Goal: Task Accomplishment & Management: Manage account settings

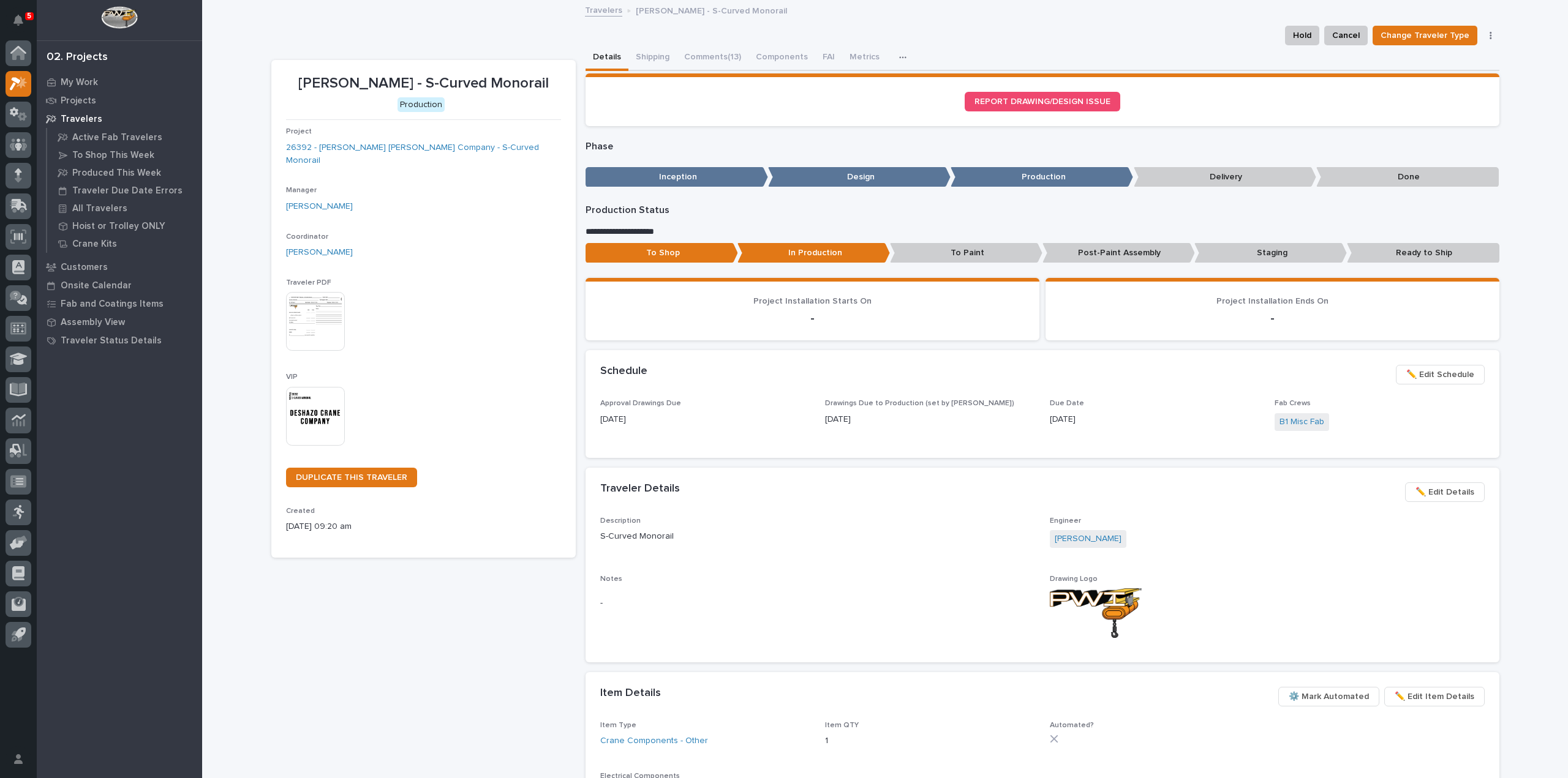
click at [136, 453] on div "My Work Projects Travelers Active Fab Travelers To Shop This Week Produced This…" at bounding box center [119, 425] width 165 height 705
click at [872, 612] on div "-" at bounding box center [817, 603] width 435 height 30
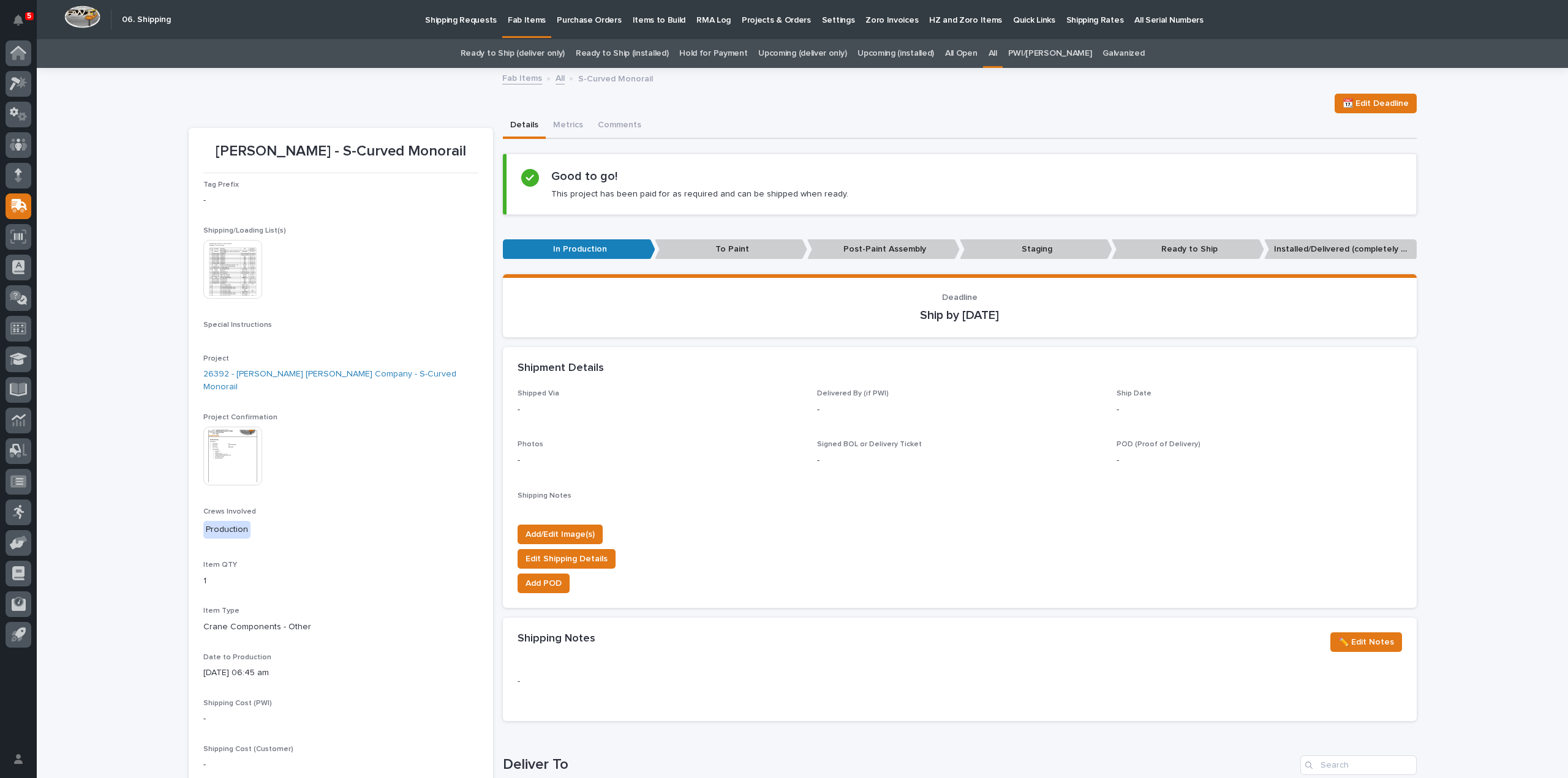
click at [997, 51] on link "All" at bounding box center [992, 53] width 8 height 29
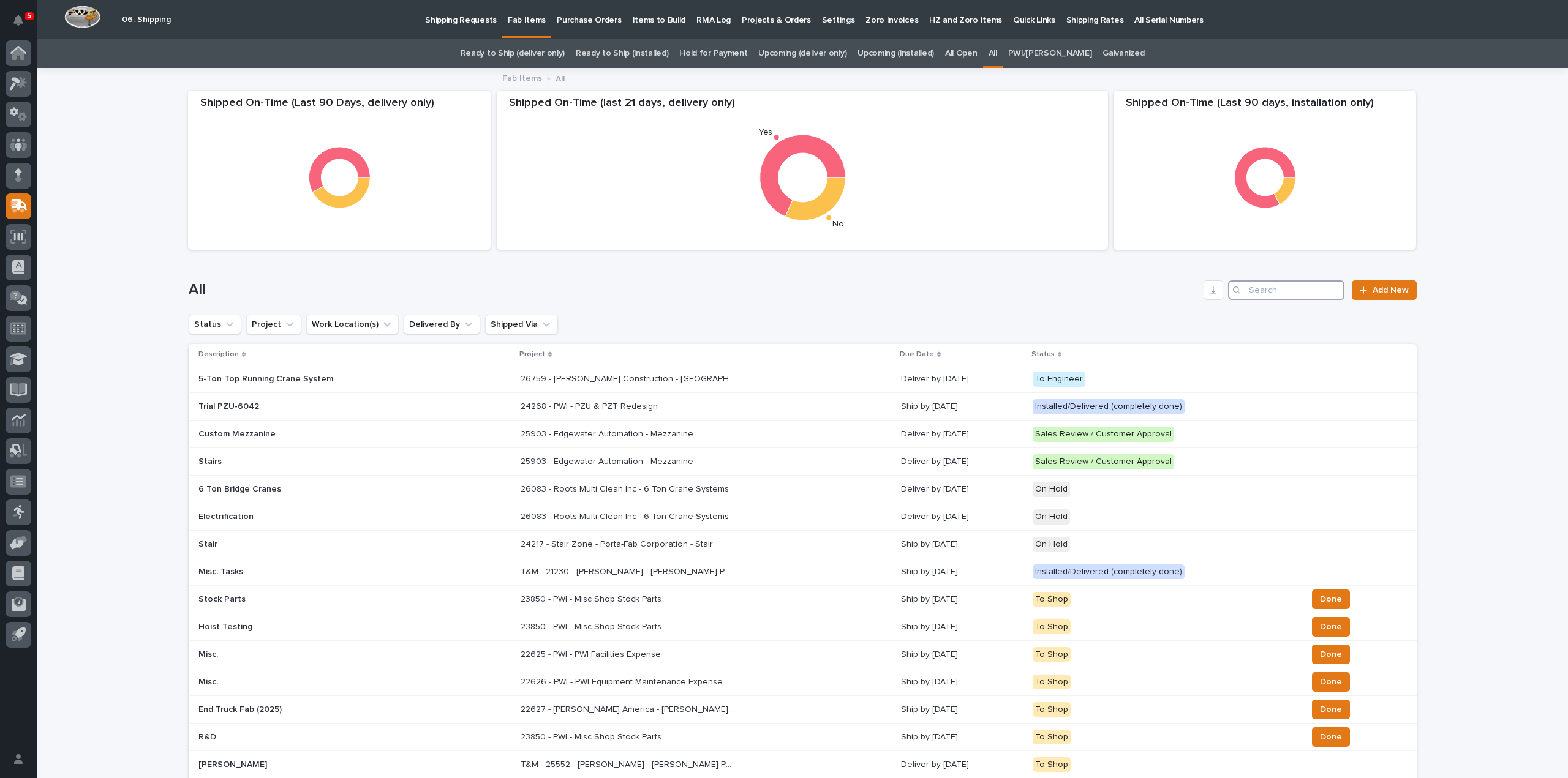
click at [1272, 293] on input "Search" at bounding box center [1286, 290] width 116 height 20
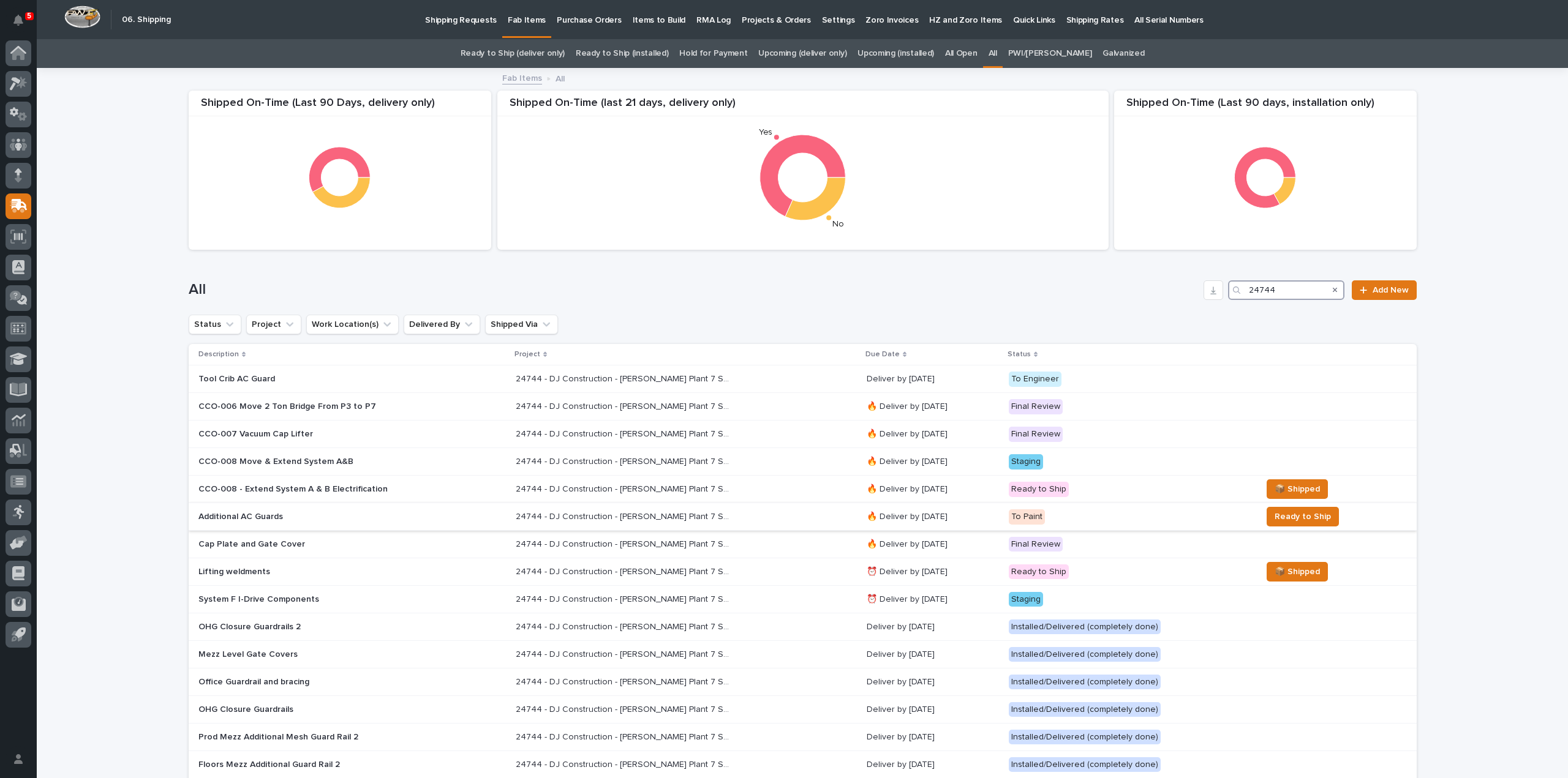
type input "24744"
click at [534, 517] on p "24744 - DJ Construction - [PERSON_NAME] Plant 7 Setup" at bounding box center [623, 516] width 217 height 13
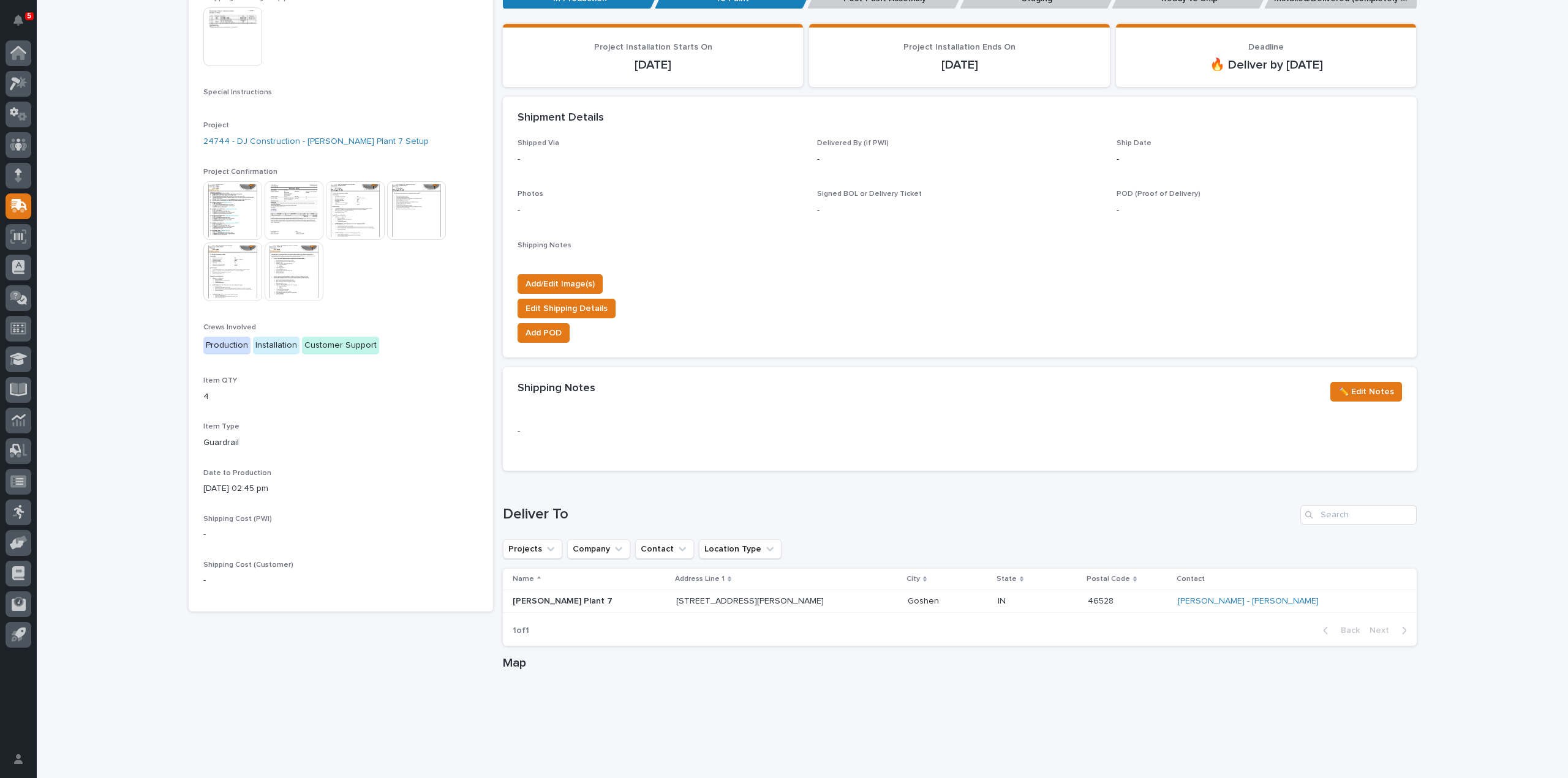
scroll to position [488, 0]
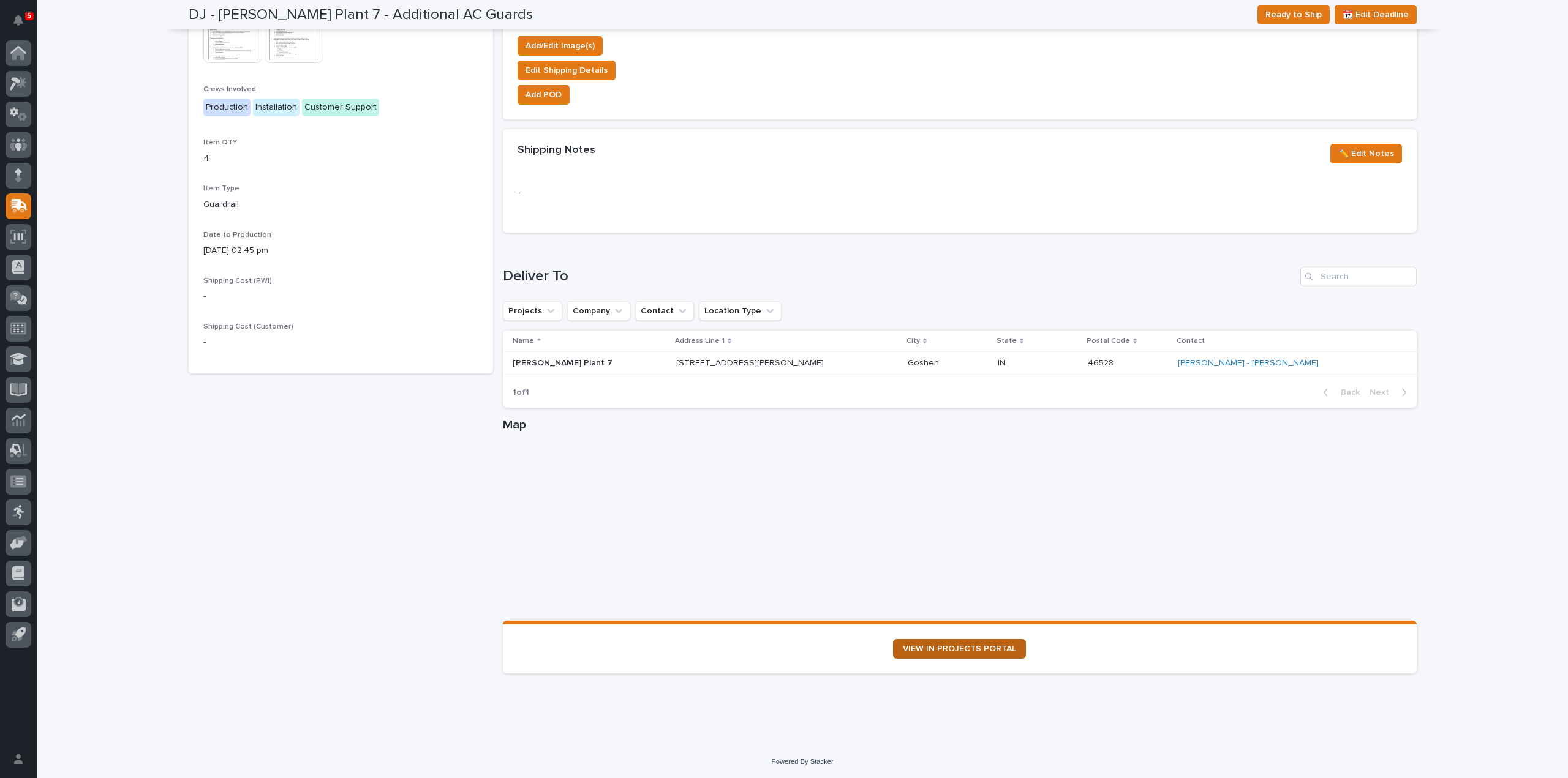
click at [941, 648] on span "VIEW IN PROJECTS PORTAL" at bounding box center [959, 648] width 114 height 8
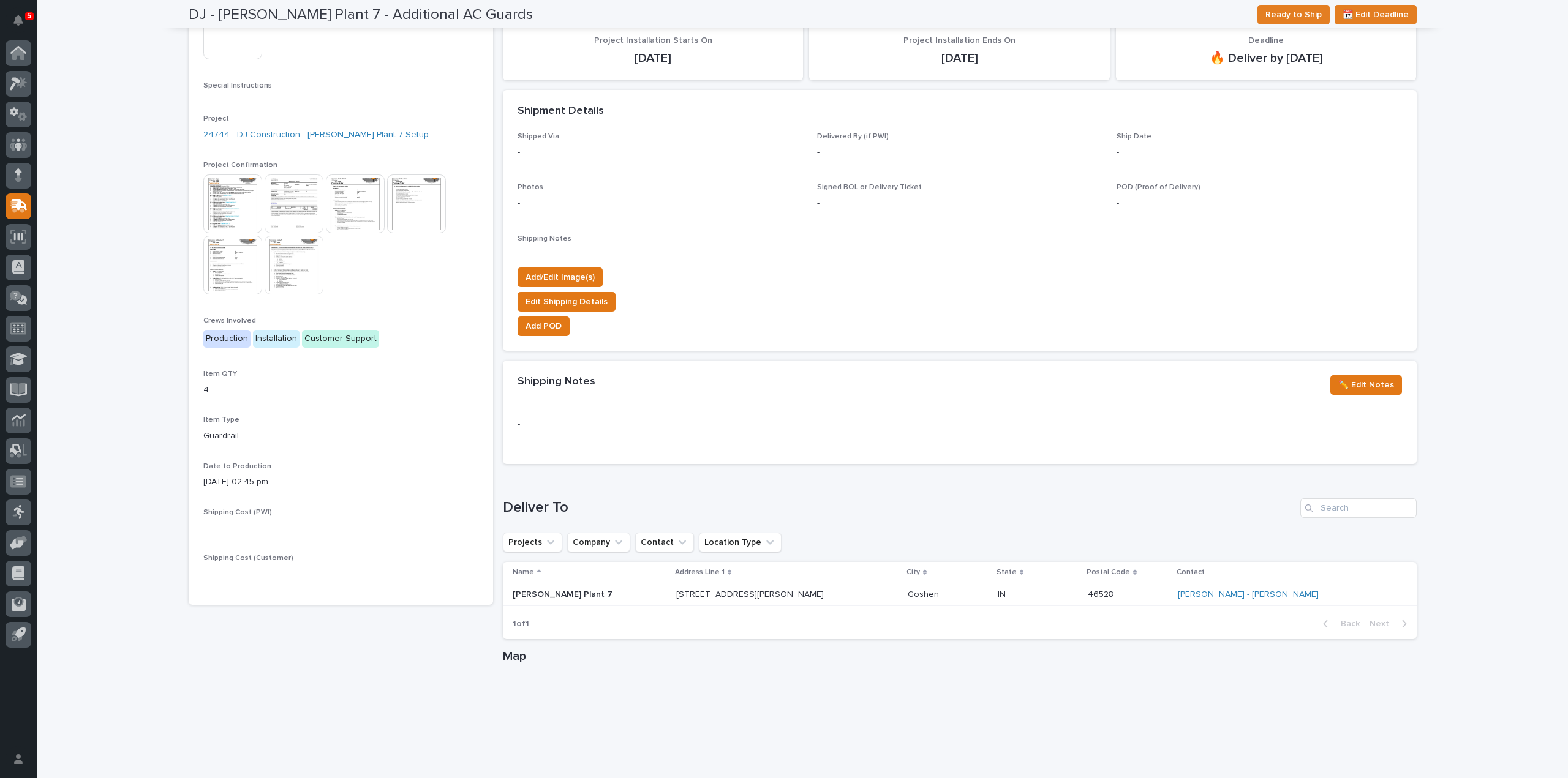
scroll to position [0, 0]
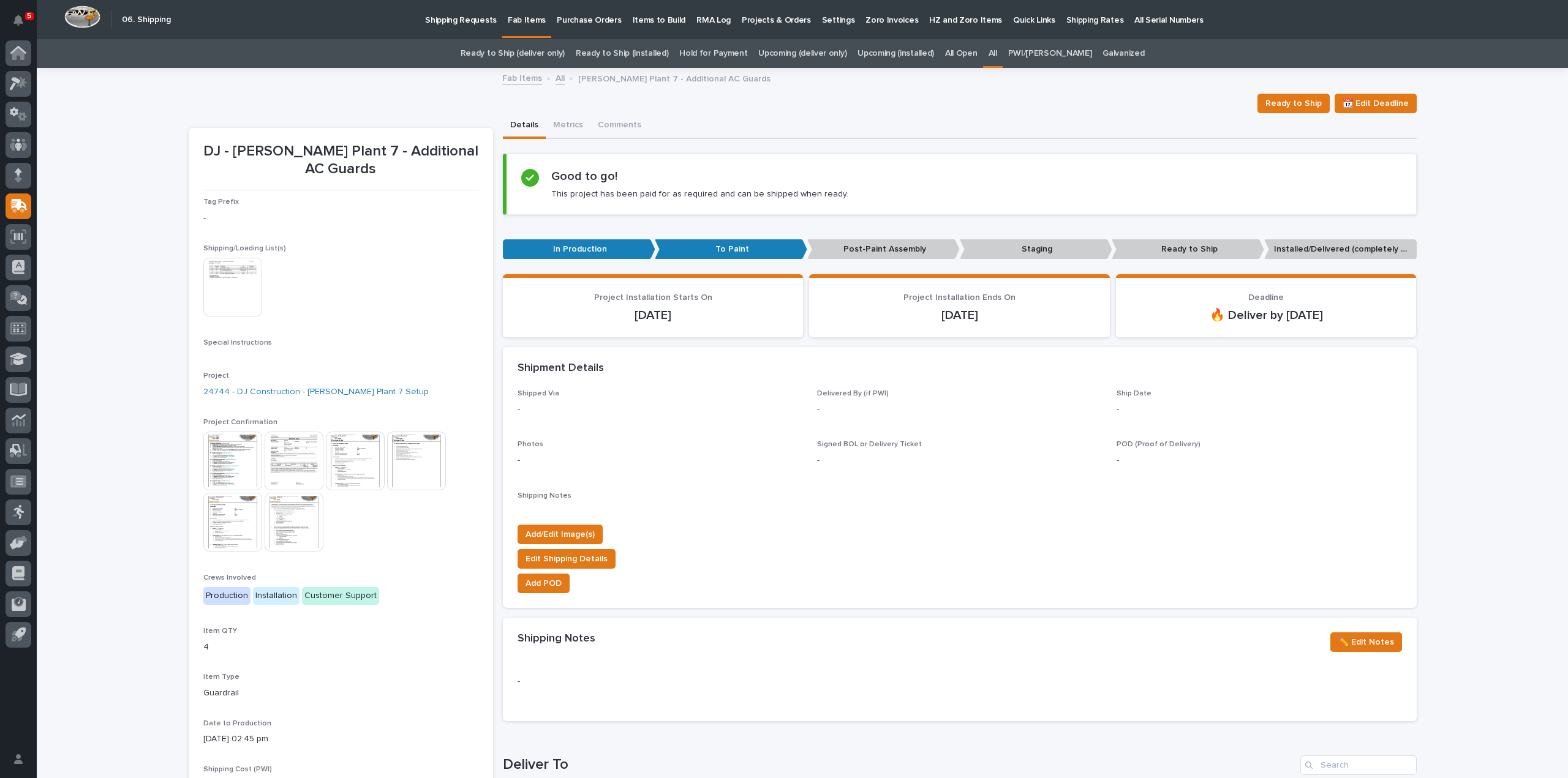
click at [997, 57] on link "All" at bounding box center [992, 53] width 8 height 29
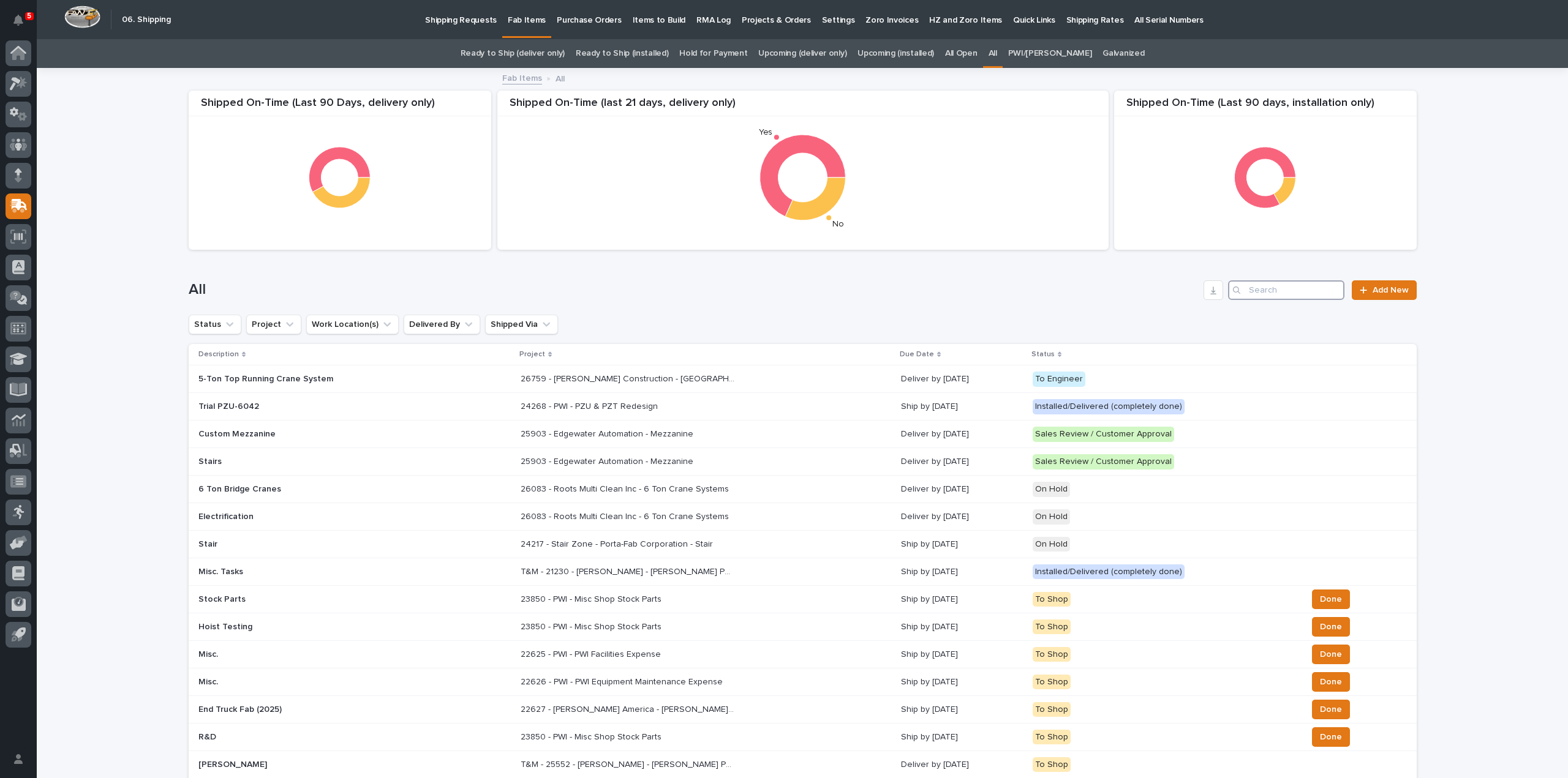
click at [1312, 297] on input "Search" at bounding box center [1286, 290] width 116 height 20
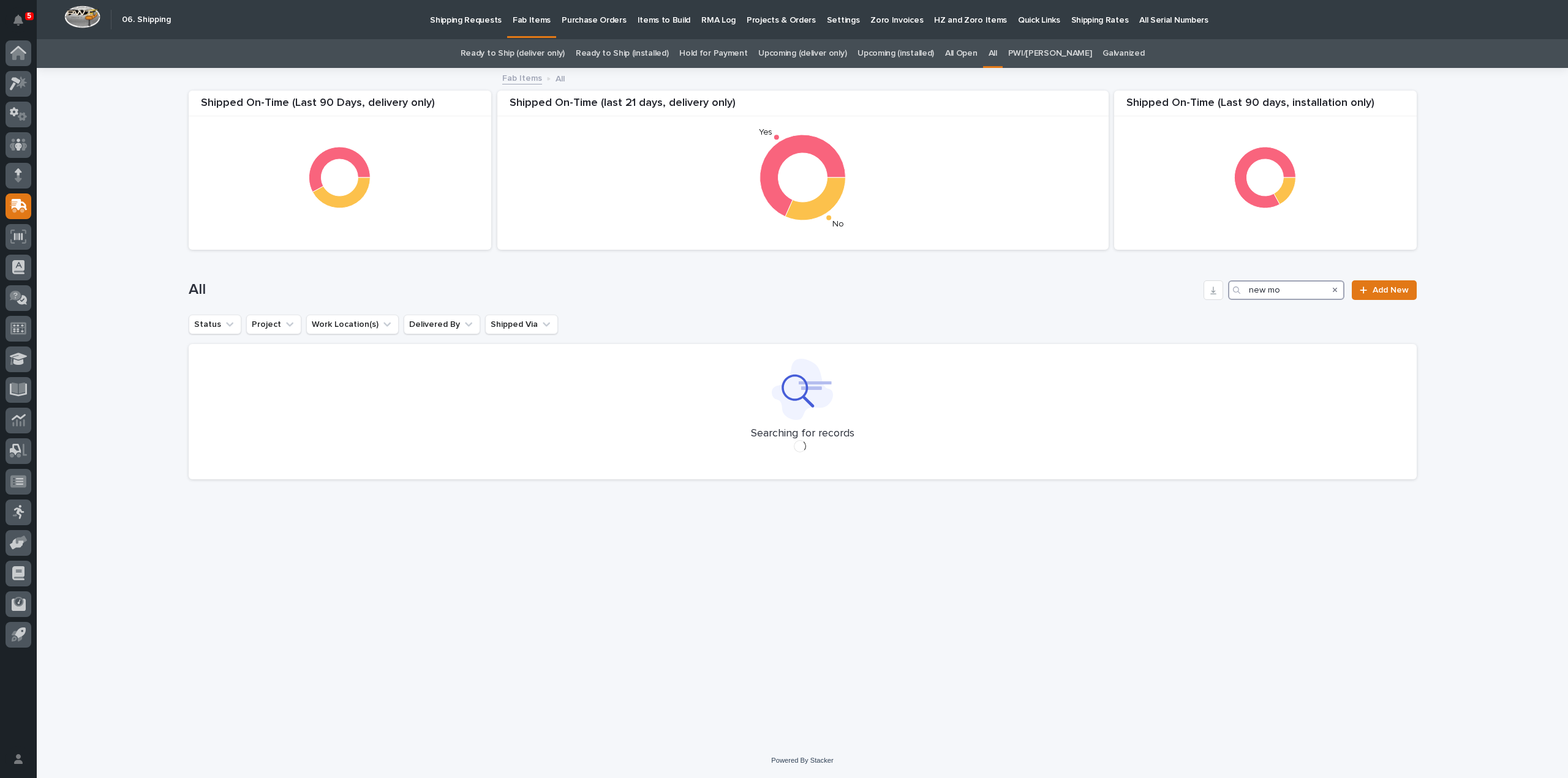
type input "new mor"
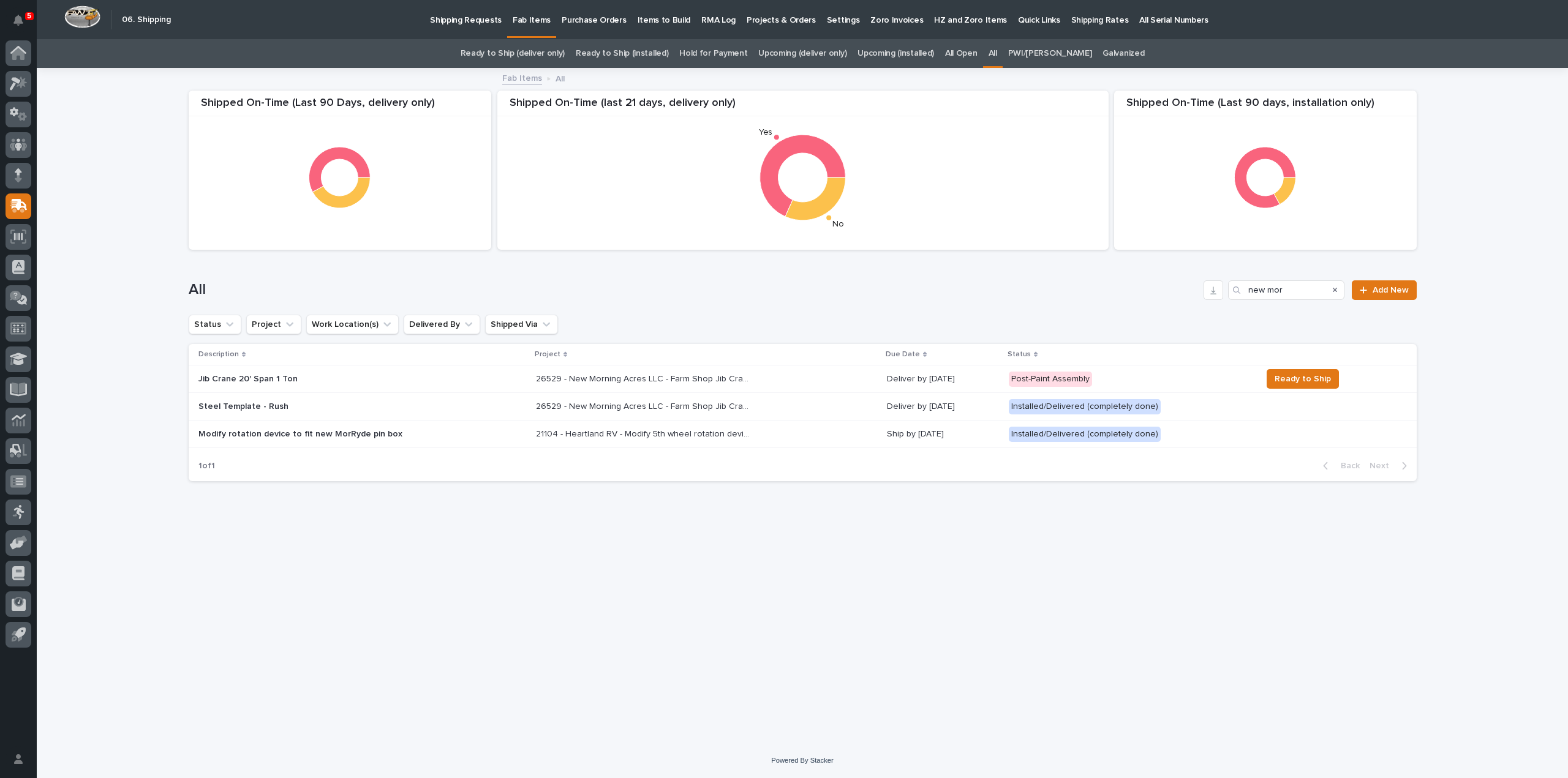
click at [361, 380] on p "Jib Crane 20' Span 1 Ton" at bounding box center [305, 379] width 214 height 10
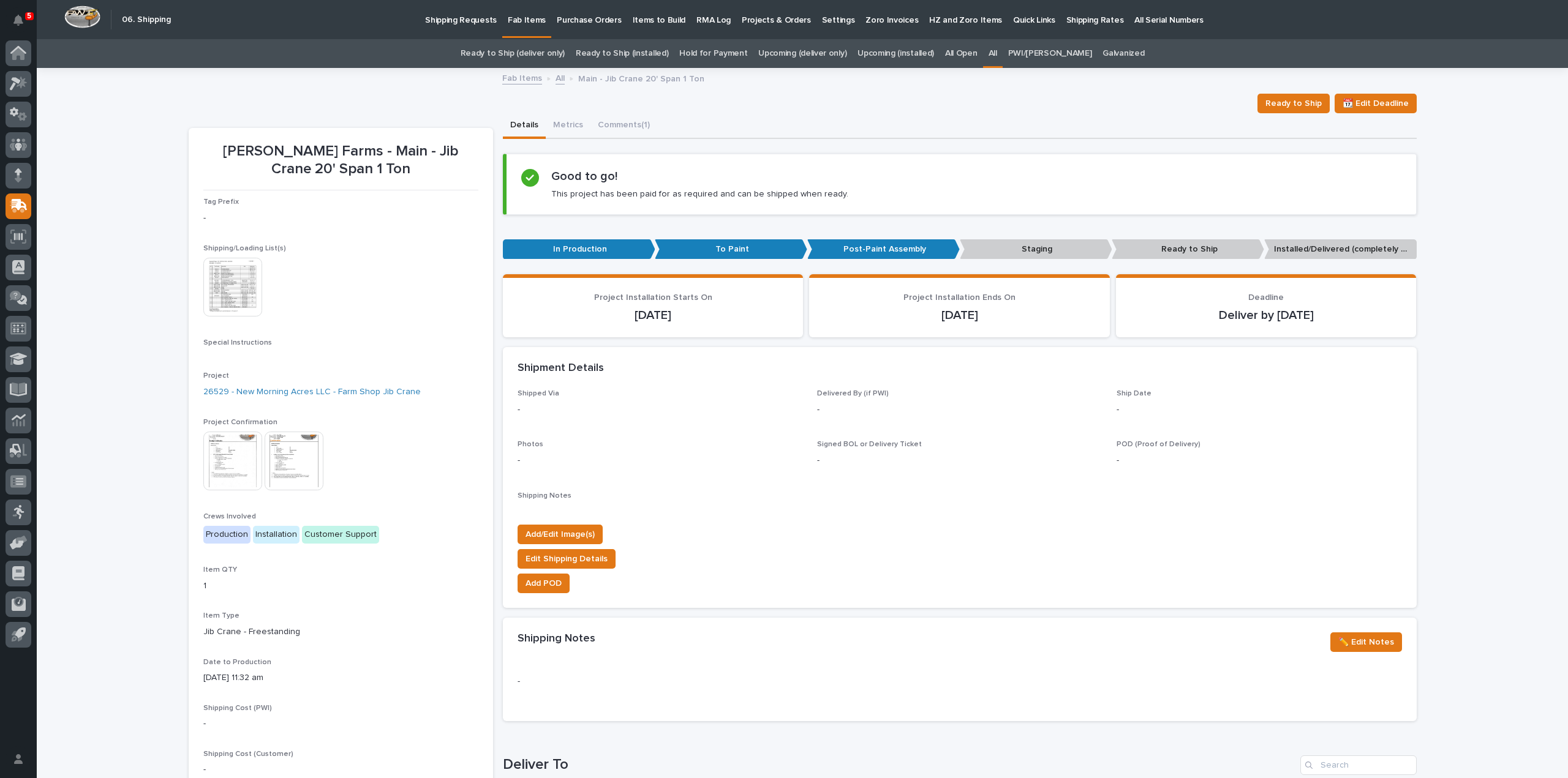
scroll to position [400, 0]
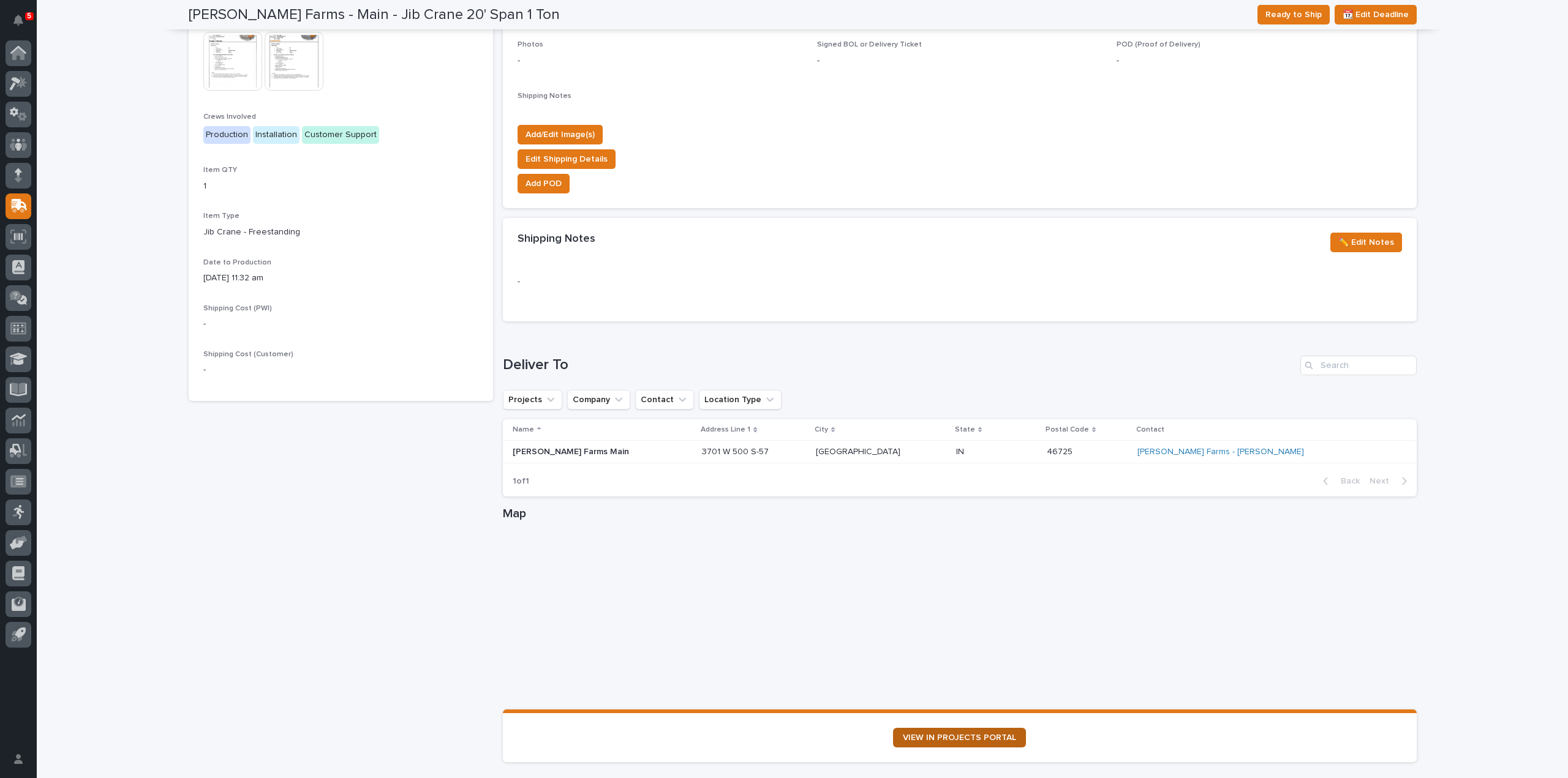
click at [930, 731] on link "VIEW IN PROJECTS PORTAL" at bounding box center [960, 738] width 133 height 20
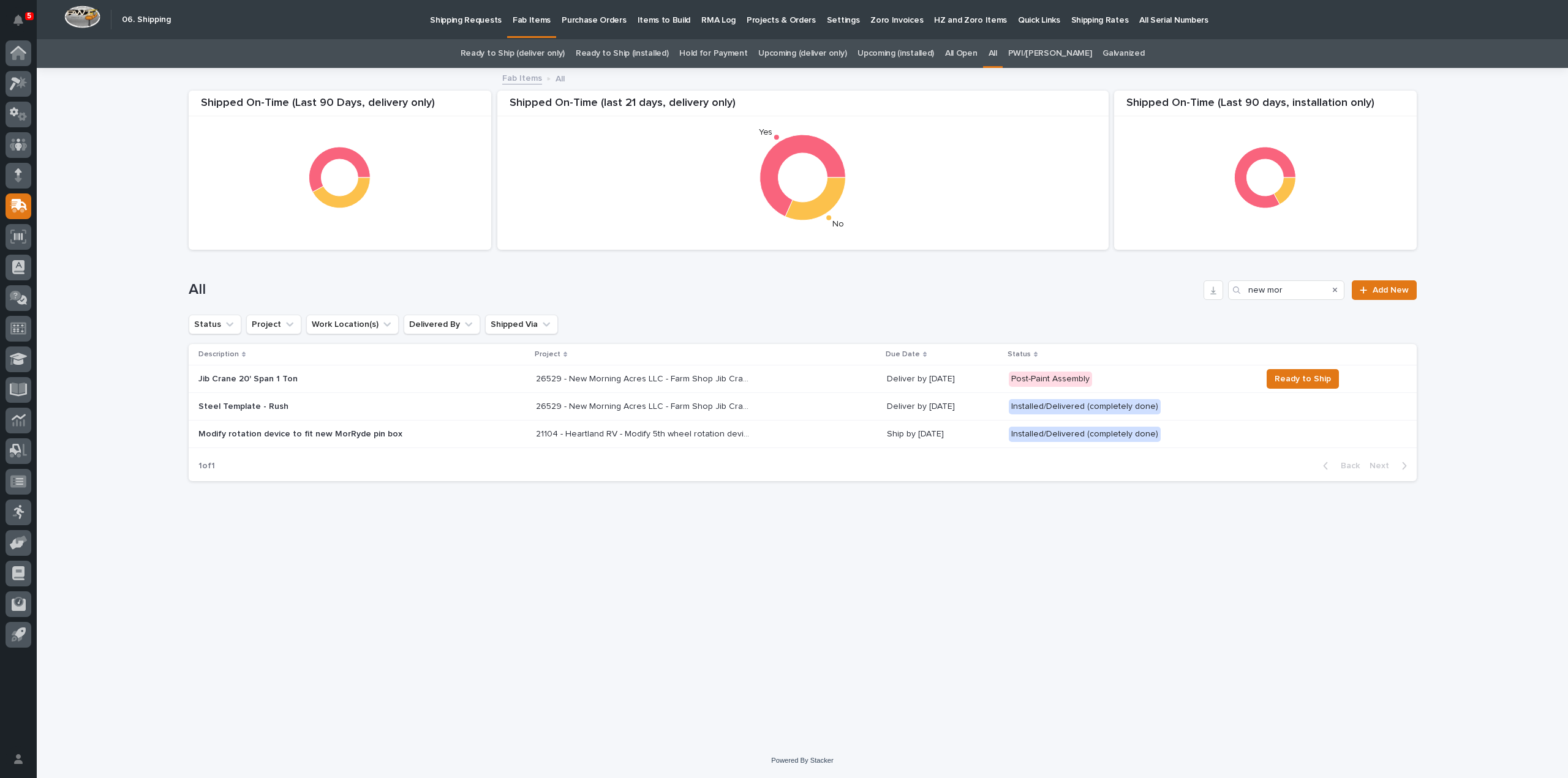
click at [999, 53] on div "All" at bounding box center [992, 53] width 20 height 29
click at [997, 53] on link "All" at bounding box center [992, 53] width 8 height 29
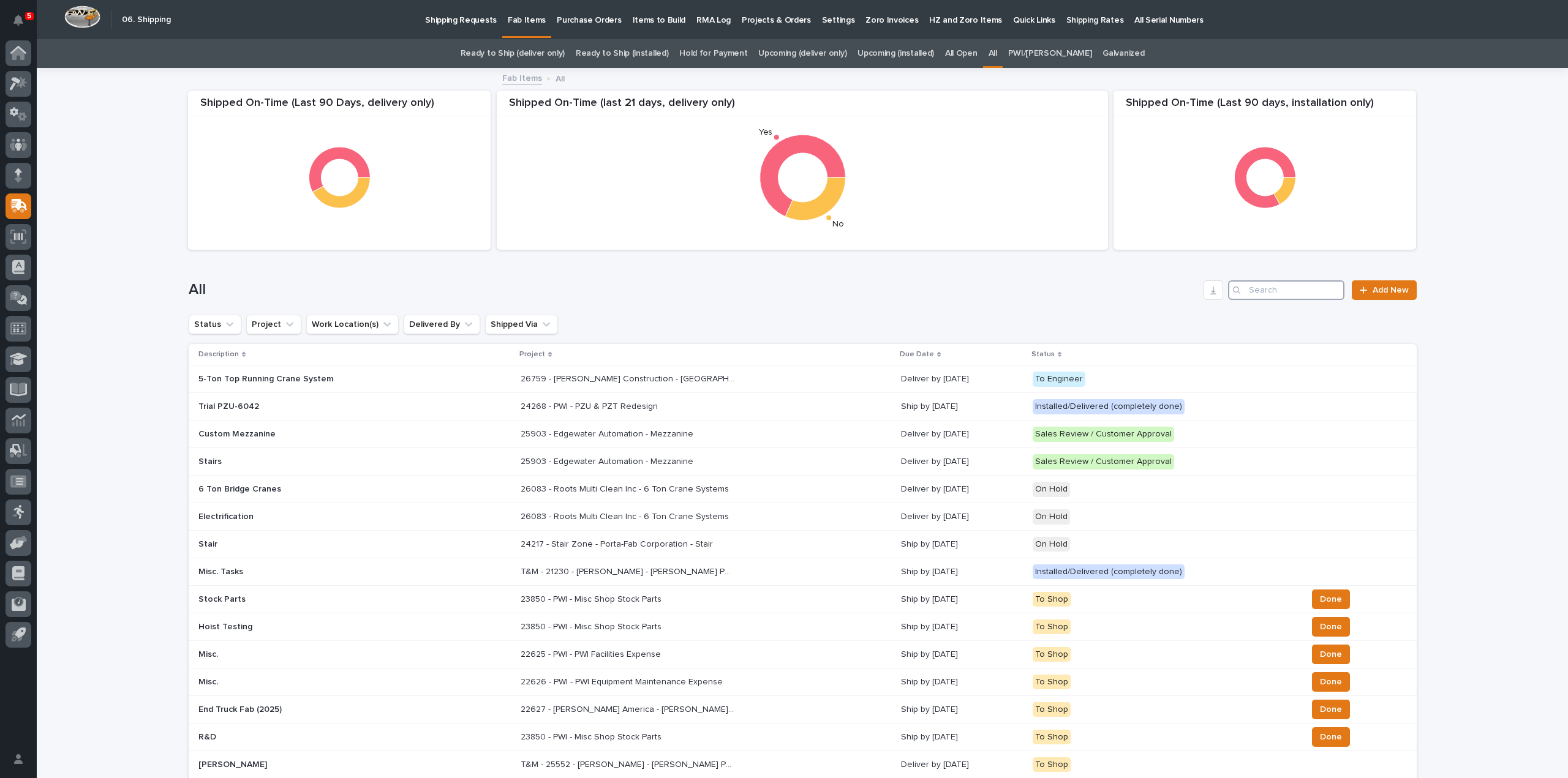
click at [1276, 297] on input "Search" at bounding box center [1286, 290] width 116 height 20
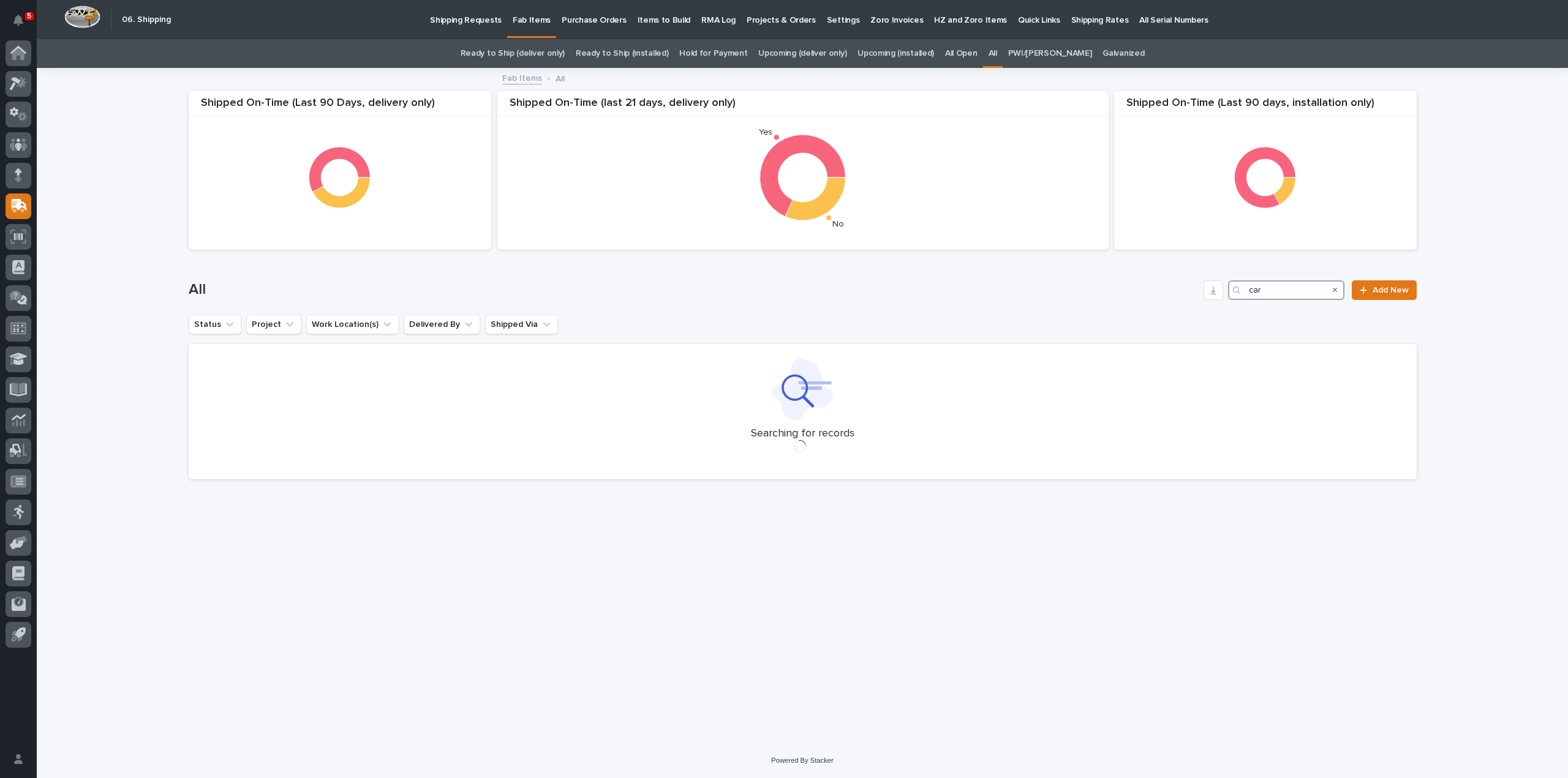
type input "carp"
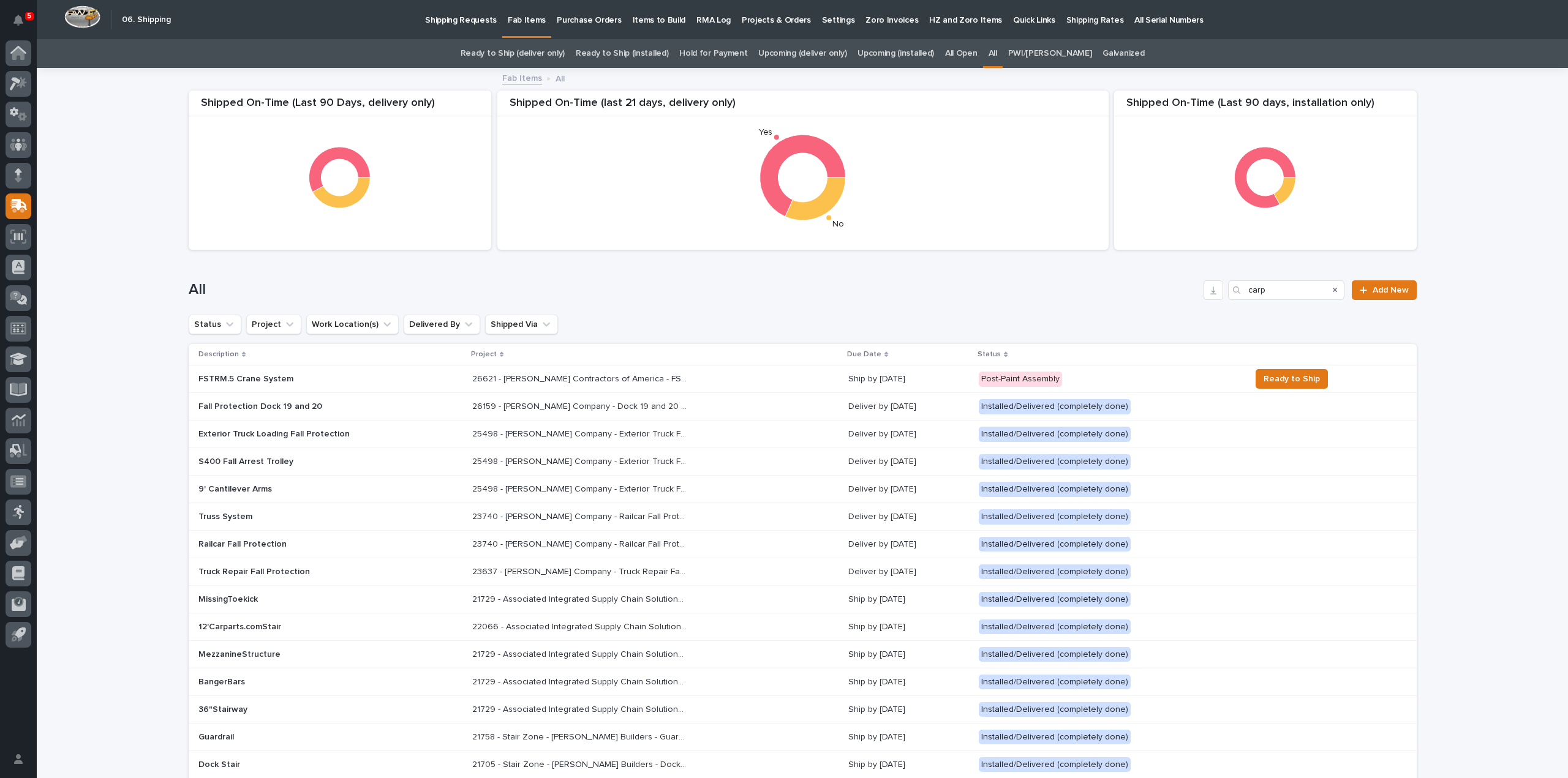
click at [480, 379] on p "26621 - Carpenter Contractors of America - FSTRM.5 Crane System" at bounding box center [580, 378] width 217 height 13
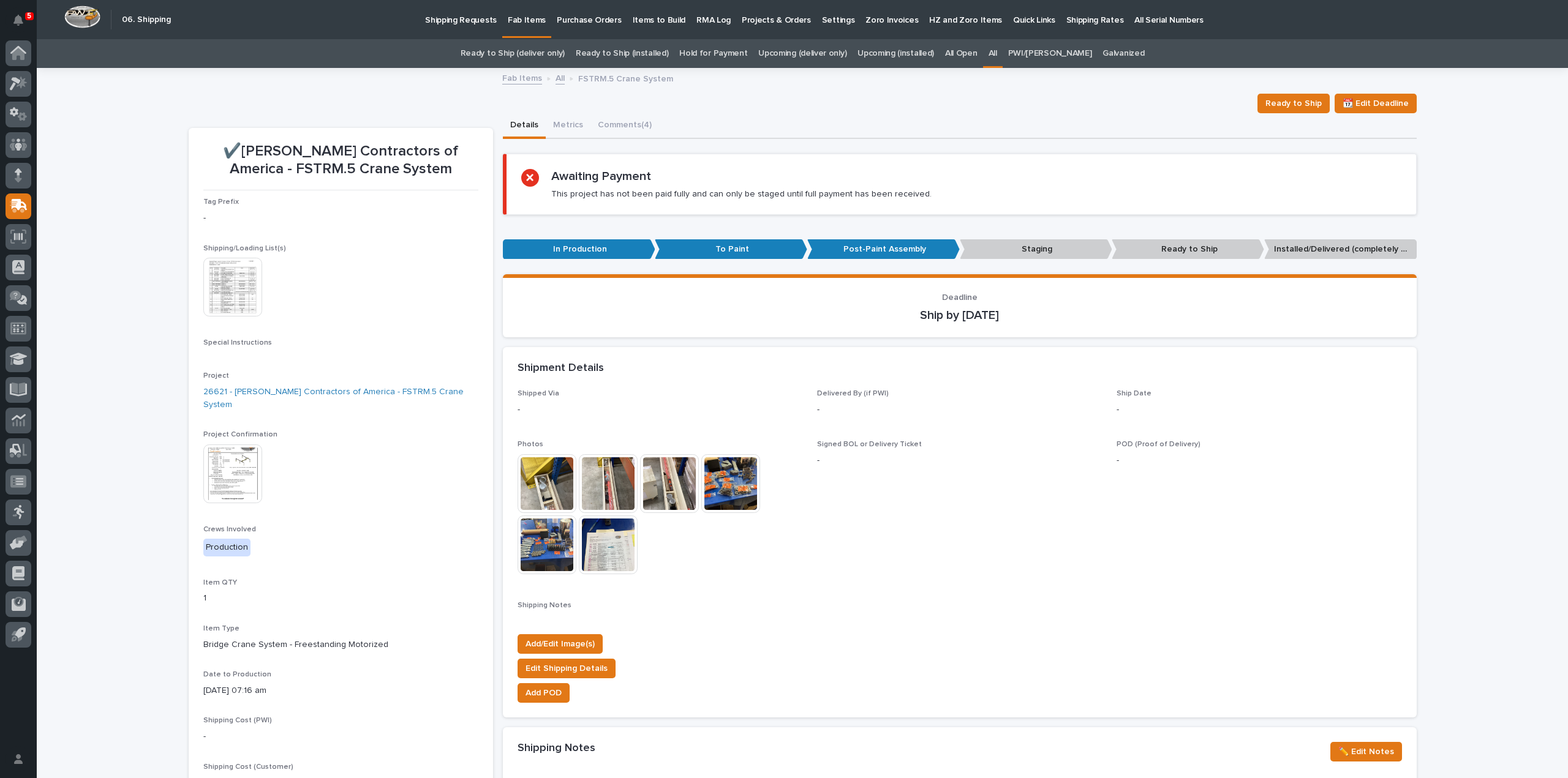
scroll to position [599, 0]
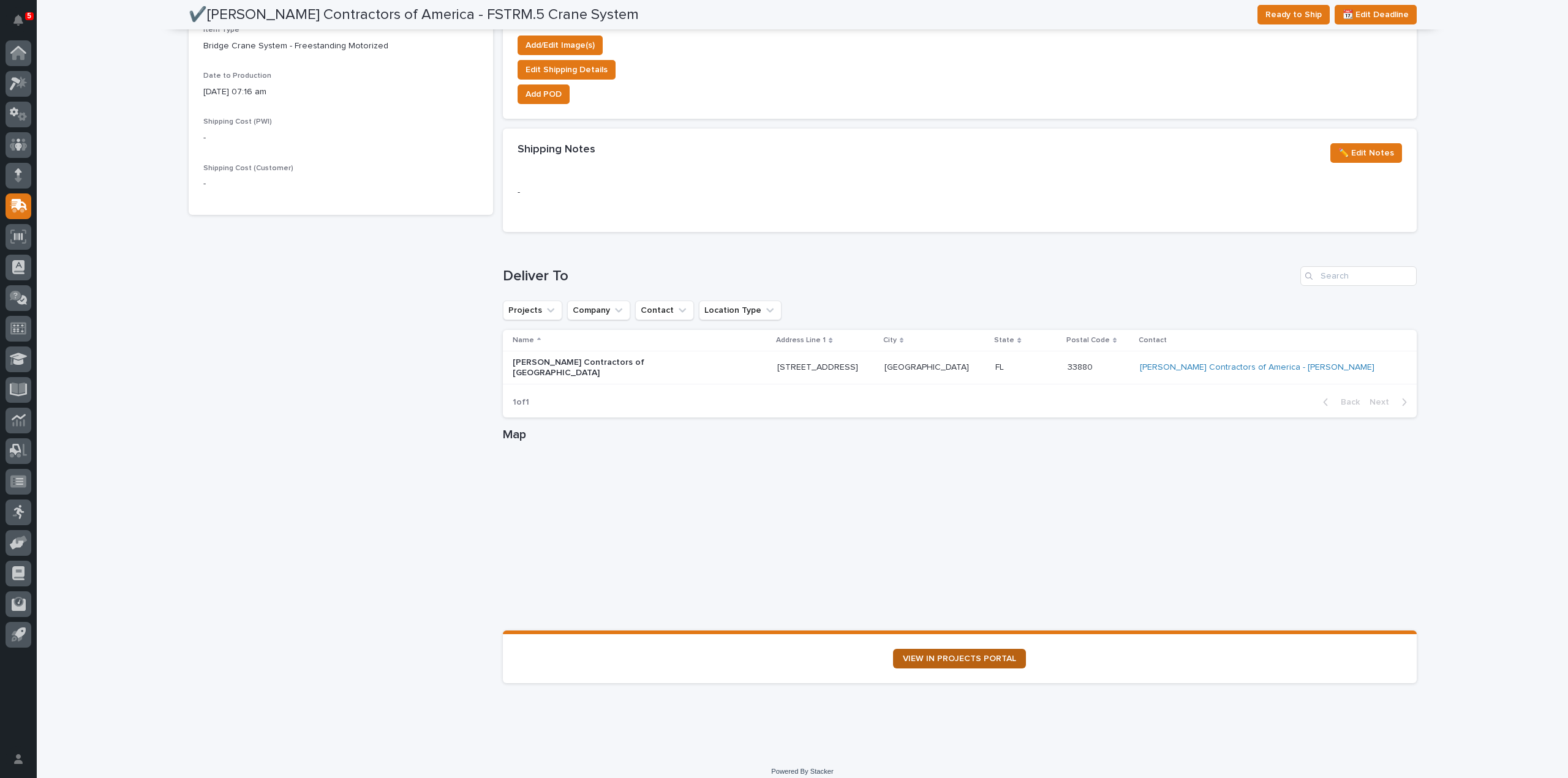
click at [975, 653] on link "VIEW IN PROJECTS PORTAL" at bounding box center [960, 658] width 133 height 20
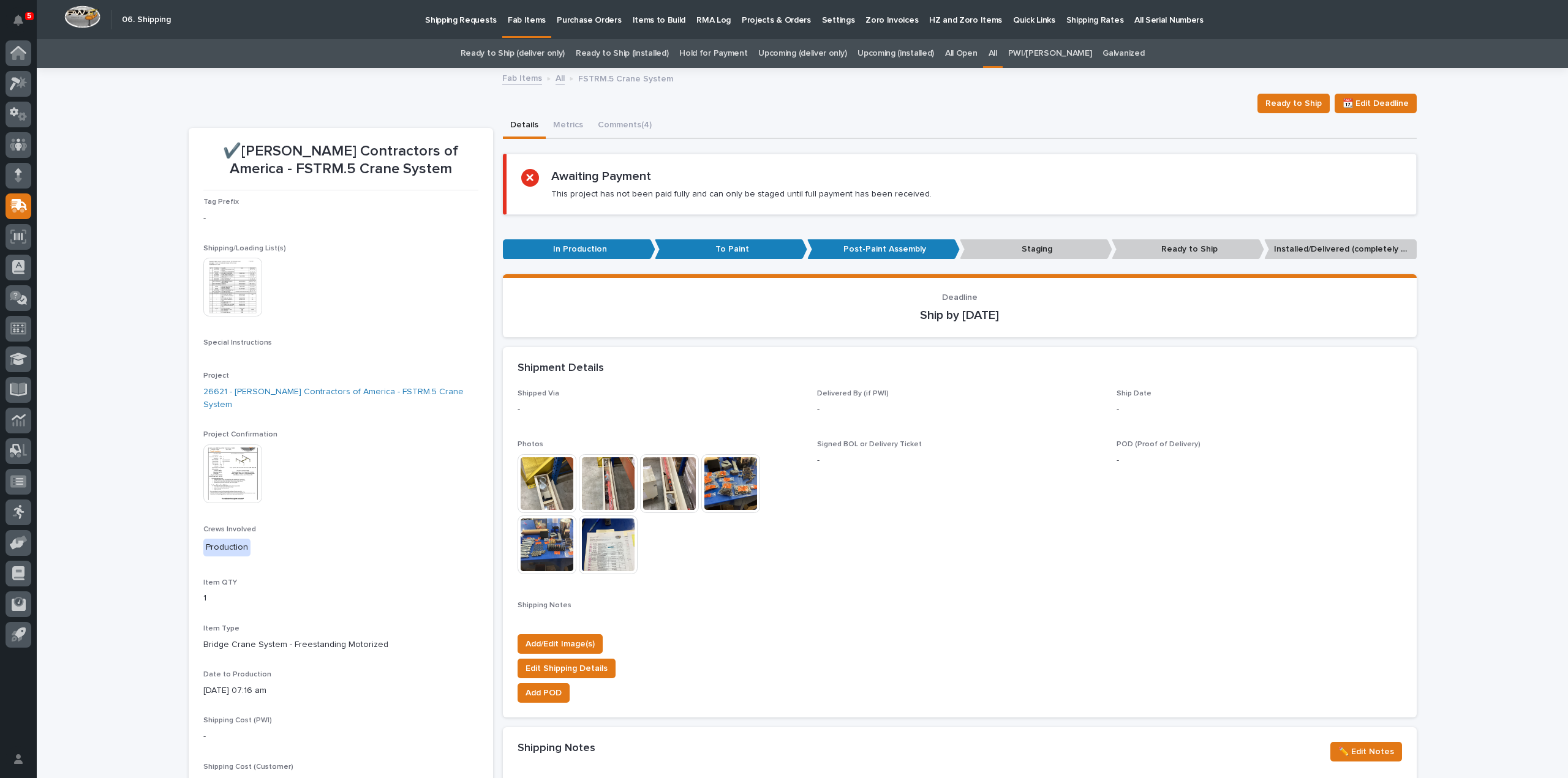
click at [997, 54] on link "All" at bounding box center [992, 53] width 8 height 29
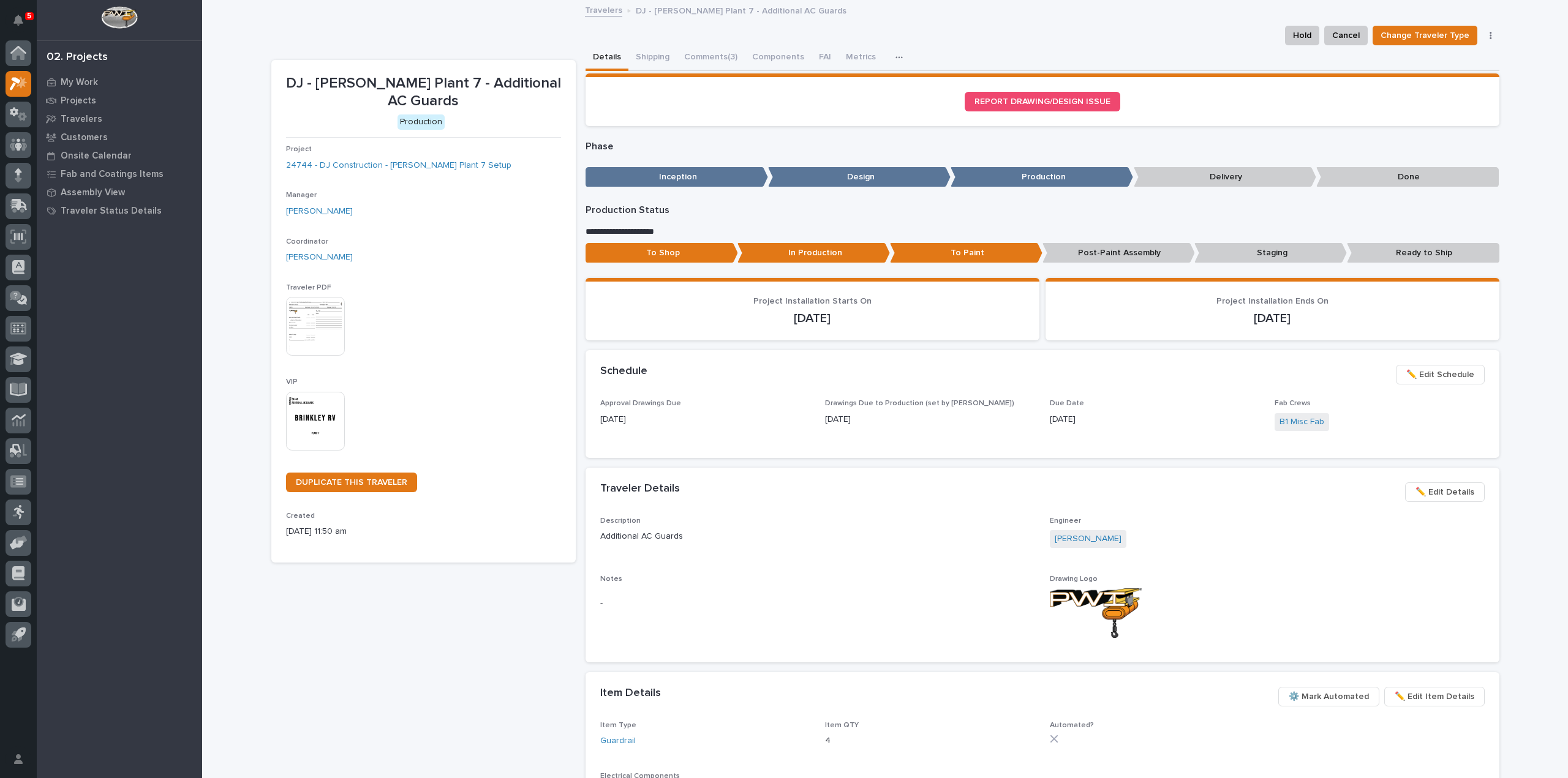
click at [315, 413] on img at bounding box center [315, 420] width 59 height 59
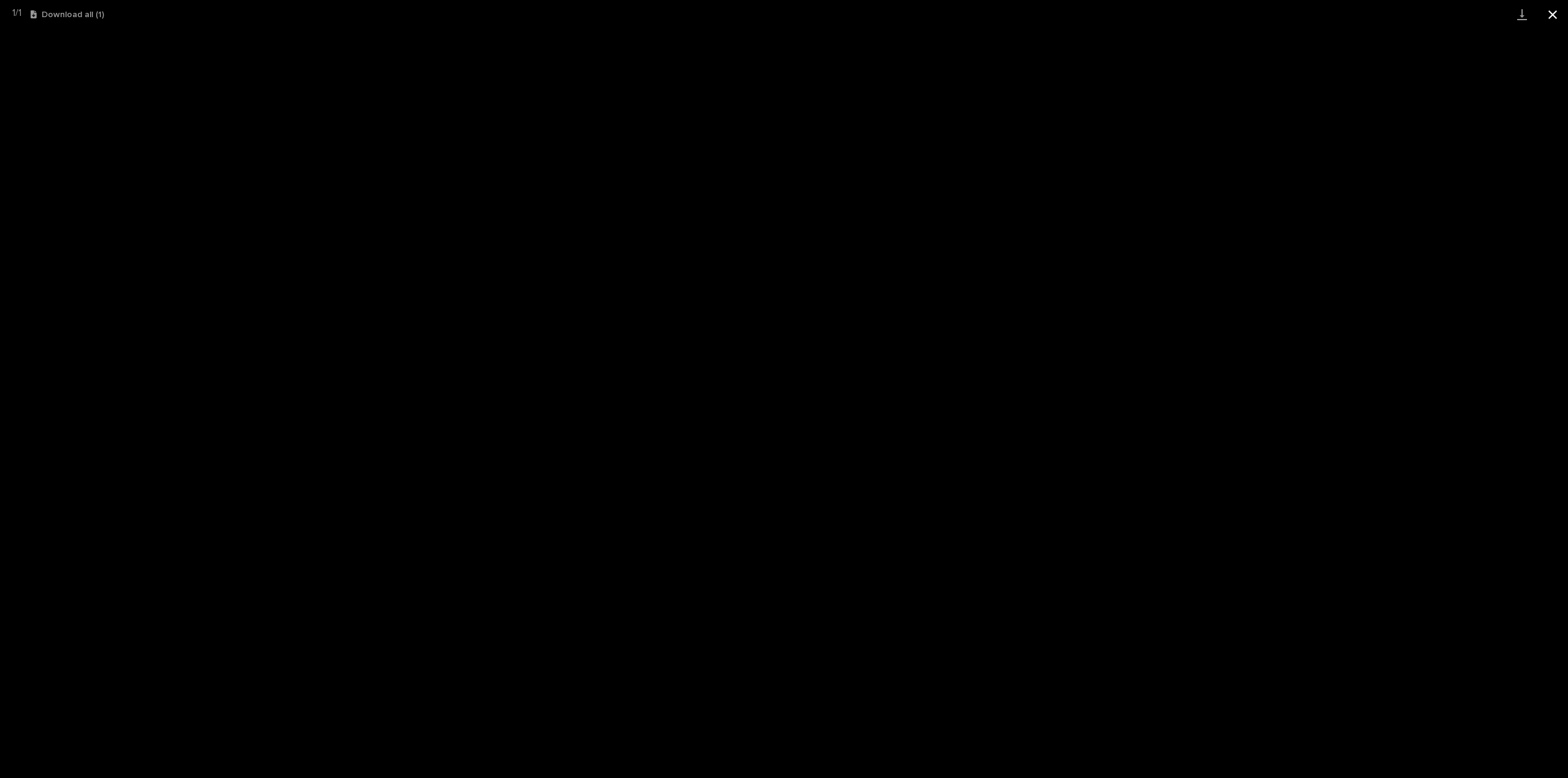
click at [1553, 18] on button "Close gallery" at bounding box center [1552, 14] width 31 height 29
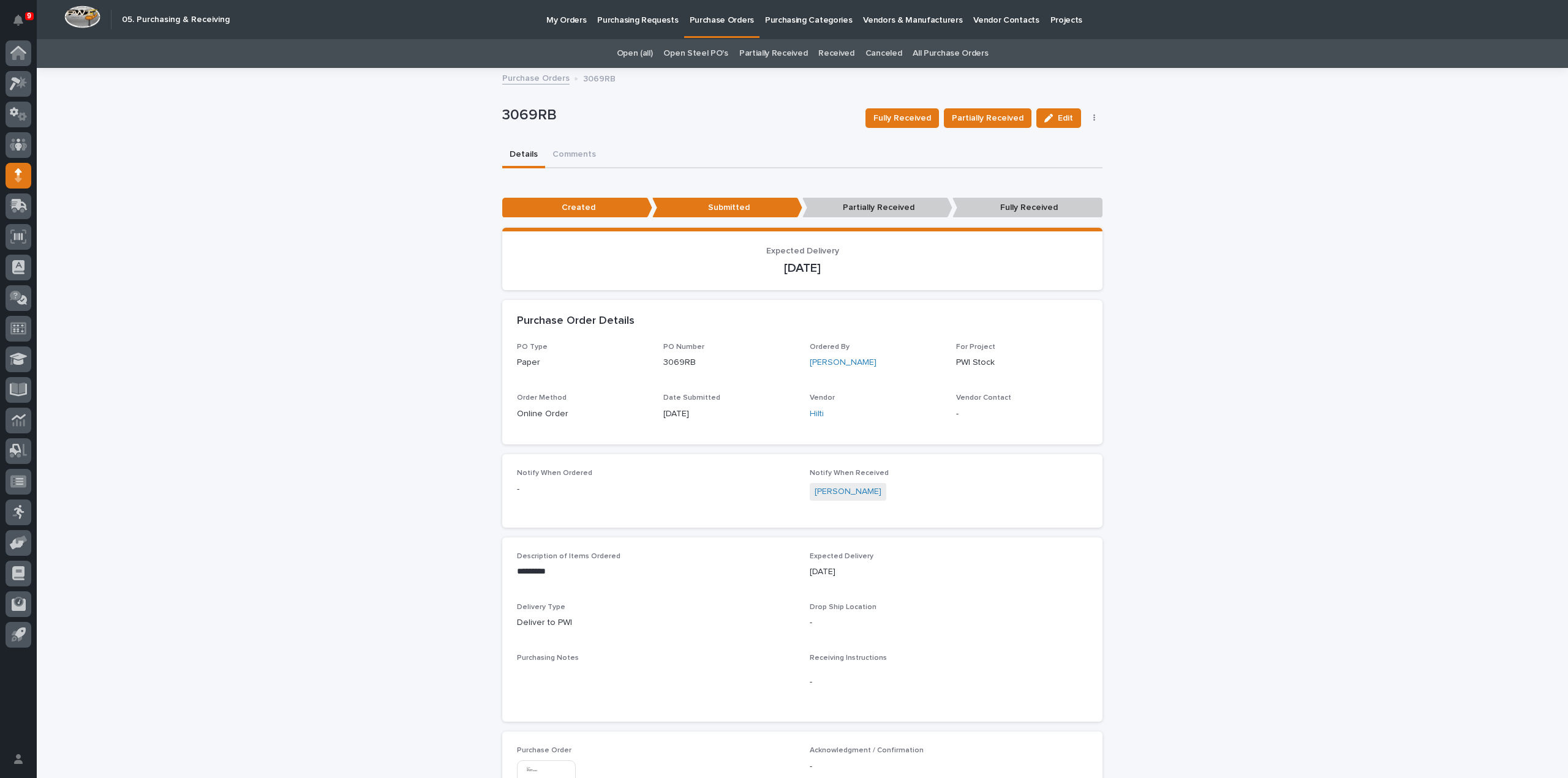
click at [937, 55] on link "All Purchase Orders" at bounding box center [950, 53] width 75 height 29
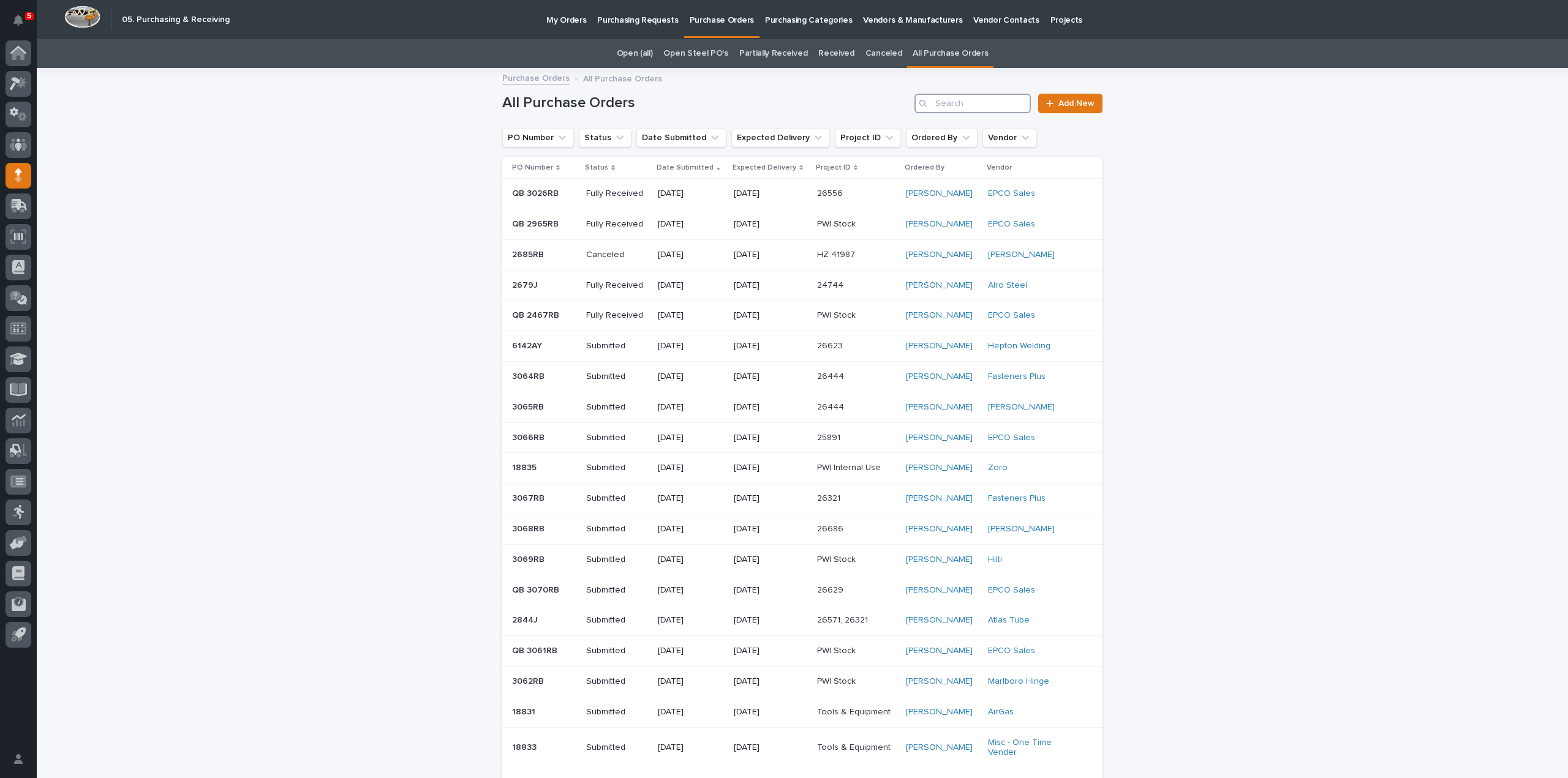
click at [977, 110] on input "Search" at bounding box center [973, 103] width 116 height 20
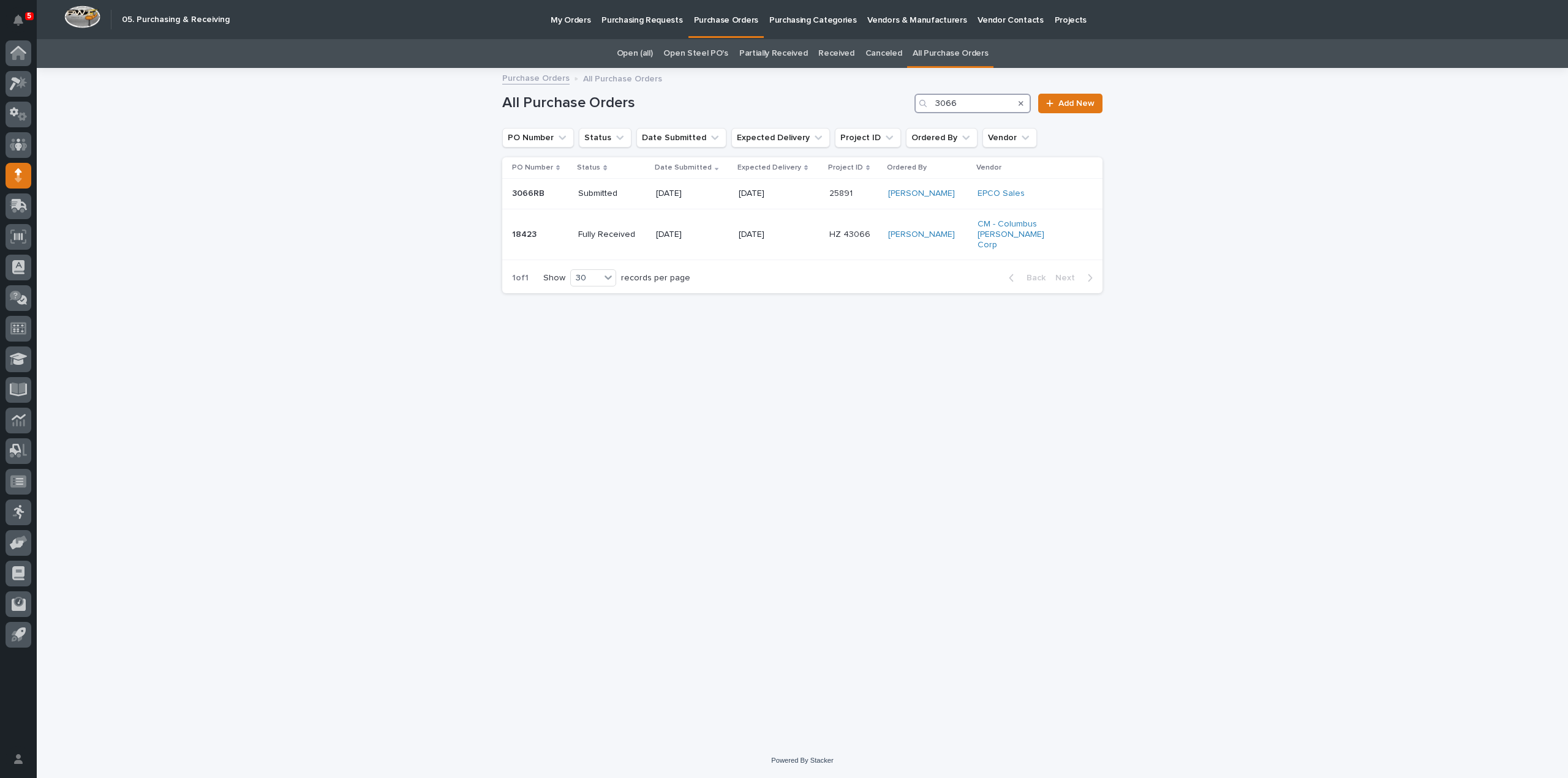
type input "3066"
click at [663, 338] on div "Loading... Saving… Loading... Saving… All Purchase Orders 3066 Add New PO Numbe…" at bounding box center [802, 390] width 612 height 643
click at [932, 55] on link "All Purchase Orders" at bounding box center [950, 53] width 75 height 29
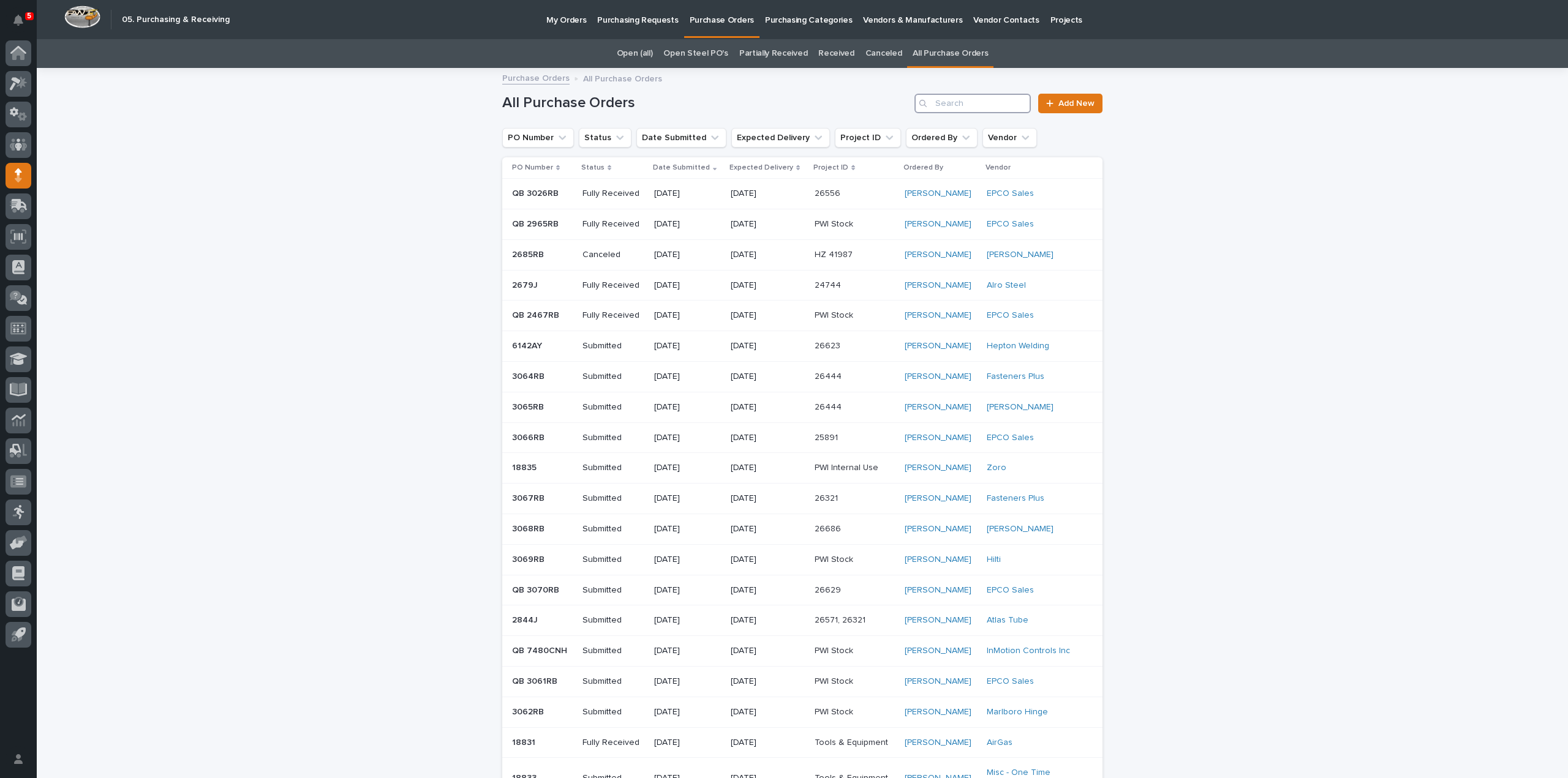
click at [945, 105] on input "Search" at bounding box center [973, 103] width 116 height 20
type input "3038"
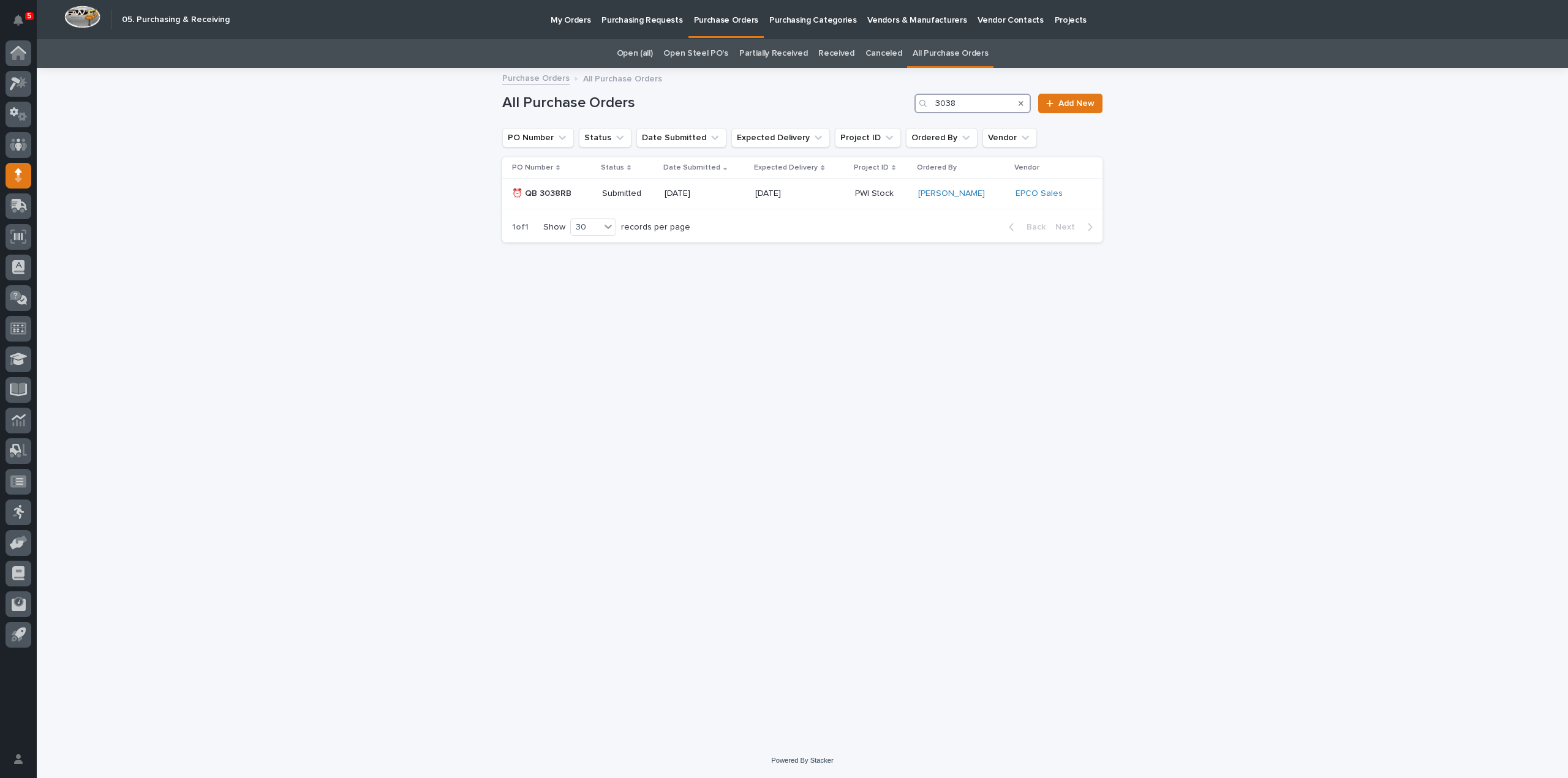
drag, startPoint x: 984, startPoint y: 111, endPoint x: 913, endPoint y: 115, distance: 71.1
click at [913, 115] on div "All Purchase Orders 3038 Add New" at bounding box center [802, 99] width 600 height 59
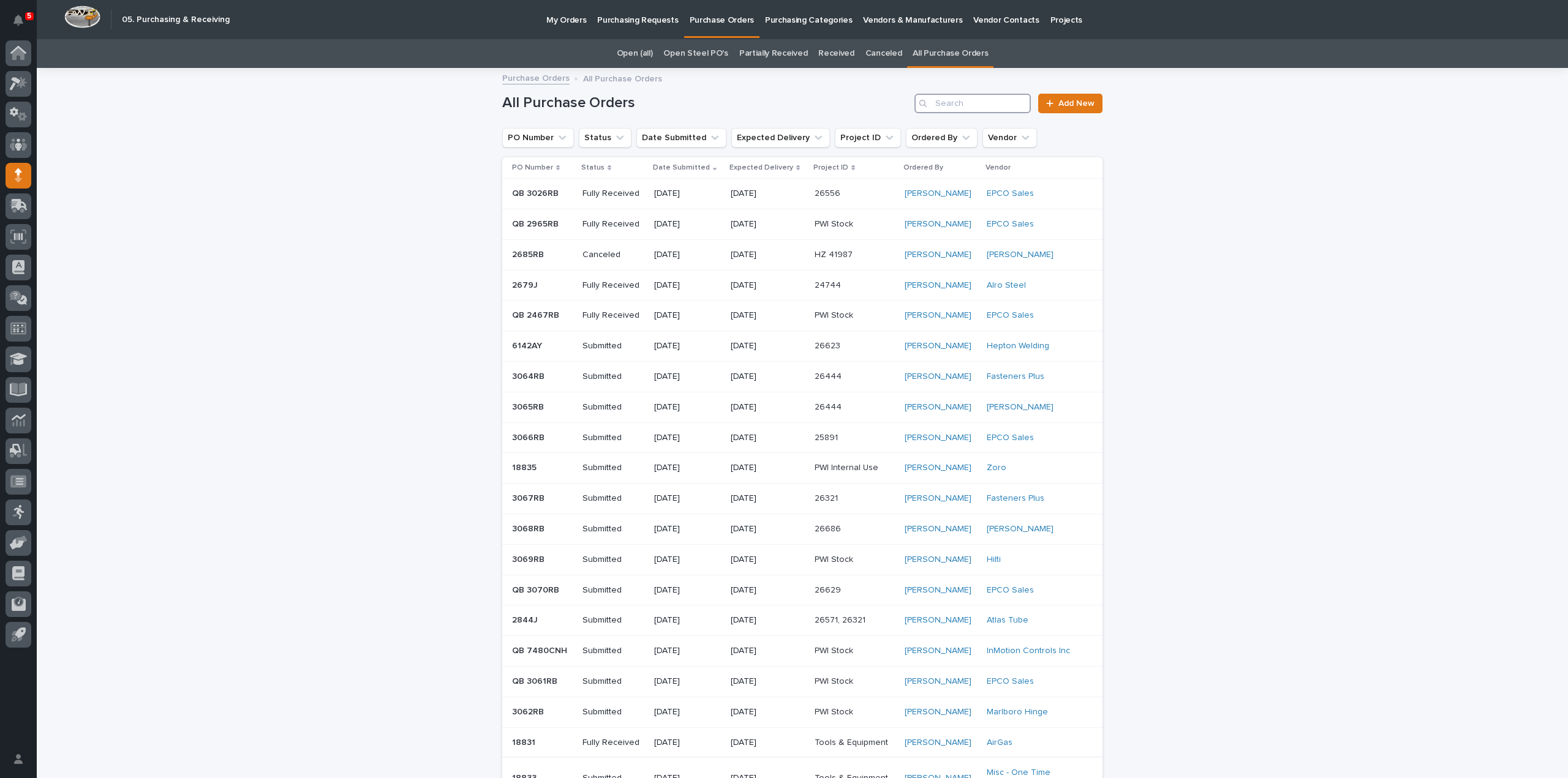
click at [970, 107] on input "Search" at bounding box center [973, 103] width 116 height 20
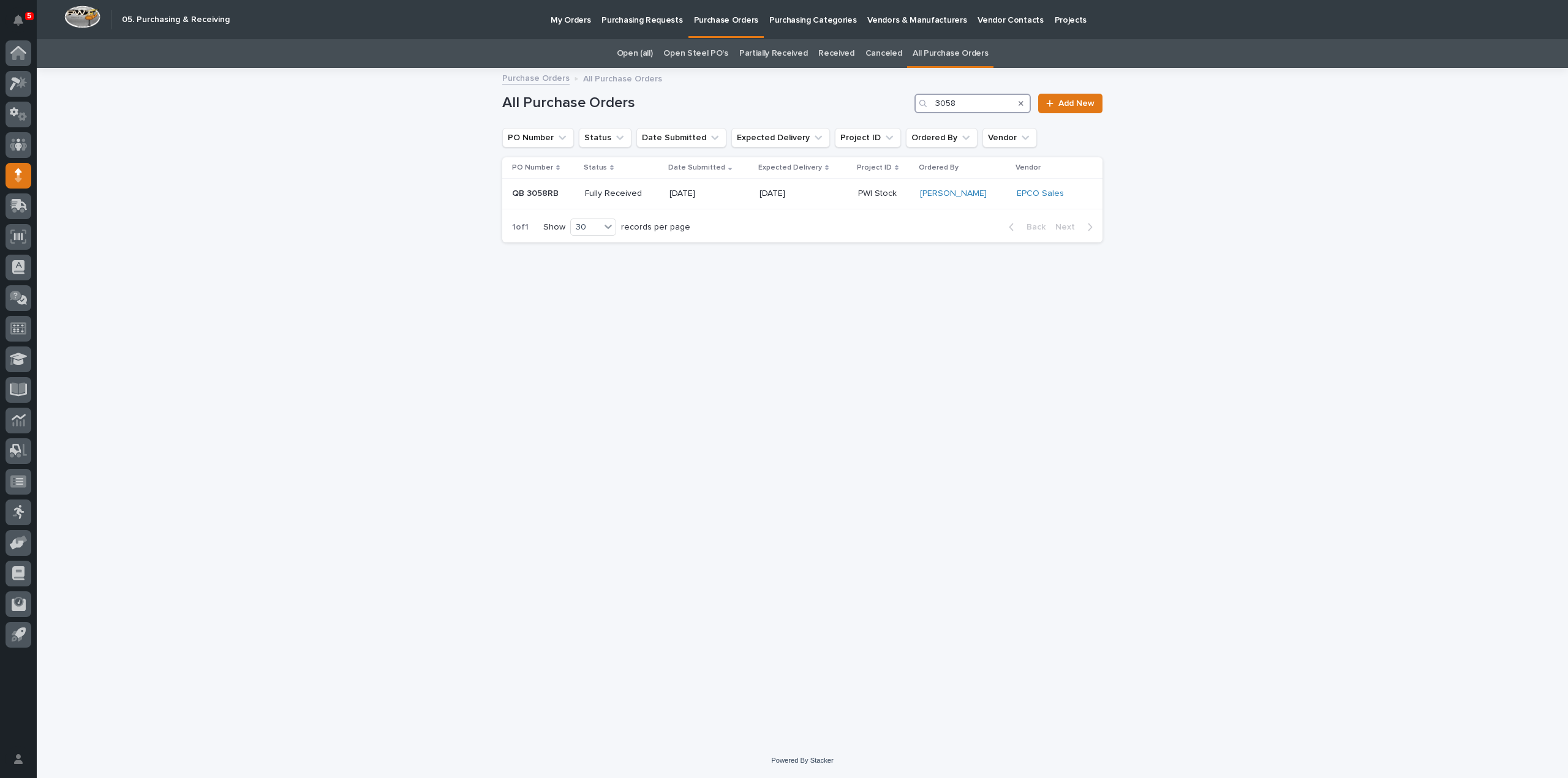
drag, startPoint x: 958, startPoint y: 106, endPoint x: 929, endPoint y: 114, distance: 30.1
click at [929, 114] on div "All Purchase Orders 3058 Add New" at bounding box center [802, 99] width 600 height 59
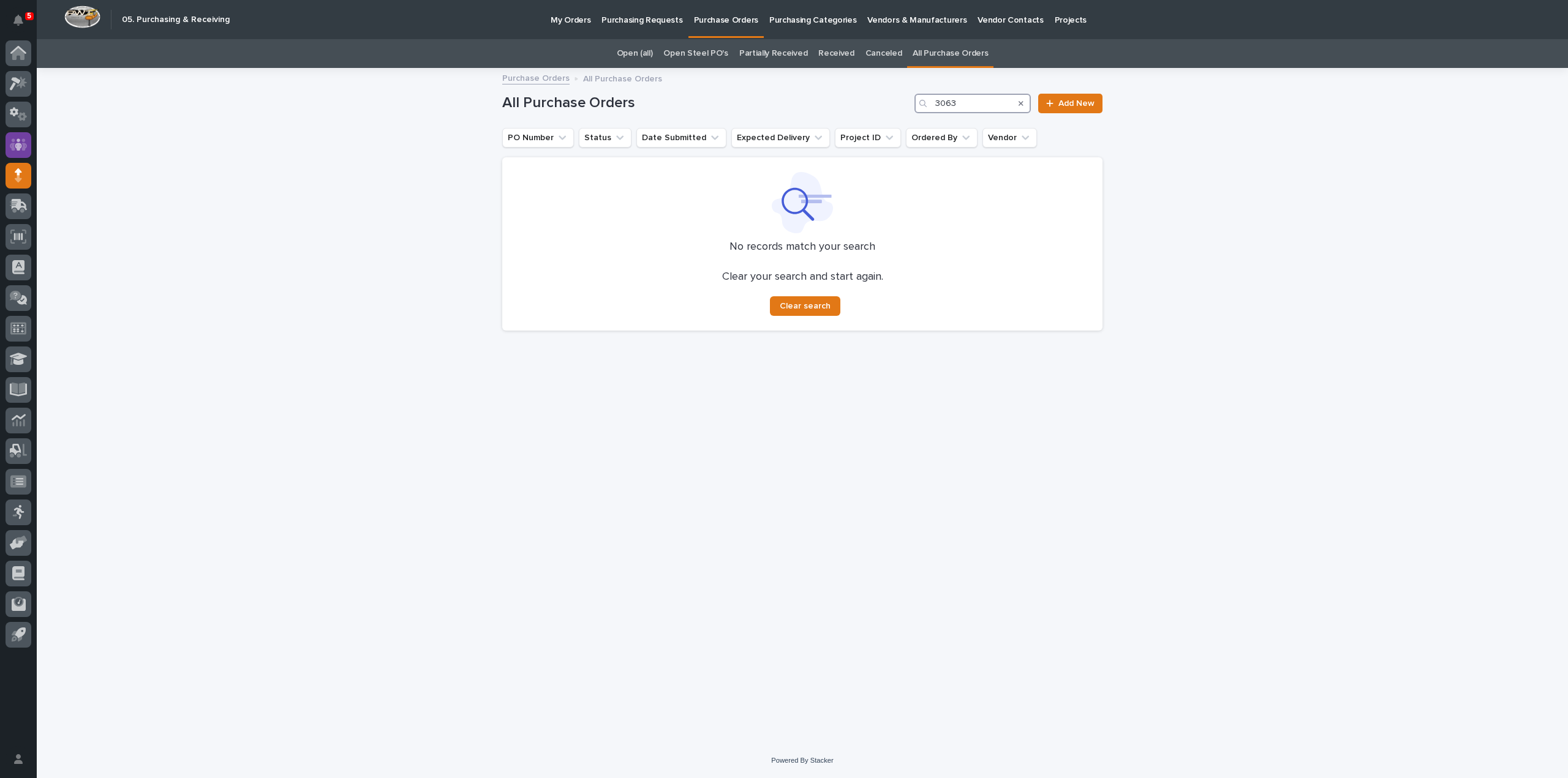
type input "3063"
click at [1071, 103] on span "Add New" at bounding box center [1076, 103] width 36 height 8
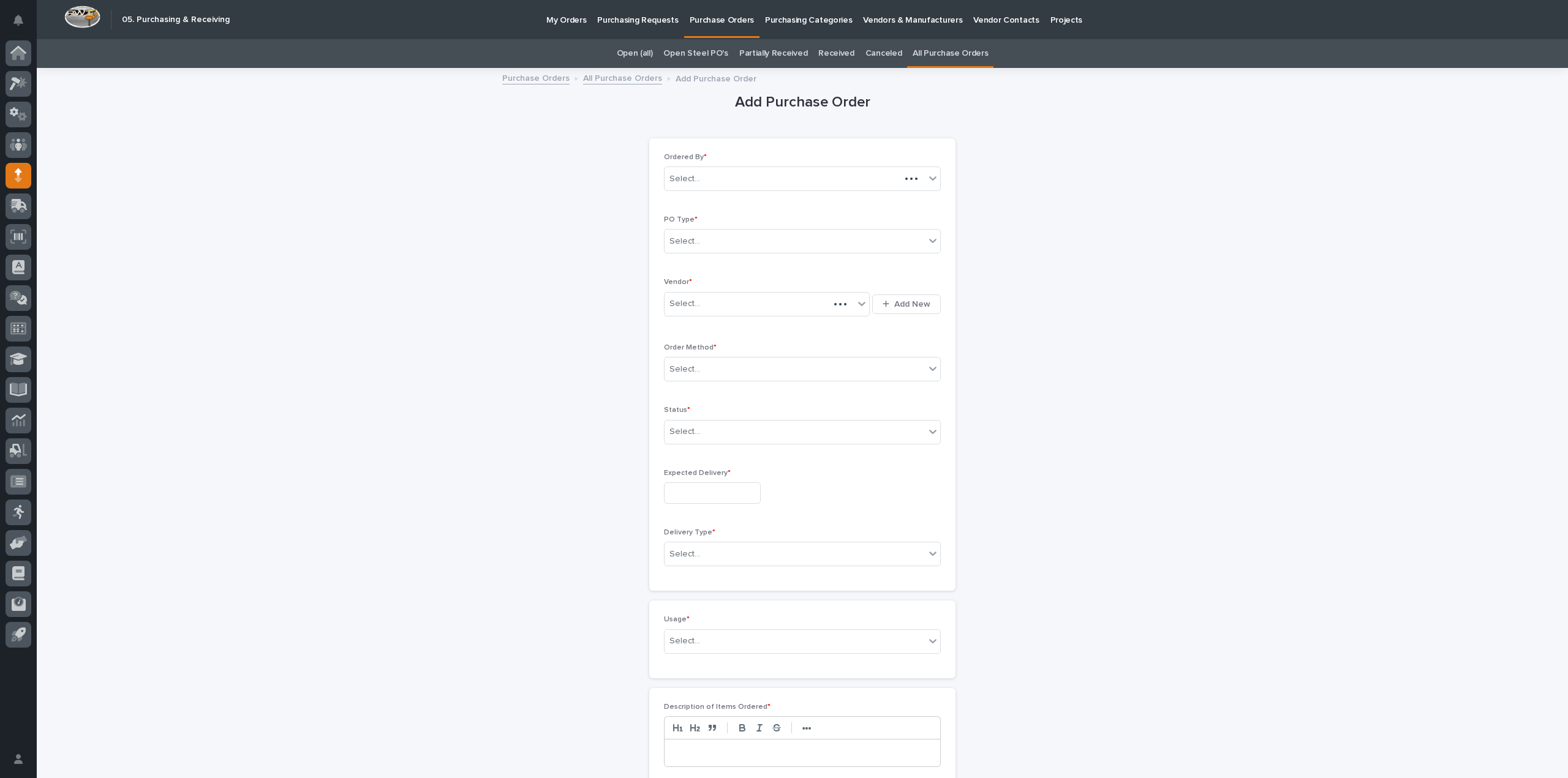
scroll to position [39, 0]
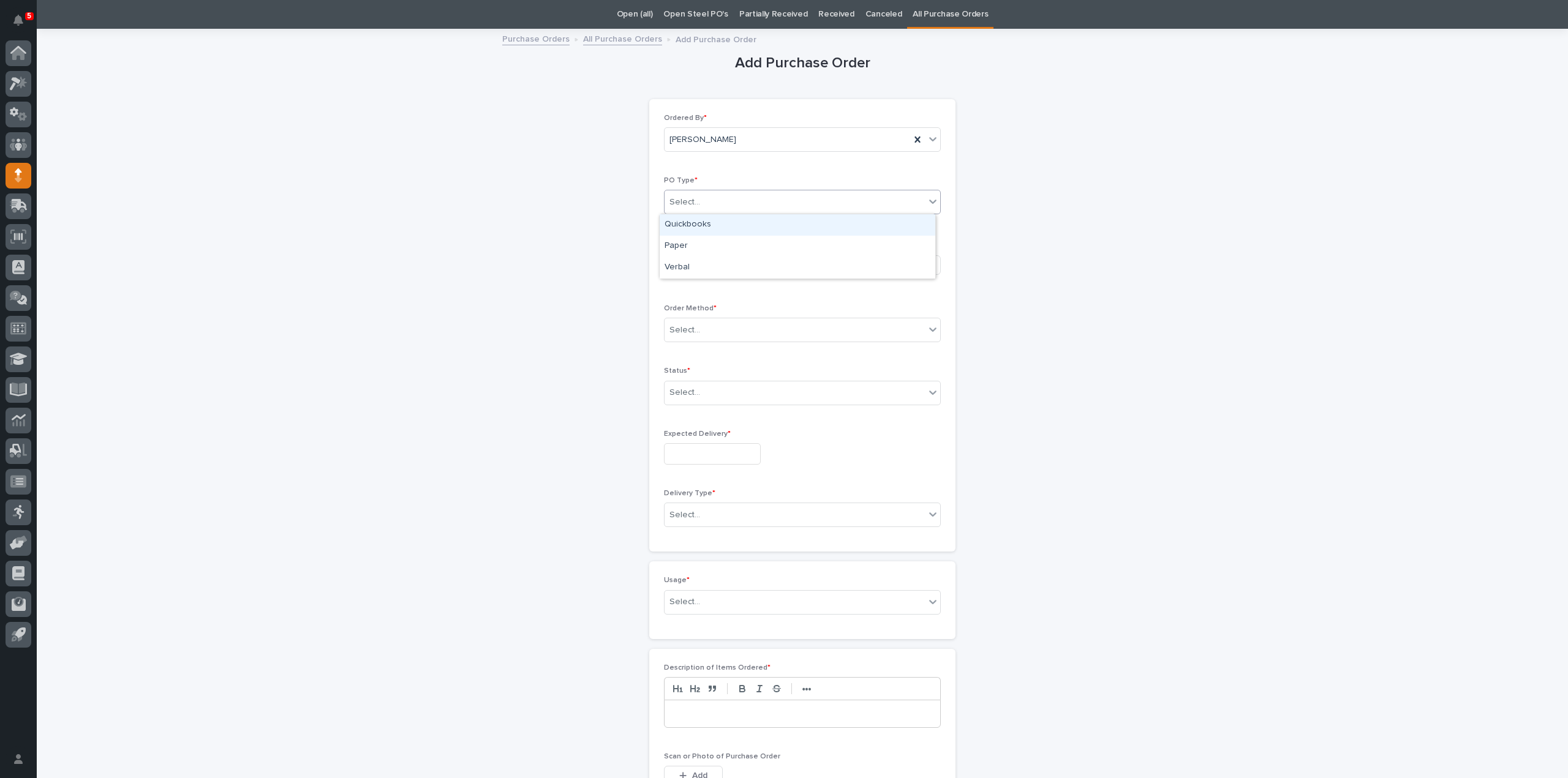
click at [731, 200] on div "Select..." at bounding box center [794, 203] width 260 height 21
click at [693, 245] on div "Paper" at bounding box center [797, 246] width 276 height 22
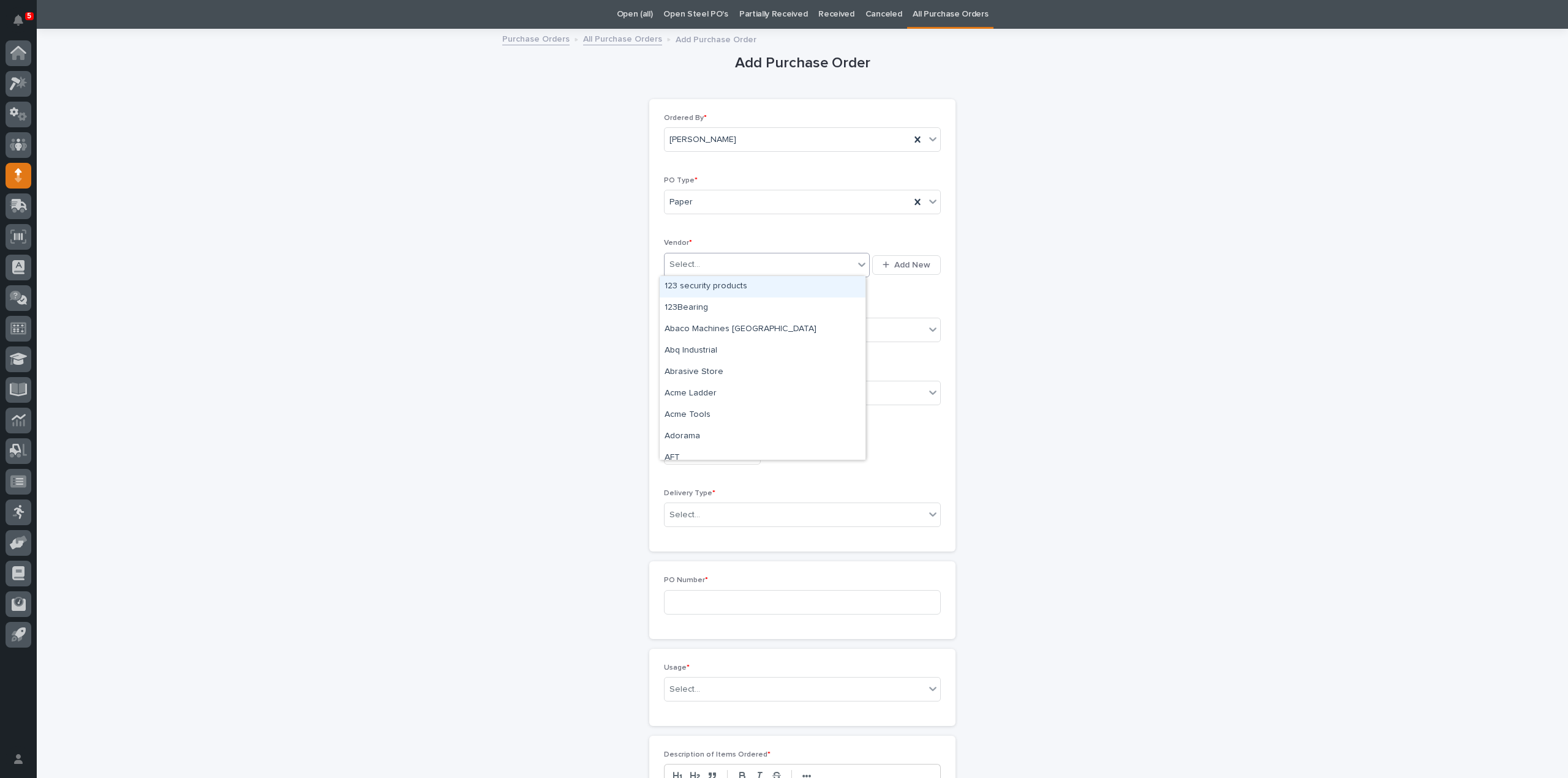
click at [693, 264] on div "Select..." at bounding box center [684, 265] width 31 height 13
click at [741, 205] on div "Paper" at bounding box center [788, 203] width 246 height 21
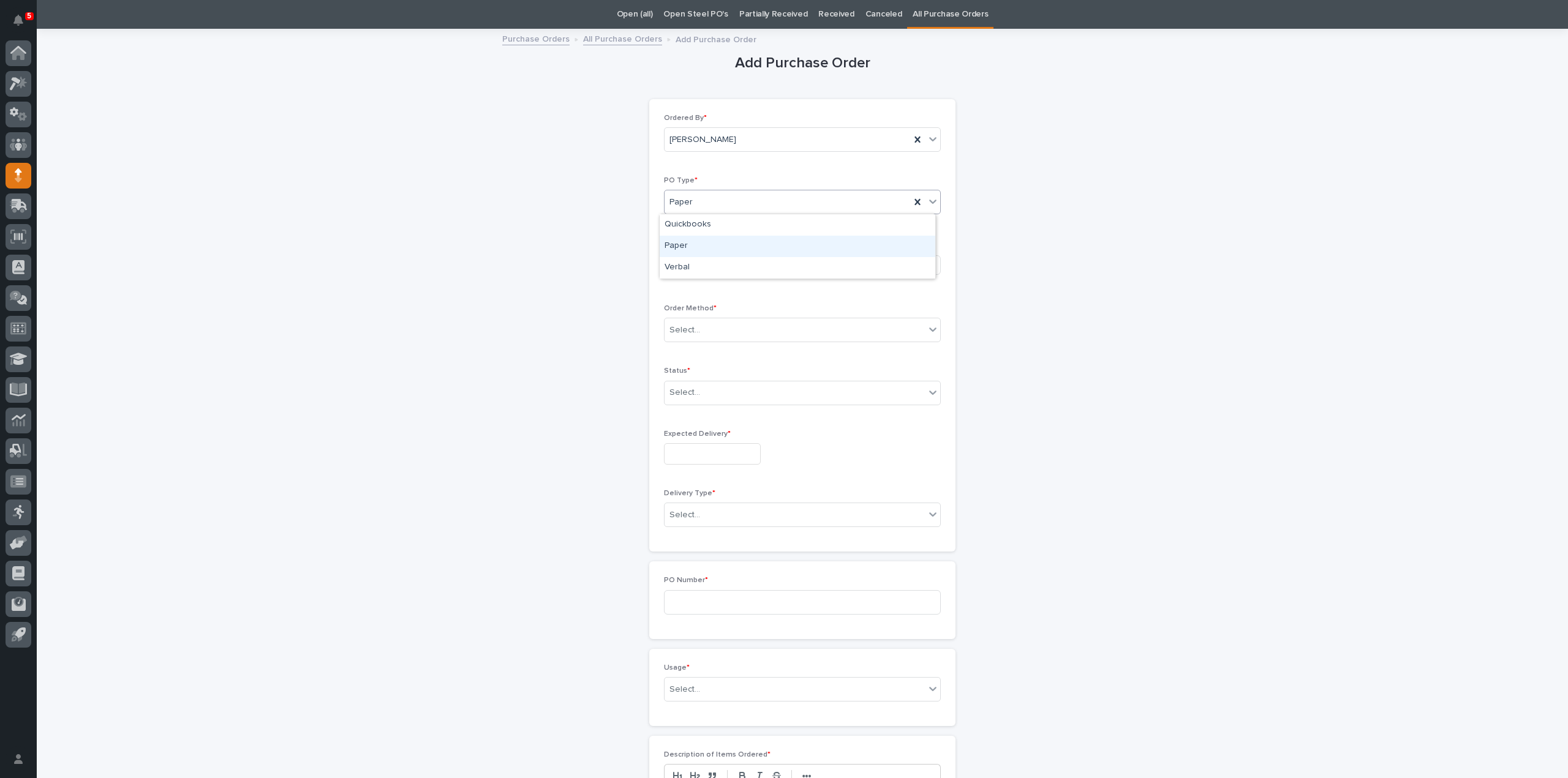
click at [701, 249] on div "Paper" at bounding box center [797, 246] width 276 height 22
click at [697, 270] on div "Select..." at bounding box center [760, 265] width 190 height 21
type input "****"
click at [707, 288] on div "EPCO Sales" at bounding box center [761, 286] width 206 height 22
click at [701, 328] on div "Select..." at bounding box center [794, 330] width 260 height 21
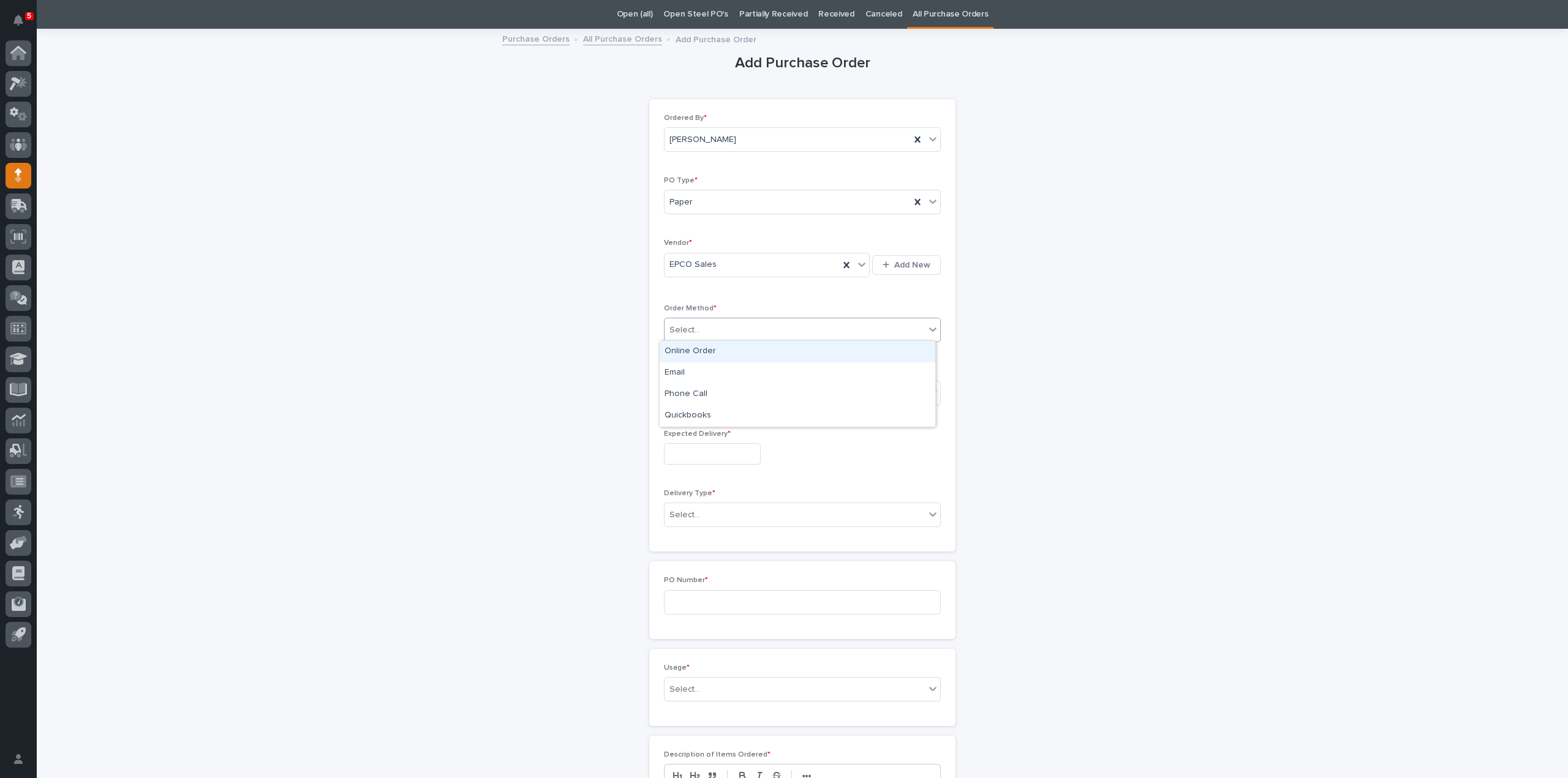
click at [703, 351] on div "Online Order" at bounding box center [797, 351] width 276 height 22
click at [701, 388] on input "text" at bounding box center [701, 392] width 1 height 10
click at [693, 432] on div "Submitted" at bounding box center [797, 435] width 276 height 22
click at [690, 450] on input "text" at bounding box center [712, 453] width 97 height 22
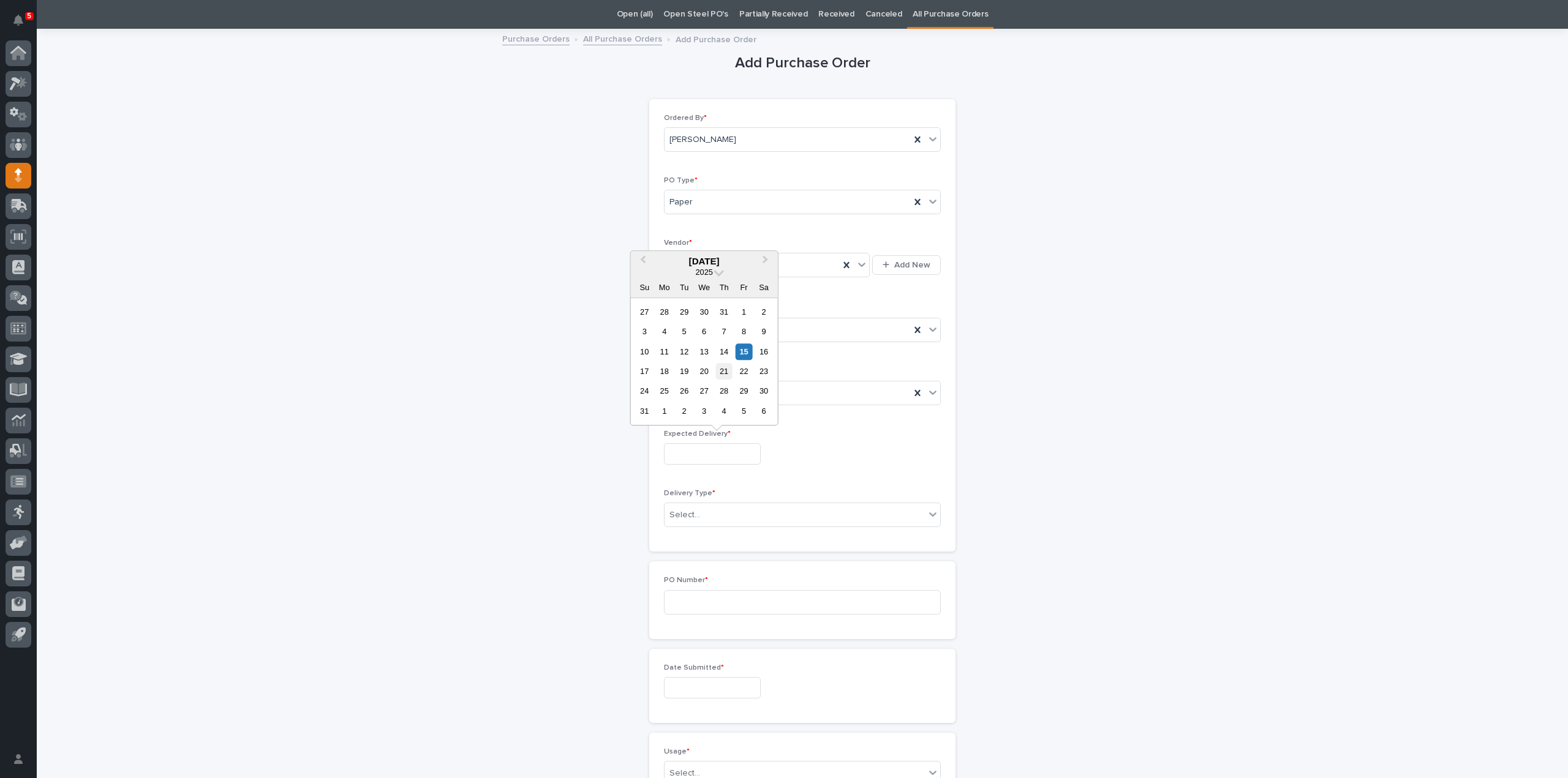
click at [725, 375] on div "21" at bounding box center [724, 372] width 17 height 17
type input "**********"
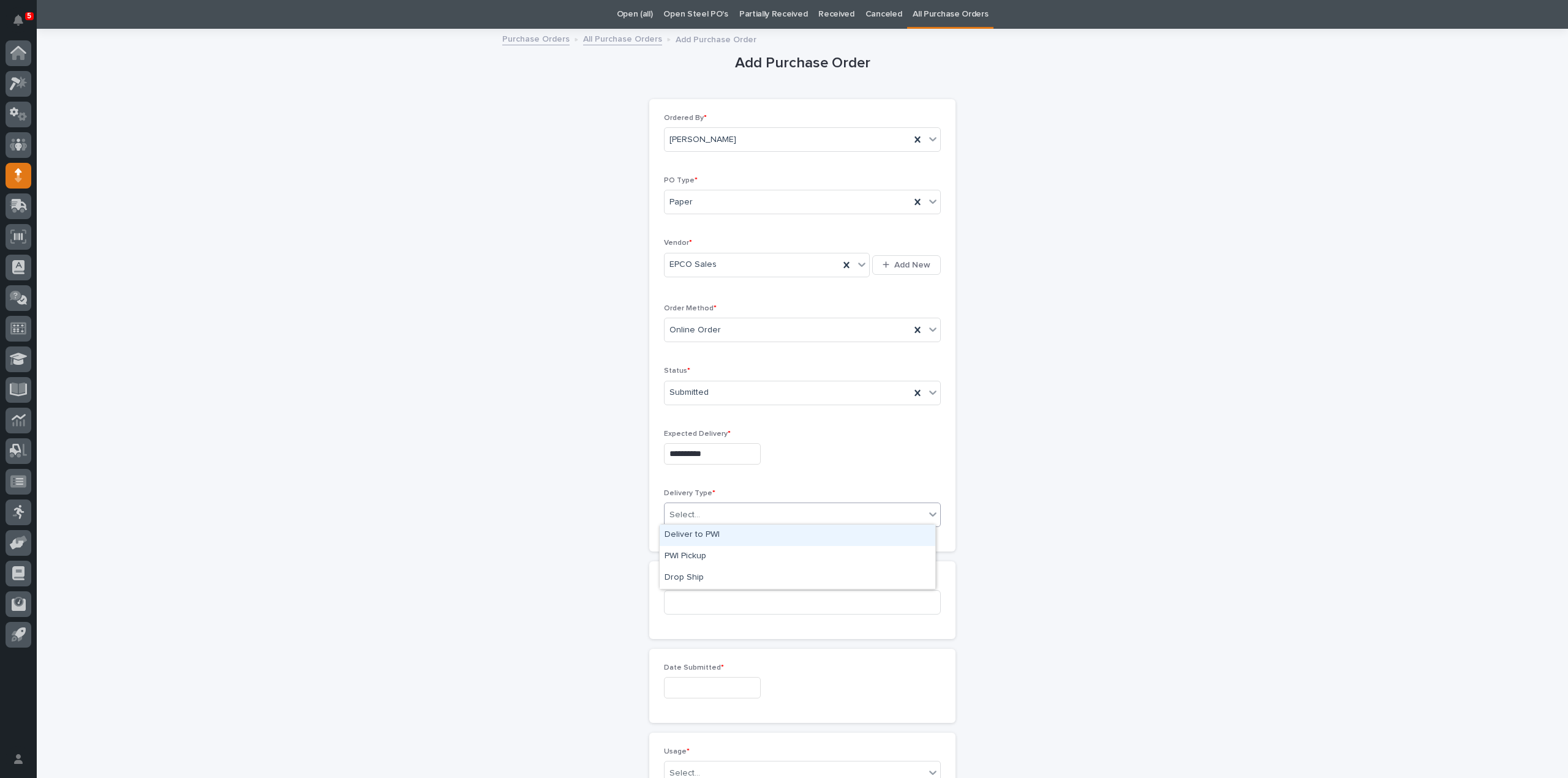
click at [693, 516] on div "Select..." at bounding box center [684, 515] width 31 height 13
click at [693, 536] on div "Deliver to PWI" at bounding box center [797, 535] width 276 height 22
click at [684, 592] on input at bounding box center [802, 603] width 277 height 24
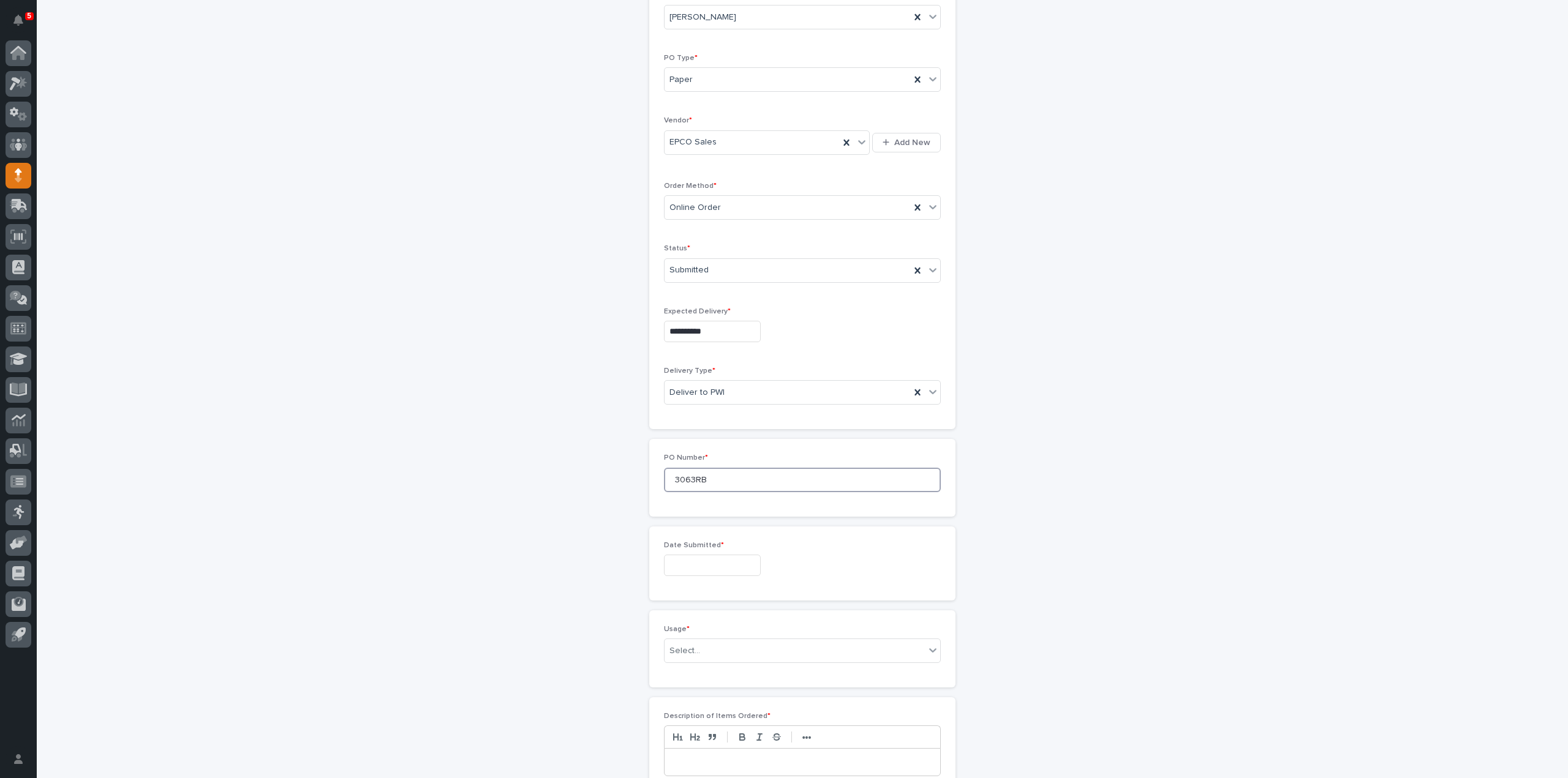
type input "3063RB"
click at [680, 556] on input "text" at bounding box center [712, 565] width 97 height 22
click at [745, 468] on div "15" at bounding box center [744, 463] width 17 height 17
type input "**********"
click at [715, 649] on div "Select..." at bounding box center [794, 651] width 260 height 21
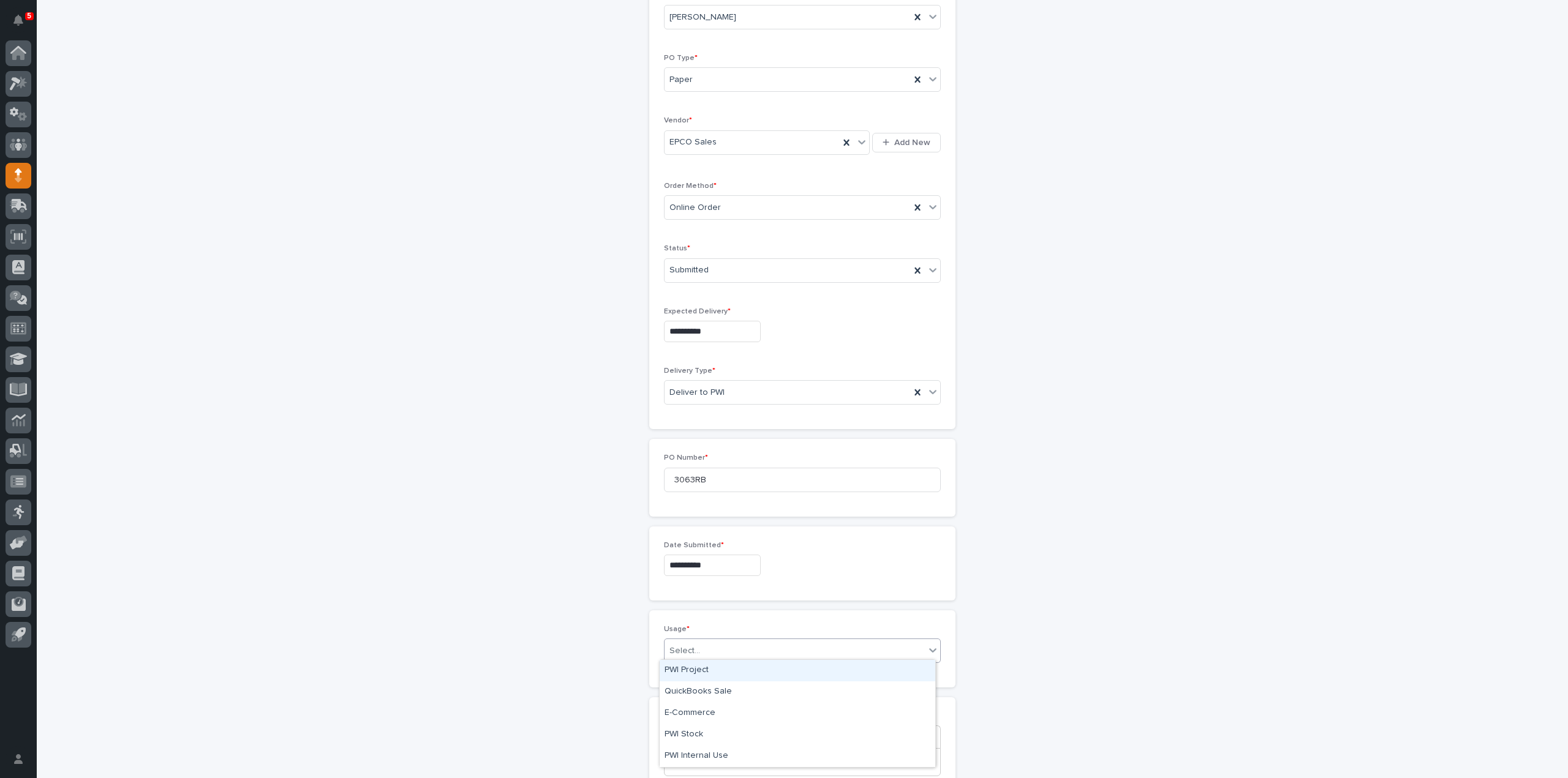
click at [700, 673] on div "PWI Project" at bounding box center [797, 670] width 276 height 22
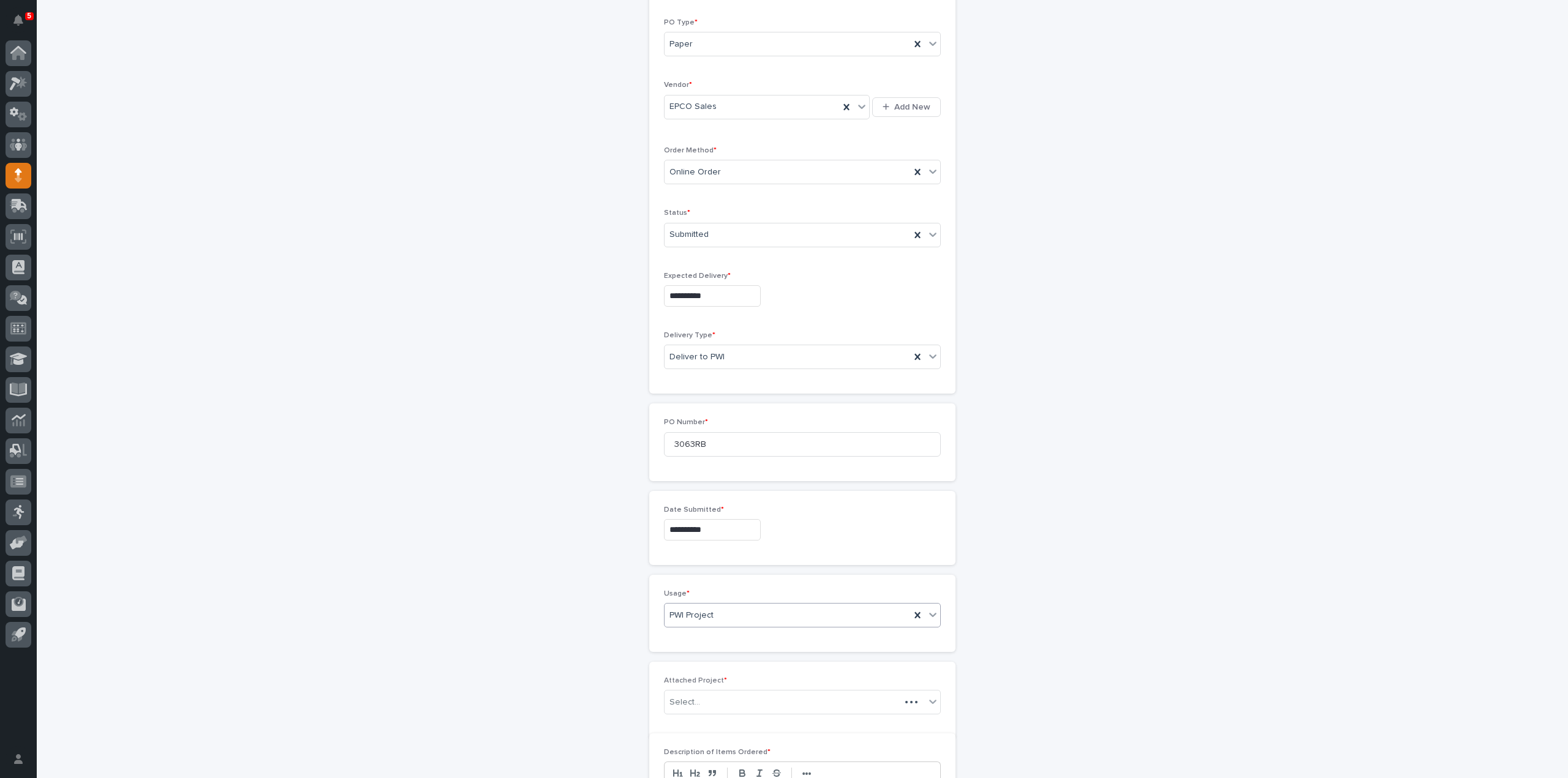
scroll to position [205, 0]
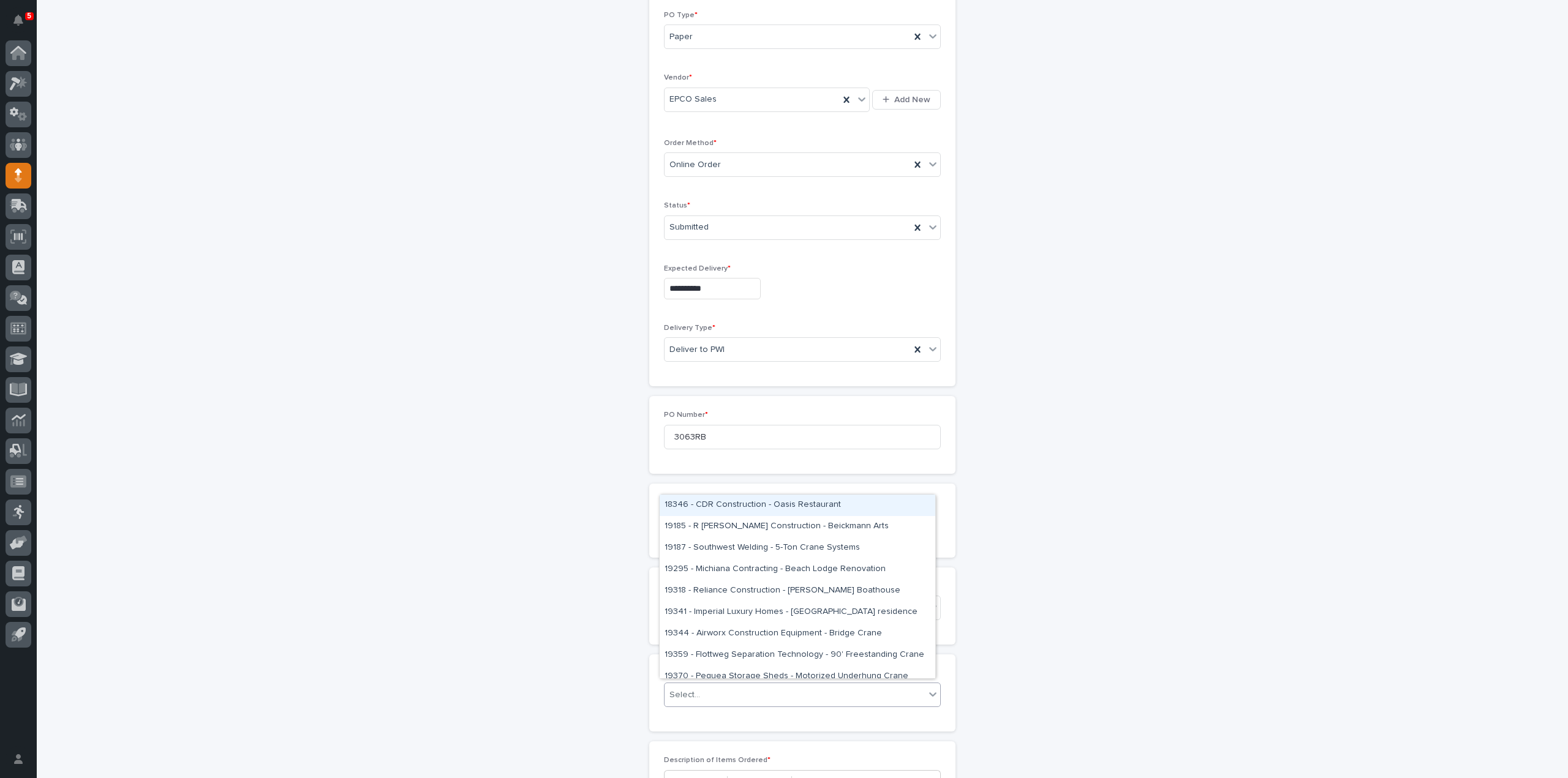
click at [709, 688] on div "Select..." at bounding box center [794, 695] width 260 height 21
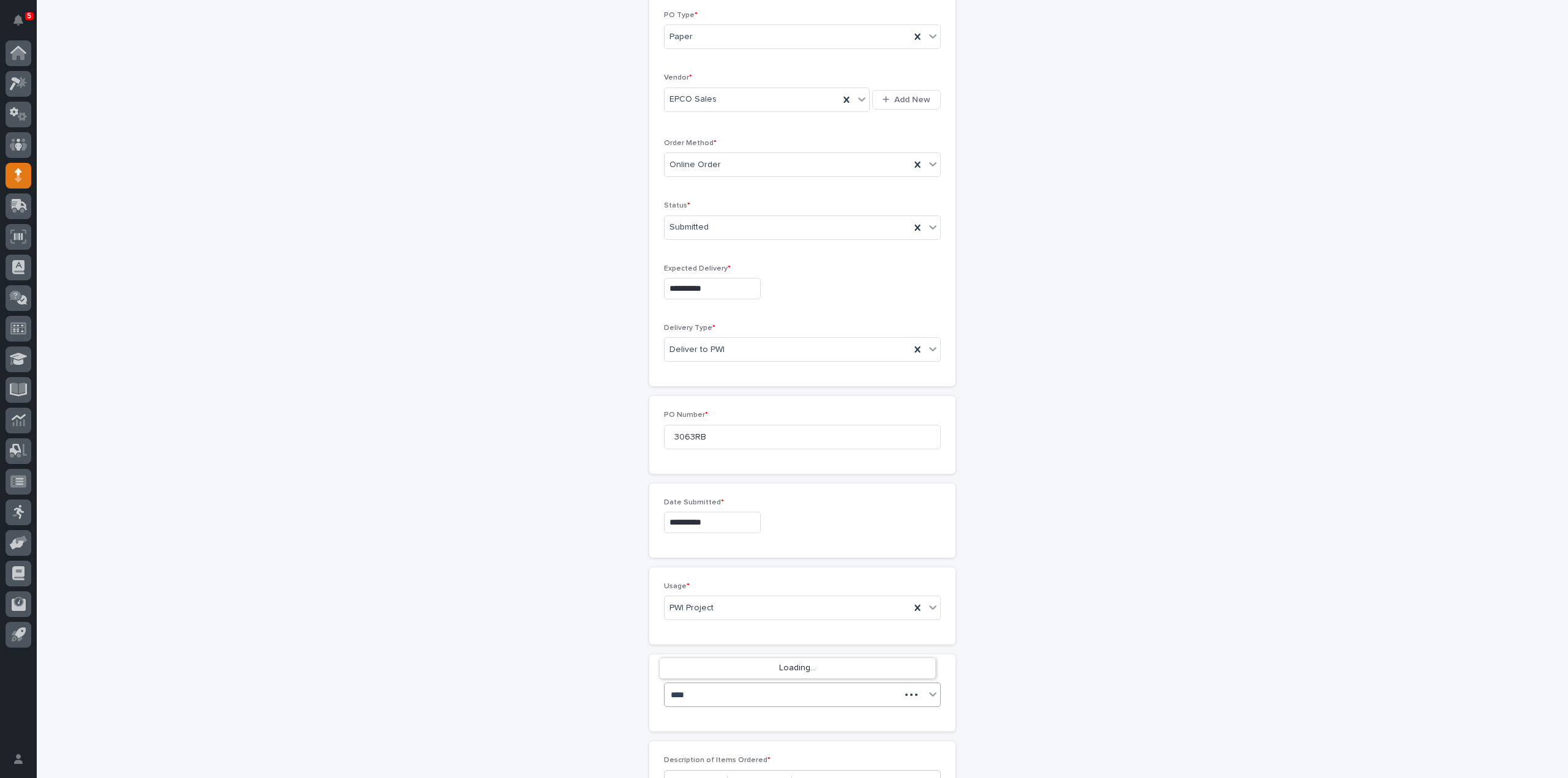
type input "*****"
click at [716, 670] on div "26444 - Stair Zone - Douglas Steel Fabricating Corp - Recreation Center Project" at bounding box center [797, 667] width 276 height 22
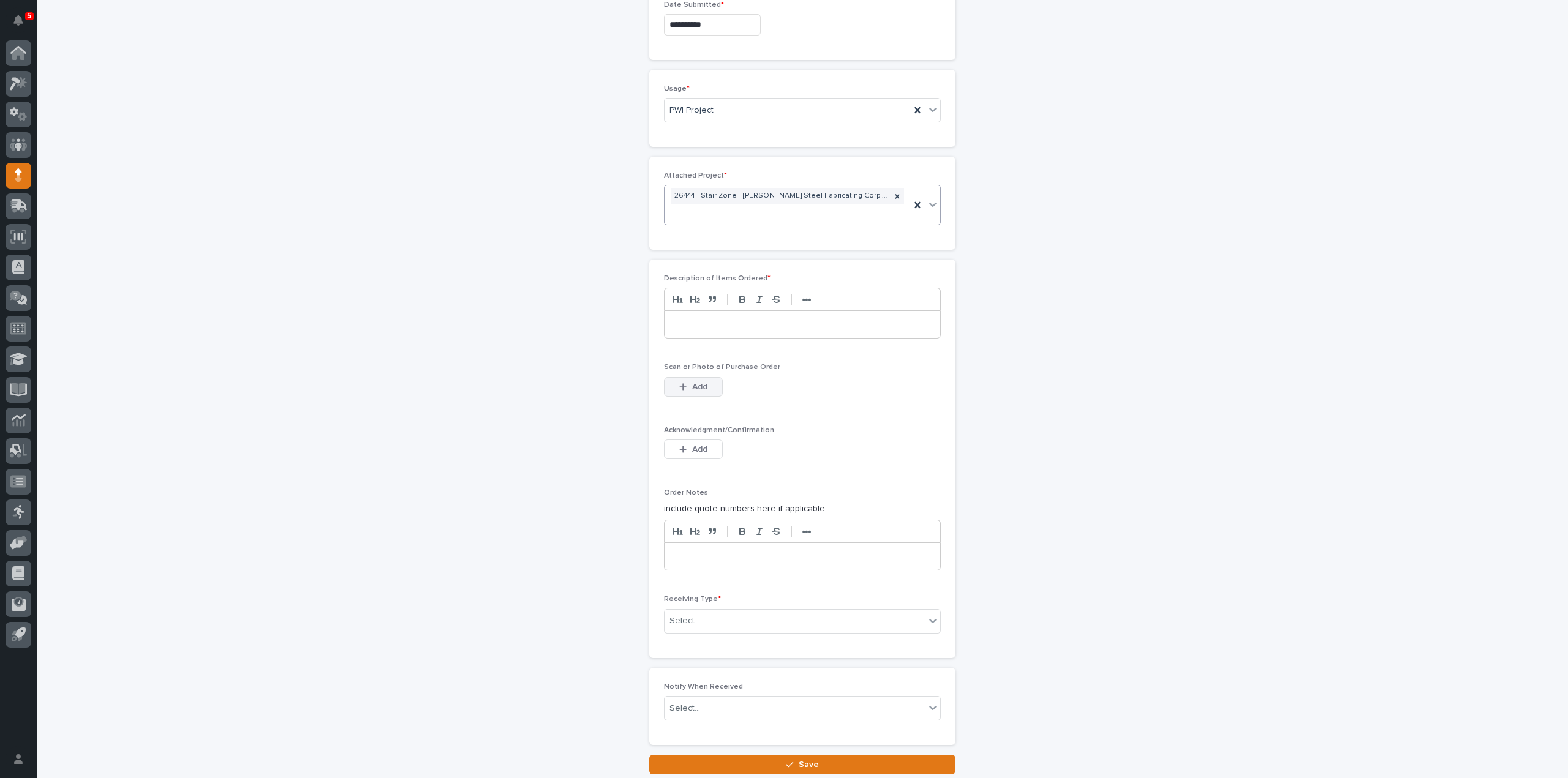
click at [696, 383] on span "Add" at bounding box center [699, 387] width 15 height 8
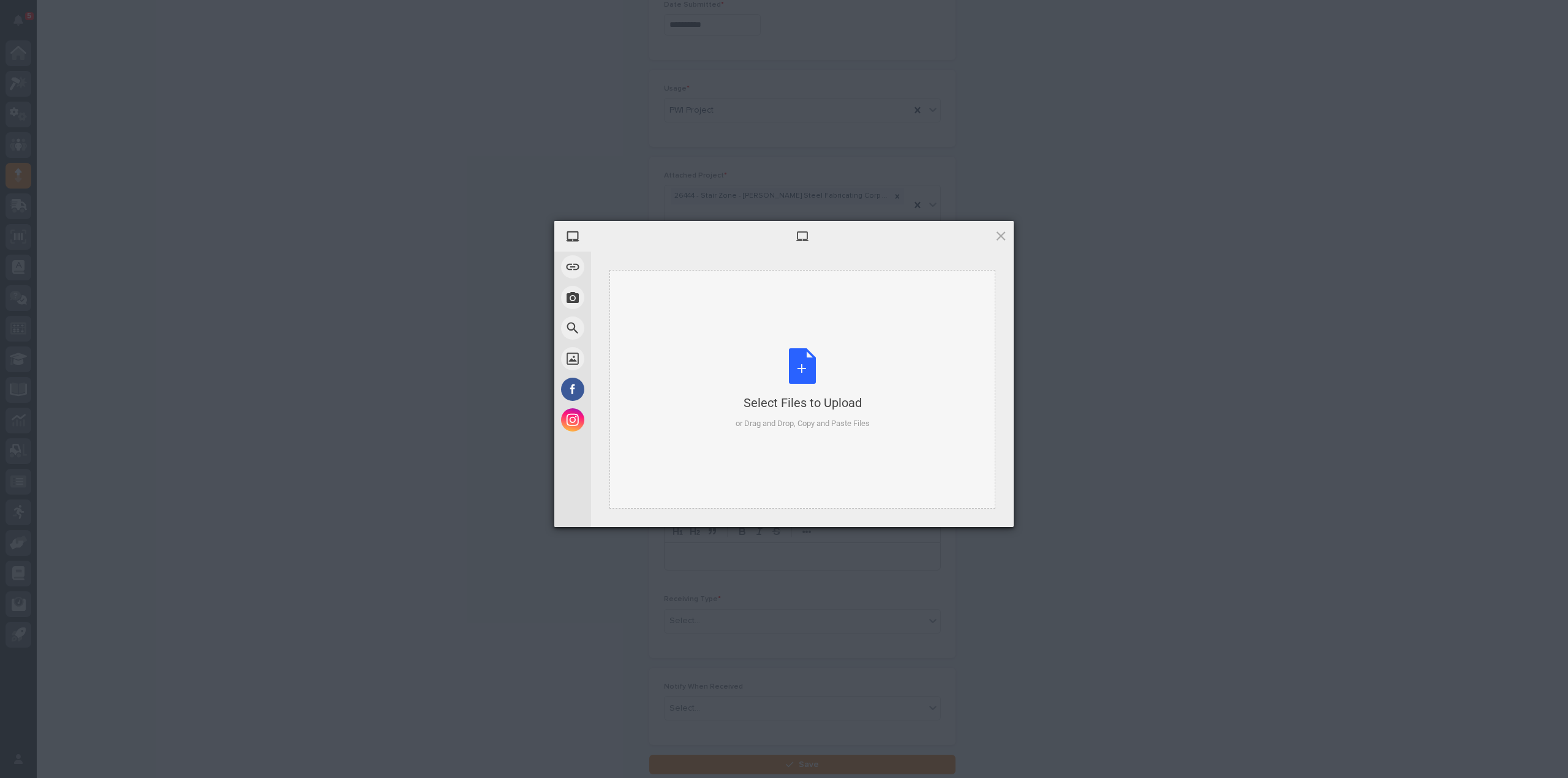
click at [821, 375] on div "Select Files to Upload or Drag and Drop, Copy and Paste Files" at bounding box center [802, 389] width 134 height 82
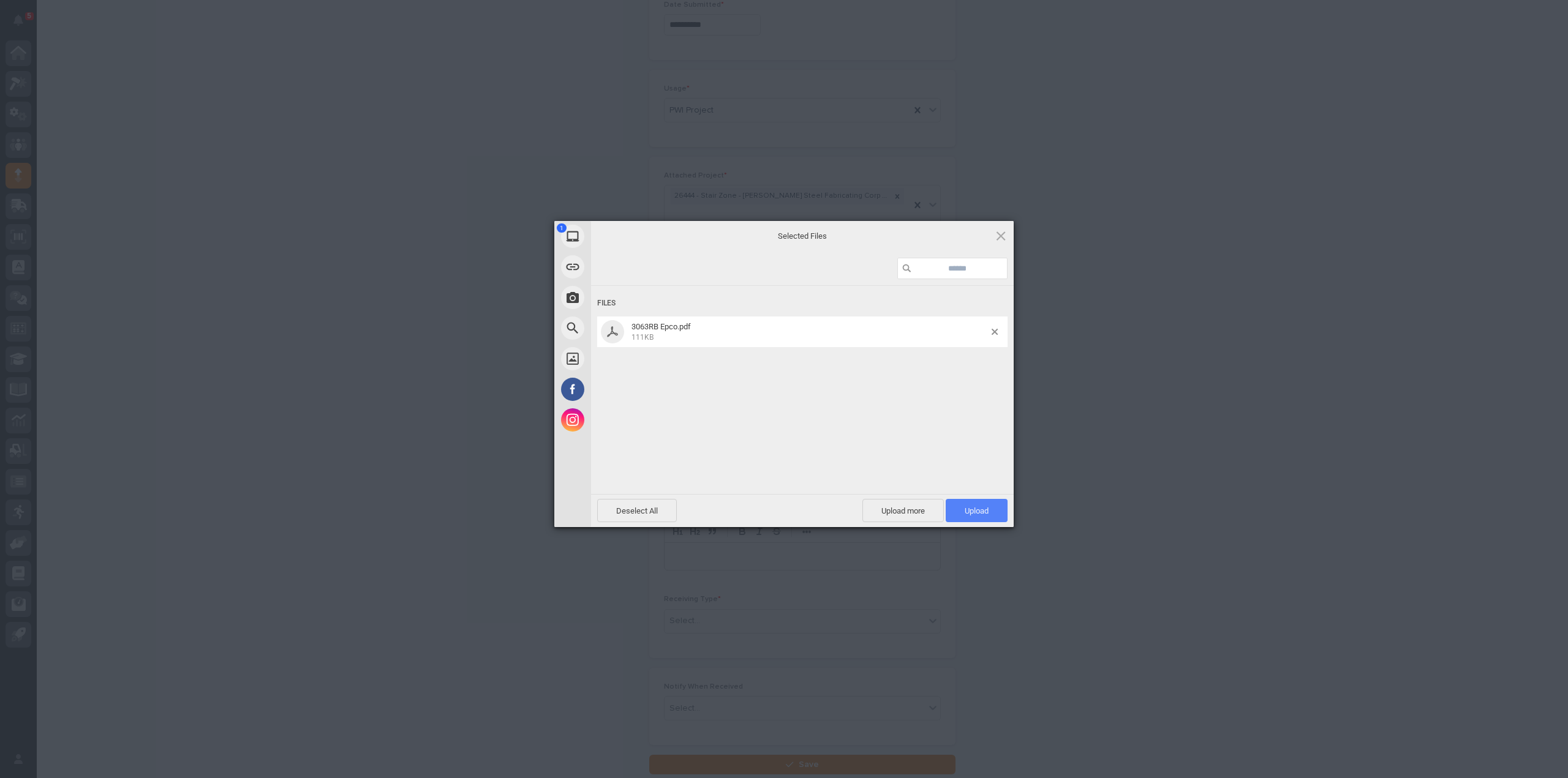
click at [986, 515] on span "Upload 1" at bounding box center [976, 511] width 23 height 9
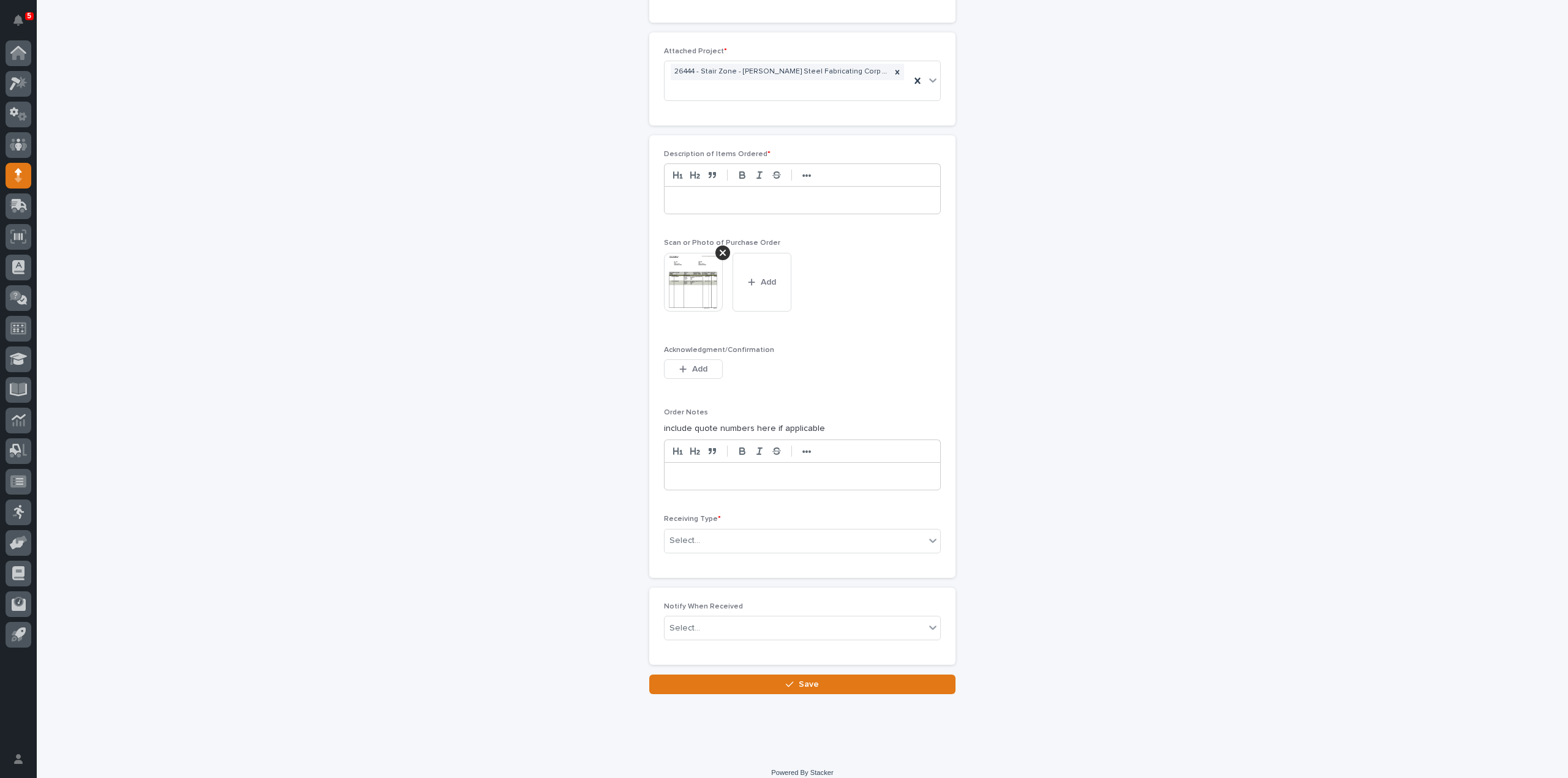
scroll to position [831, 0]
click at [676, 536] on div "Select..." at bounding box center [684, 536] width 31 height 13
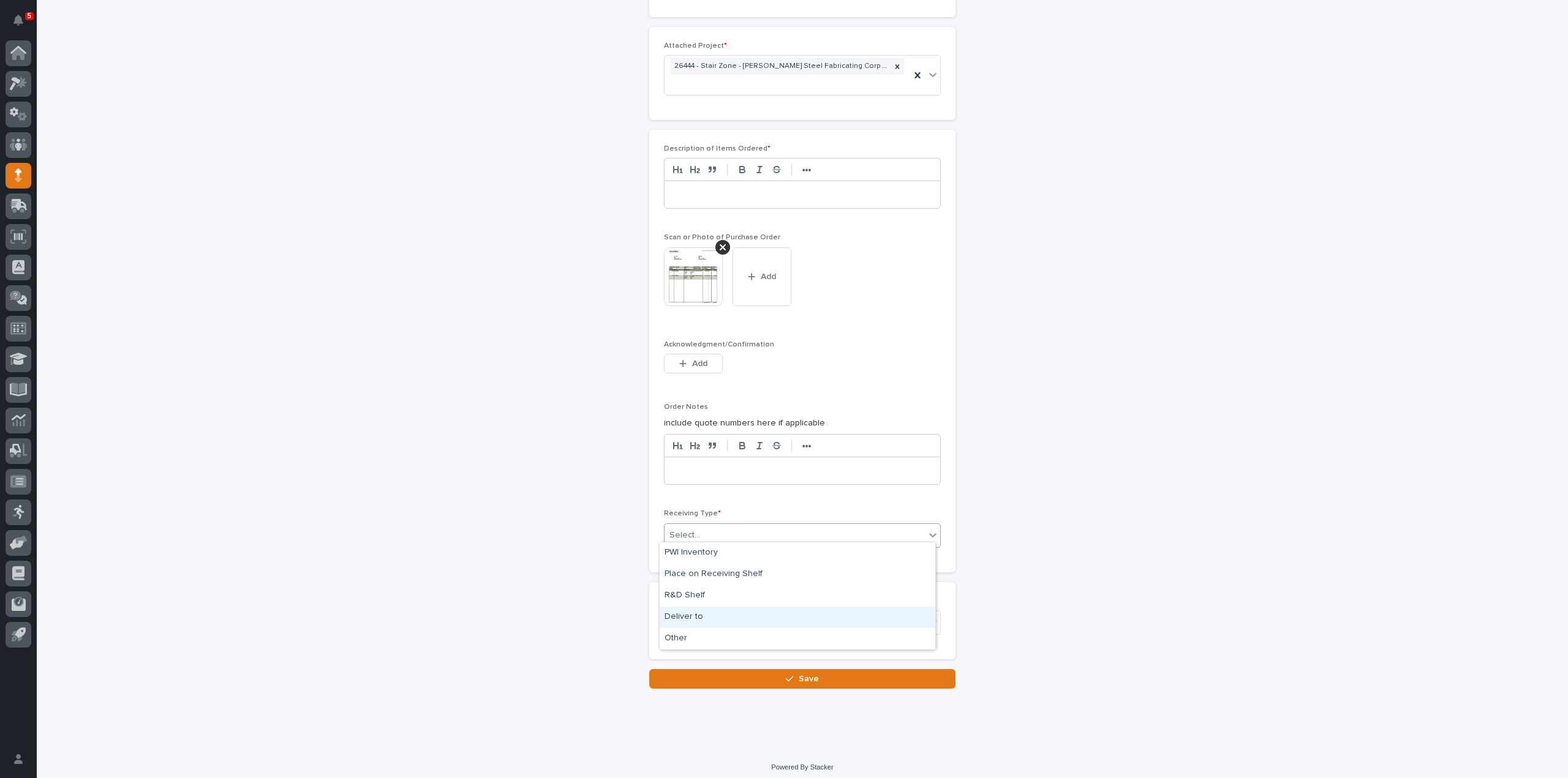
click at [693, 618] on div "Deliver to" at bounding box center [797, 617] width 276 height 22
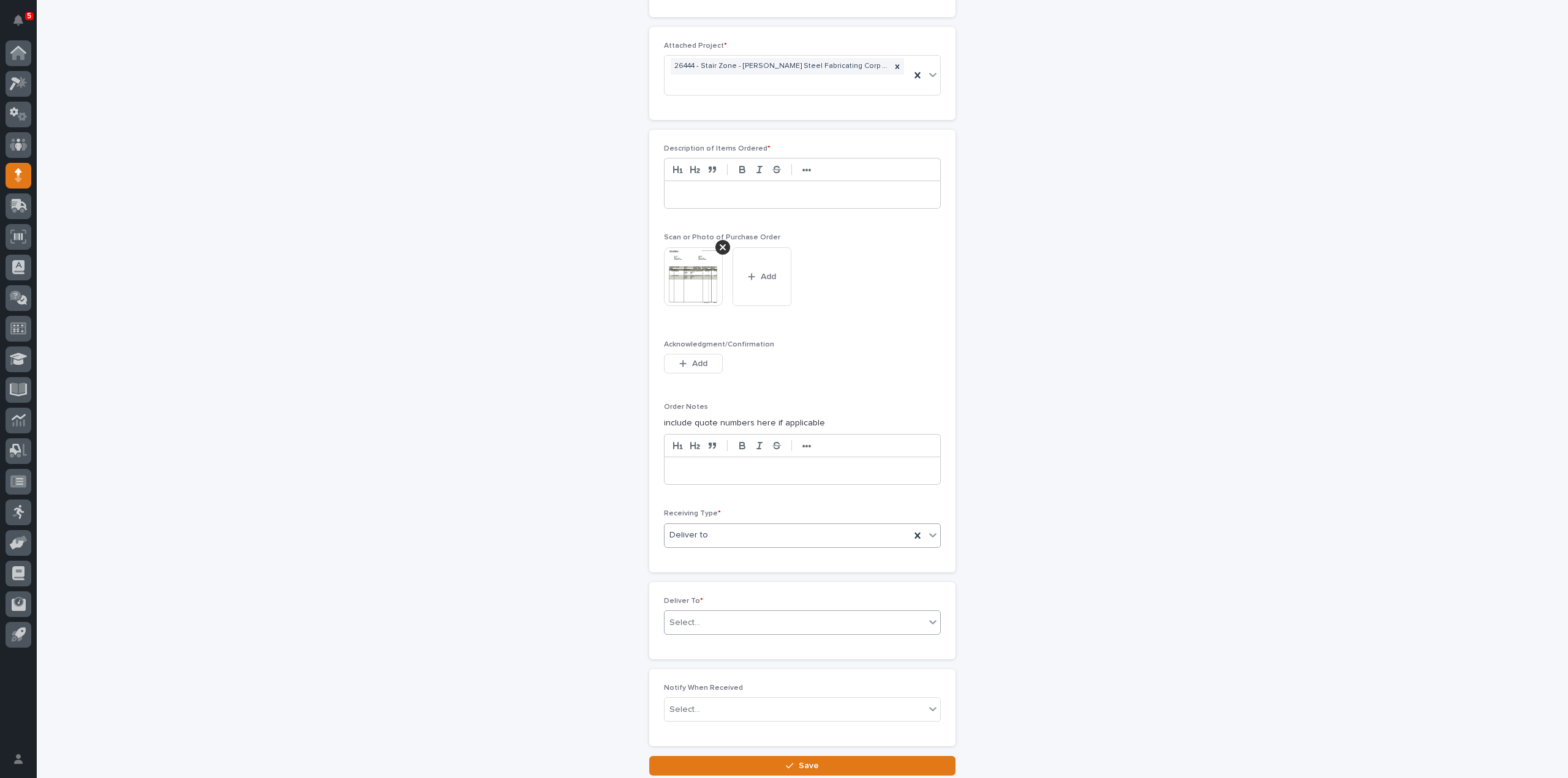
click at [682, 623] on div "Select..." at bounding box center [794, 623] width 260 height 21
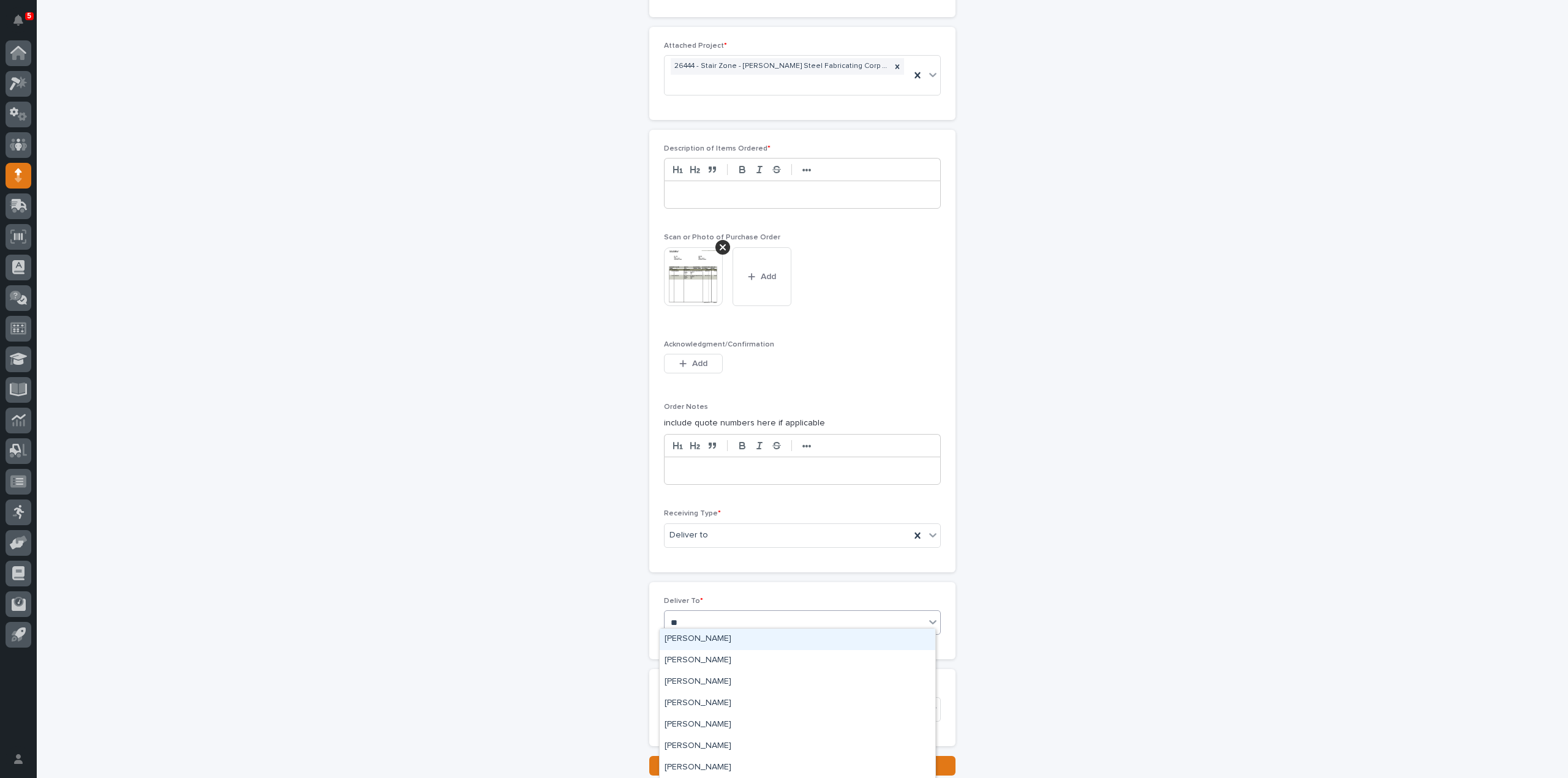
type input "***"
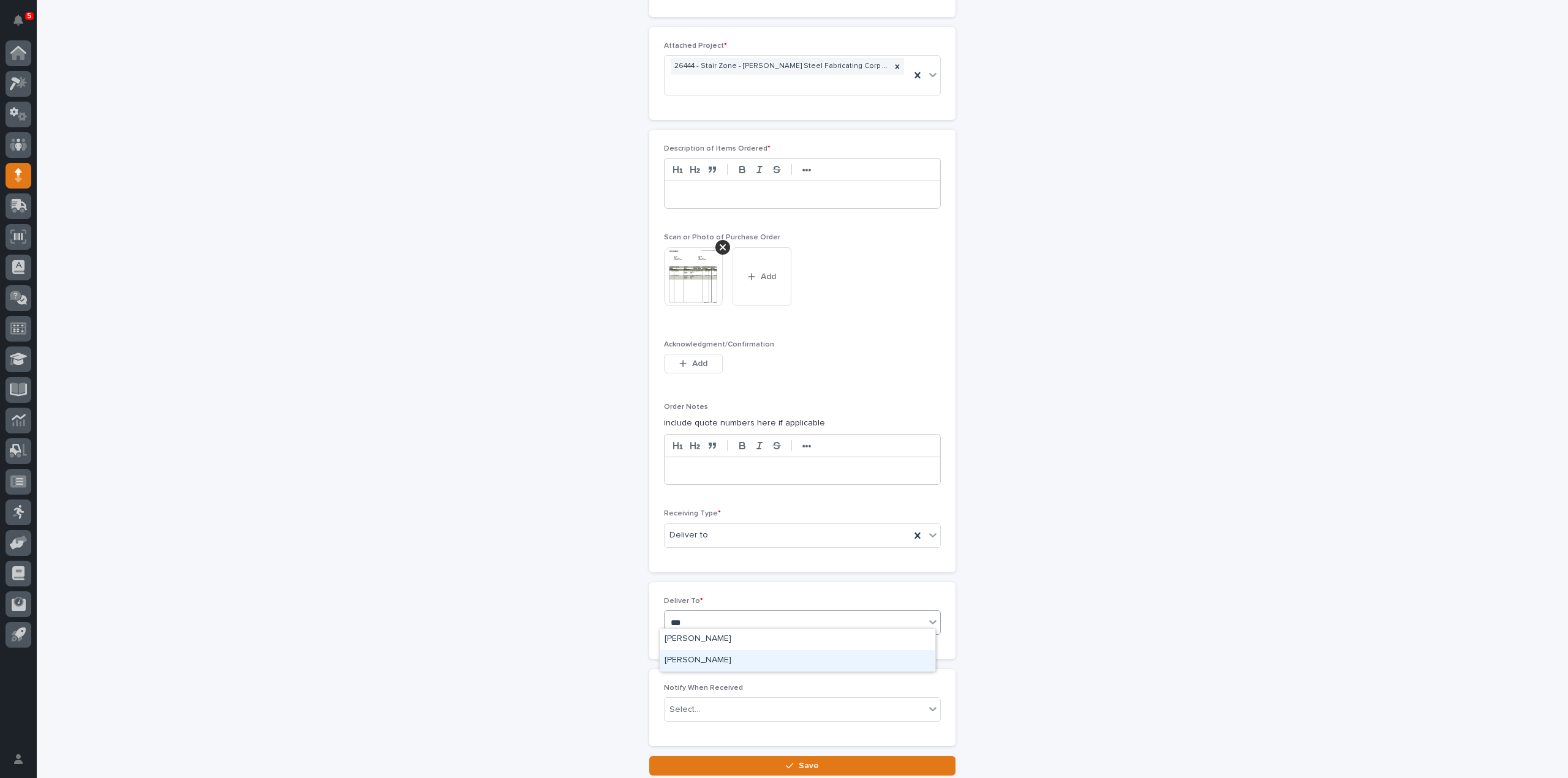
click at [684, 659] on div "[PERSON_NAME]" at bounding box center [797, 661] width 276 height 22
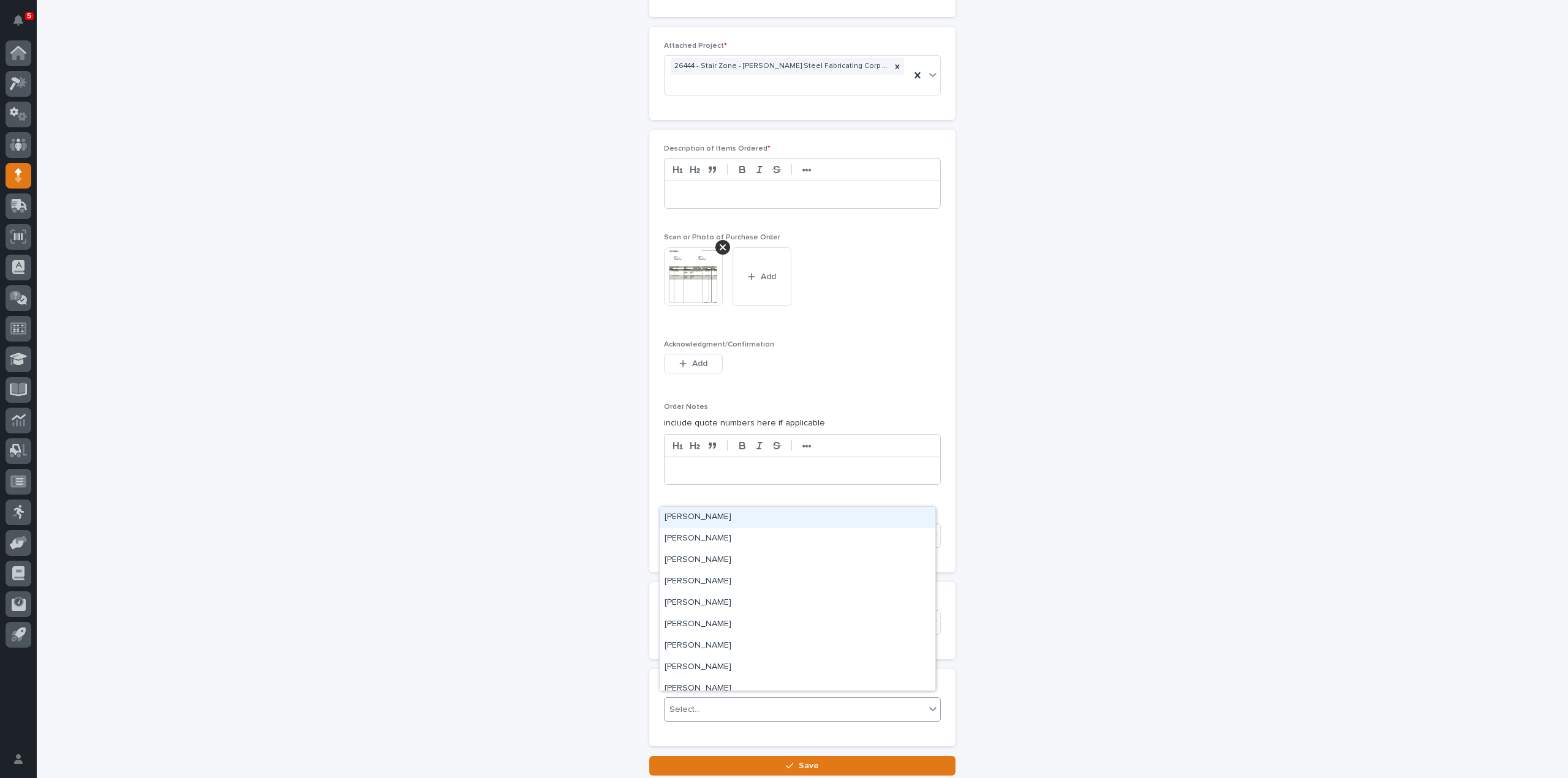
click at [688, 703] on div "Select..." at bounding box center [684, 709] width 31 height 13
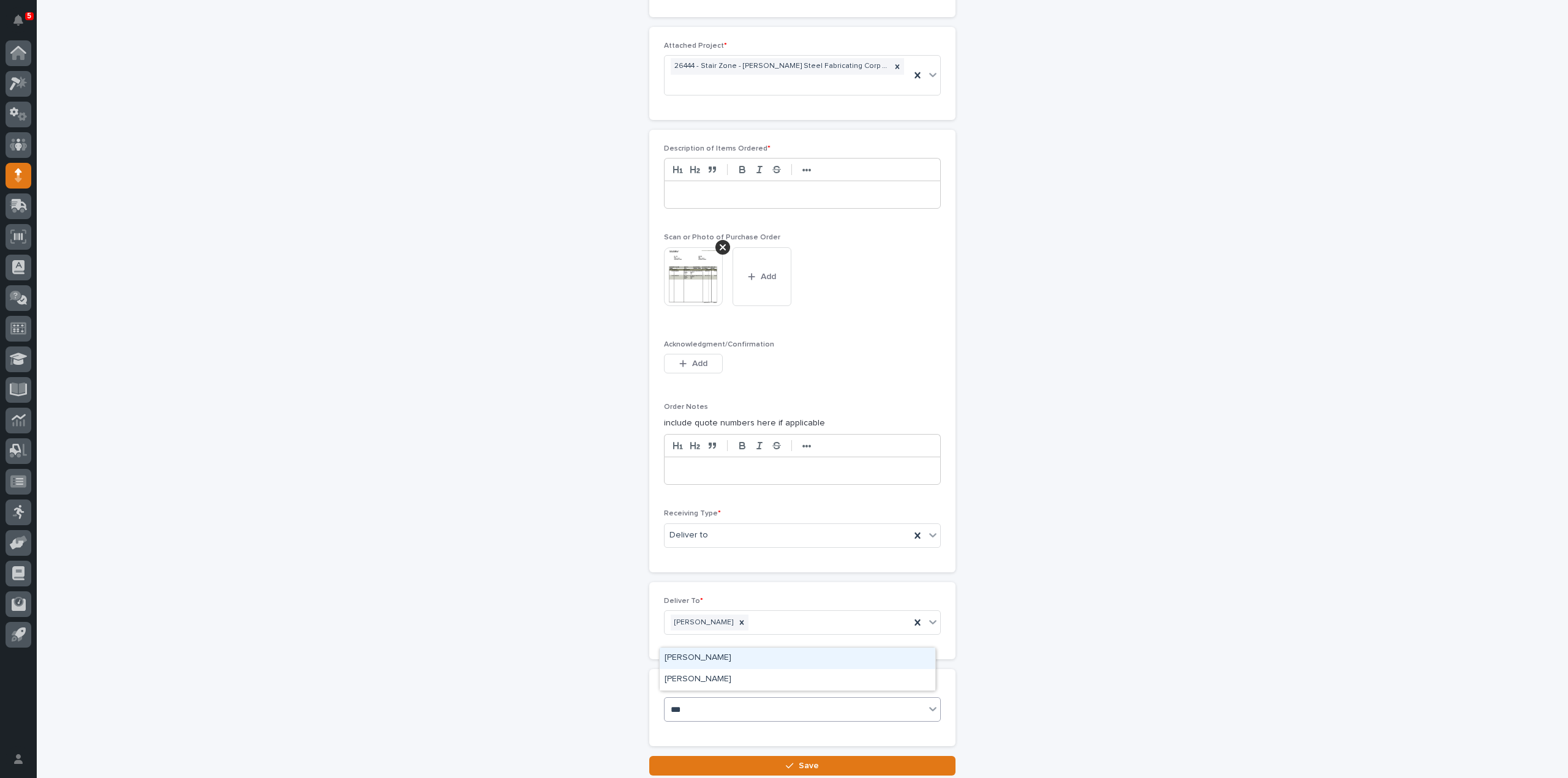
type input "****"
click at [707, 680] on div "[PERSON_NAME]" at bounding box center [797, 679] width 276 height 22
click at [721, 756] on button "Save" at bounding box center [802, 766] width 306 height 20
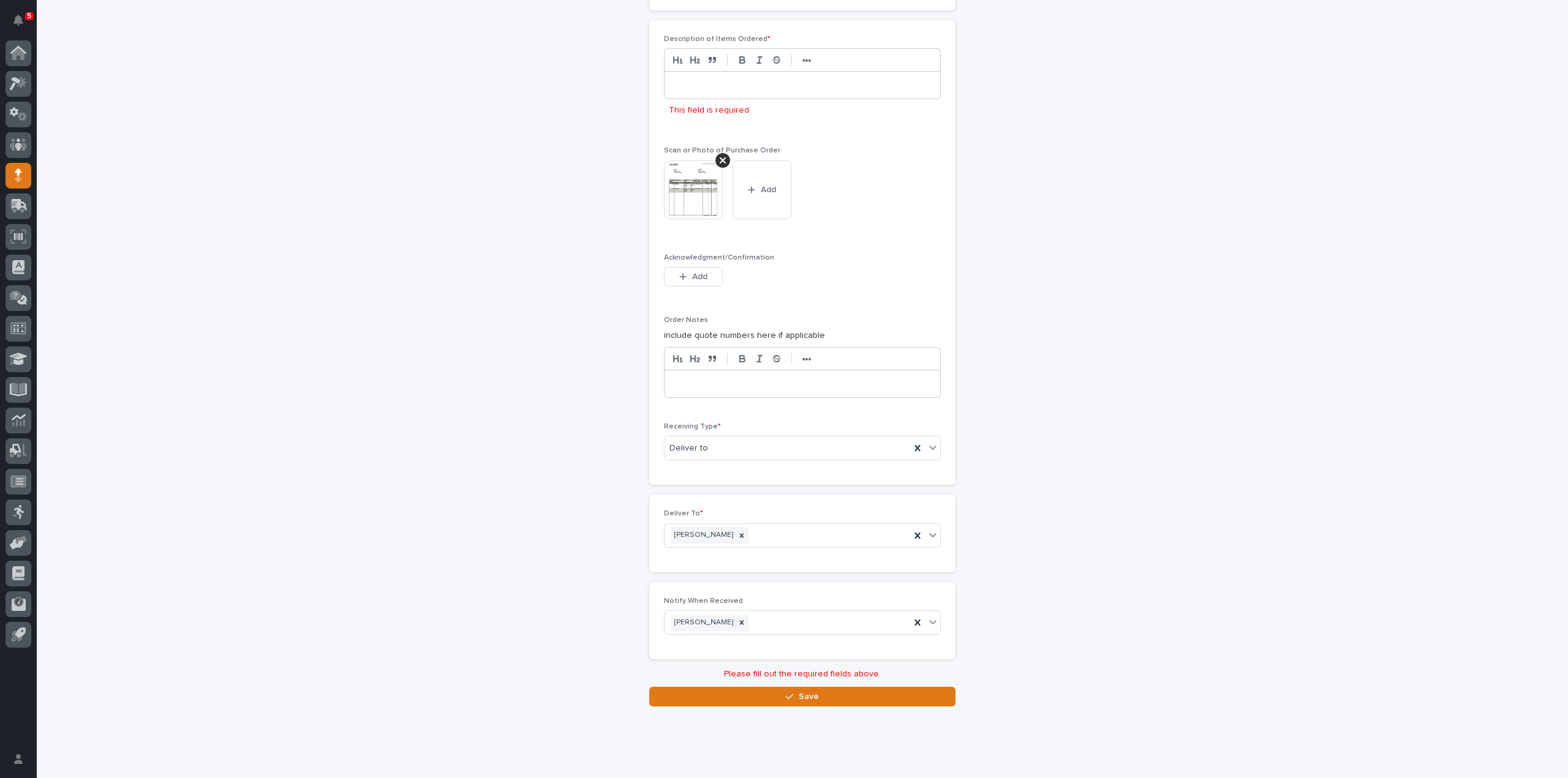
scroll to position [819, 0]
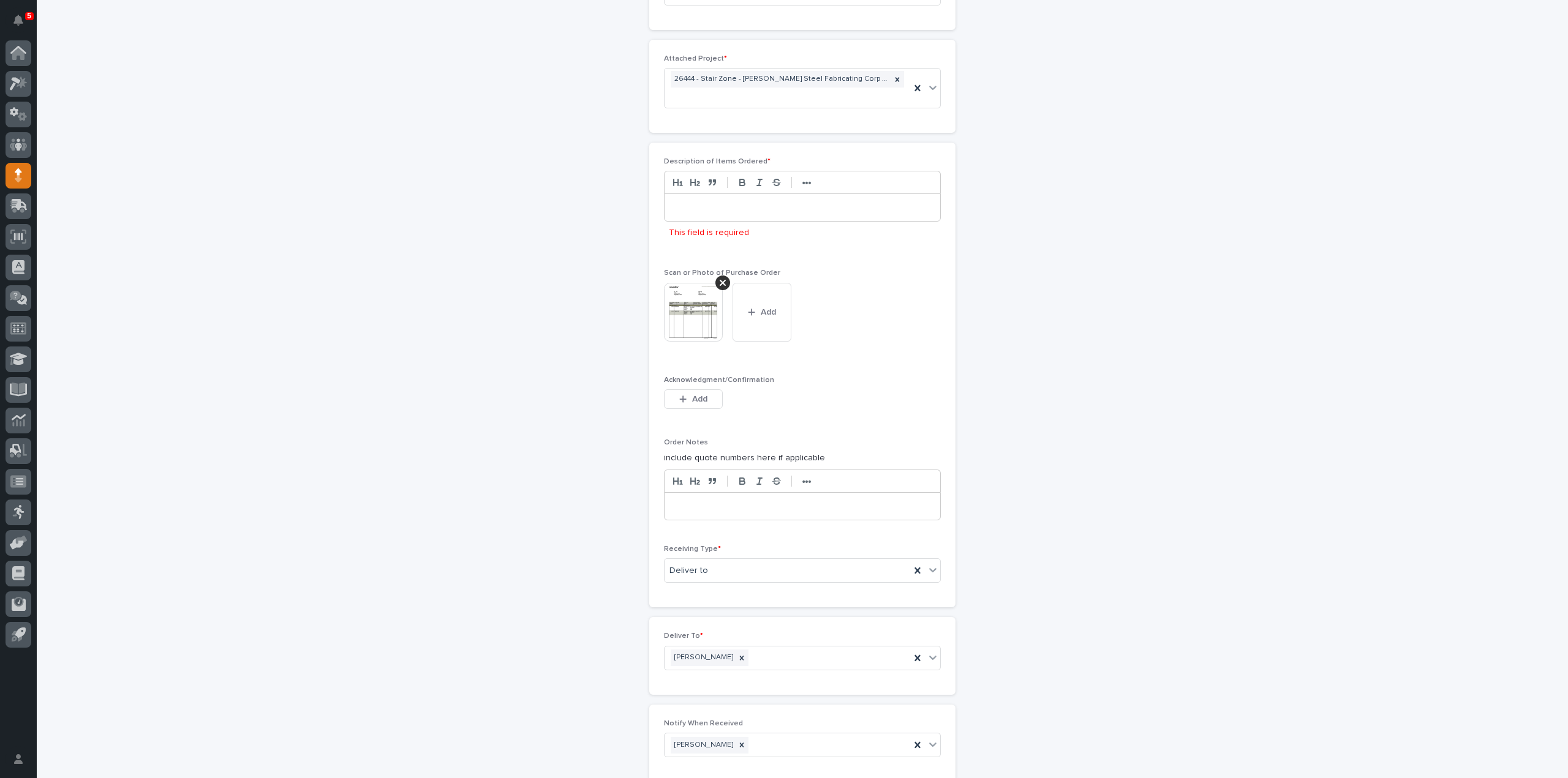
click at [709, 212] on div at bounding box center [803, 207] width 276 height 27
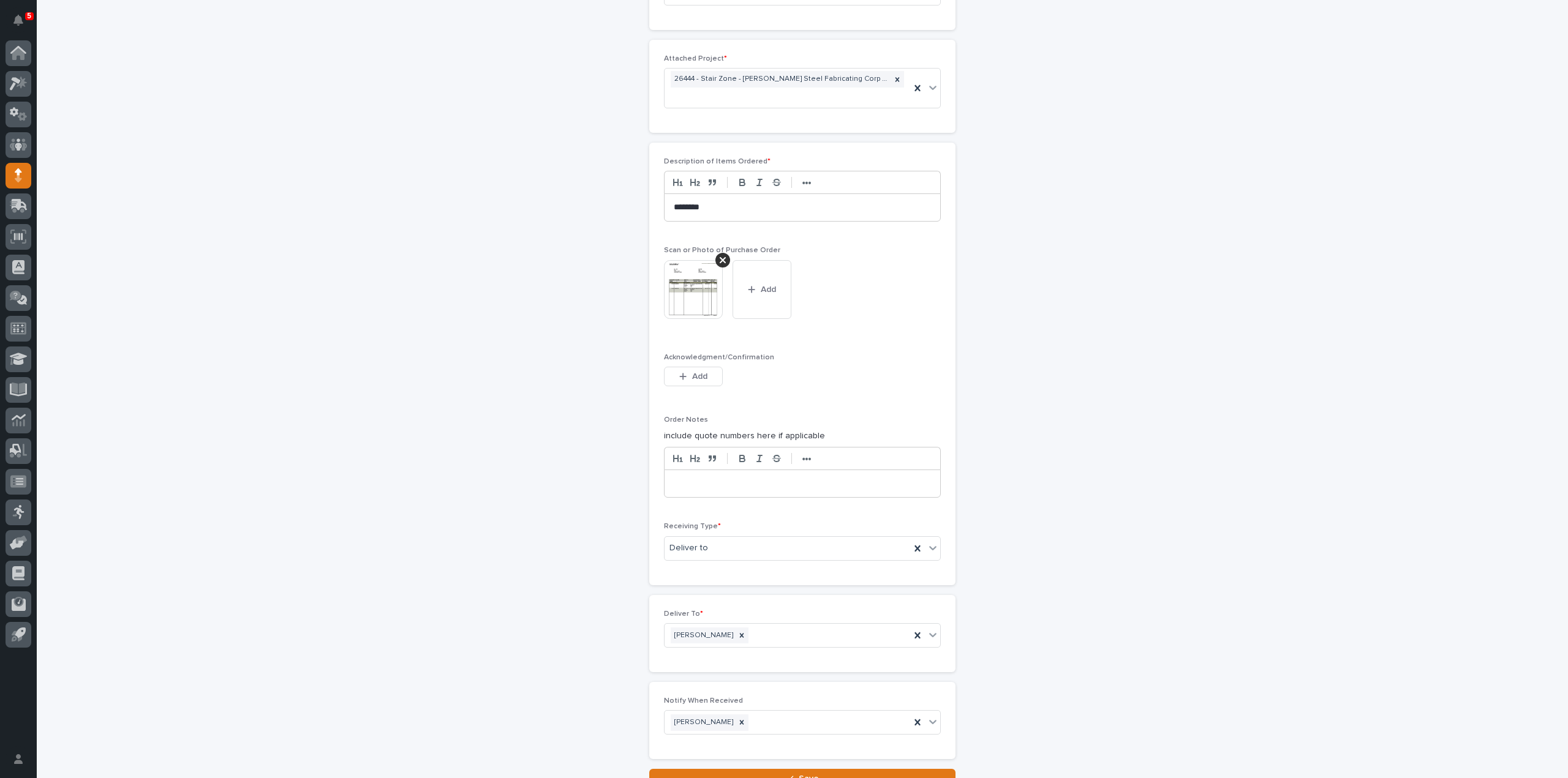
scroll to position [918, 0]
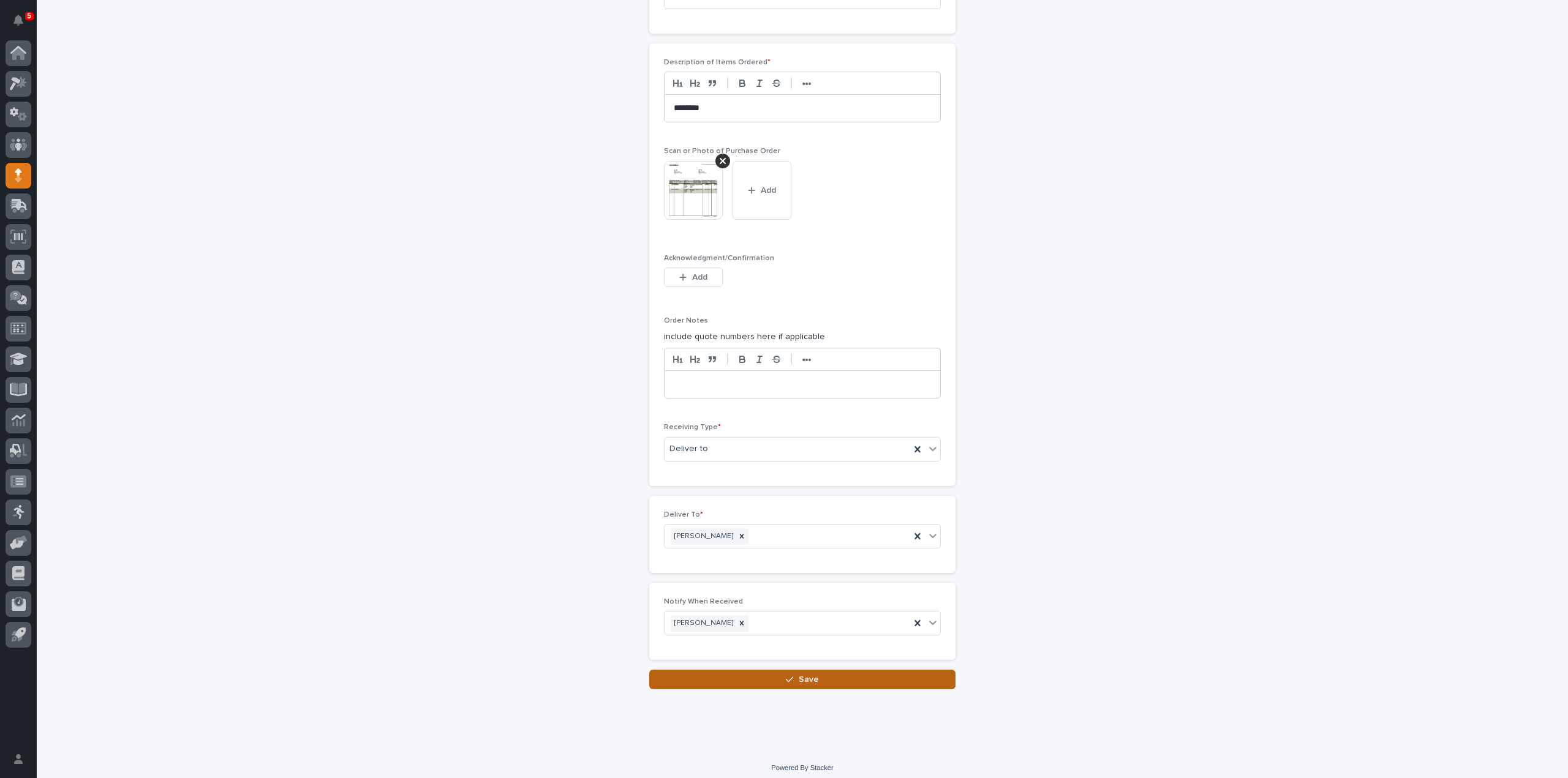
click at [827, 675] on button "Save" at bounding box center [802, 679] width 306 height 20
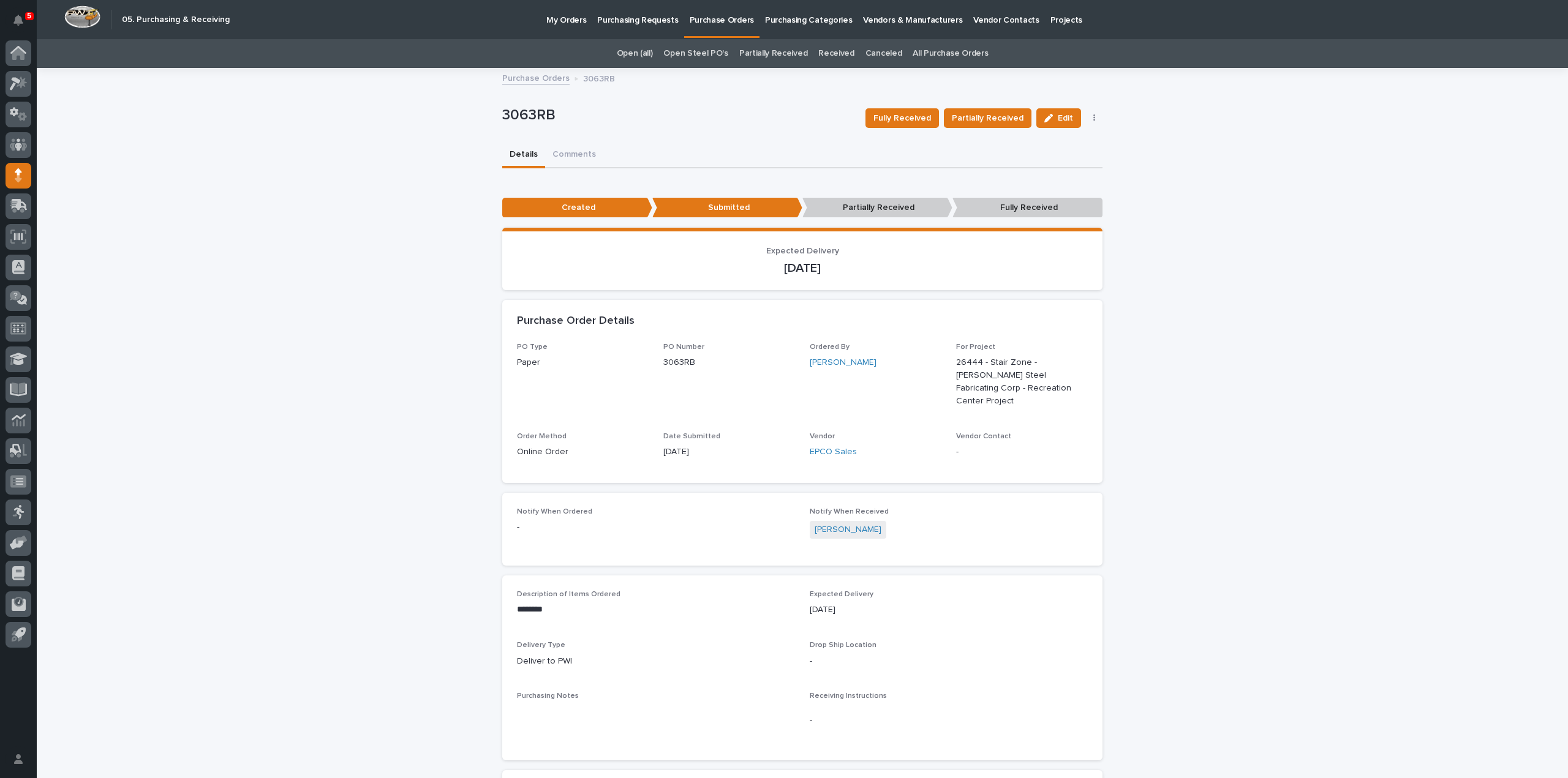
click at [916, 50] on link "All Purchase Orders" at bounding box center [950, 53] width 75 height 29
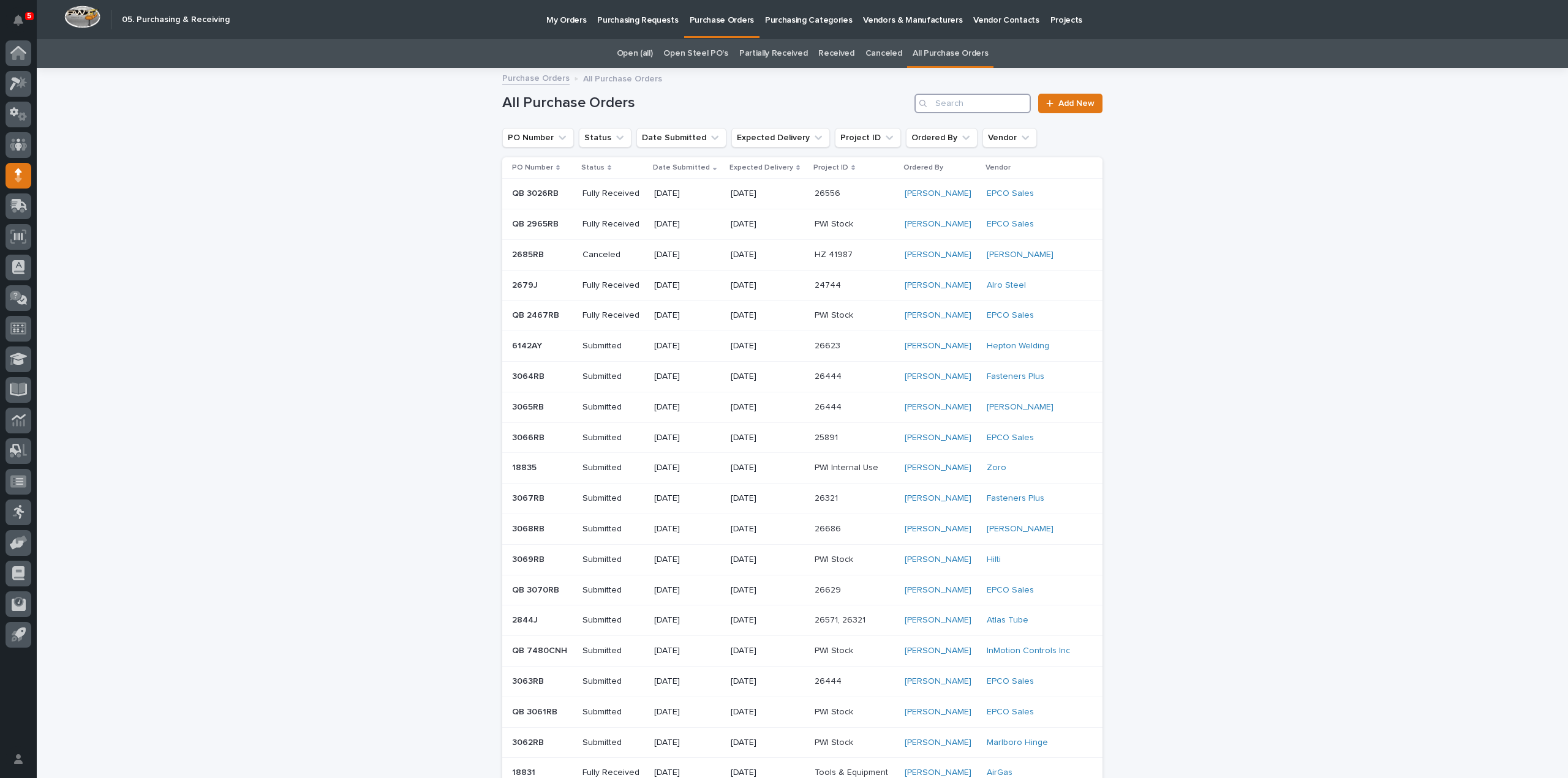
click at [994, 110] on input "Search" at bounding box center [973, 103] width 116 height 20
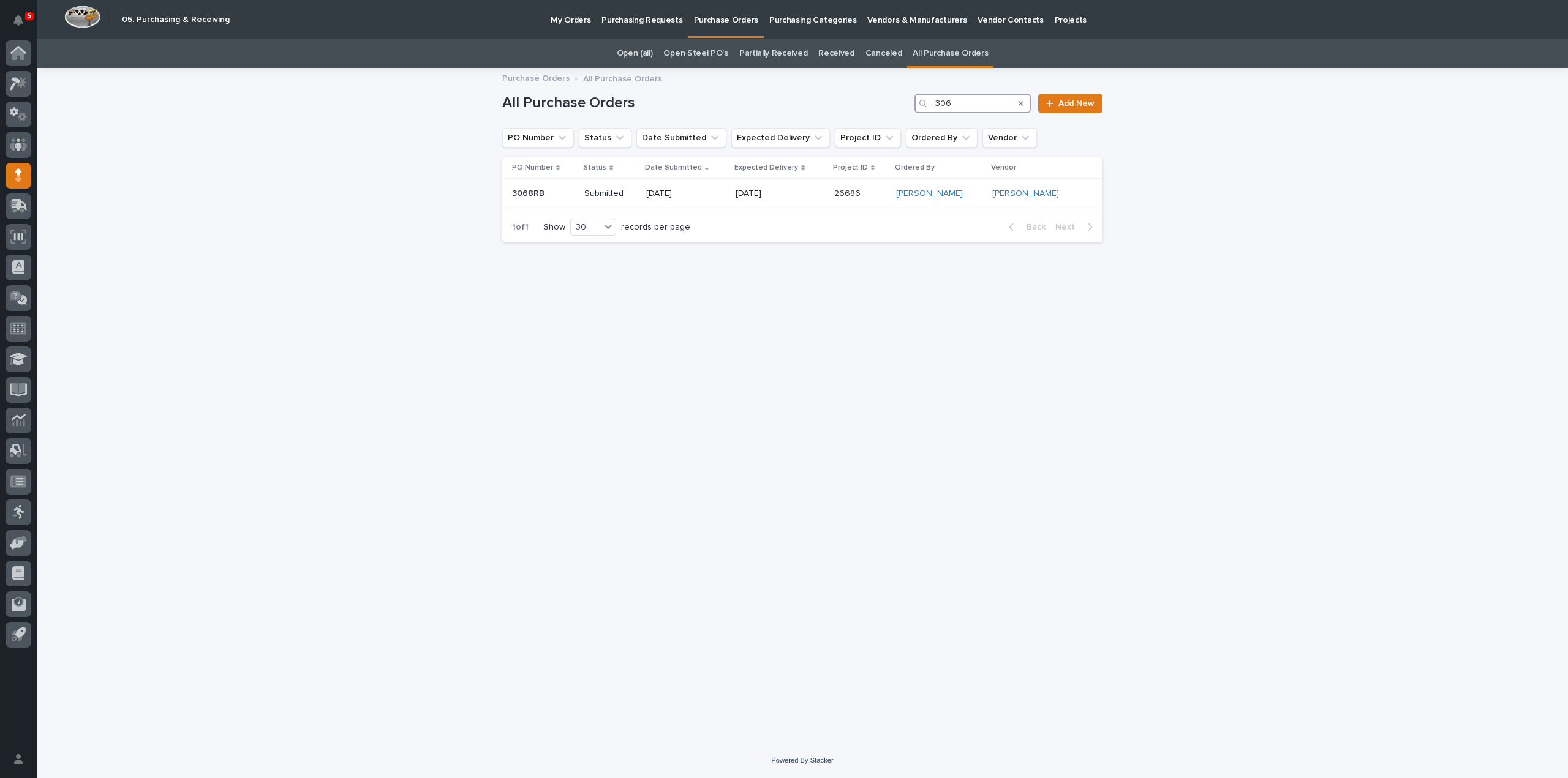
type input "3069"
click at [943, 53] on link "All Purchase Orders" at bounding box center [950, 53] width 75 height 29
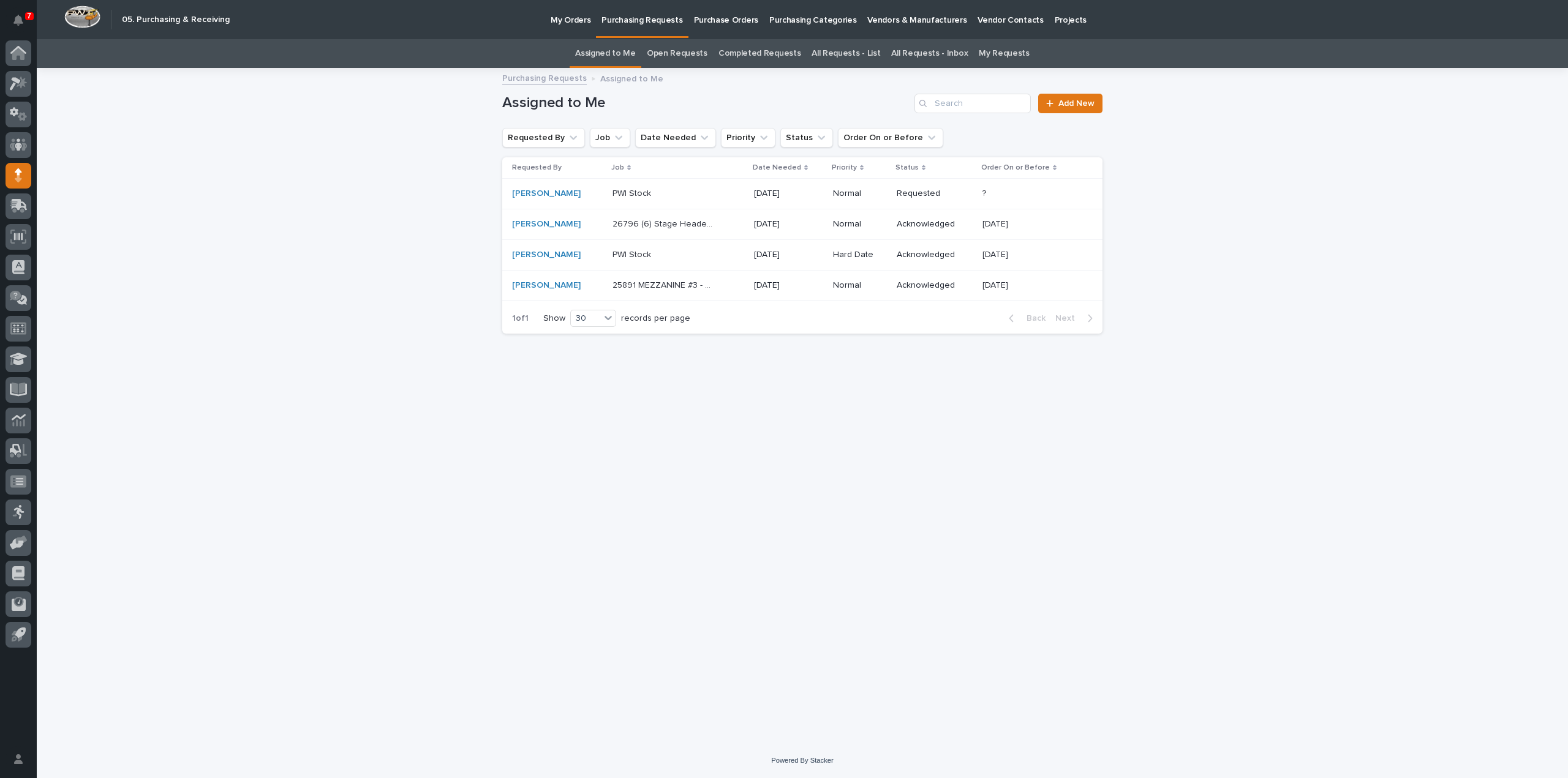
click at [628, 258] on p "PWI Stock" at bounding box center [633, 254] width 41 height 13
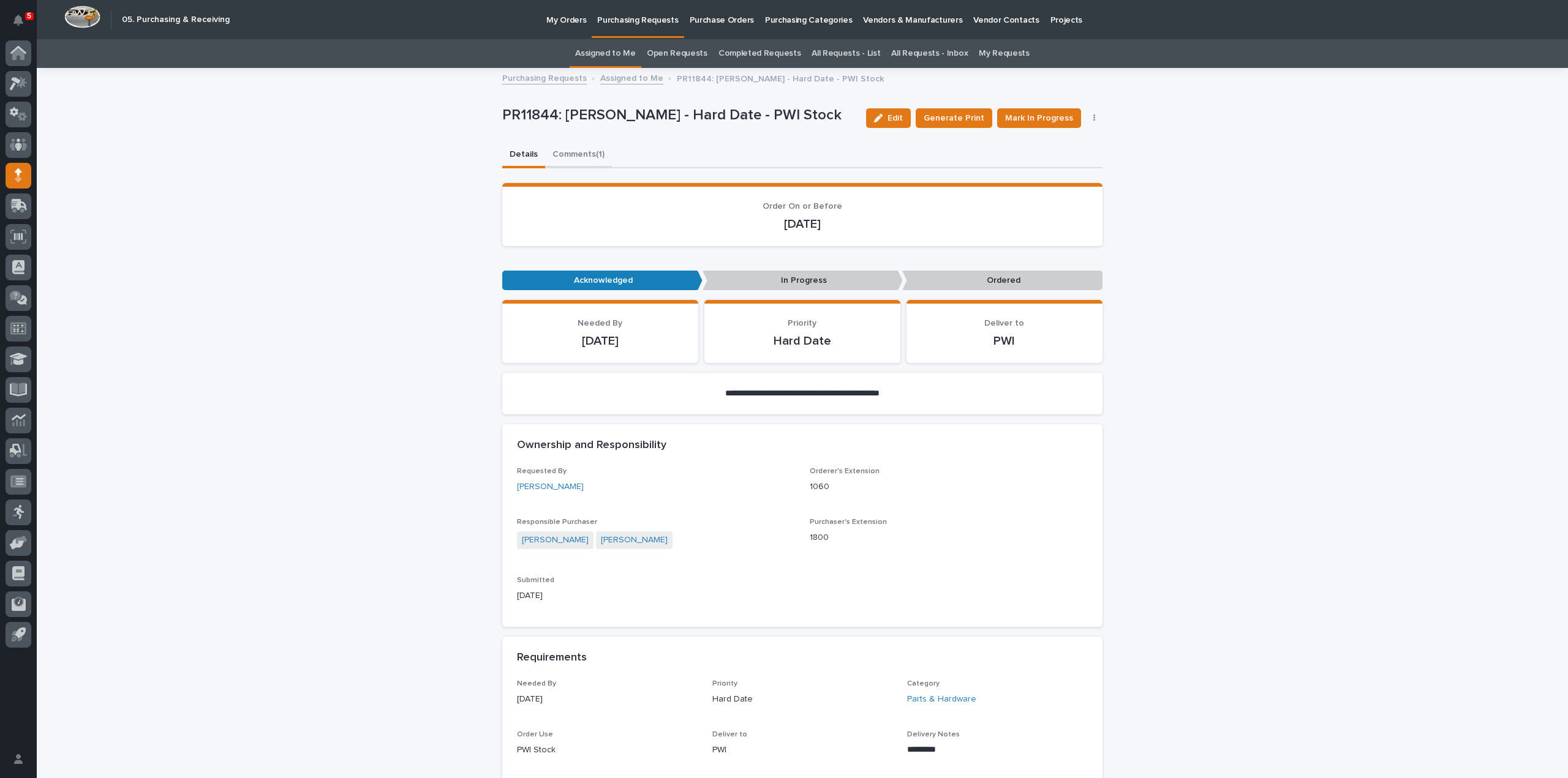
click at [576, 156] on button "Comments (1)" at bounding box center [577, 155] width 67 height 25
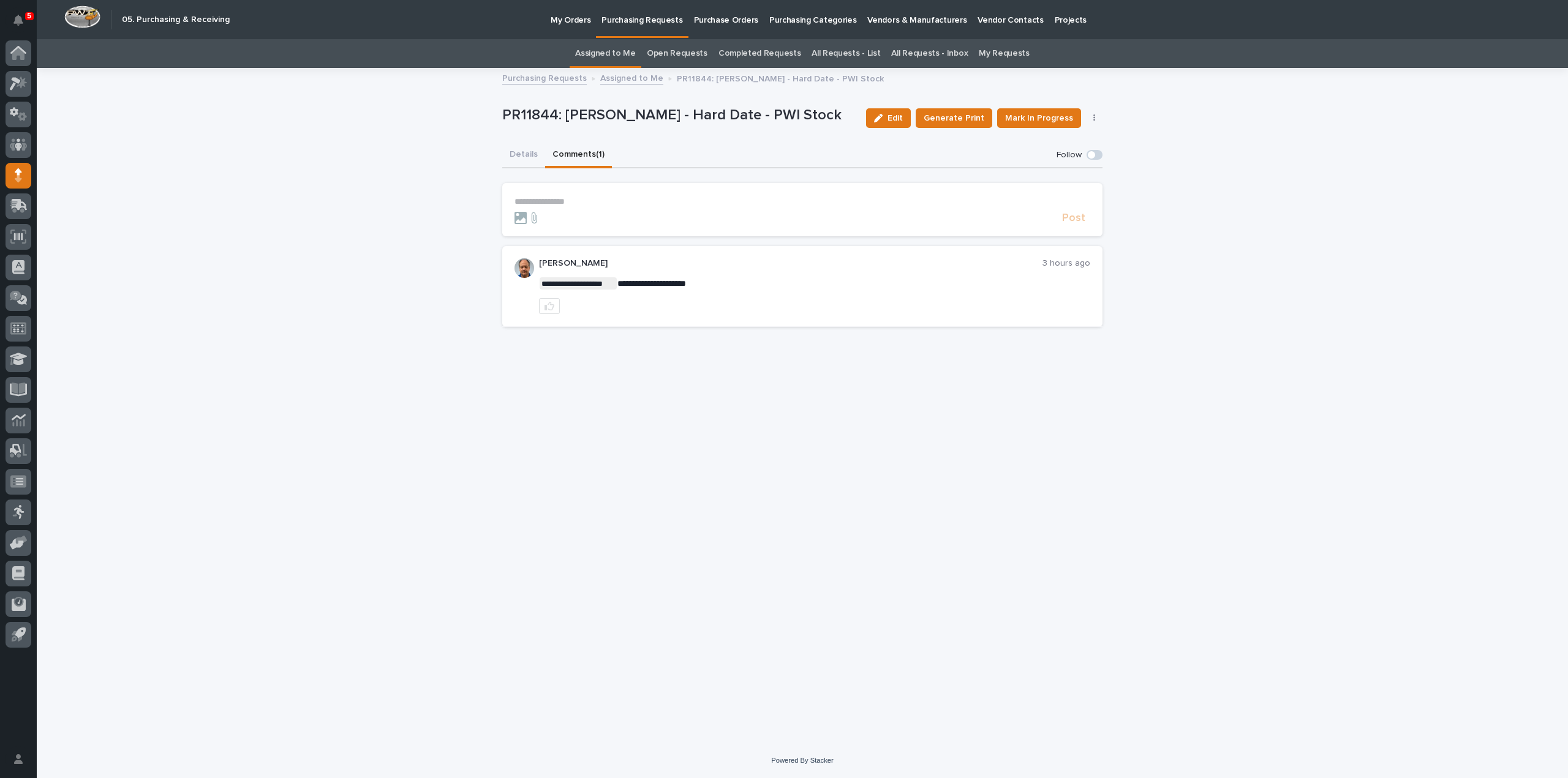
click at [598, 200] on p "**********" at bounding box center [802, 201] width 576 height 10
click at [545, 222] on button "Leon Miller" at bounding box center [552, 219] width 72 height 9
click at [587, 203] on p "**********" at bounding box center [802, 202] width 576 height 12
click at [1078, 226] on span "Post" at bounding box center [1073, 223] width 23 height 11
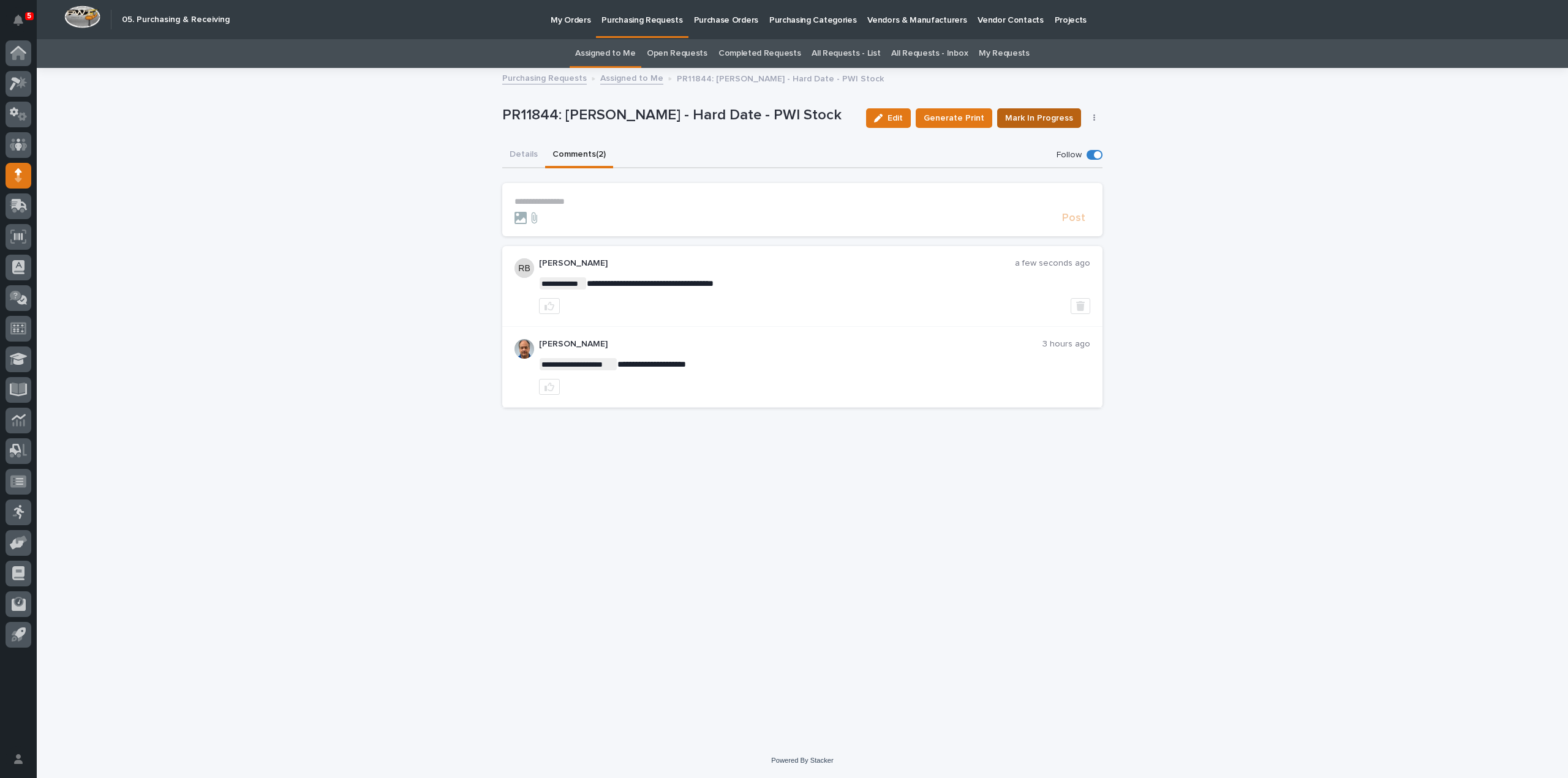
click at [1054, 118] on span "Mark In Progress" at bounding box center [1038, 117] width 68 height 12
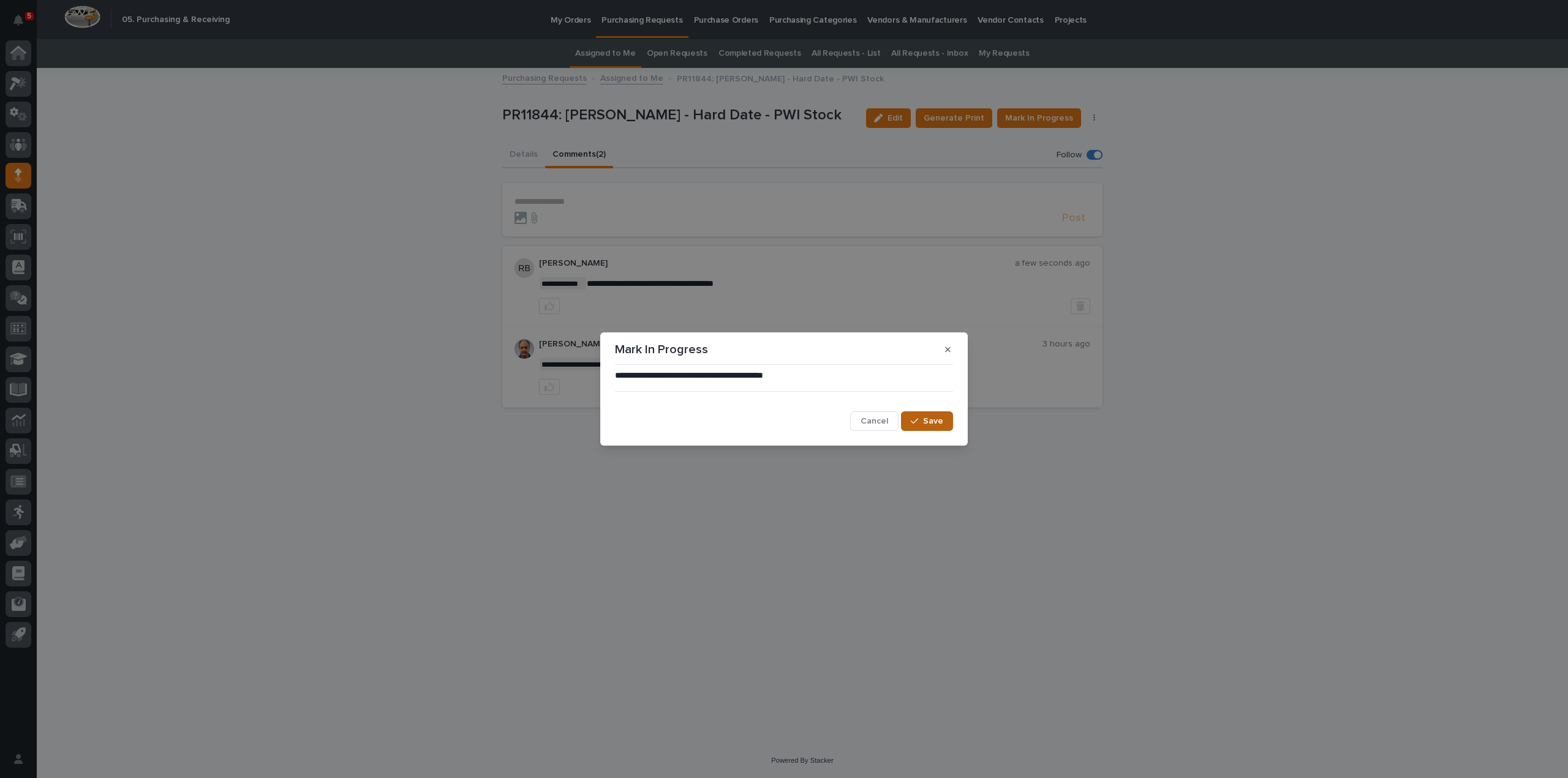
click at [930, 424] on span "Save" at bounding box center [933, 420] width 21 height 8
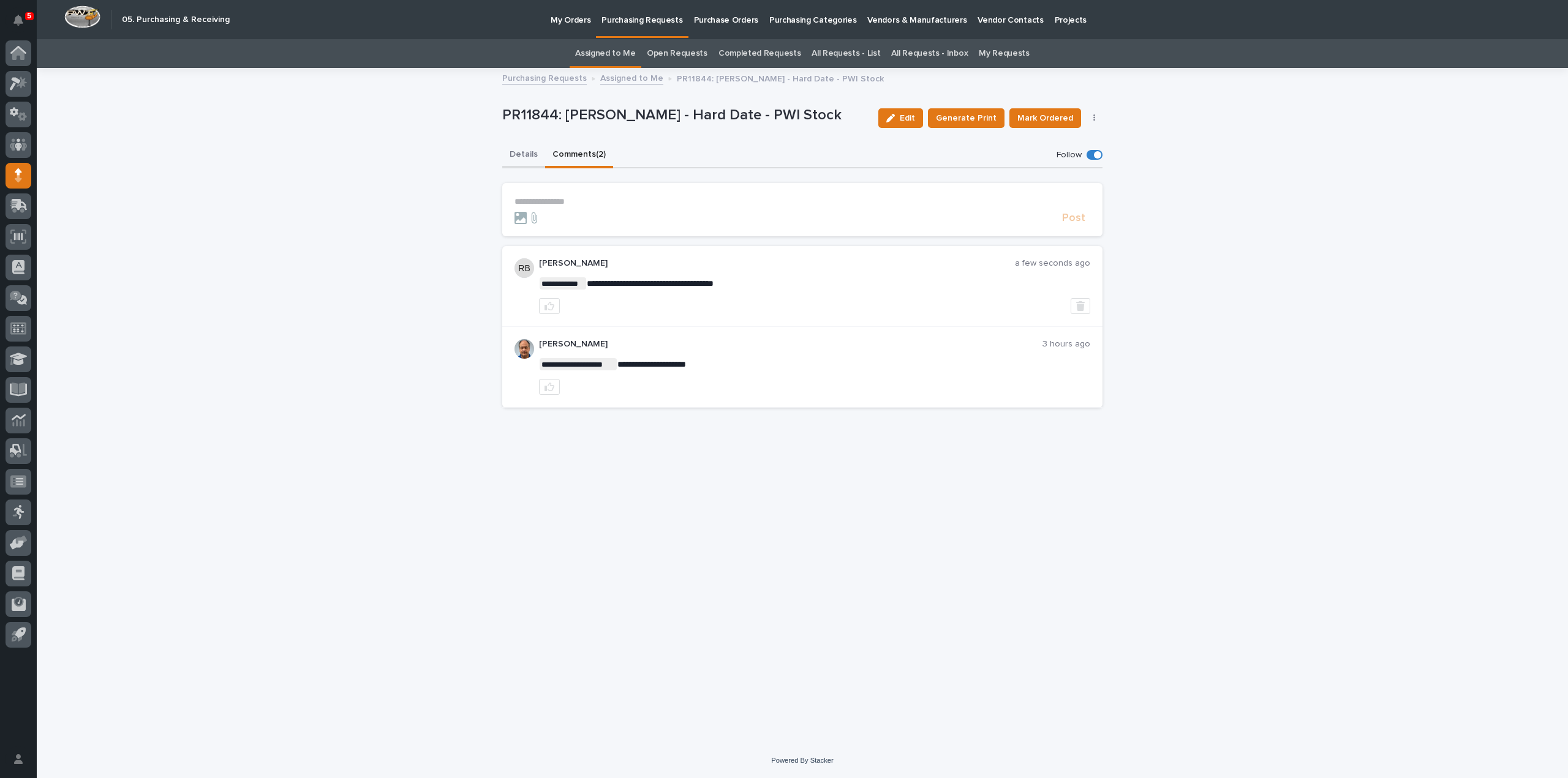
click at [516, 151] on button "Details" at bounding box center [524, 155] width 43 height 25
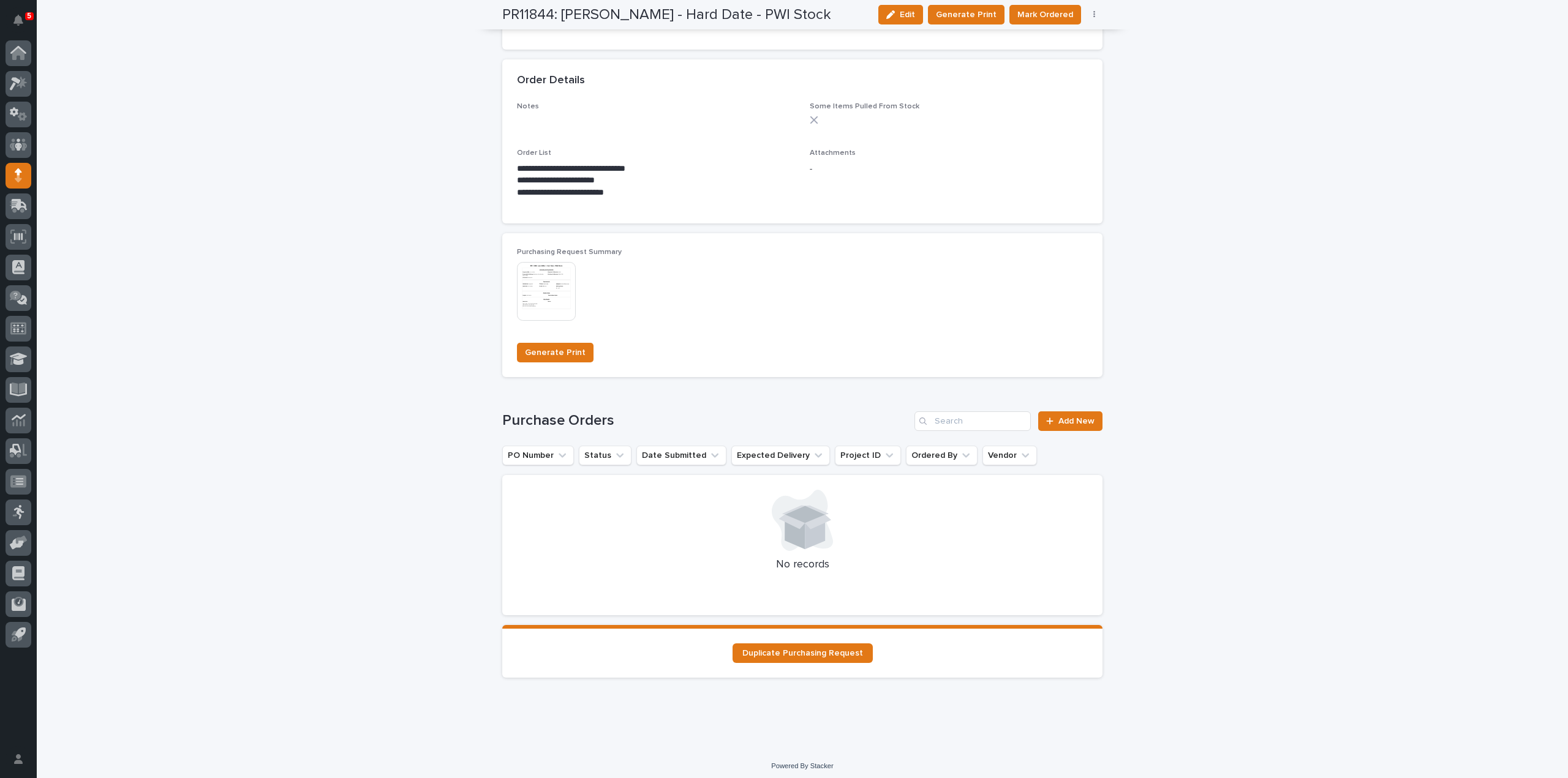
scroll to position [735, 0]
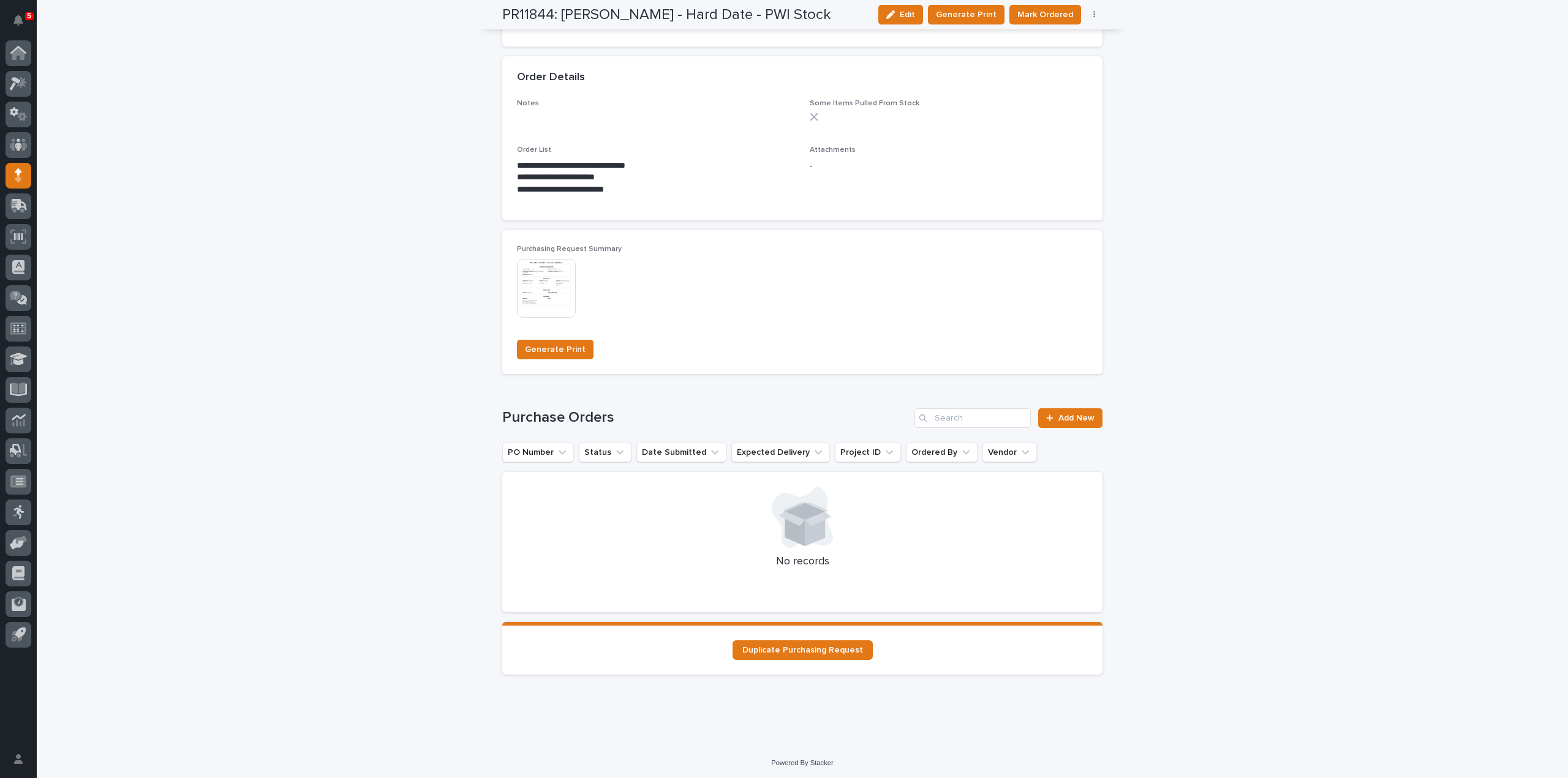
click at [544, 304] on img at bounding box center [546, 288] width 59 height 59
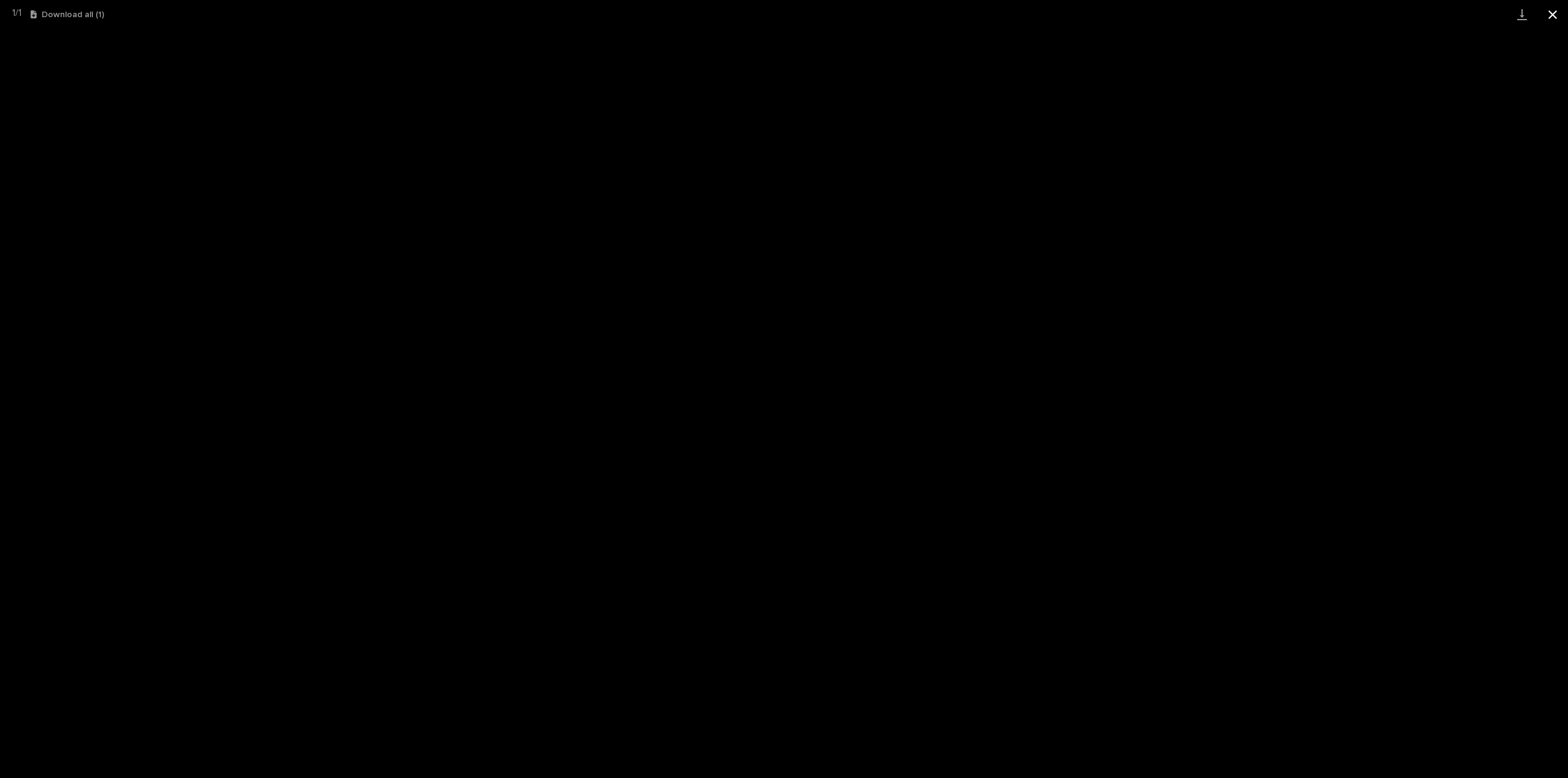
click at [1550, 15] on button "Close gallery" at bounding box center [1552, 14] width 31 height 29
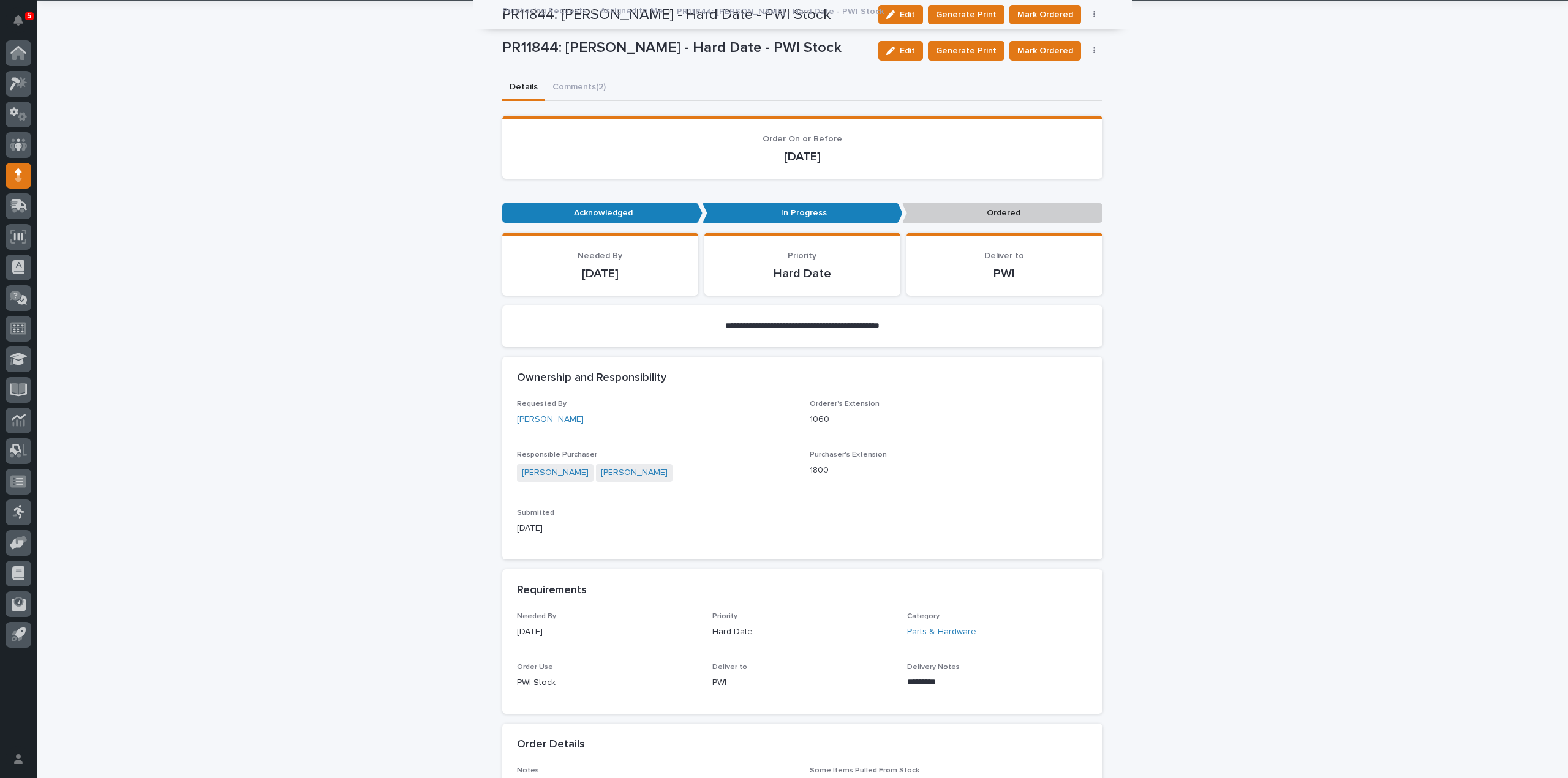
scroll to position [0, 0]
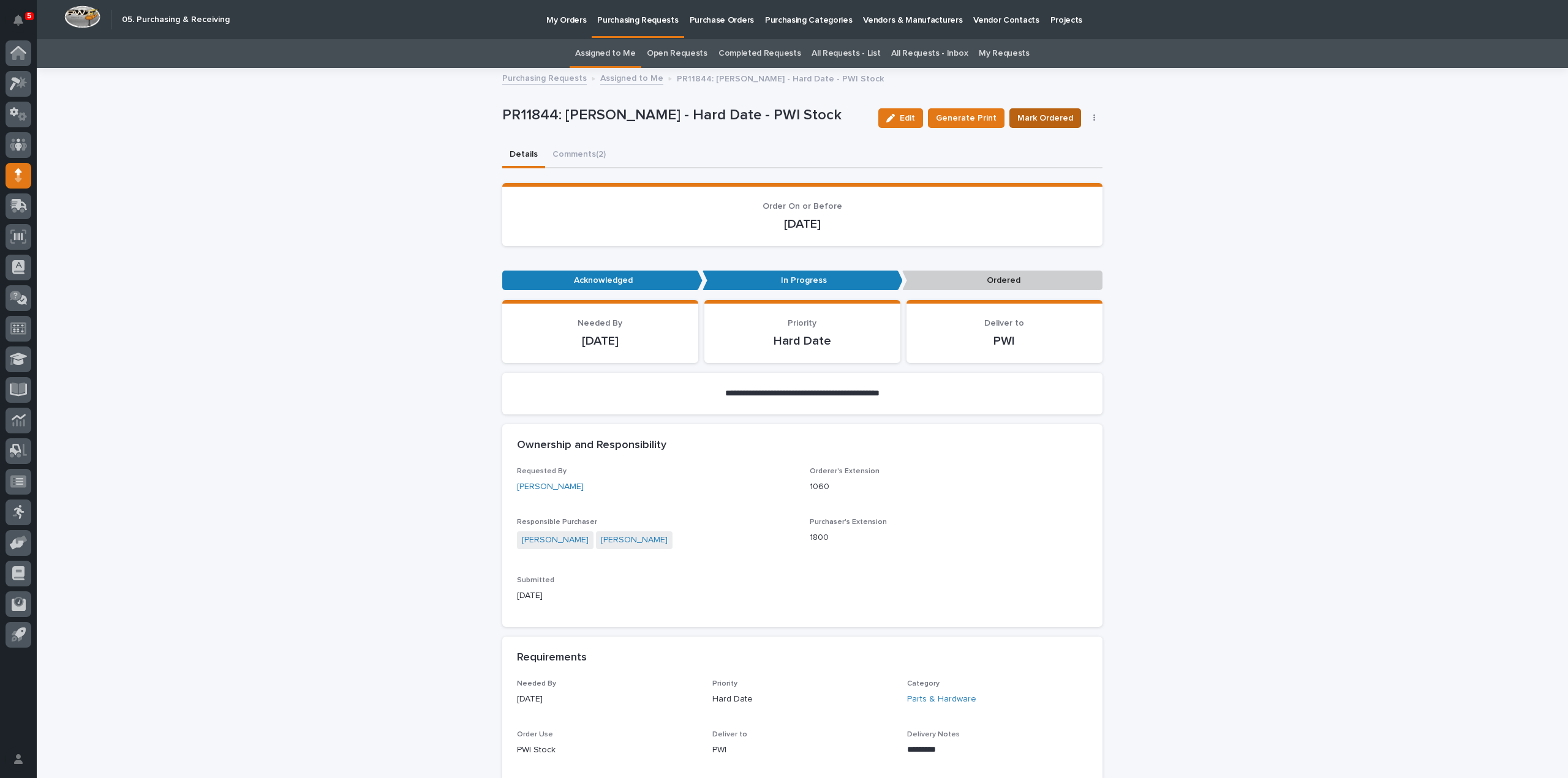
click at [1046, 116] on span "Mark Ordered" at bounding box center [1044, 117] width 55 height 12
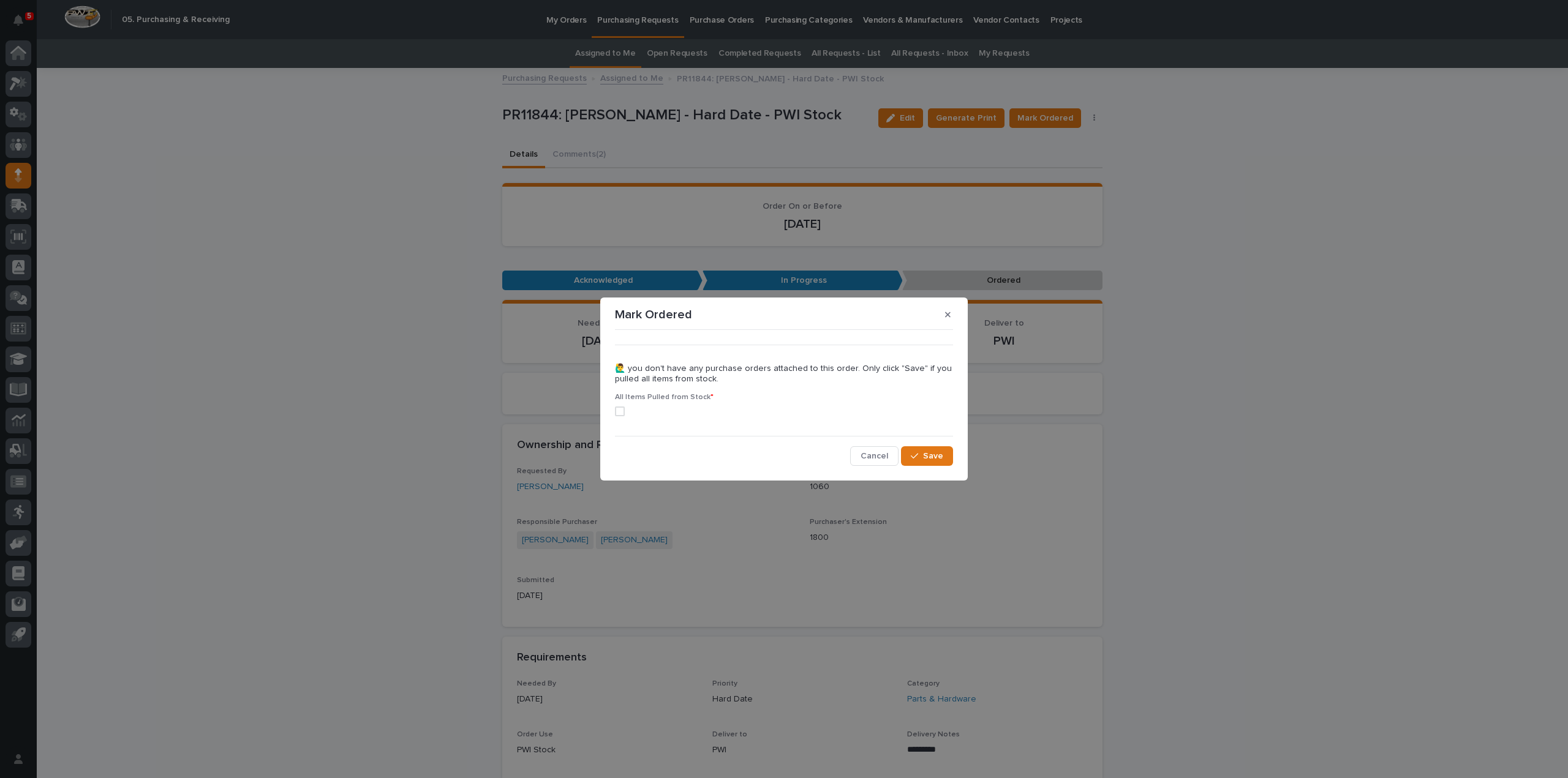
click at [624, 415] on label at bounding box center [784, 411] width 338 height 9
click at [941, 459] on span "Save" at bounding box center [933, 455] width 21 height 8
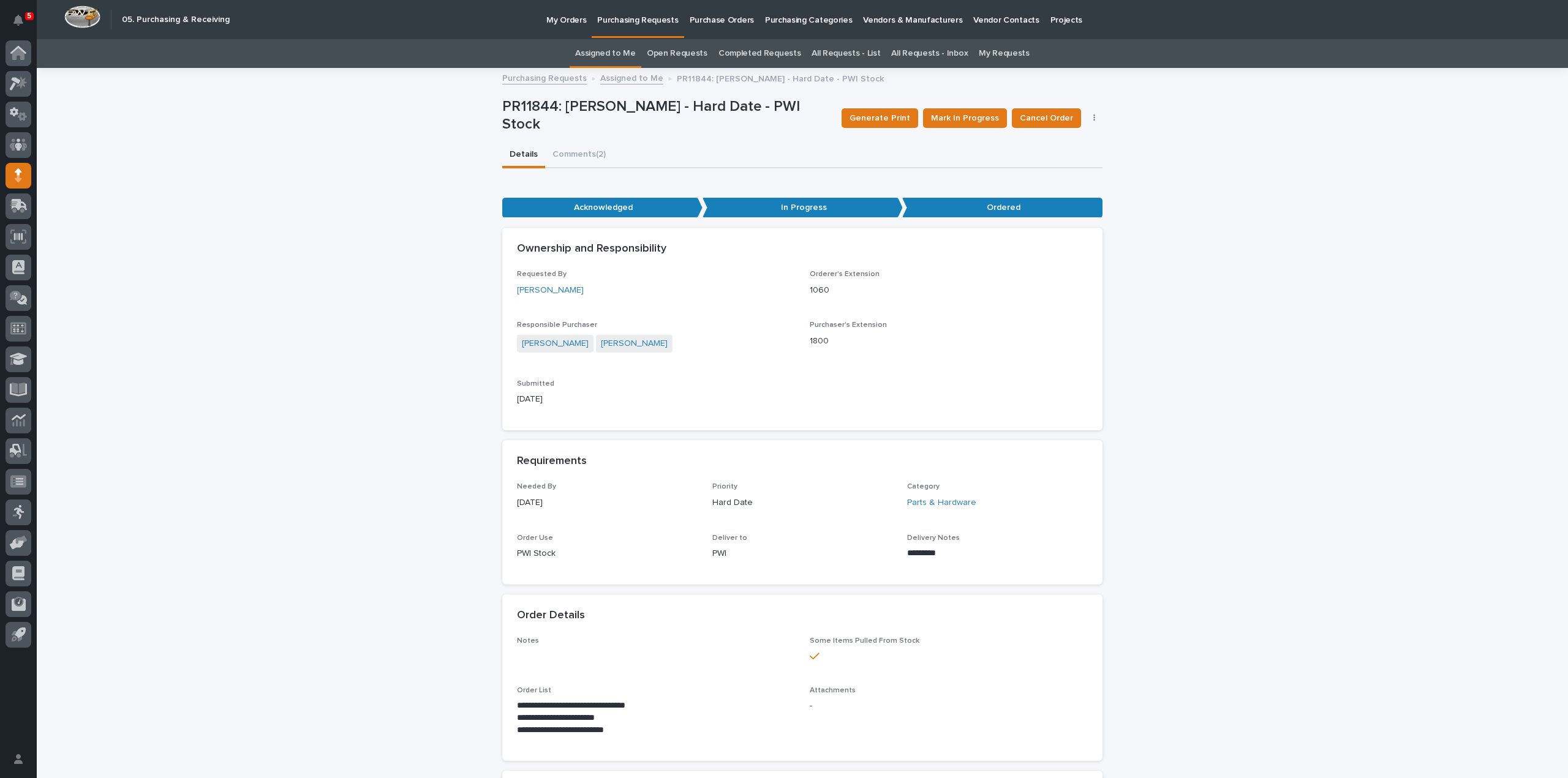
click at [625, 59] on link "Assigned to Me" at bounding box center [605, 53] width 61 height 29
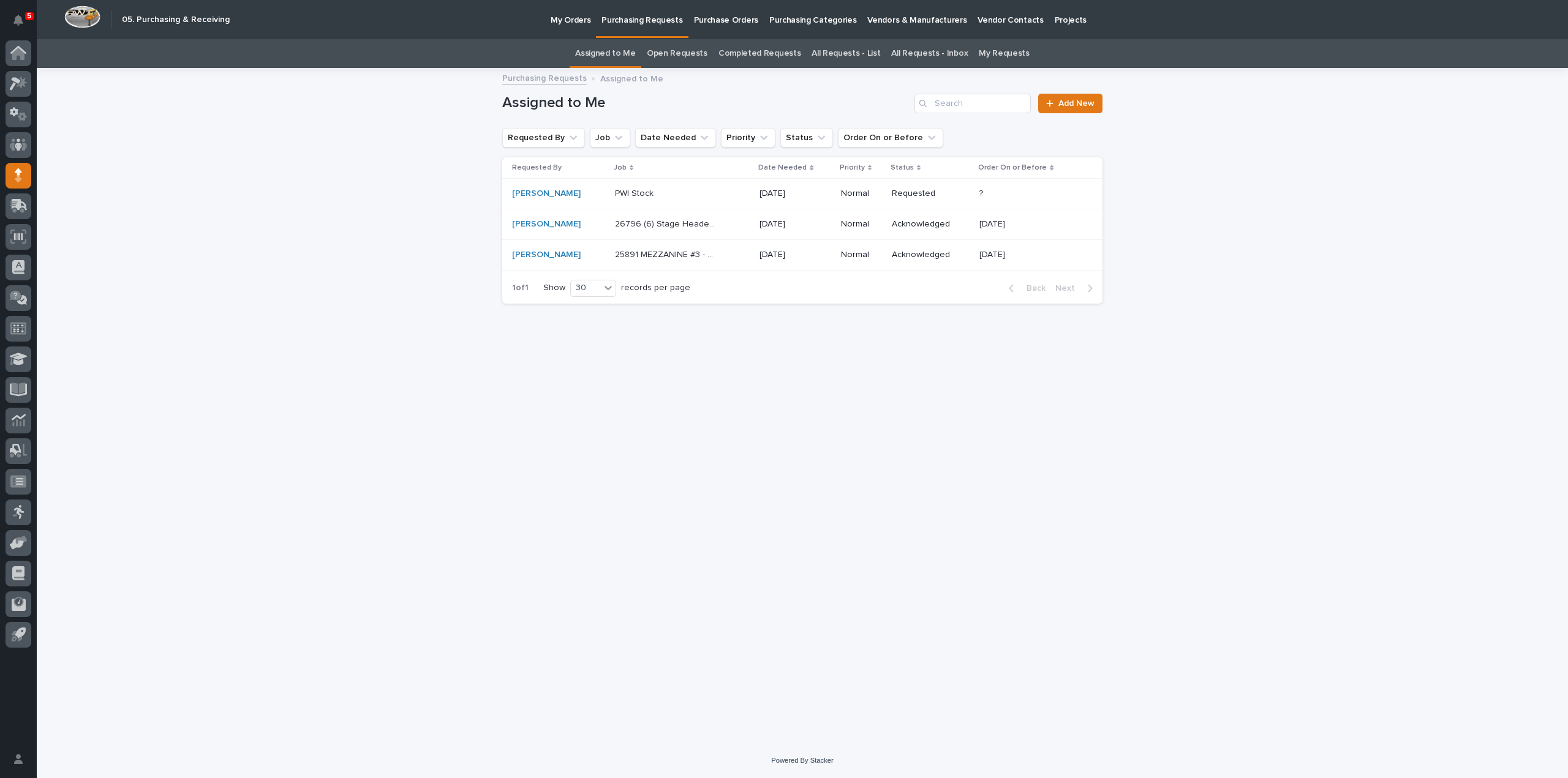
click at [615, 255] on p "25891 MEZZANINE #3 - Misc. Hardware" at bounding box center [668, 254] width 105 height 13
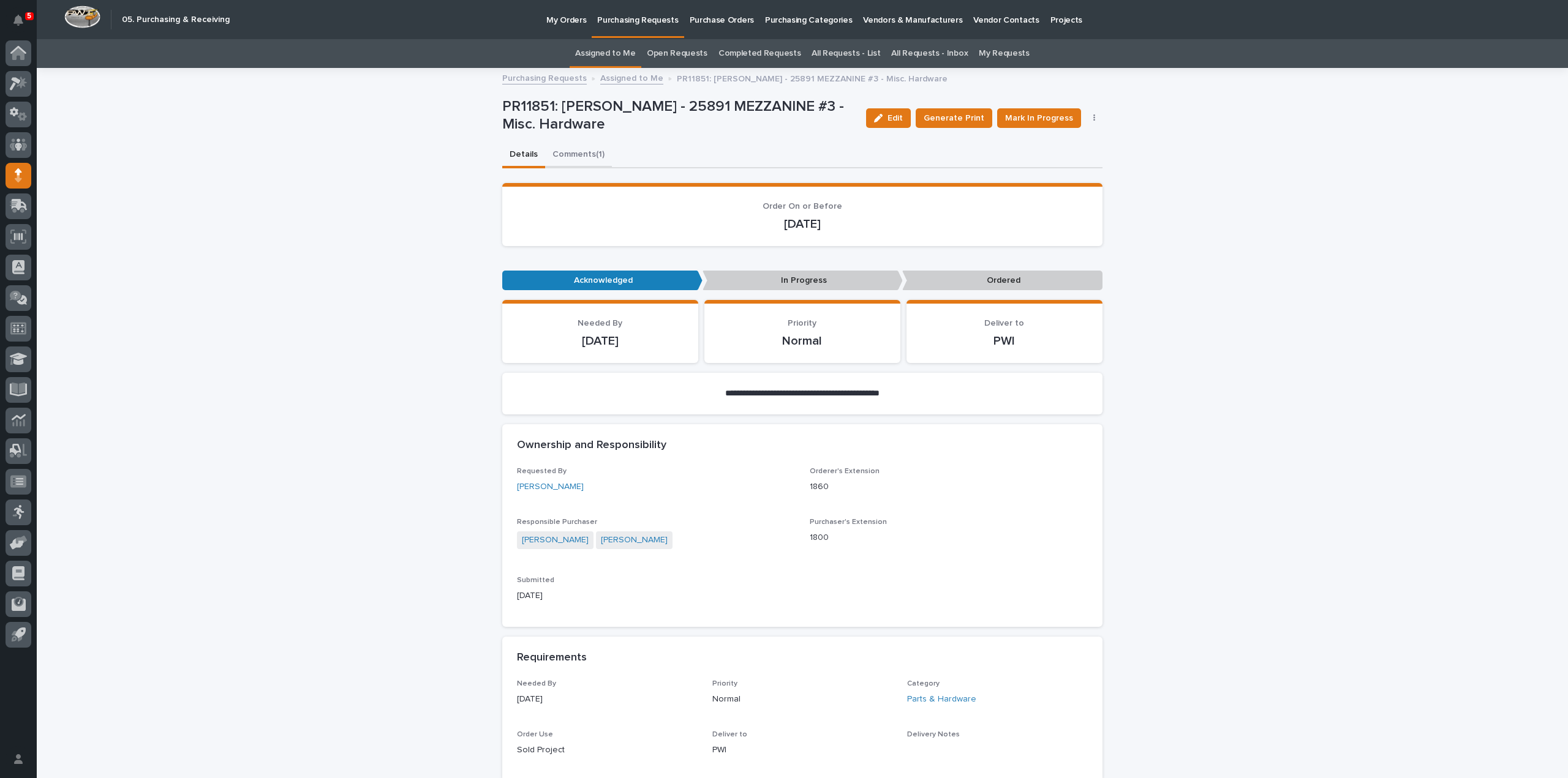
click at [574, 152] on button "Comments (1)" at bounding box center [577, 155] width 67 height 25
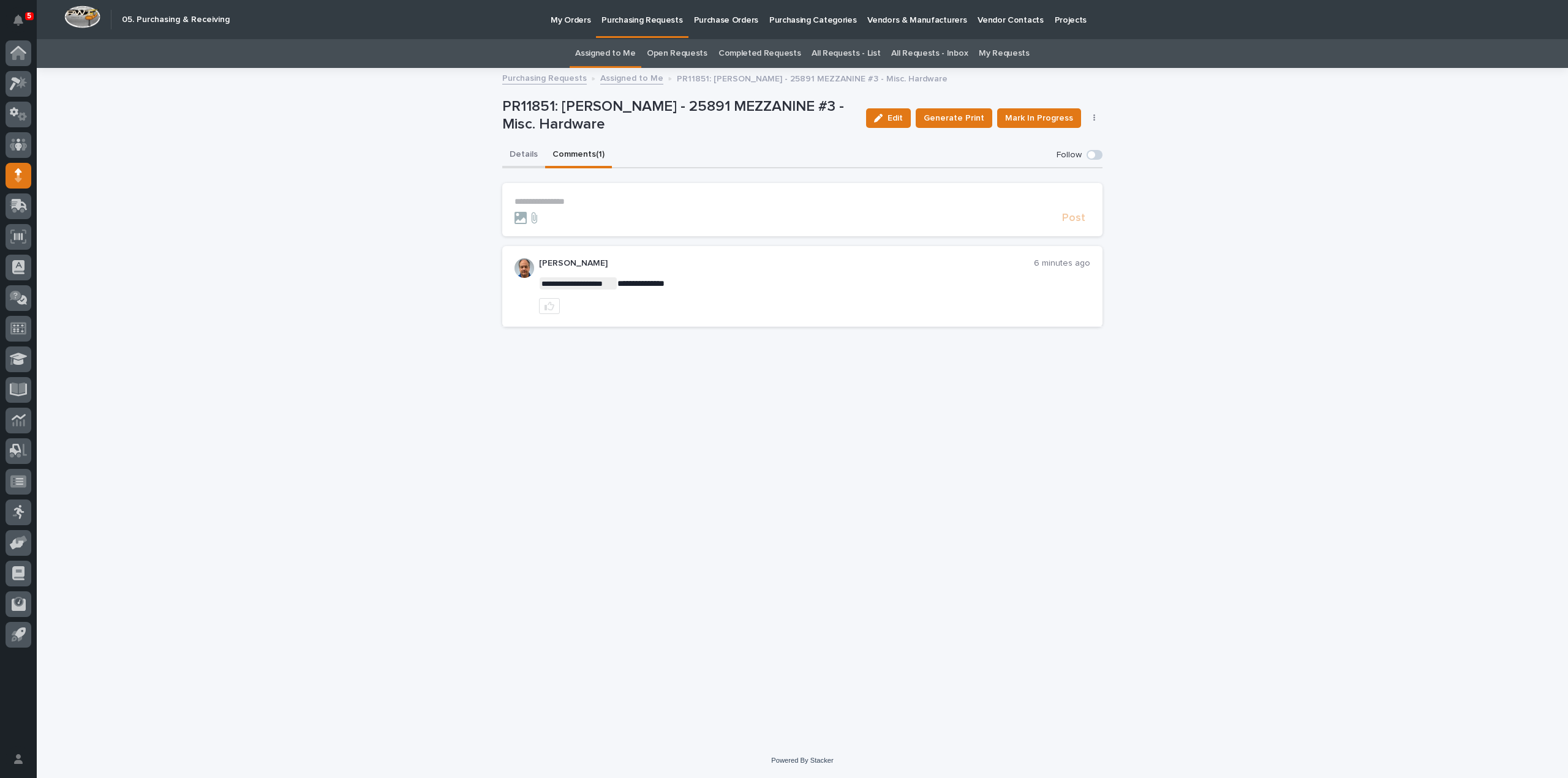
click at [534, 158] on button "Details" at bounding box center [524, 155] width 43 height 25
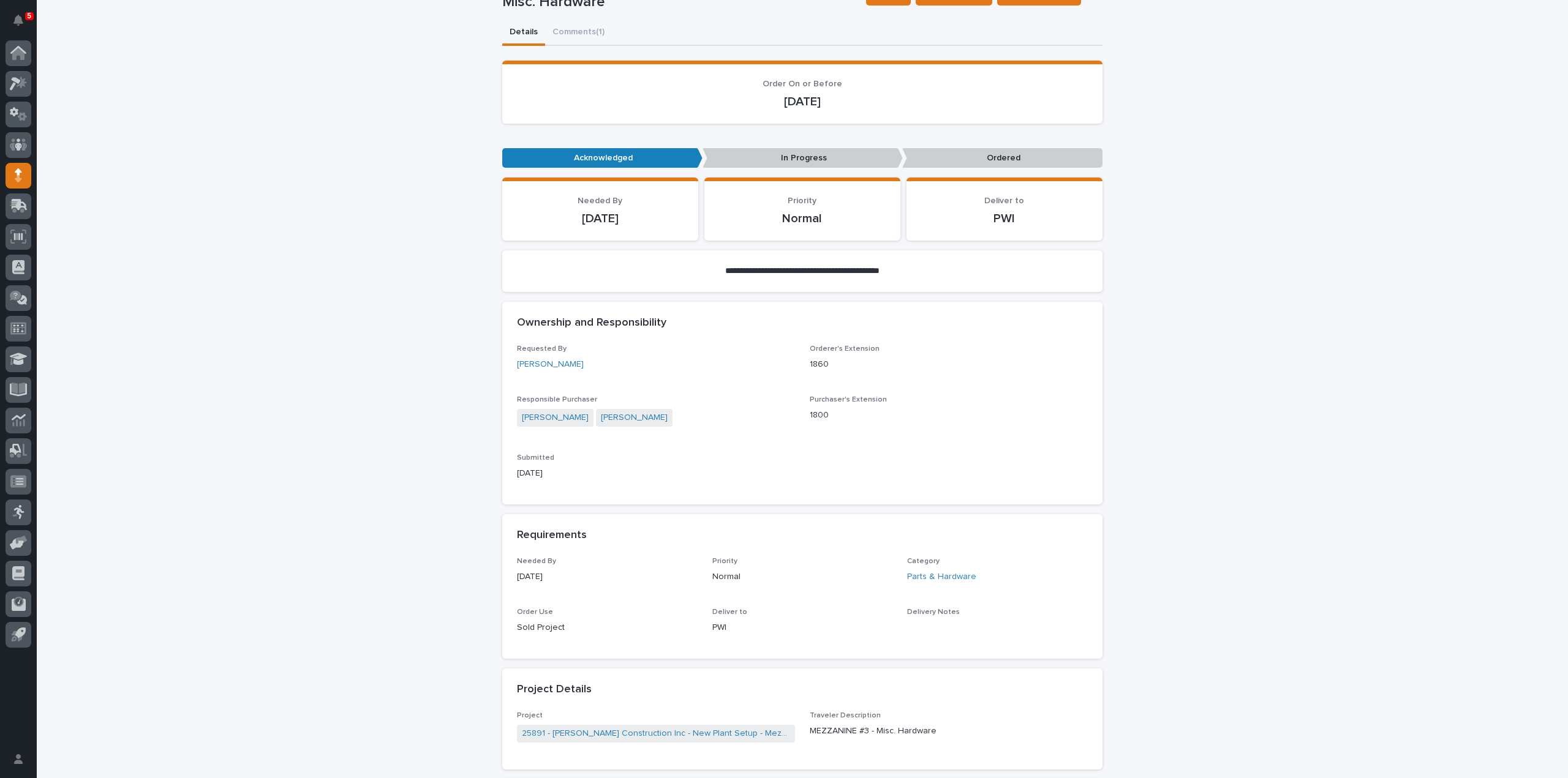
scroll to position [612, 0]
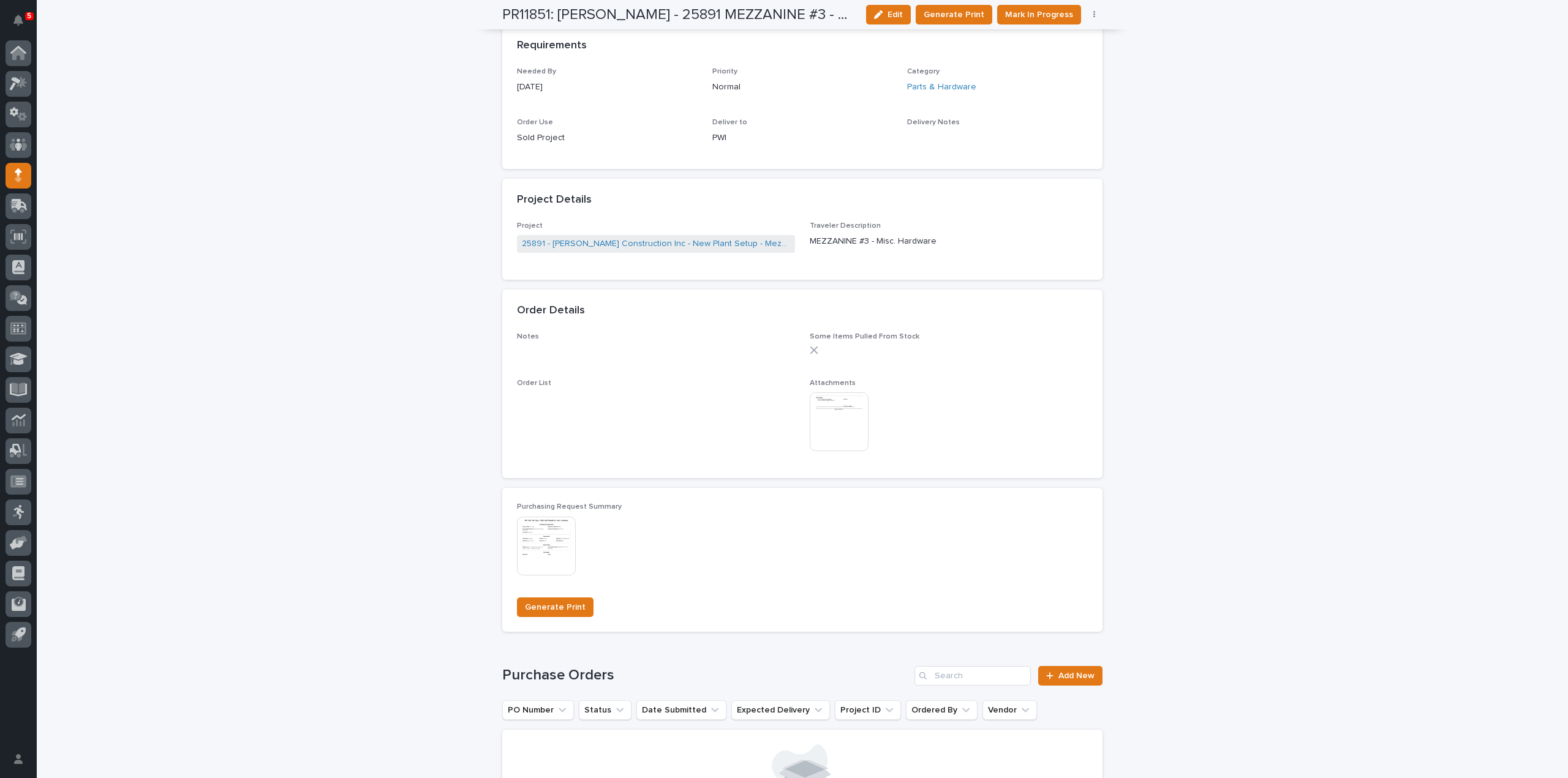
click at [852, 421] on img at bounding box center [838, 421] width 59 height 59
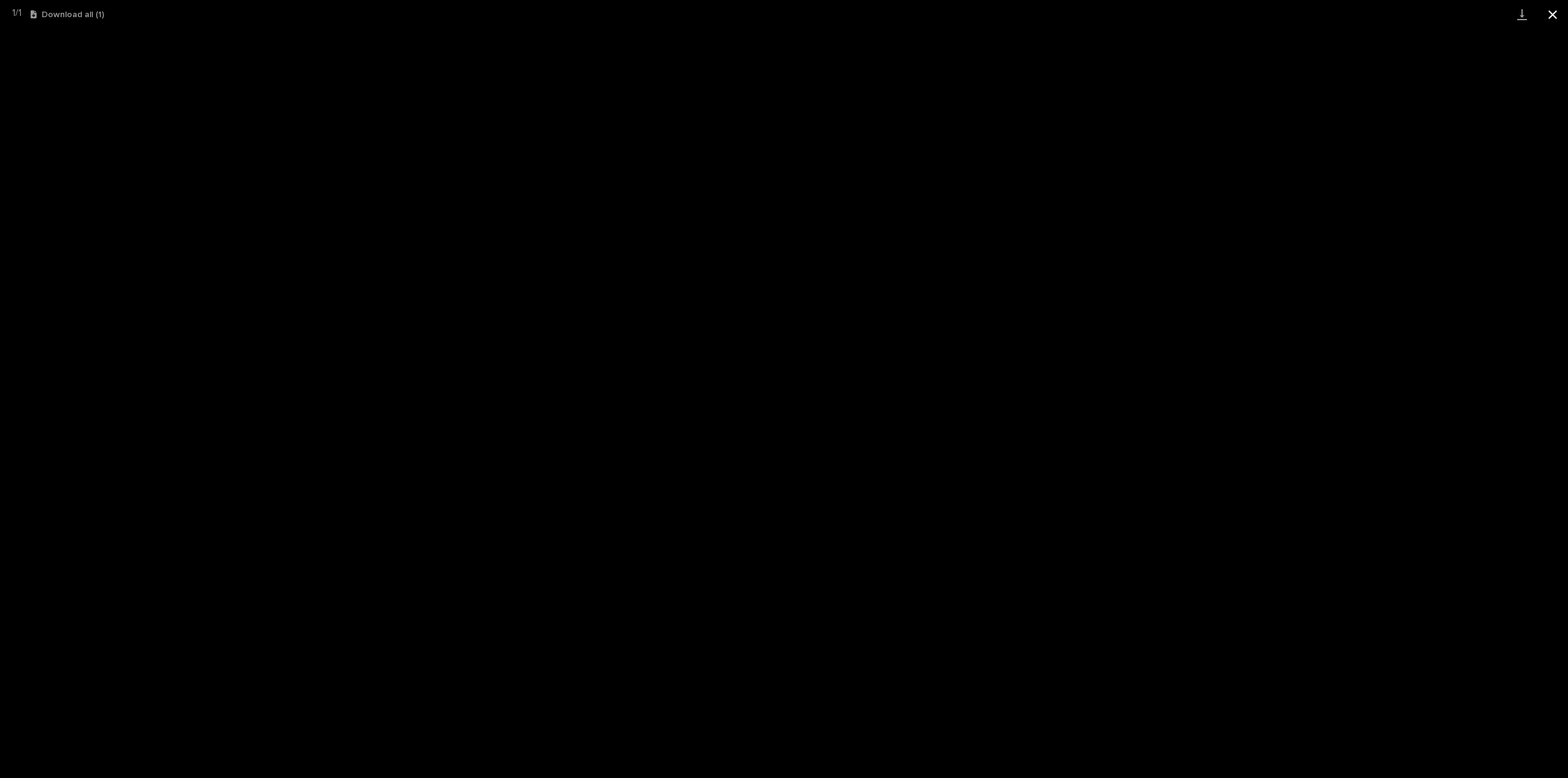
click at [1552, 15] on button "Close gallery" at bounding box center [1552, 14] width 31 height 29
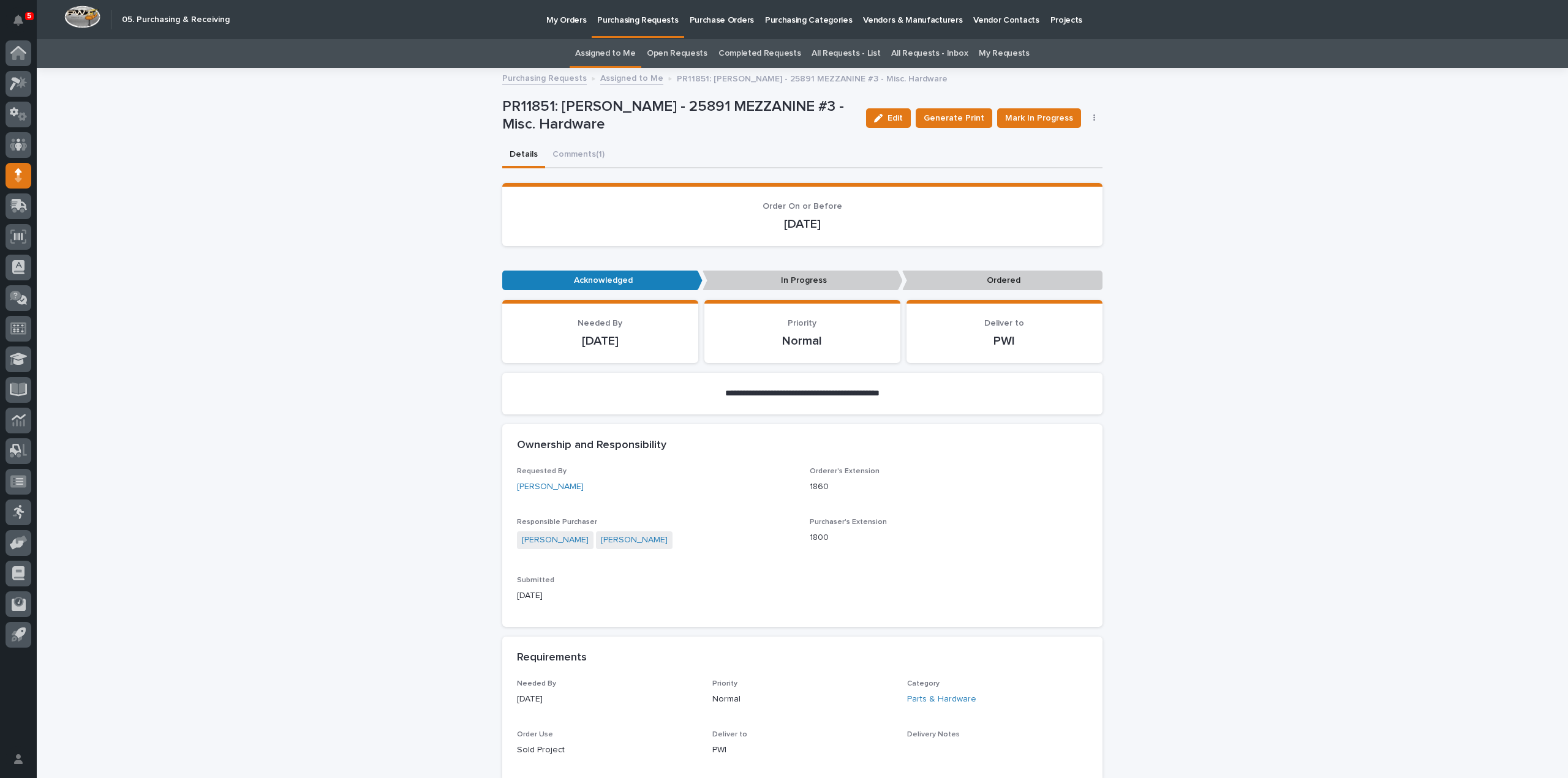
scroll to position [735, 0]
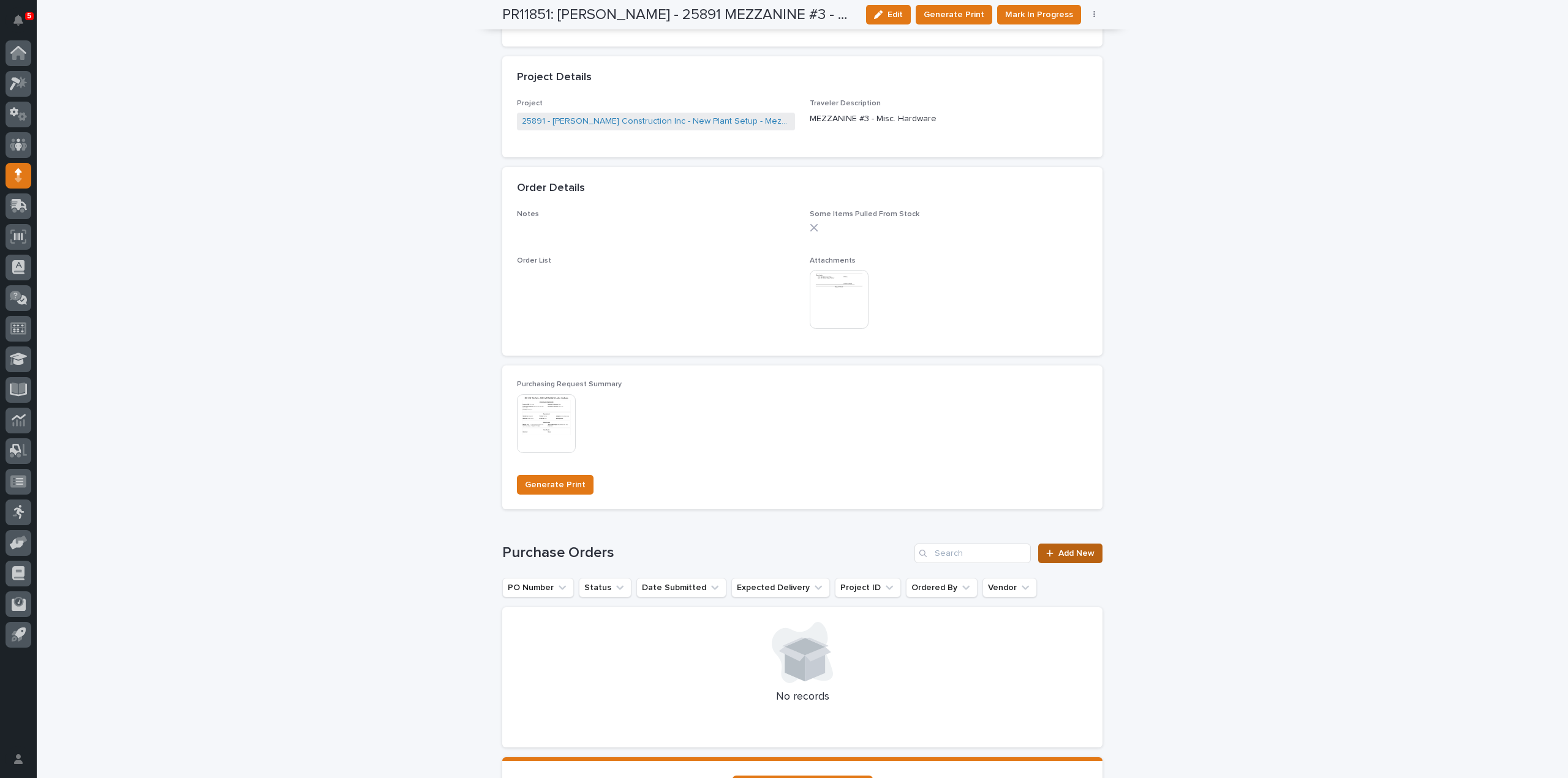
click at [1058, 557] on span "Add New" at bounding box center [1076, 553] width 36 height 8
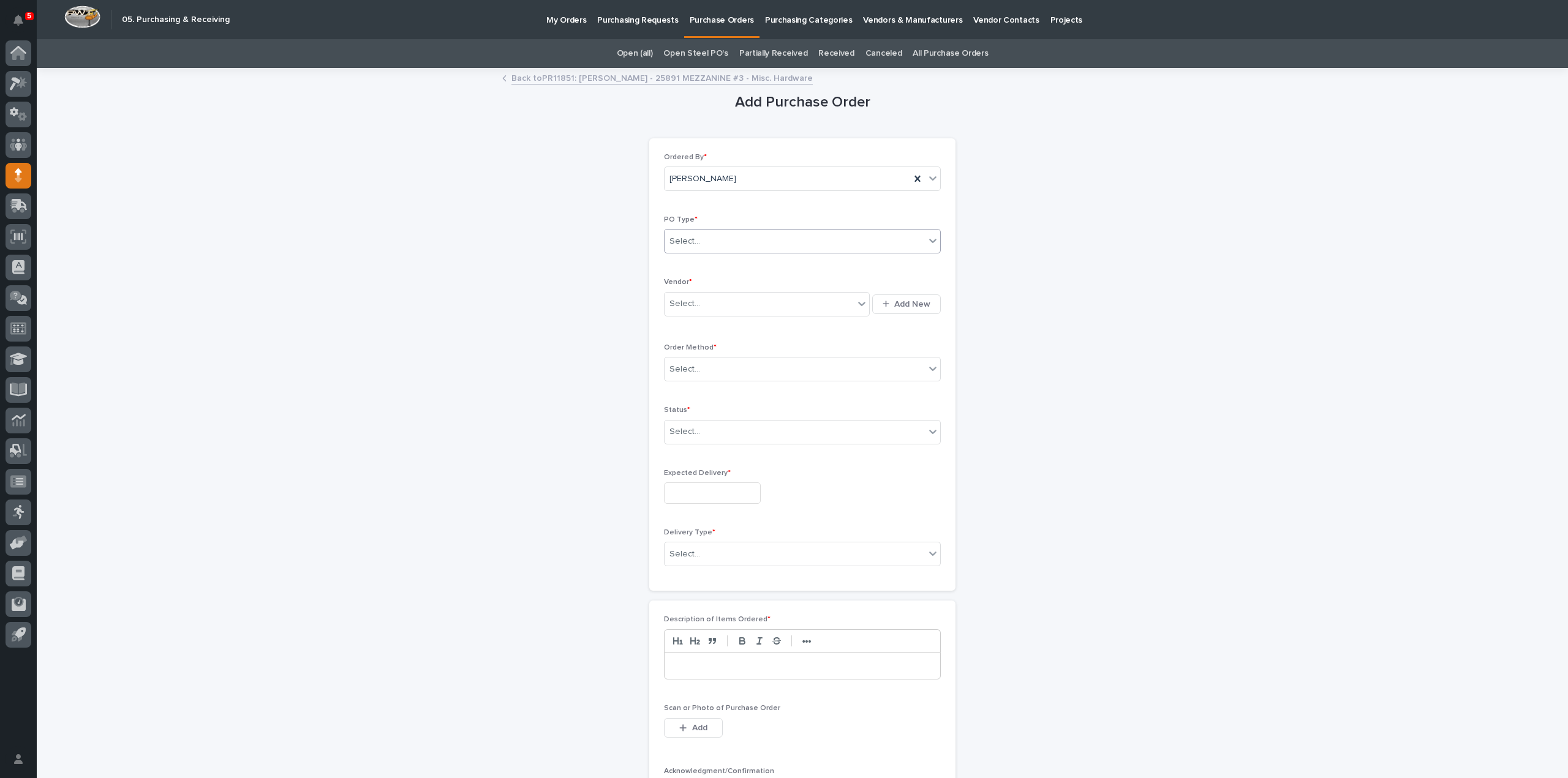
click at [697, 244] on div "Select..." at bounding box center [794, 242] width 260 height 21
drag, startPoint x: 1162, startPoint y: 280, endPoint x: 1121, endPoint y: 241, distance: 56.6
click at [1162, 274] on div "Loading... Saving… Loading... Saving… Add Purchase Order Loading... Saving… Loa…" at bounding box center [802, 579] width 1531 height 1020
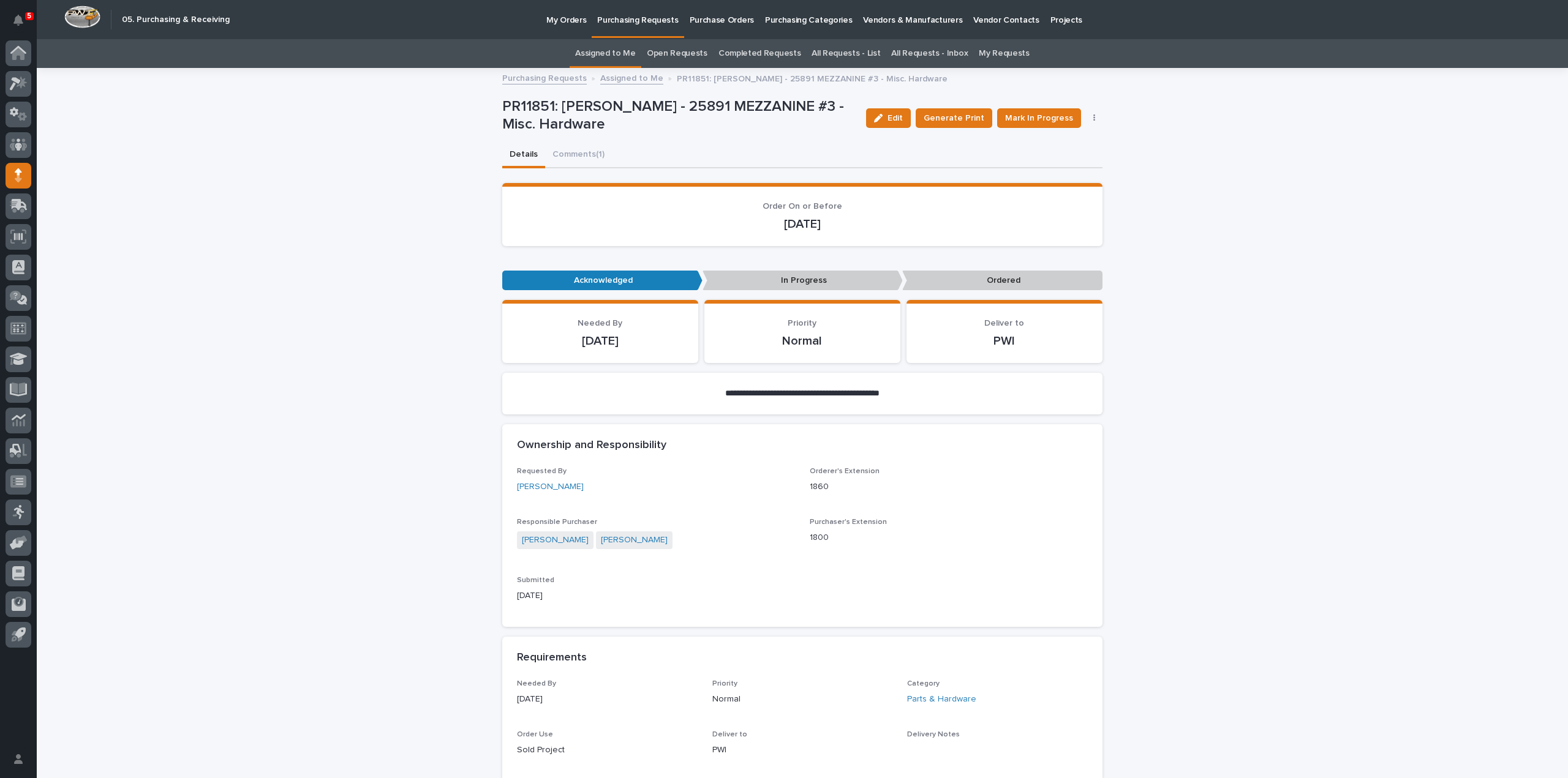
click at [1091, 119] on button "button" at bounding box center [1094, 117] width 17 height 8
click at [1067, 162] on span "Edit Linked PO's" at bounding box center [1054, 161] width 63 height 12
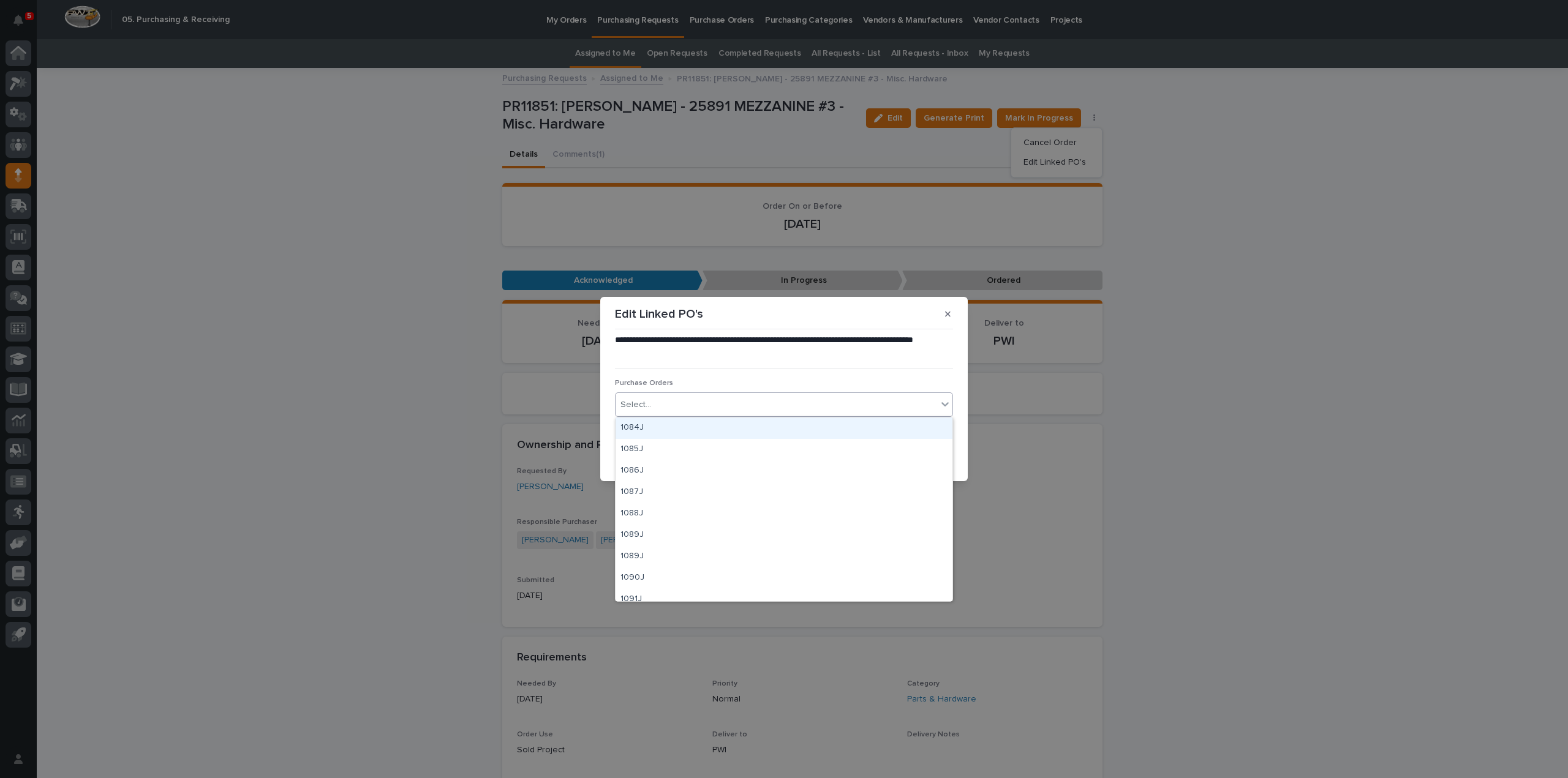
click at [707, 404] on div "Select..." at bounding box center [776, 405] width 321 height 21
type input "****"
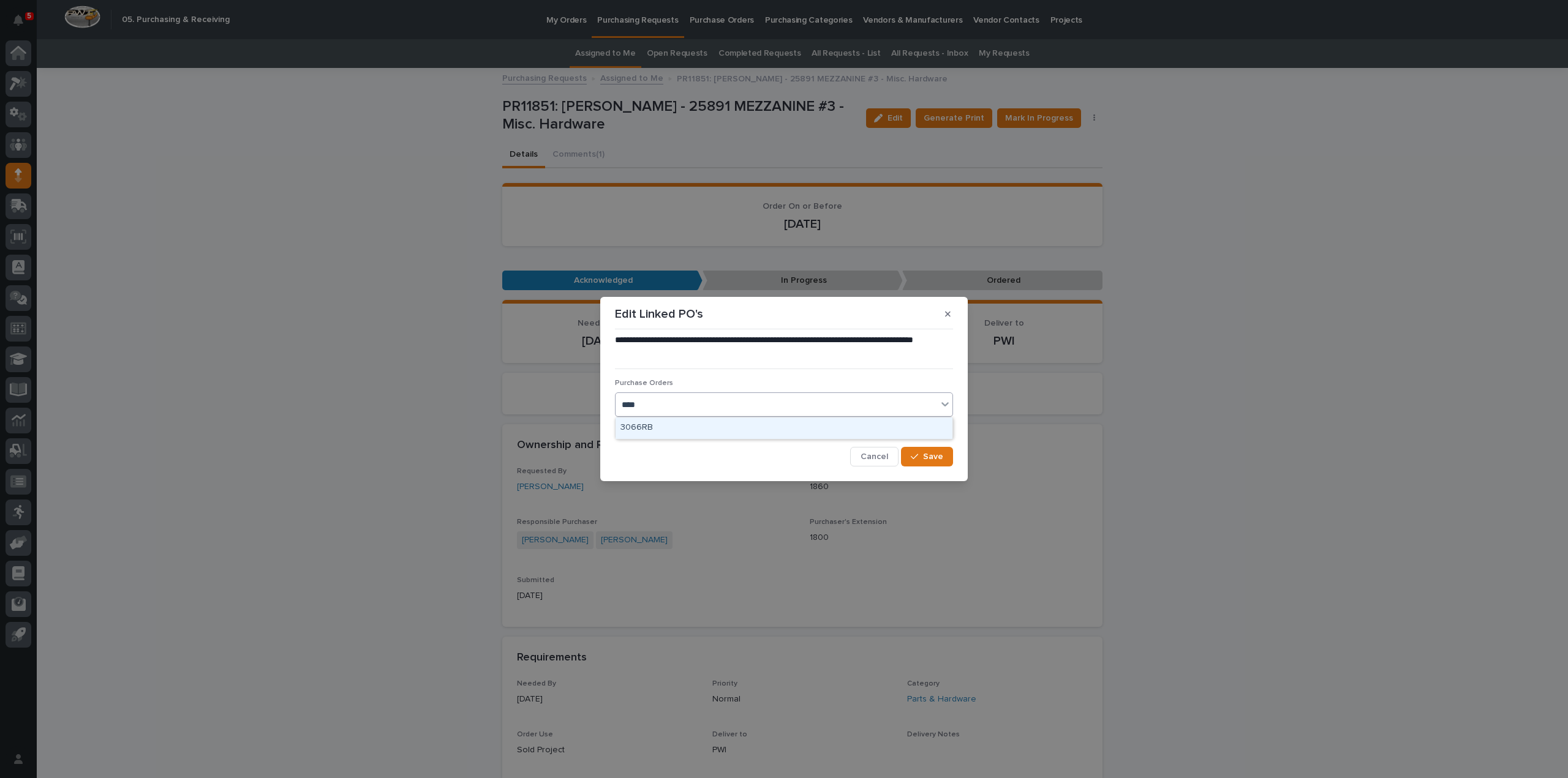
drag, startPoint x: 705, startPoint y: 413, endPoint x: 705, endPoint y: 425, distance: 12.0
click at [705, 425] on div "3066RB" at bounding box center [783, 428] width 337 height 22
click at [926, 452] on span "Save" at bounding box center [933, 456] width 21 height 8
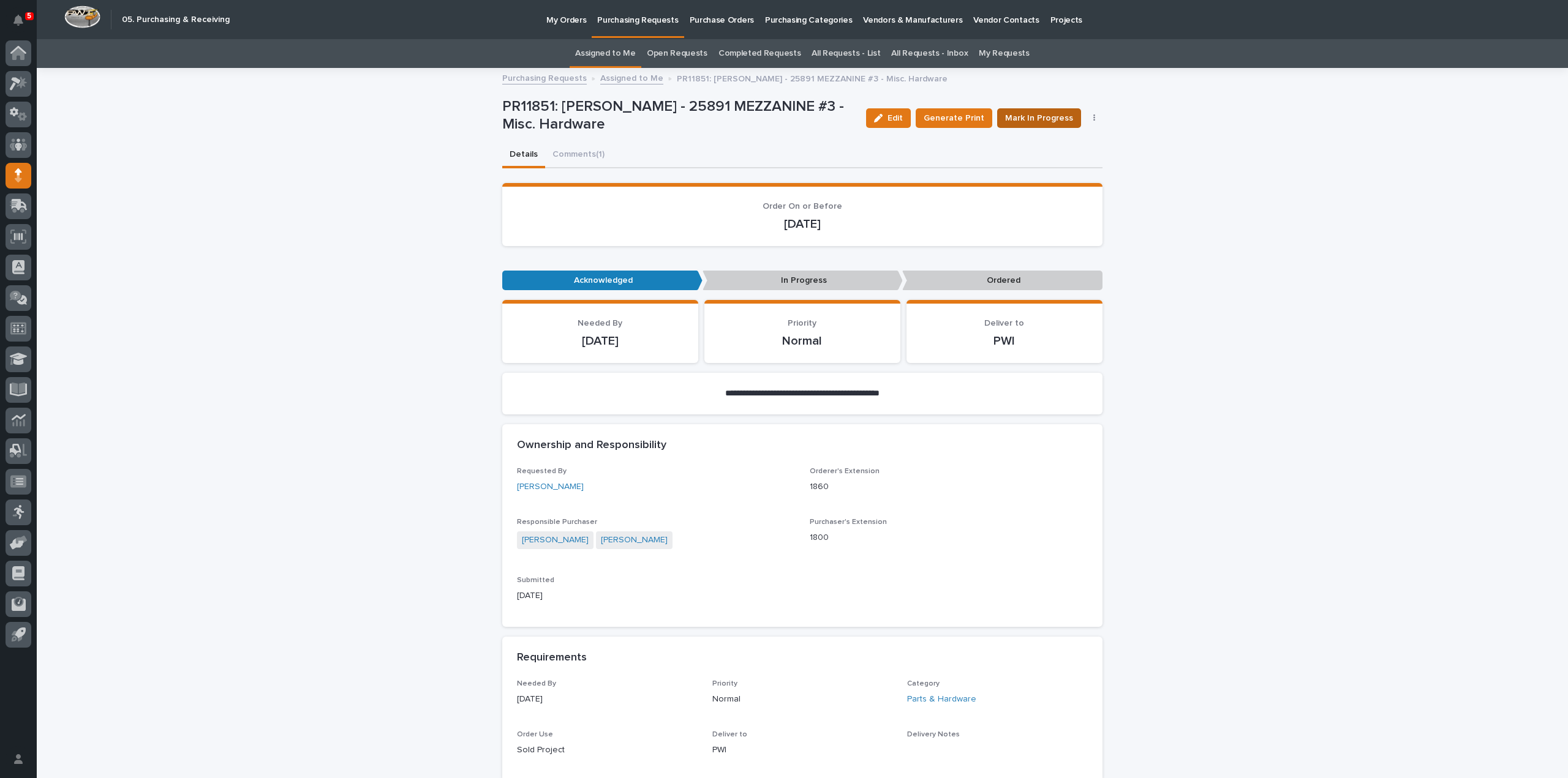
click at [1043, 123] on span "Mark In Progress" at bounding box center [1038, 117] width 68 height 12
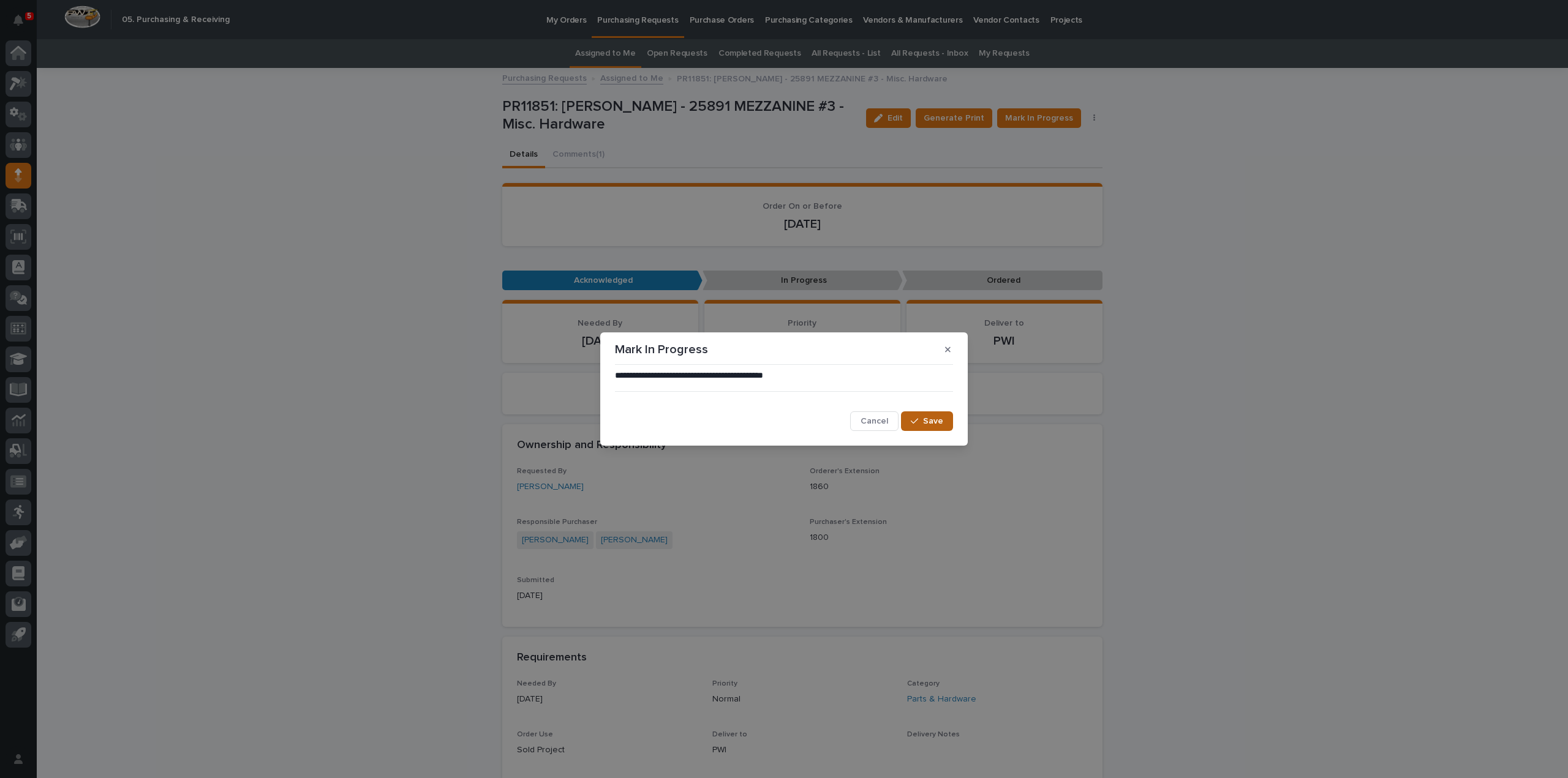
click at [940, 427] on button "Save" at bounding box center [926, 420] width 52 height 20
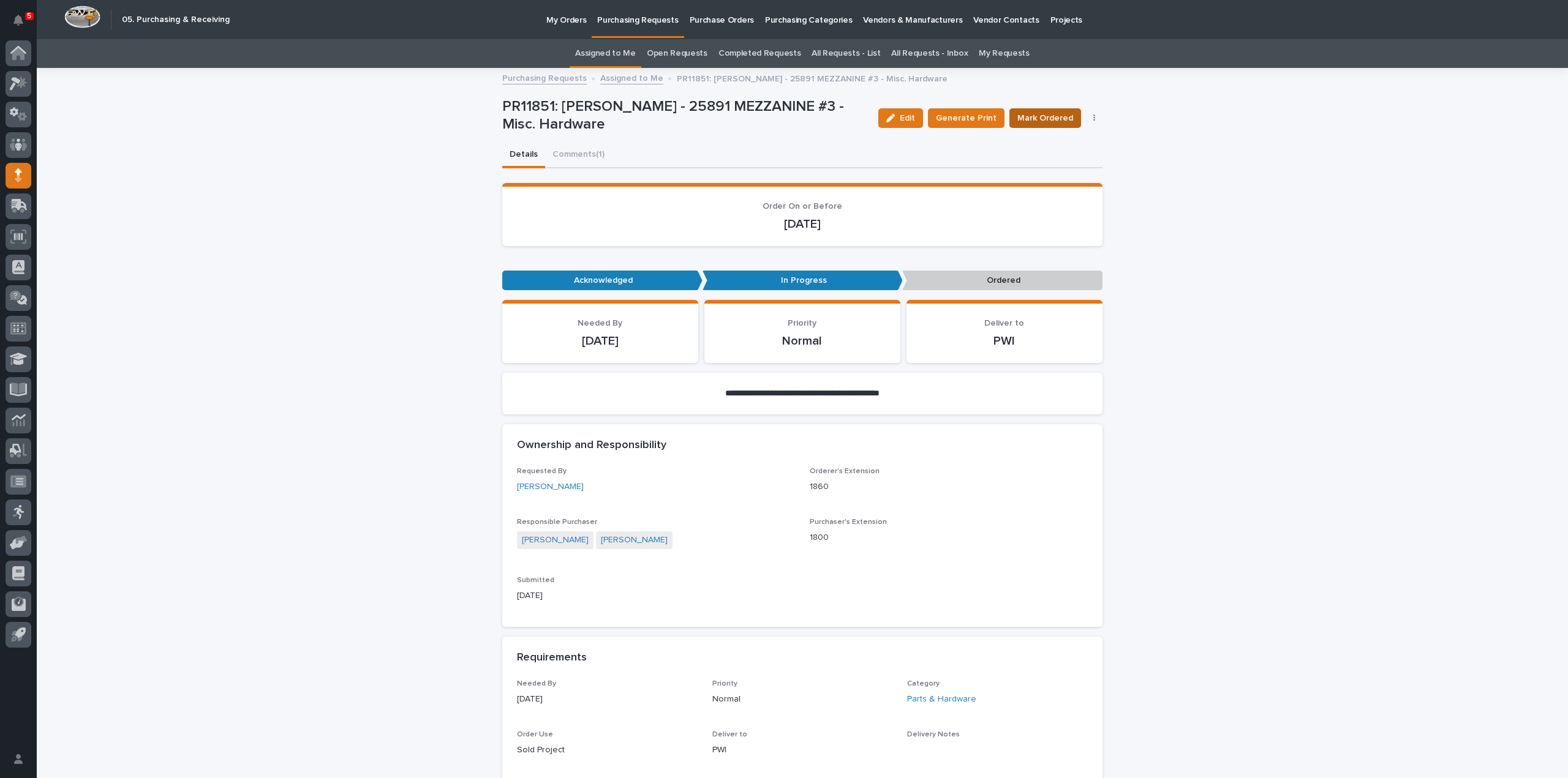
click at [1069, 119] on button "Mark Ordered" at bounding box center [1045, 117] width 71 height 20
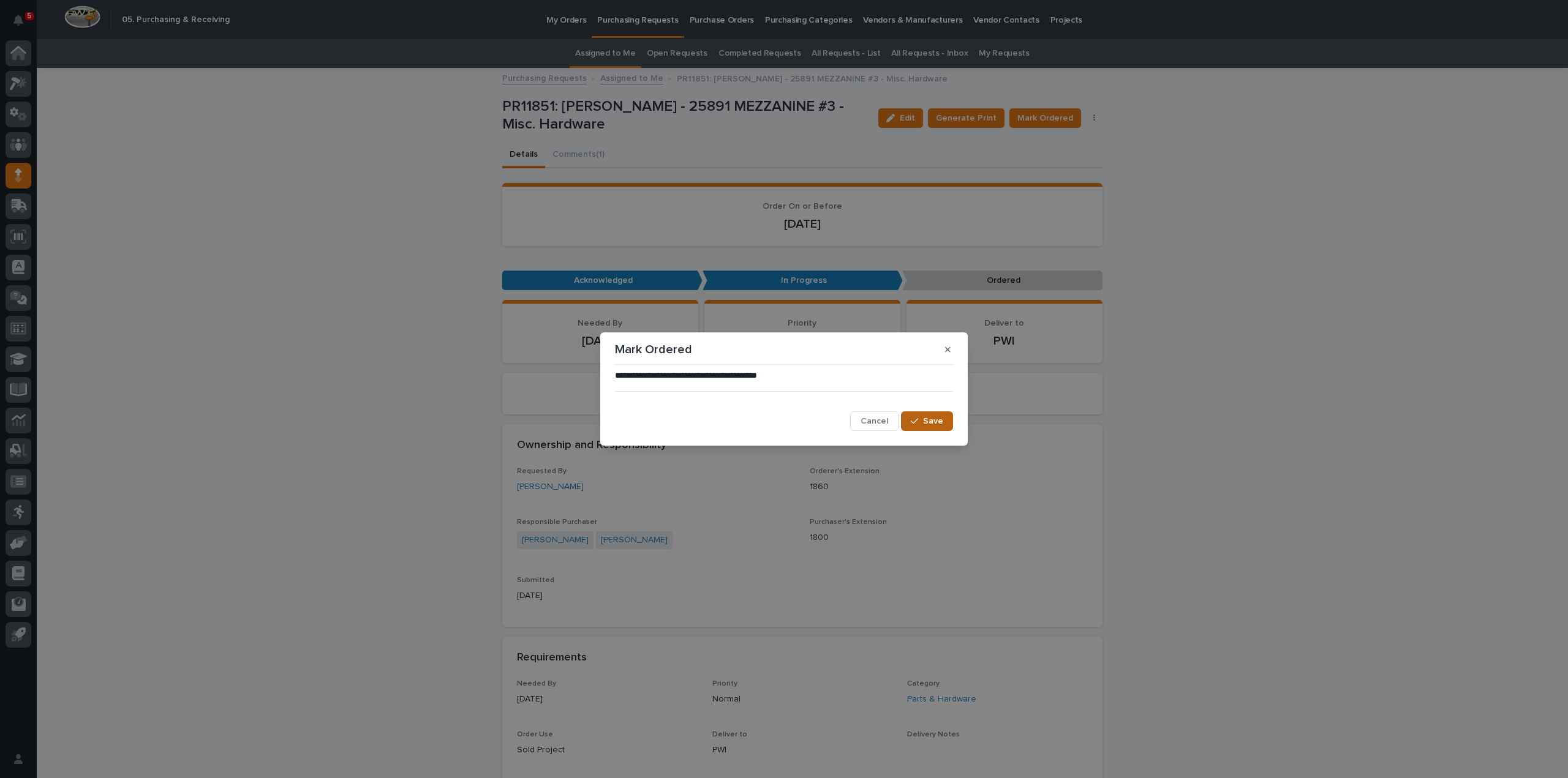
click at [932, 415] on button "Save" at bounding box center [926, 420] width 52 height 20
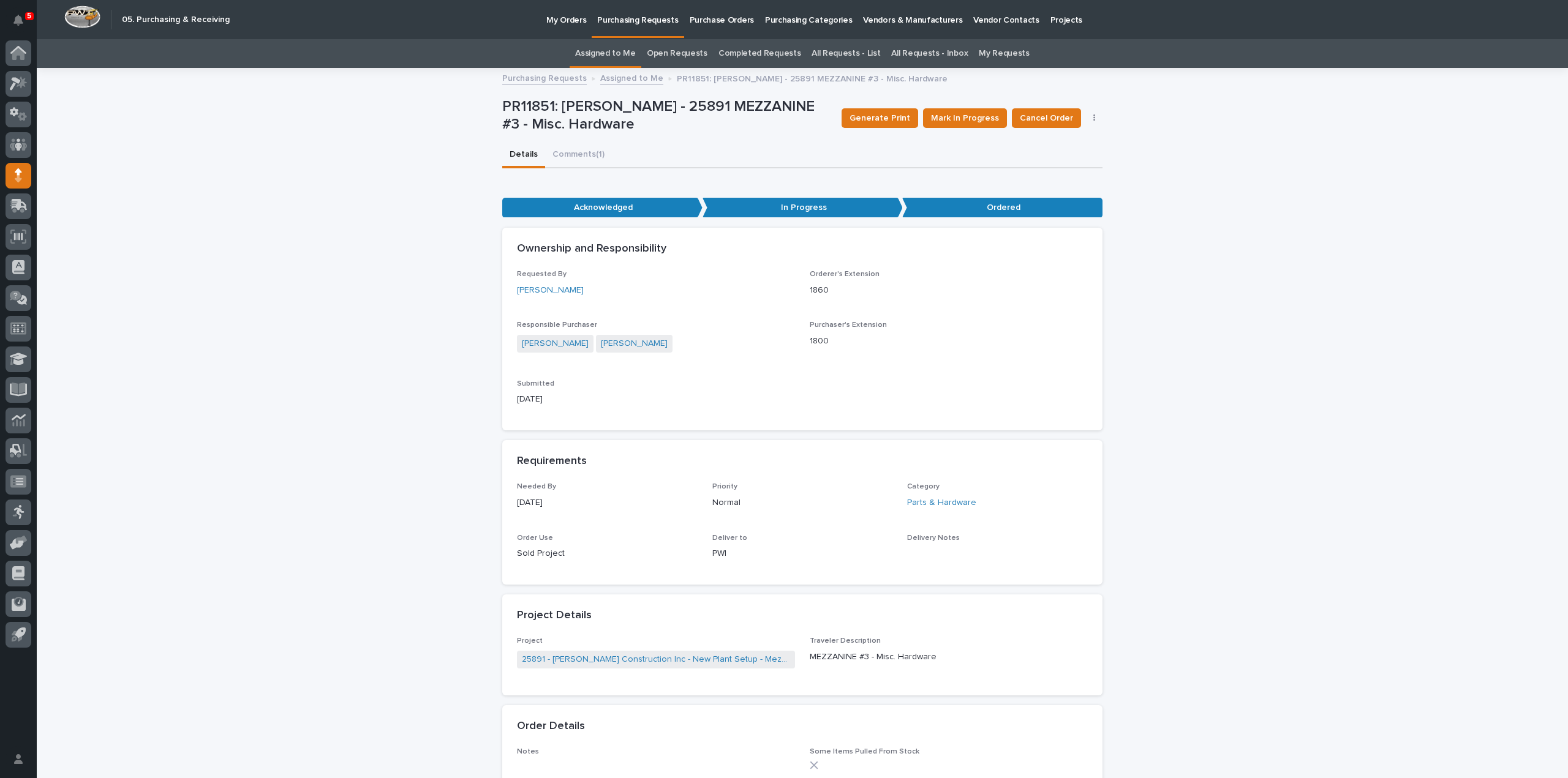
click at [612, 55] on link "Assigned to Me" at bounding box center [605, 53] width 61 height 29
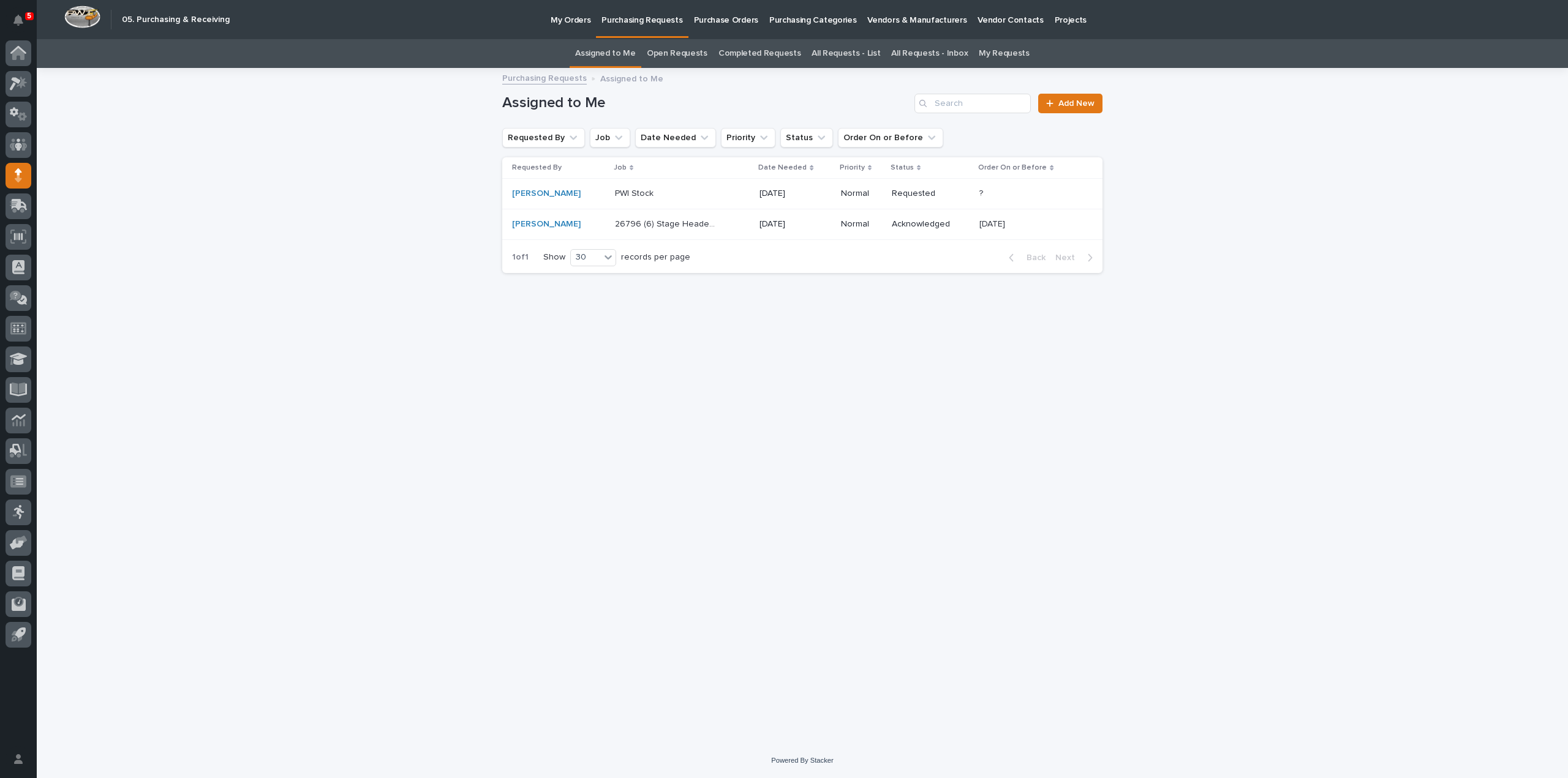
click at [657, 228] on p "26796 (6) Stage Header Installation" at bounding box center [668, 223] width 105 height 13
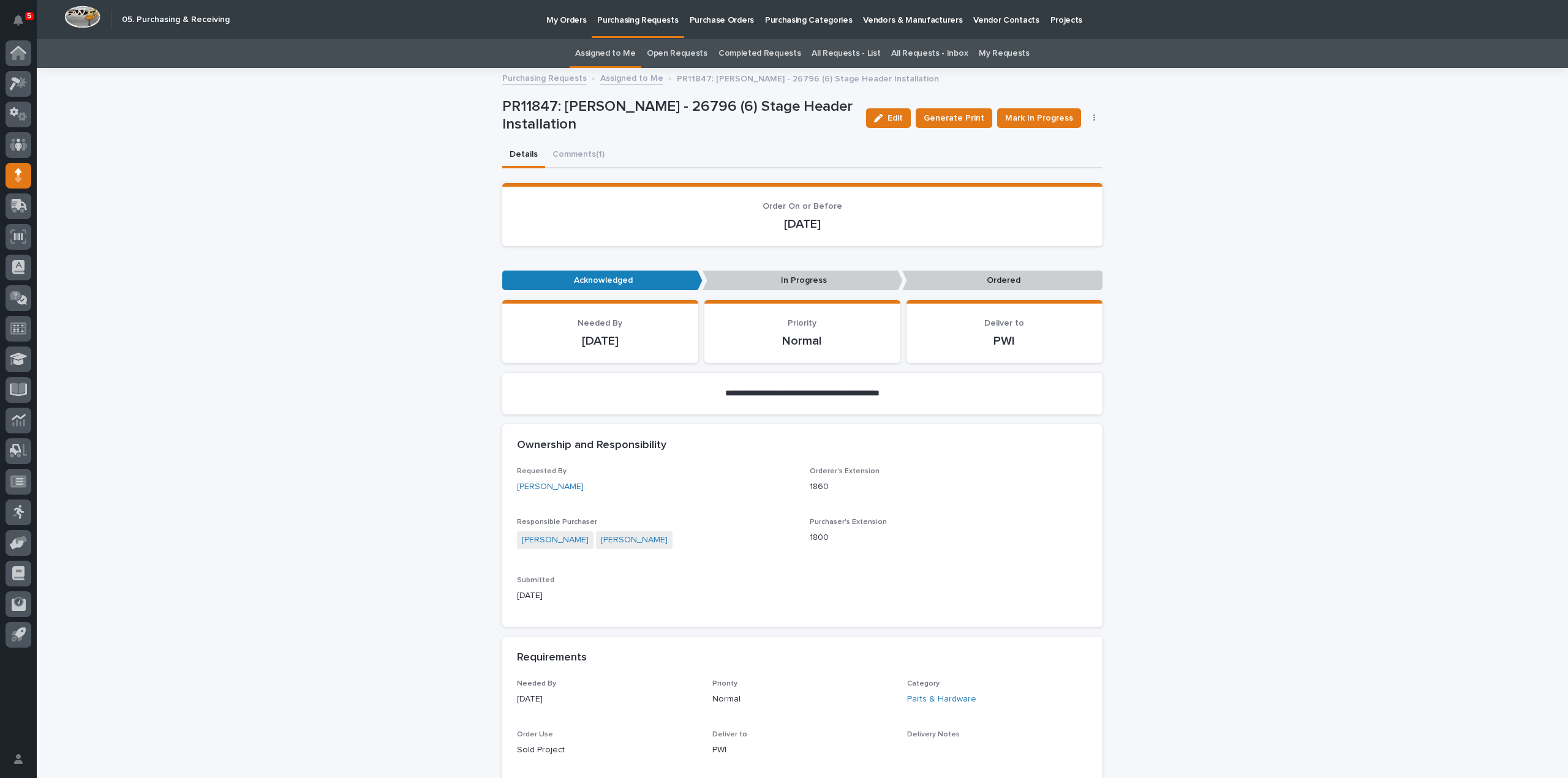
scroll to position [735, 0]
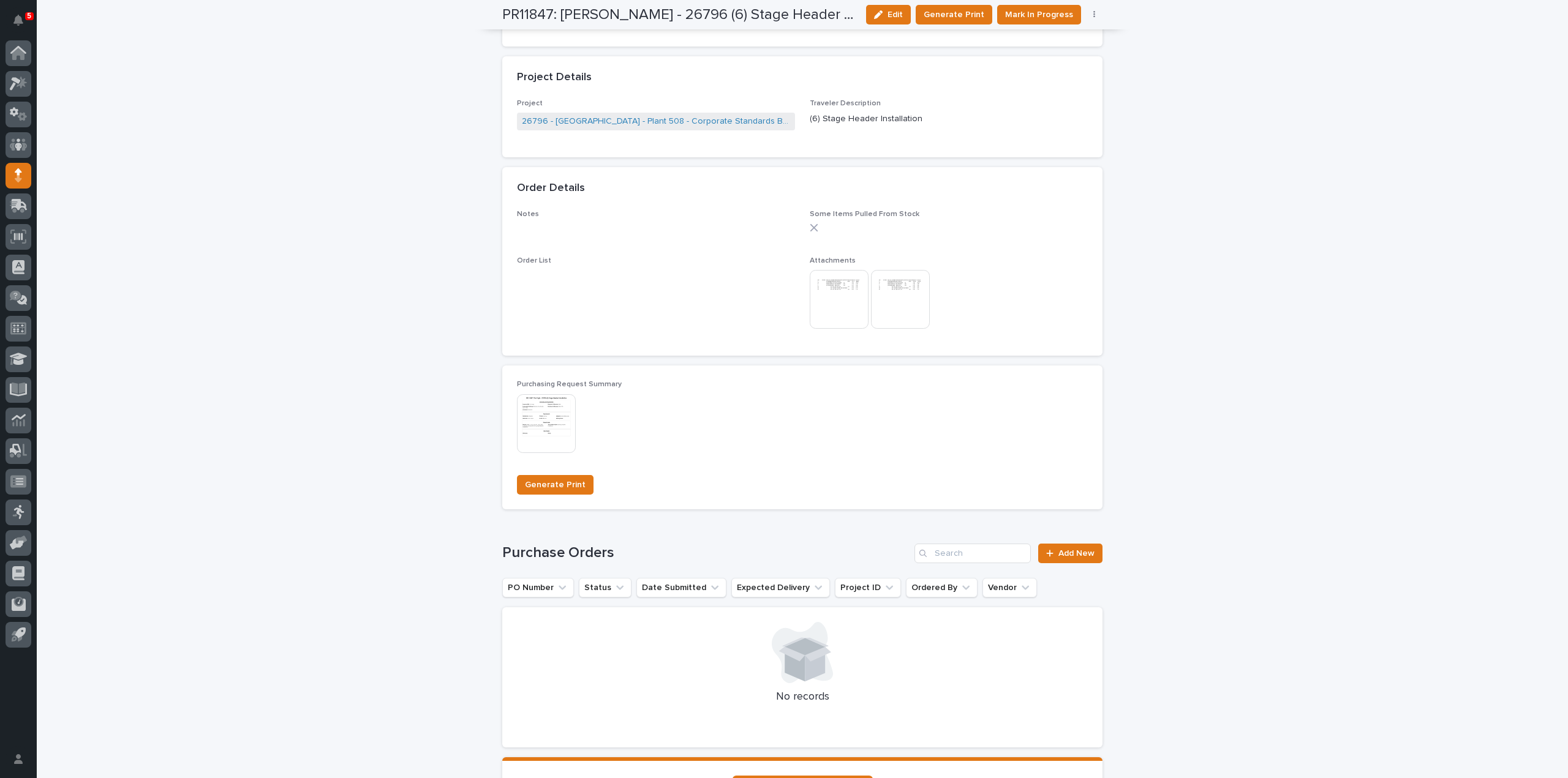
click at [851, 312] on img at bounding box center [838, 299] width 59 height 59
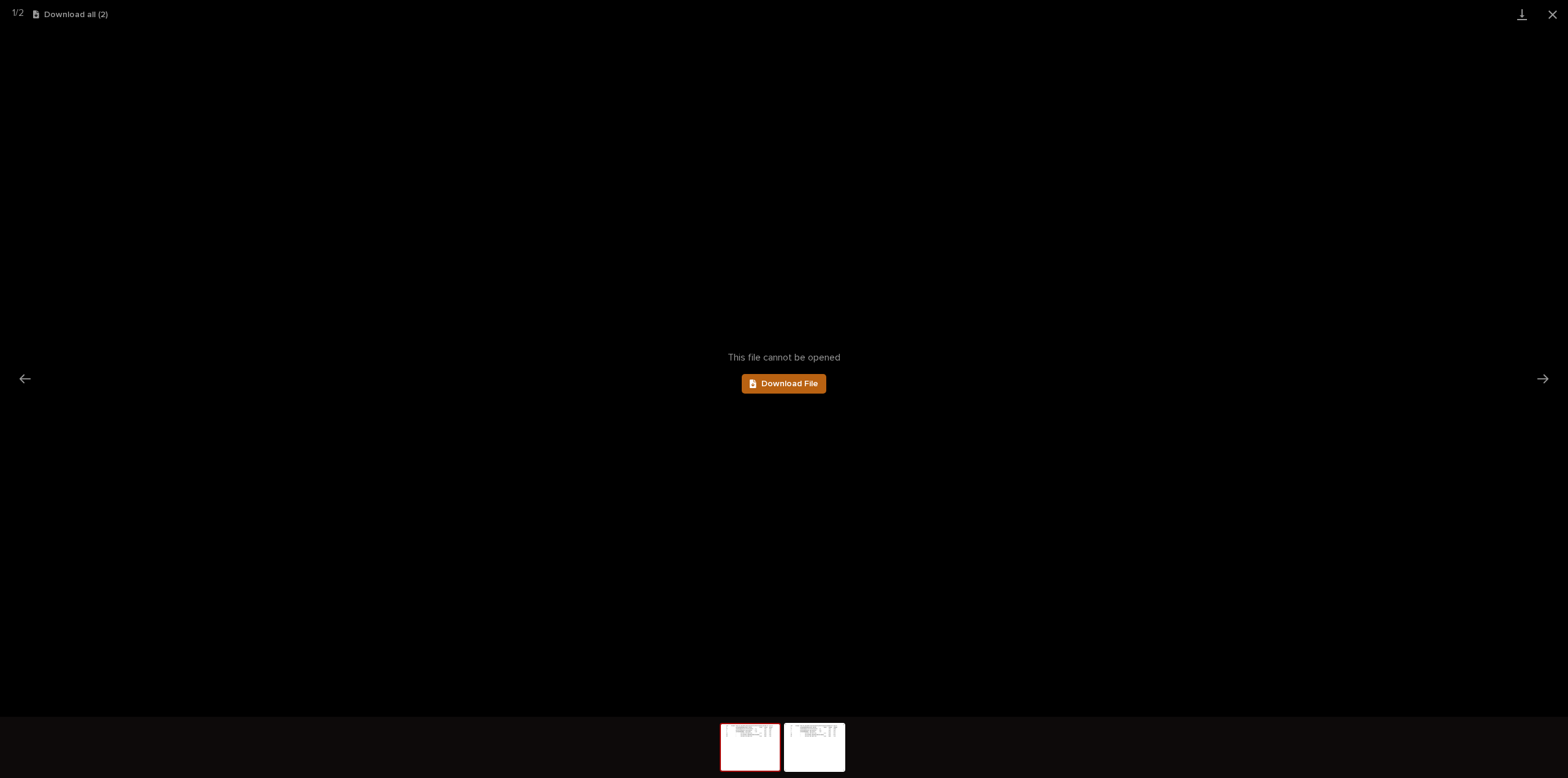
click at [811, 384] on span "Download File" at bounding box center [790, 383] width 57 height 8
click at [1542, 376] on button "Next slide" at bounding box center [1542, 378] width 25 height 23
click at [748, 381] on link "Download File" at bounding box center [784, 384] width 85 height 20
click at [1555, 17] on button "Close gallery" at bounding box center [1552, 14] width 31 height 29
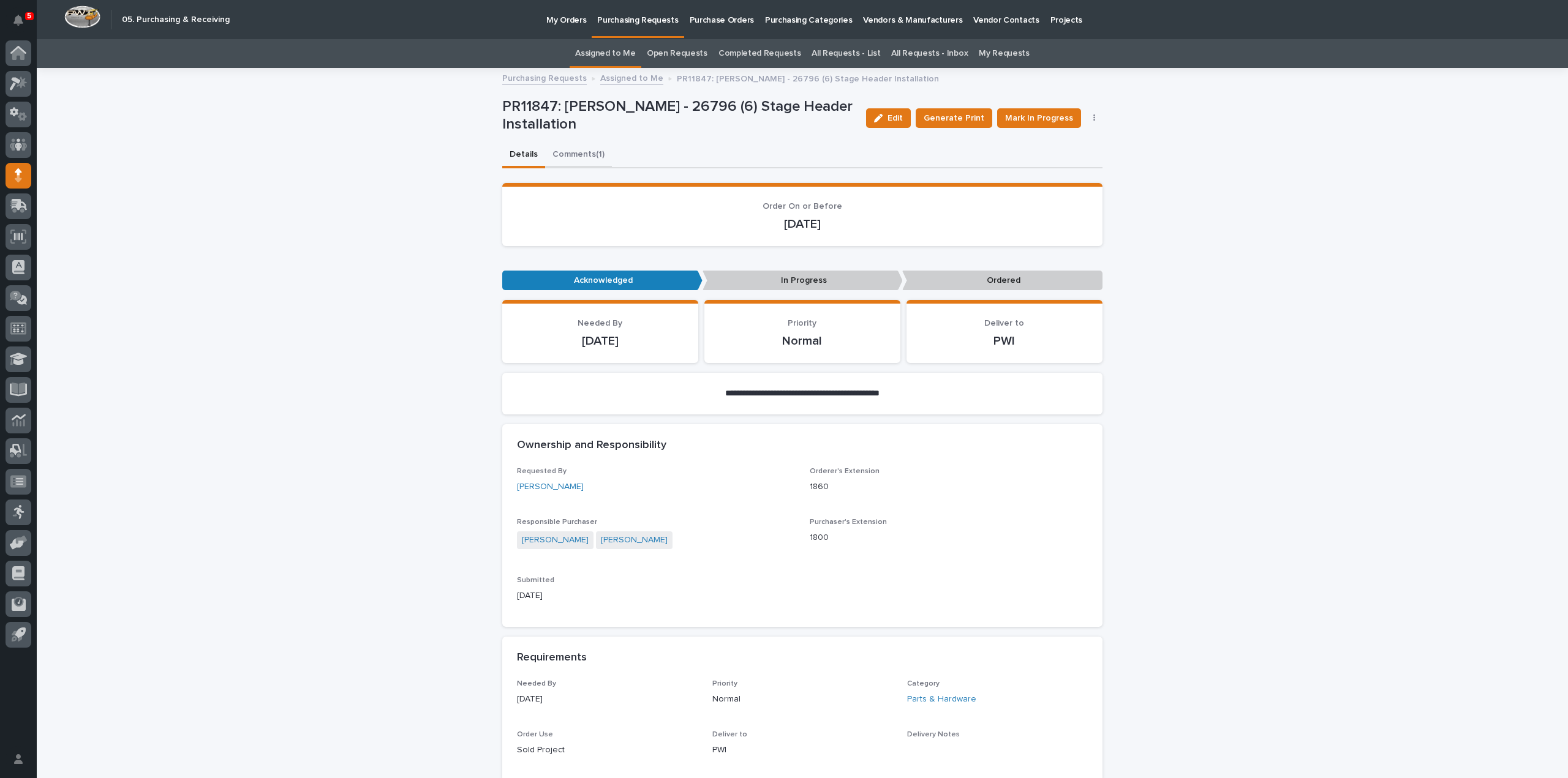
click at [565, 153] on button "Comments (1)" at bounding box center [577, 155] width 67 height 25
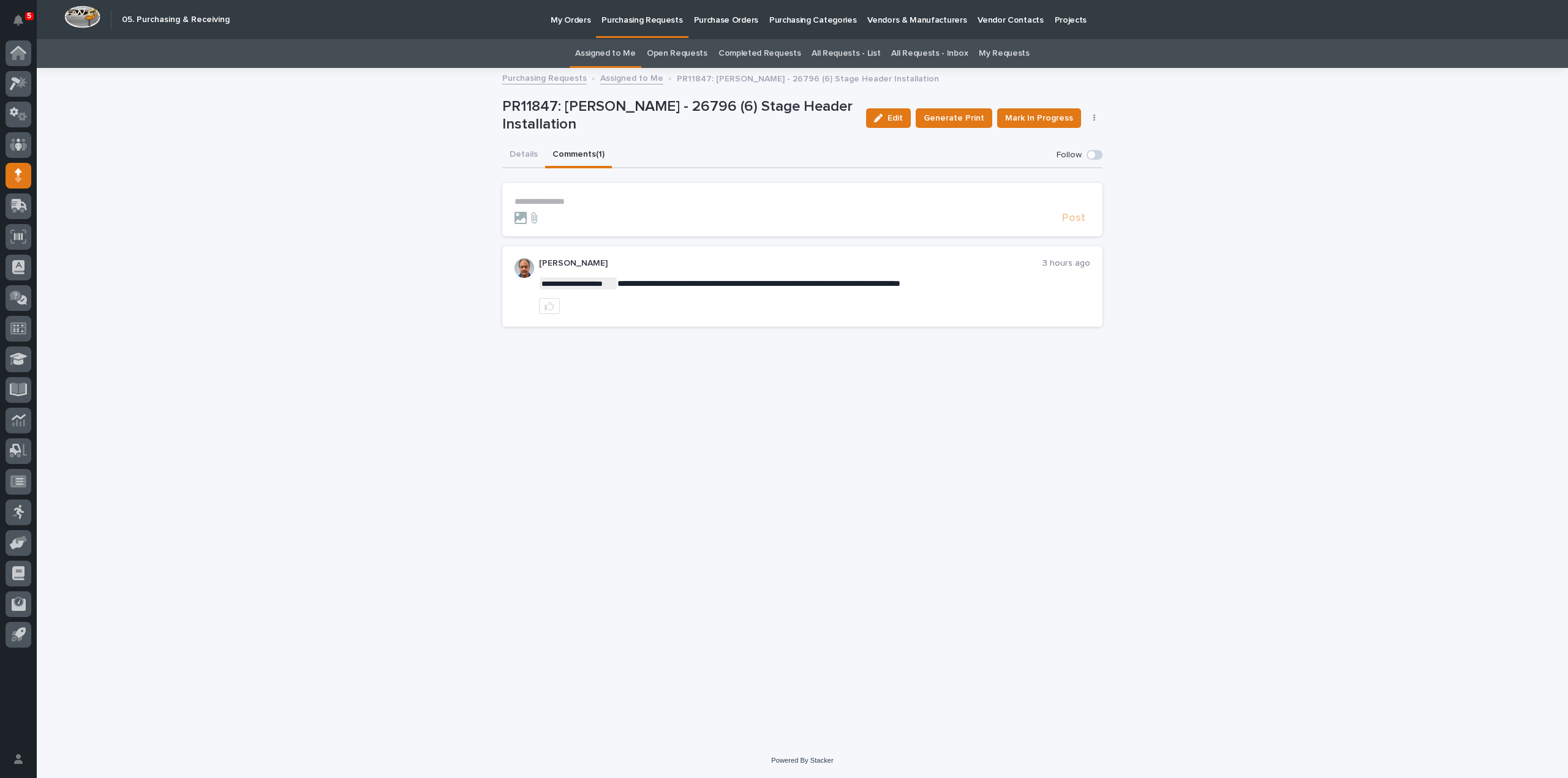
click at [558, 199] on p "**********" at bounding box center [802, 201] width 576 height 10
click at [1030, 119] on span "Mark In Progress" at bounding box center [1038, 117] width 68 height 12
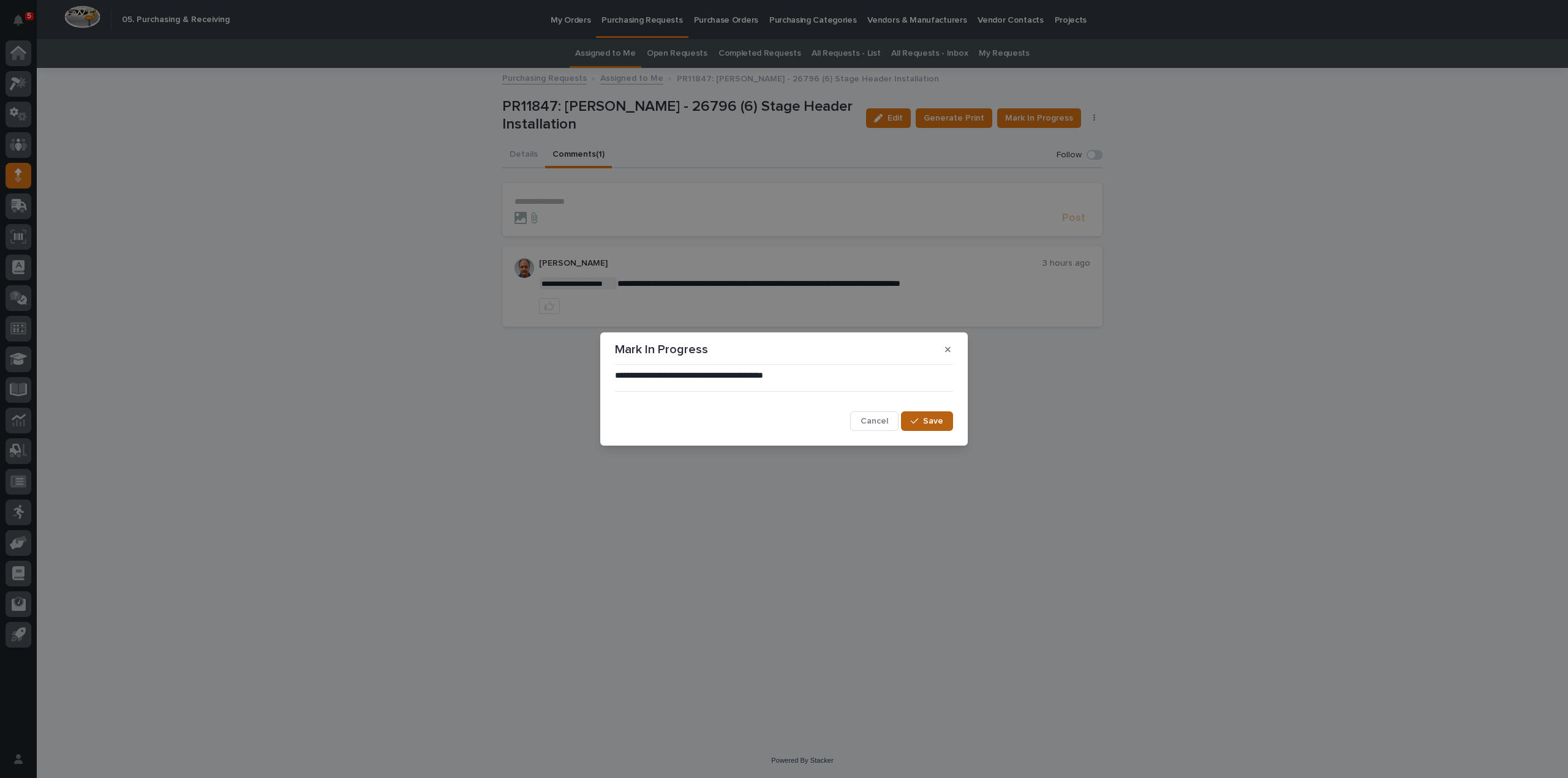
click at [940, 420] on span "Save" at bounding box center [933, 420] width 21 height 8
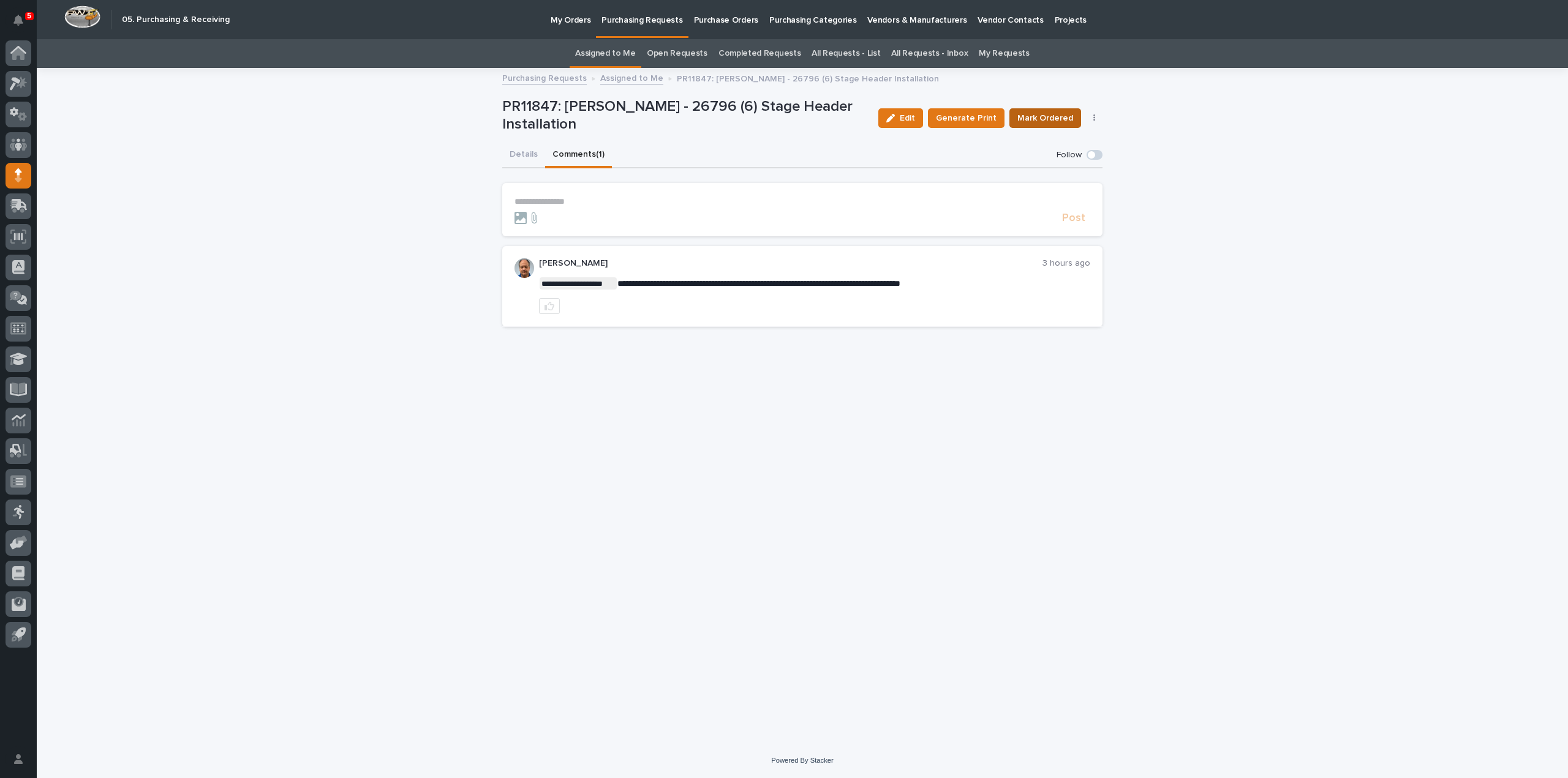
click at [1054, 114] on span "Mark Ordered" at bounding box center [1044, 117] width 55 height 12
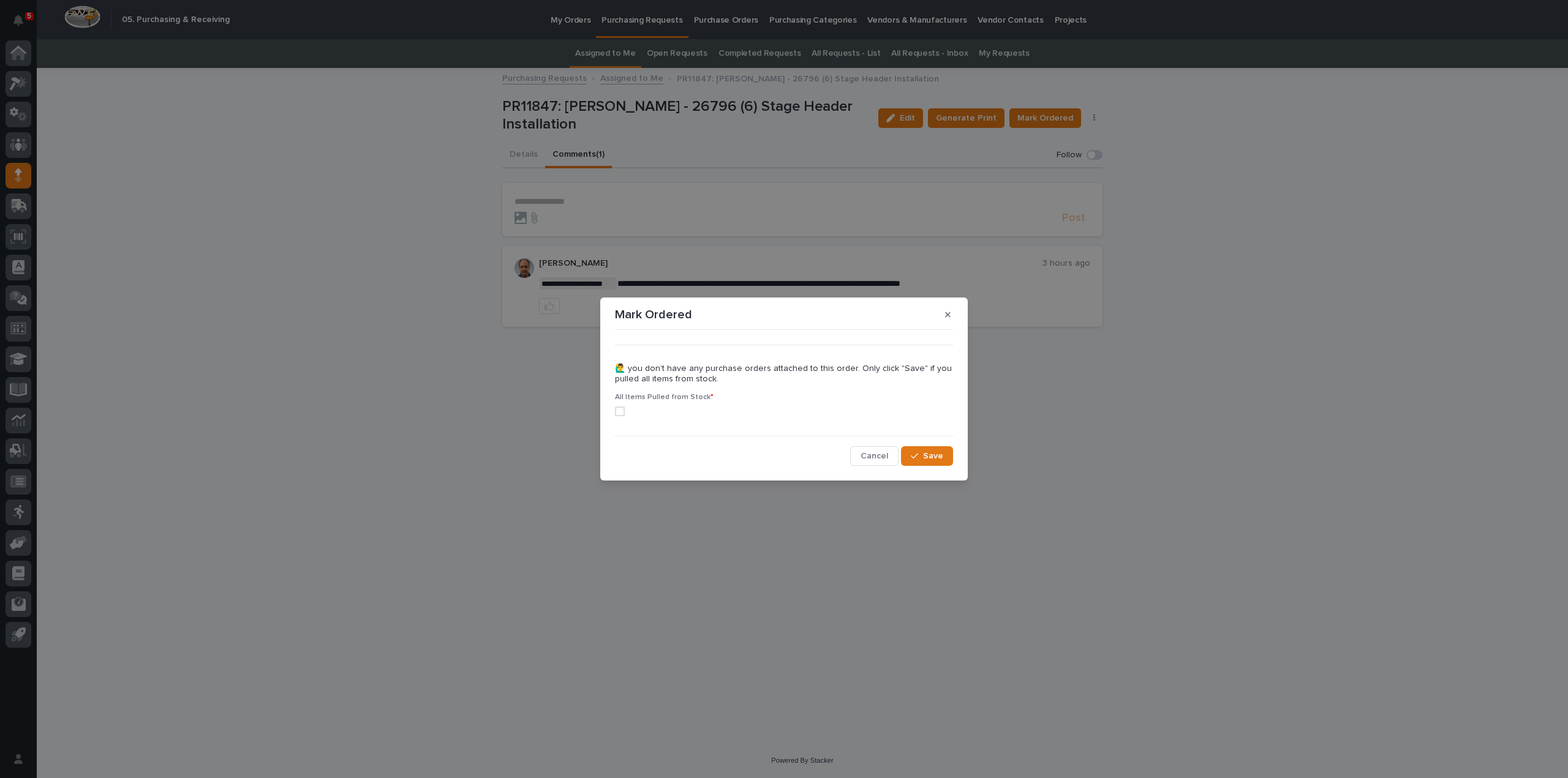
click at [623, 409] on span at bounding box center [620, 411] width 9 height 9
click at [924, 457] on span "Save" at bounding box center [933, 455] width 21 height 8
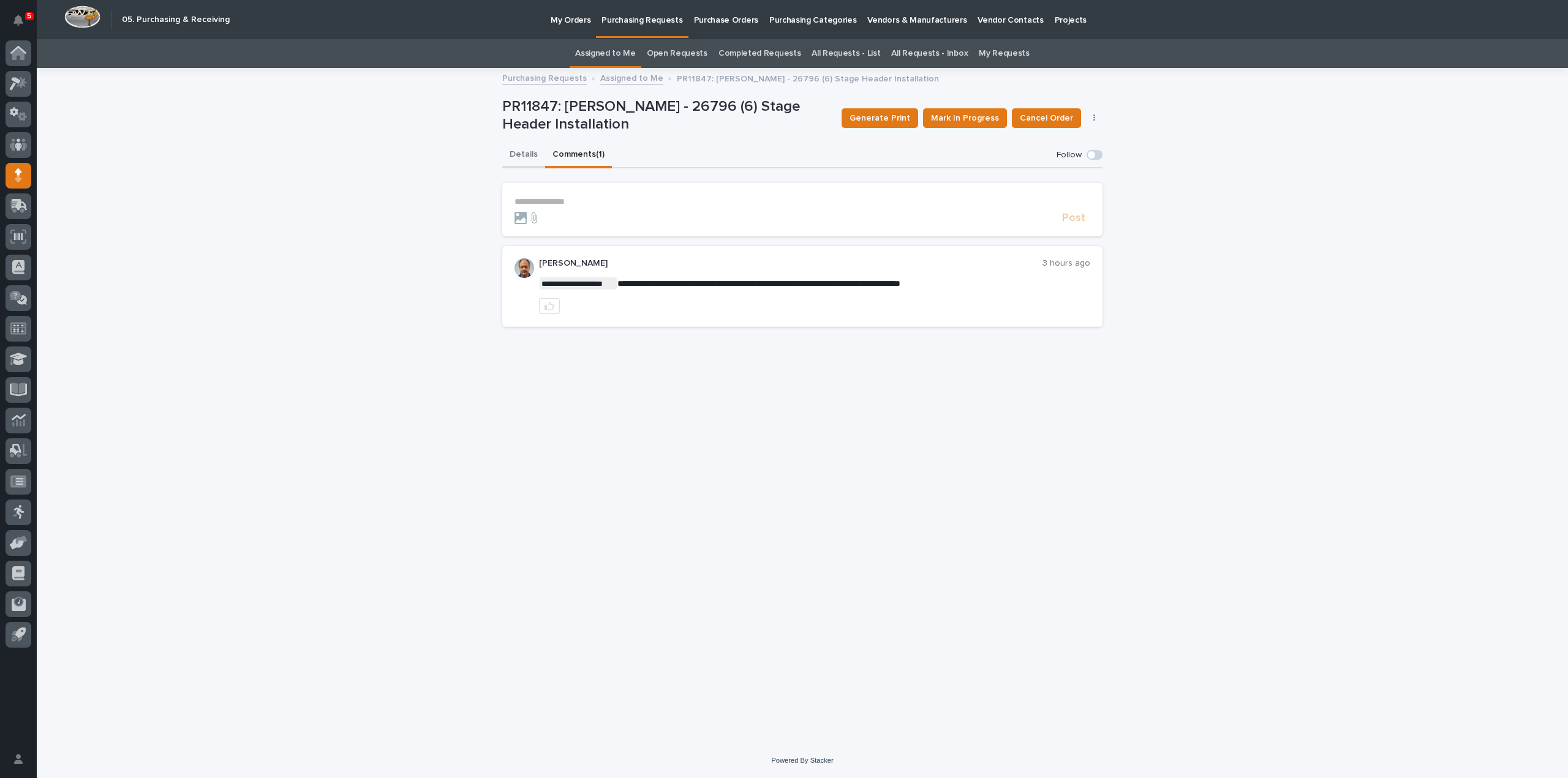
click at [528, 156] on button "Details" at bounding box center [524, 155] width 43 height 25
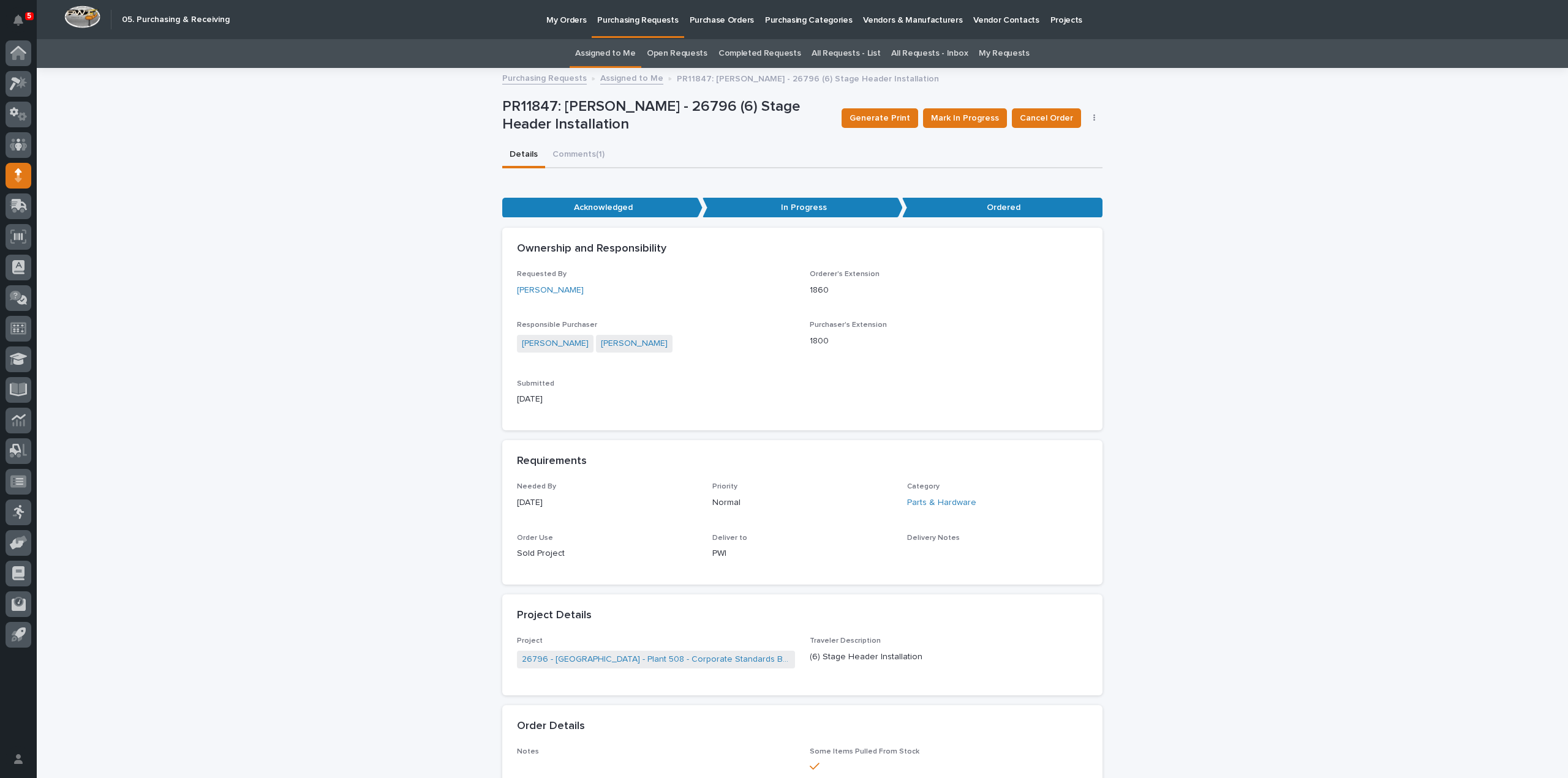
click at [604, 54] on link "Assigned to Me" at bounding box center [605, 53] width 61 height 29
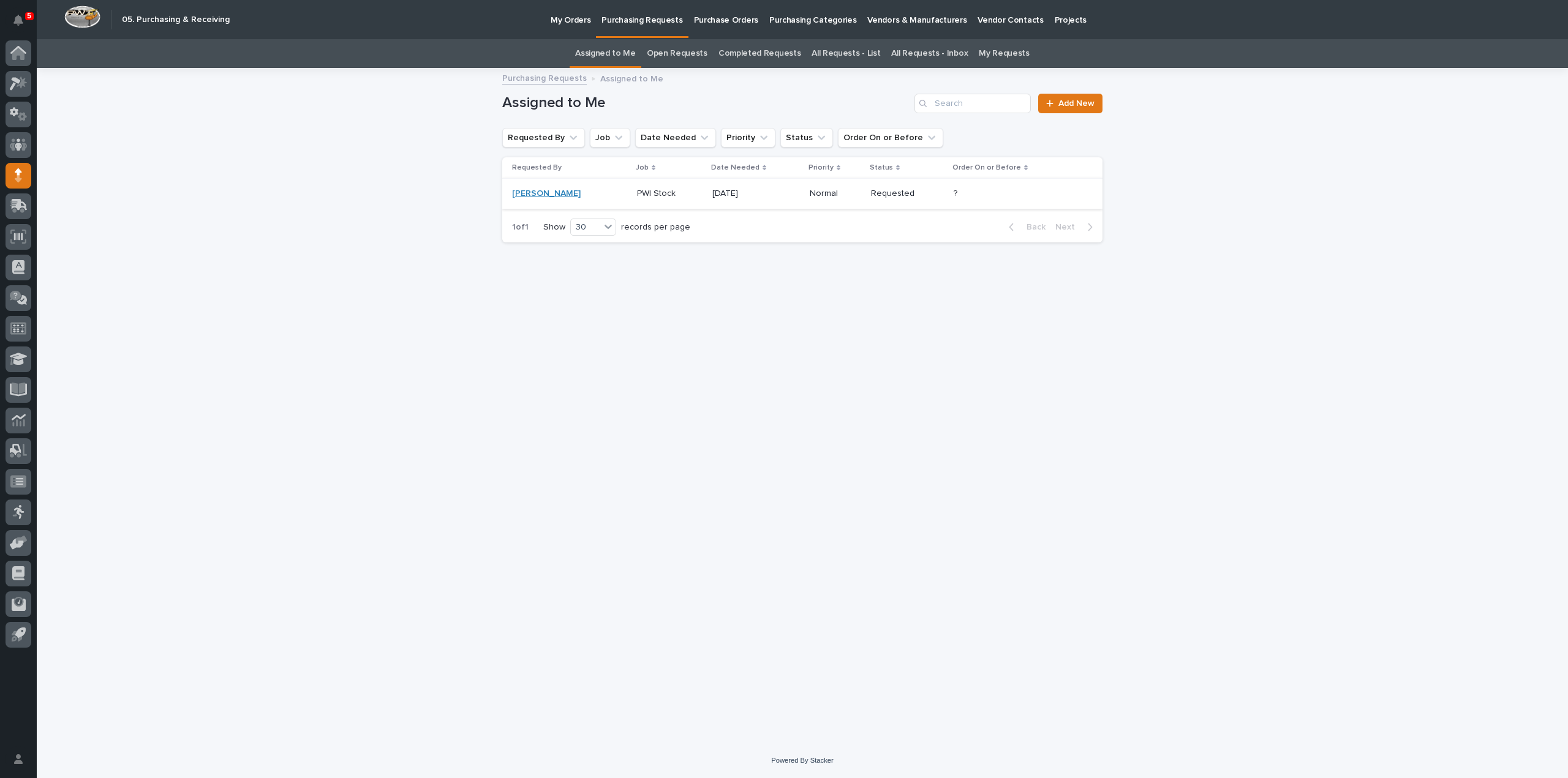
click at [531, 196] on link "Kenny Beachy" at bounding box center [546, 193] width 69 height 10
click at [637, 190] on p "PWI Stock" at bounding box center [657, 192] width 41 height 13
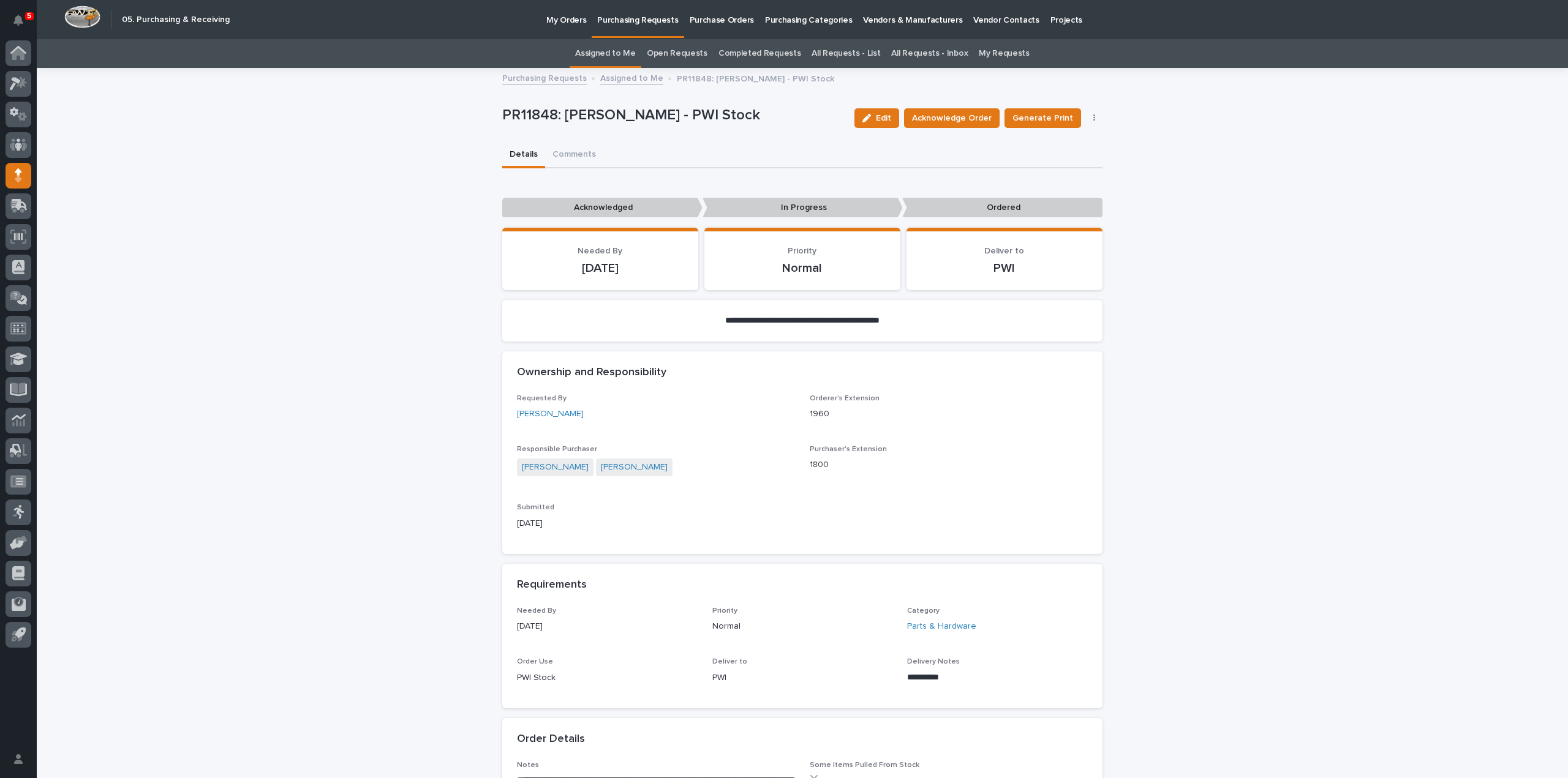
click at [620, 51] on link "Assigned to Me" at bounding box center [605, 53] width 61 height 29
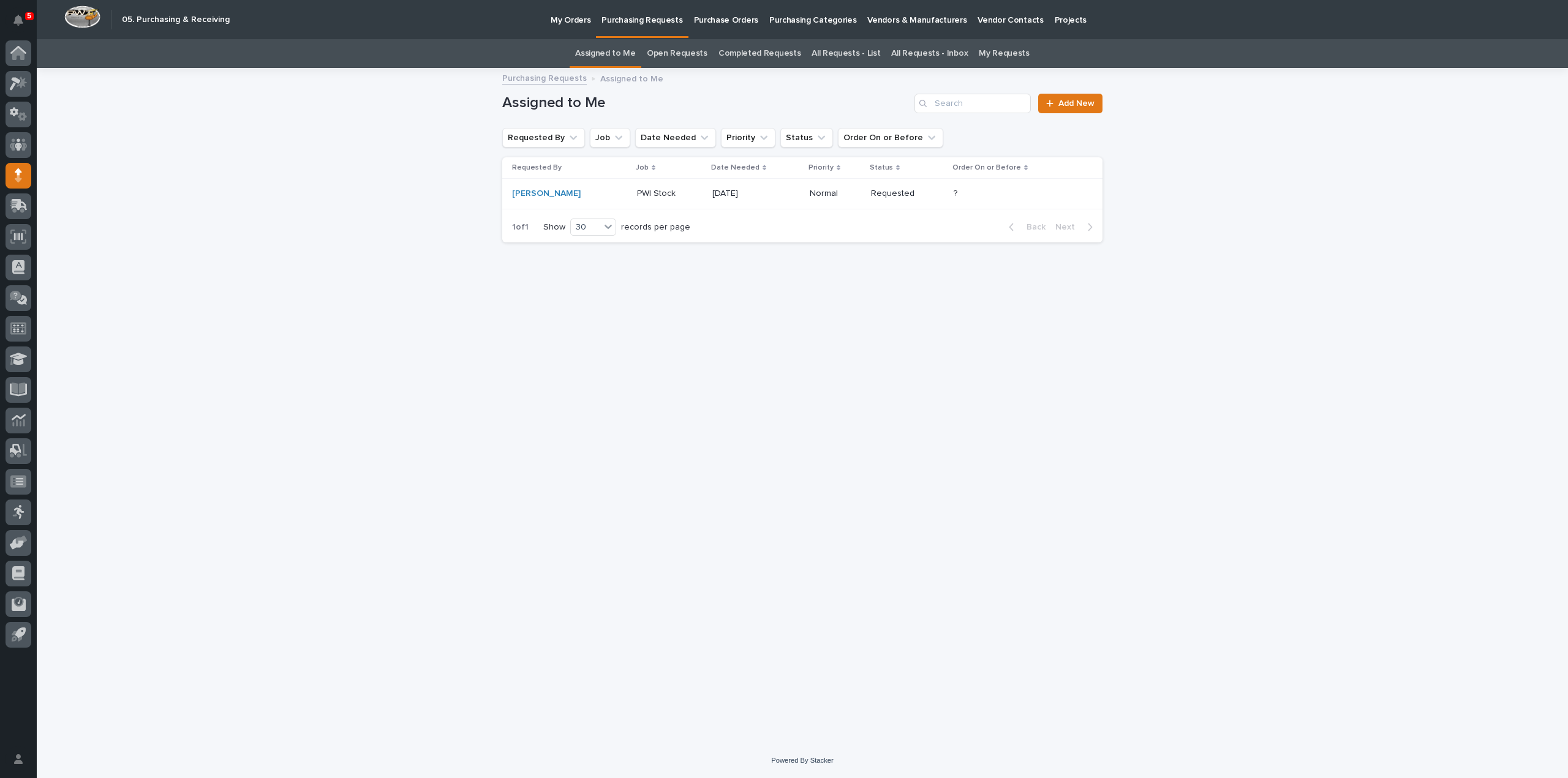
click at [411, 248] on div "Loading... Saving… Loading... Saving… Assigned to Me Add New Requested By Job D…" at bounding box center [802, 406] width 1531 height 674
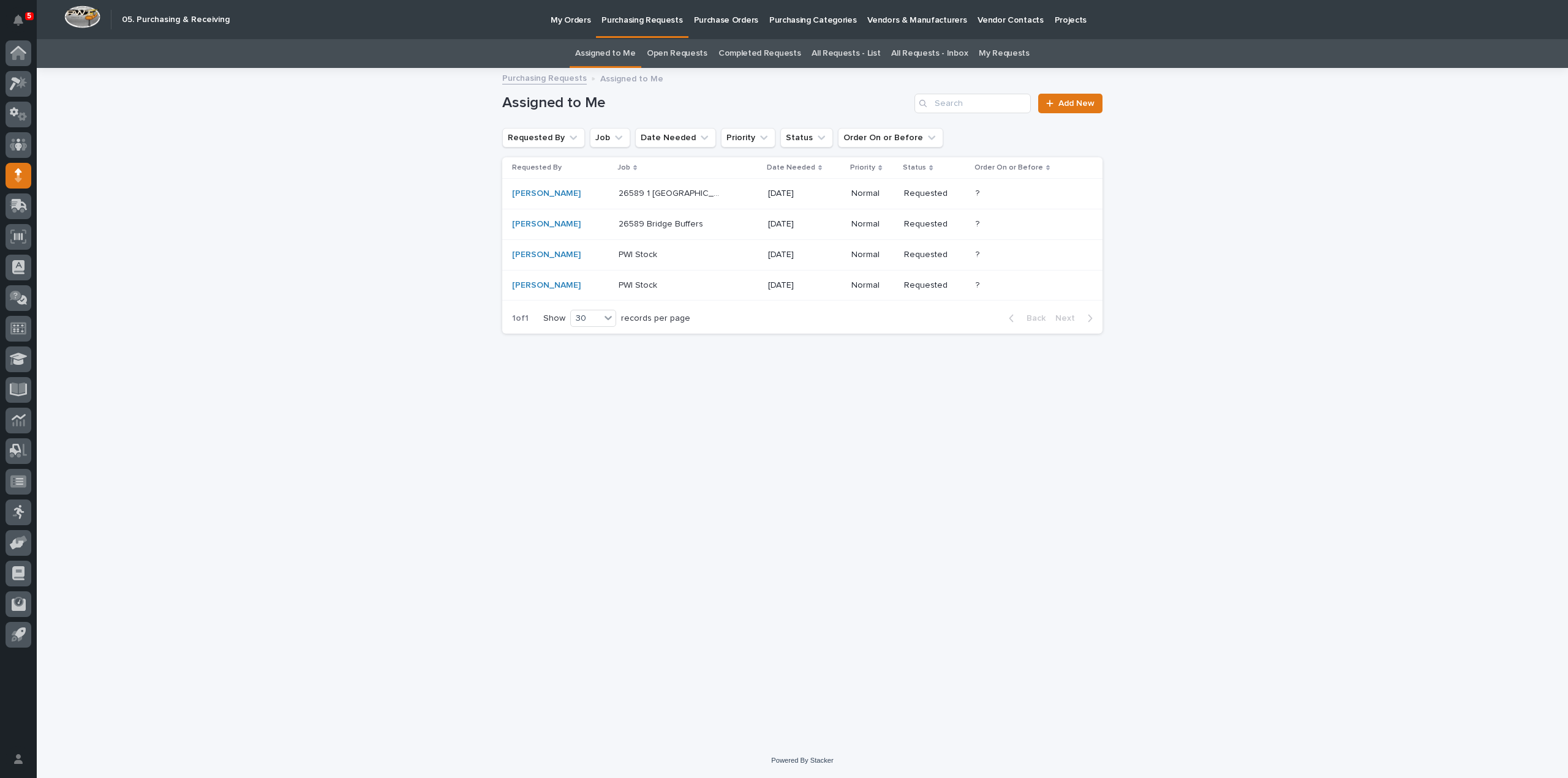
click at [640, 226] on p "26589 Bridge Buffers" at bounding box center [662, 223] width 87 height 13
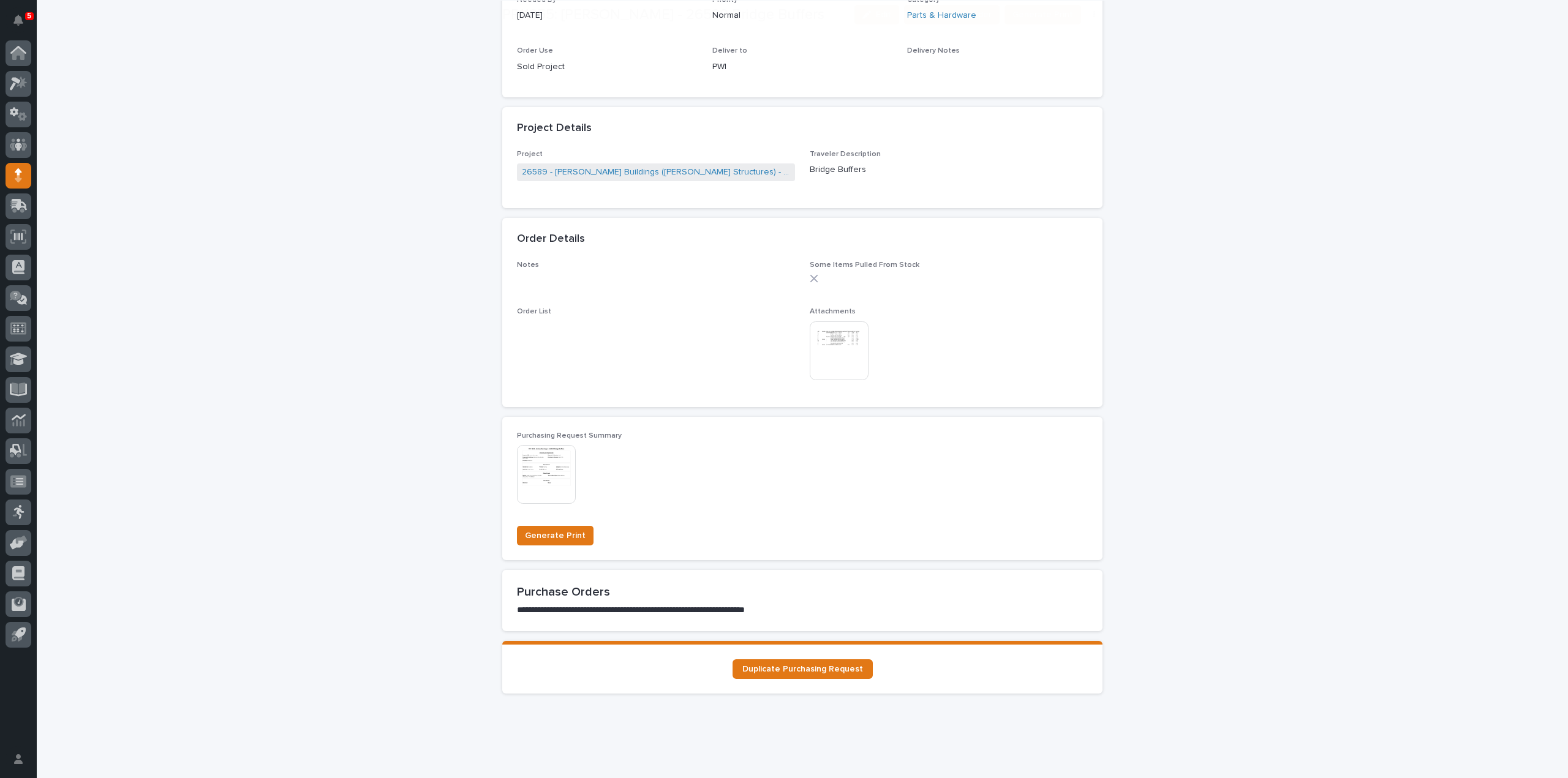
scroll to position [612, 0]
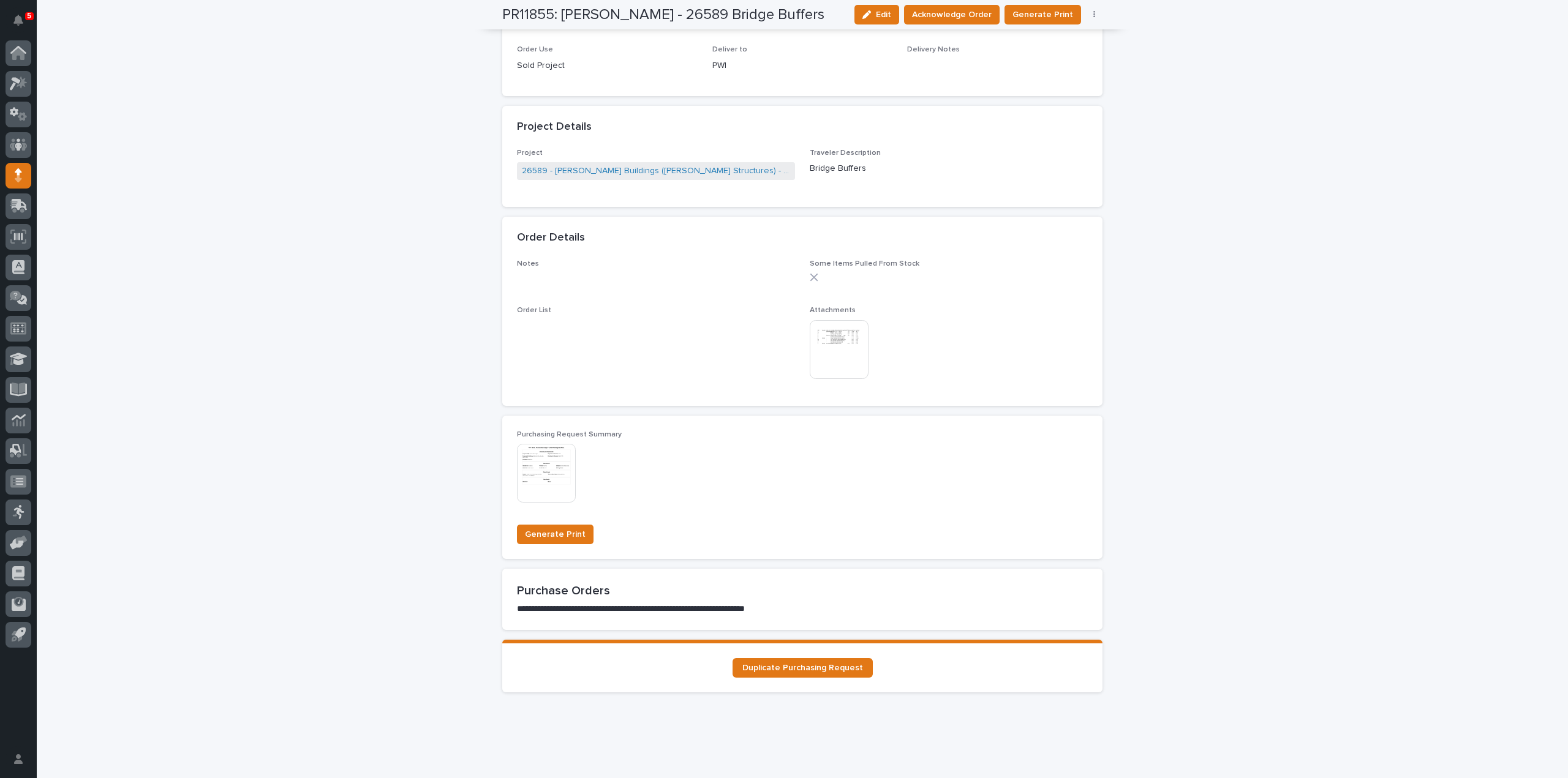
click at [838, 353] on img at bounding box center [838, 349] width 59 height 59
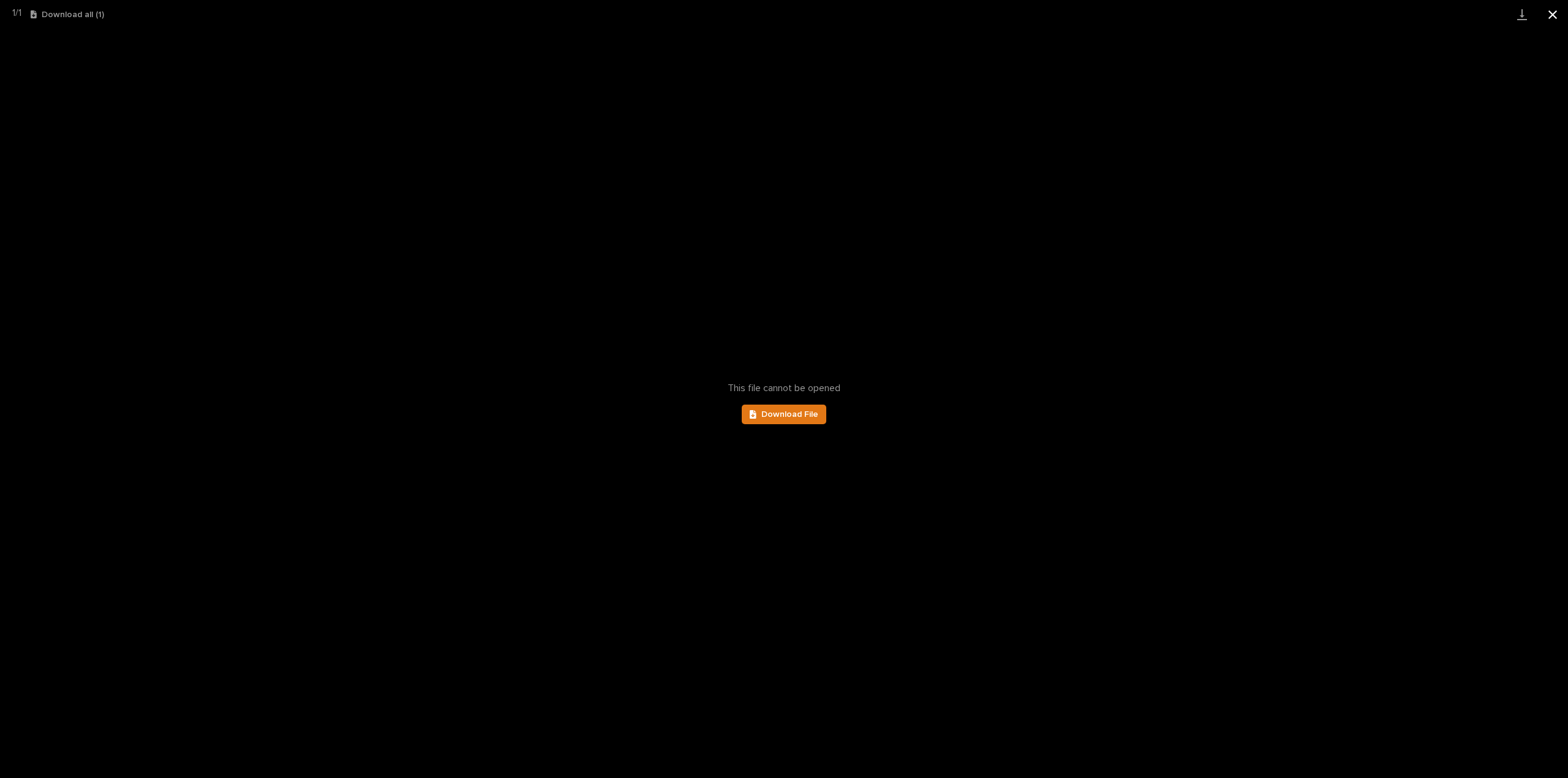
click at [1548, 15] on button "Close gallery" at bounding box center [1552, 14] width 31 height 29
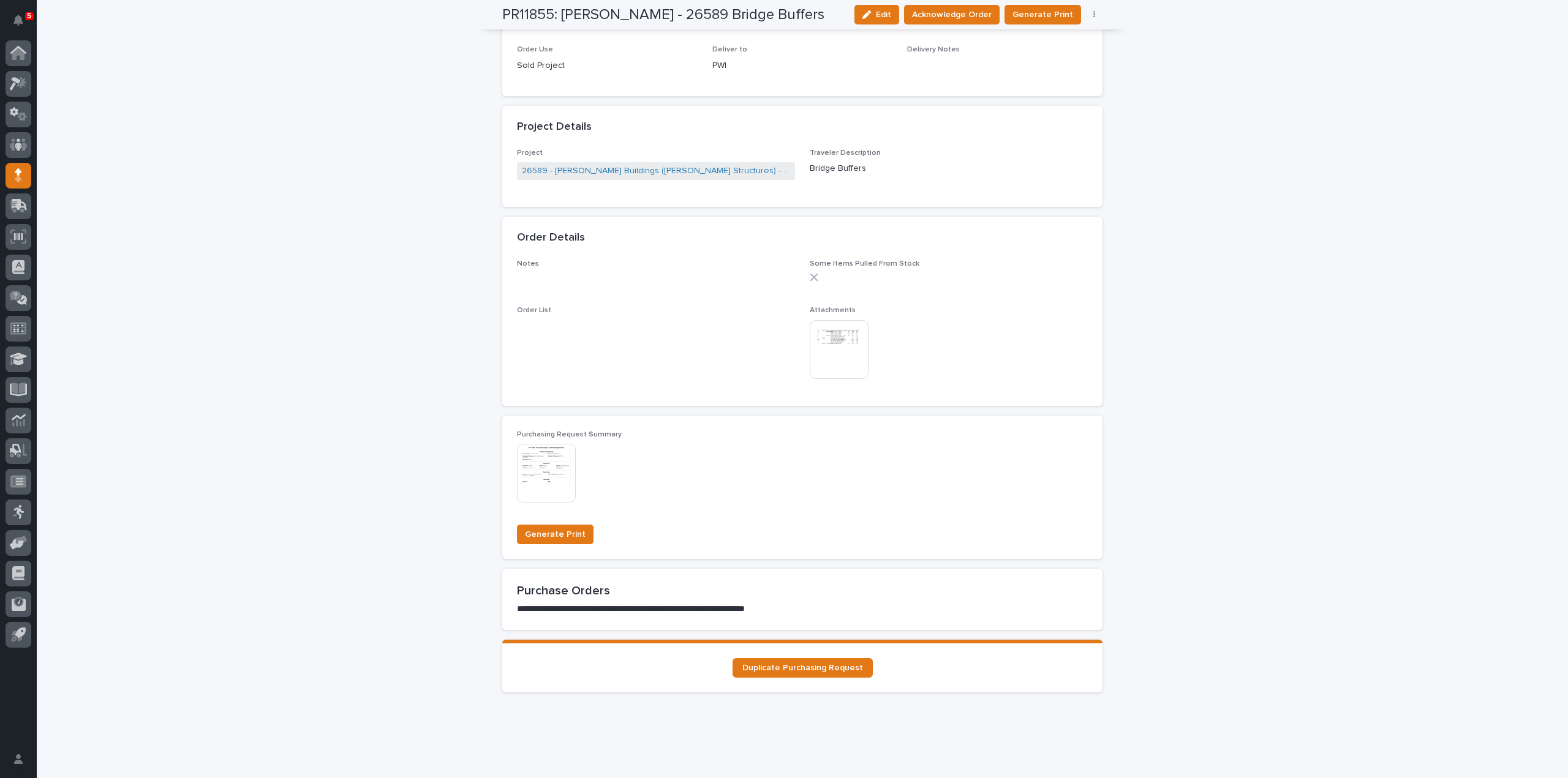
click at [842, 360] on img at bounding box center [838, 349] width 59 height 59
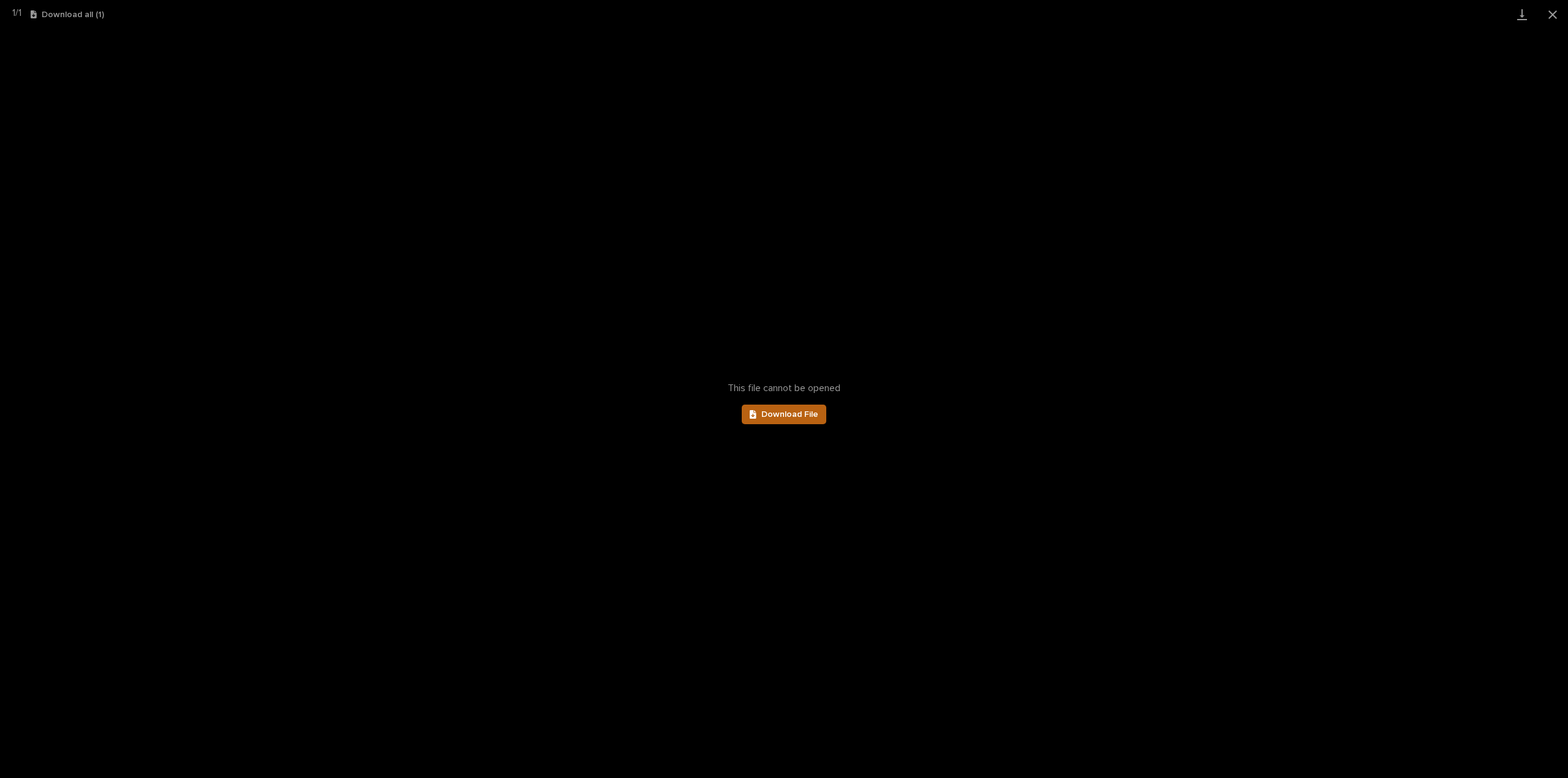
click at [811, 413] on span "Download File" at bounding box center [790, 414] width 57 height 8
click at [1553, 17] on button "Close gallery" at bounding box center [1552, 14] width 31 height 29
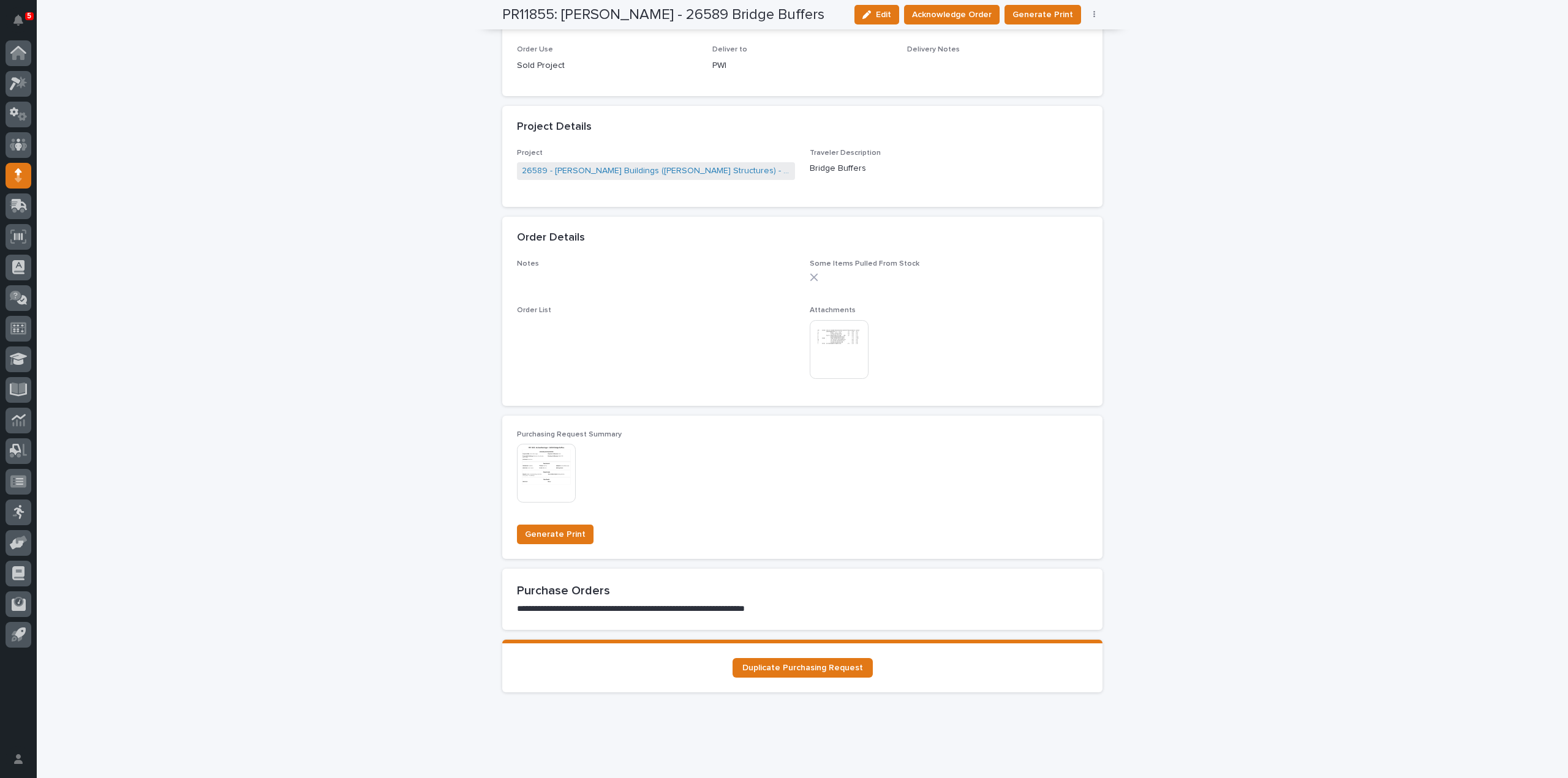
scroll to position [0, 0]
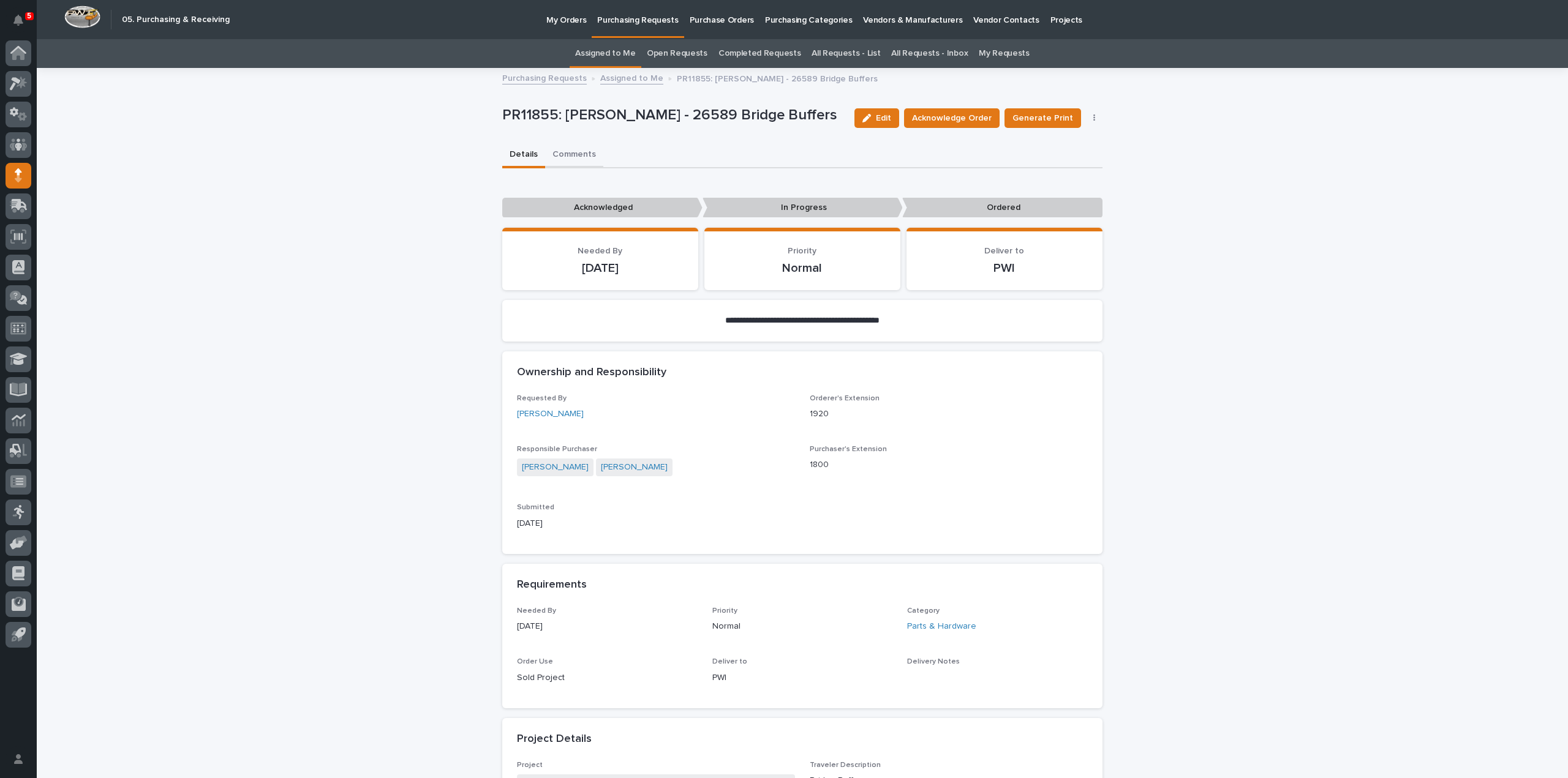
click at [564, 156] on button "Comments" at bounding box center [574, 155] width 58 height 25
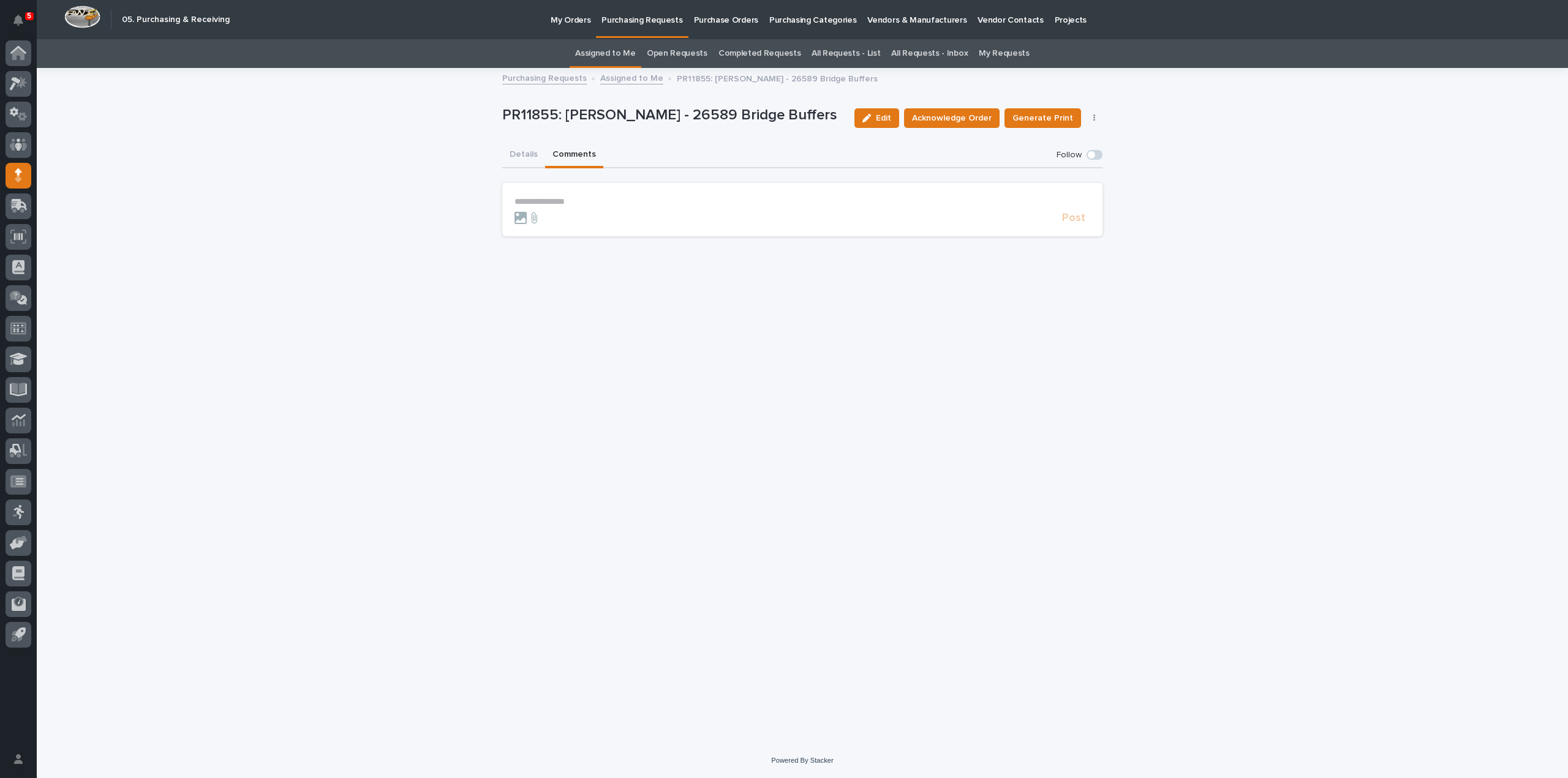
click at [612, 205] on p "**********" at bounding box center [802, 201] width 576 height 10
click at [556, 228] on span "Arlyn Miller" at bounding box center [552, 228] width 69 height 8
click at [580, 206] on p "**********" at bounding box center [802, 202] width 576 height 12
click at [1082, 224] on span "Post" at bounding box center [1073, 223] width 23 height 11
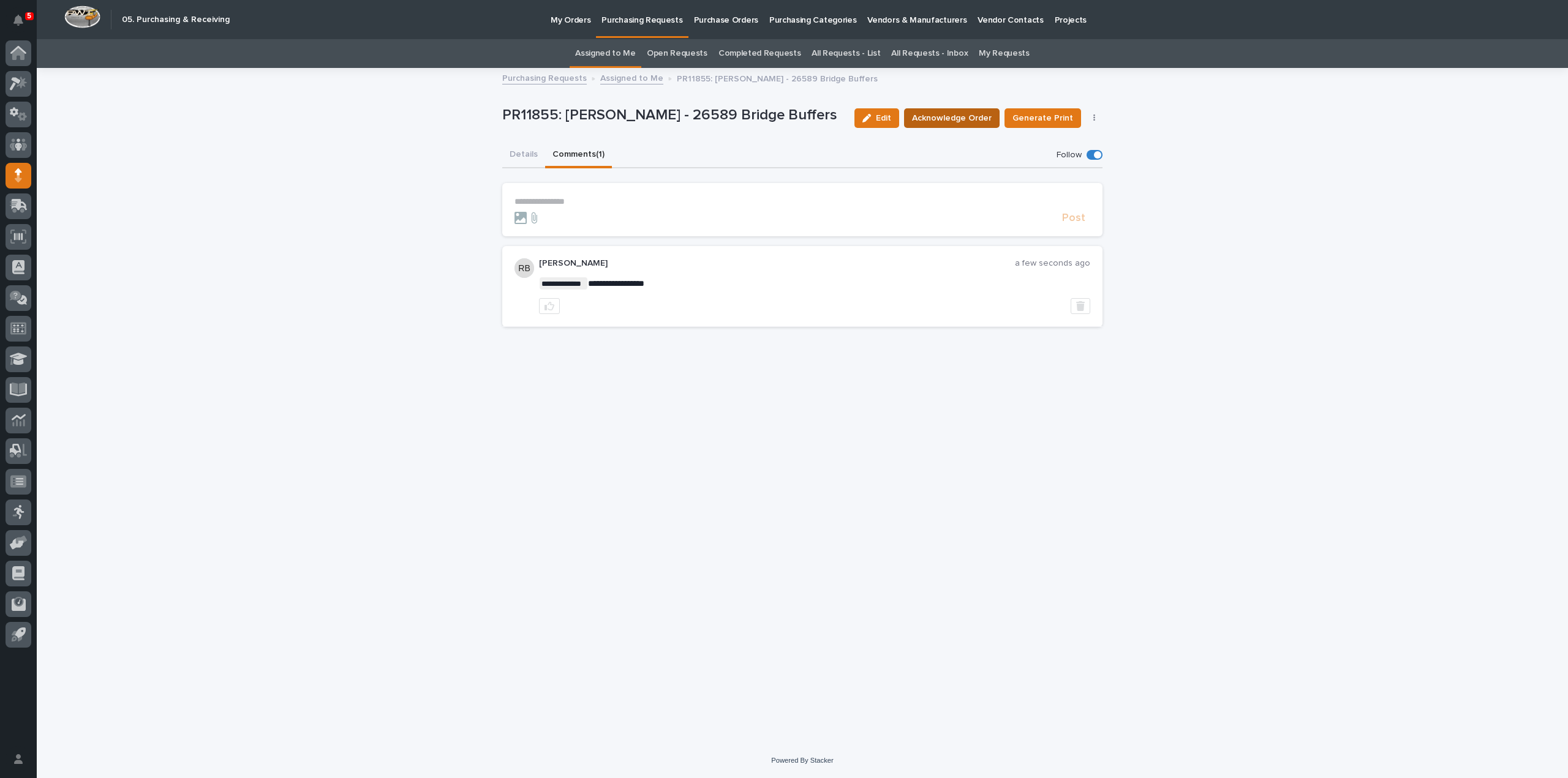
click at [980, 119] on span "Acknowledge Order" at bounding box center [951, 117] width 80 height 12
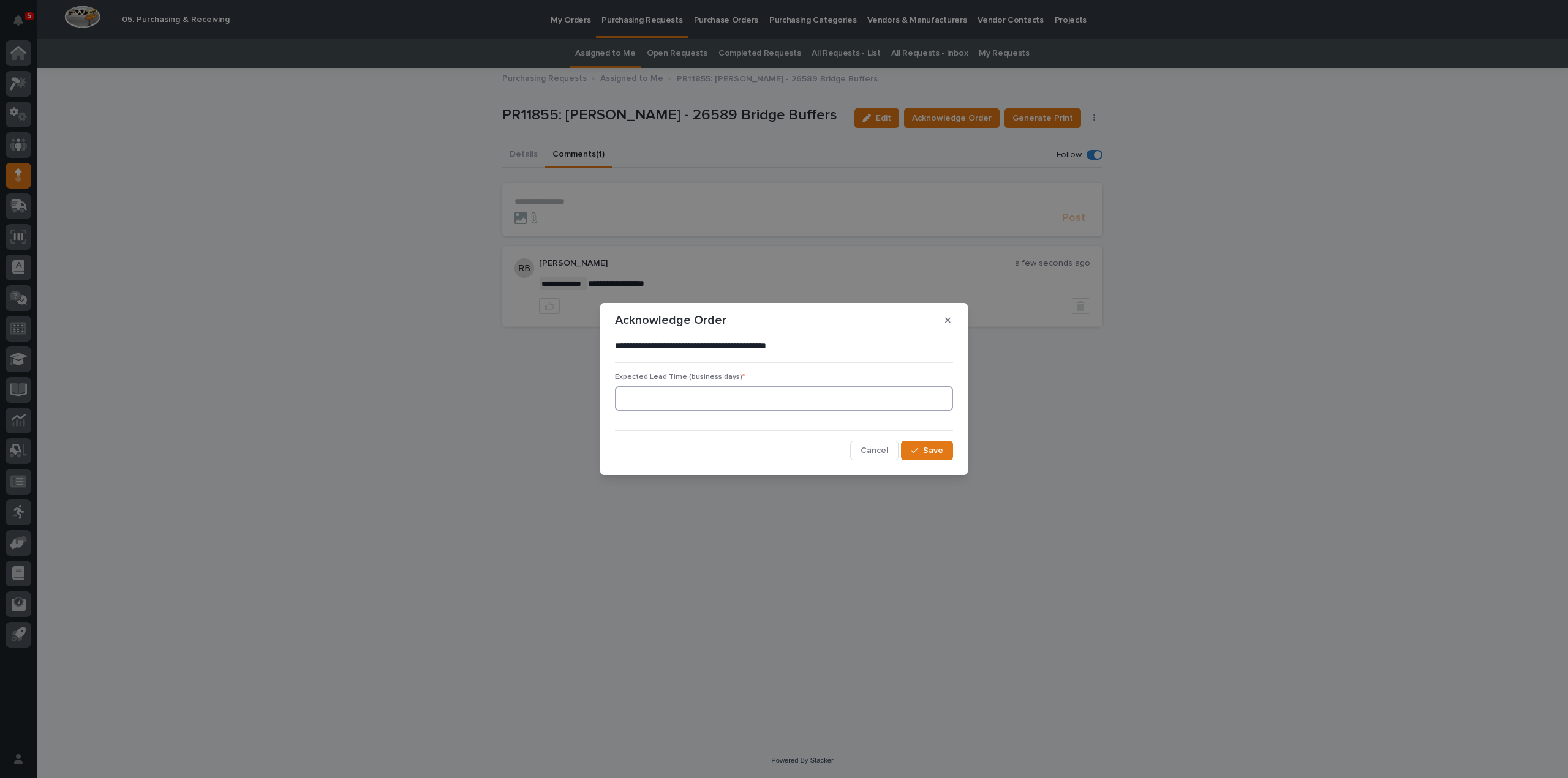
click at [757, 404] on input at bounding box center [784, 399] width 338 height 24
type input "0"
click at [936, 460] on div "**********" at bounding box center [784, 400] width 345 height 126
click at [937, 450] on span "Save" at bounding box center [933, 450] width 21 height 8
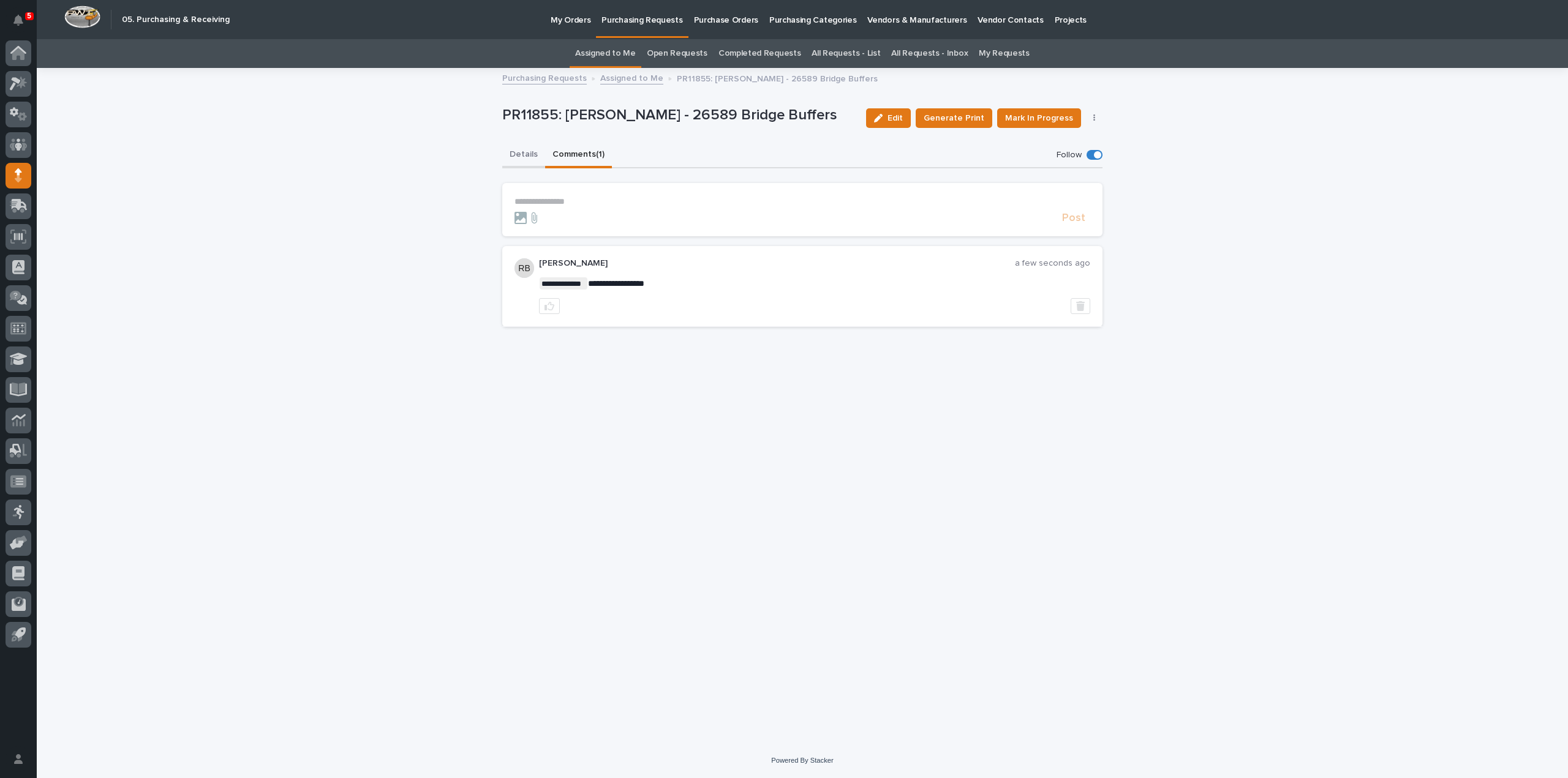
click at [531, 158] on button "Details" at bounding box center [524, 155] width 43 height 25
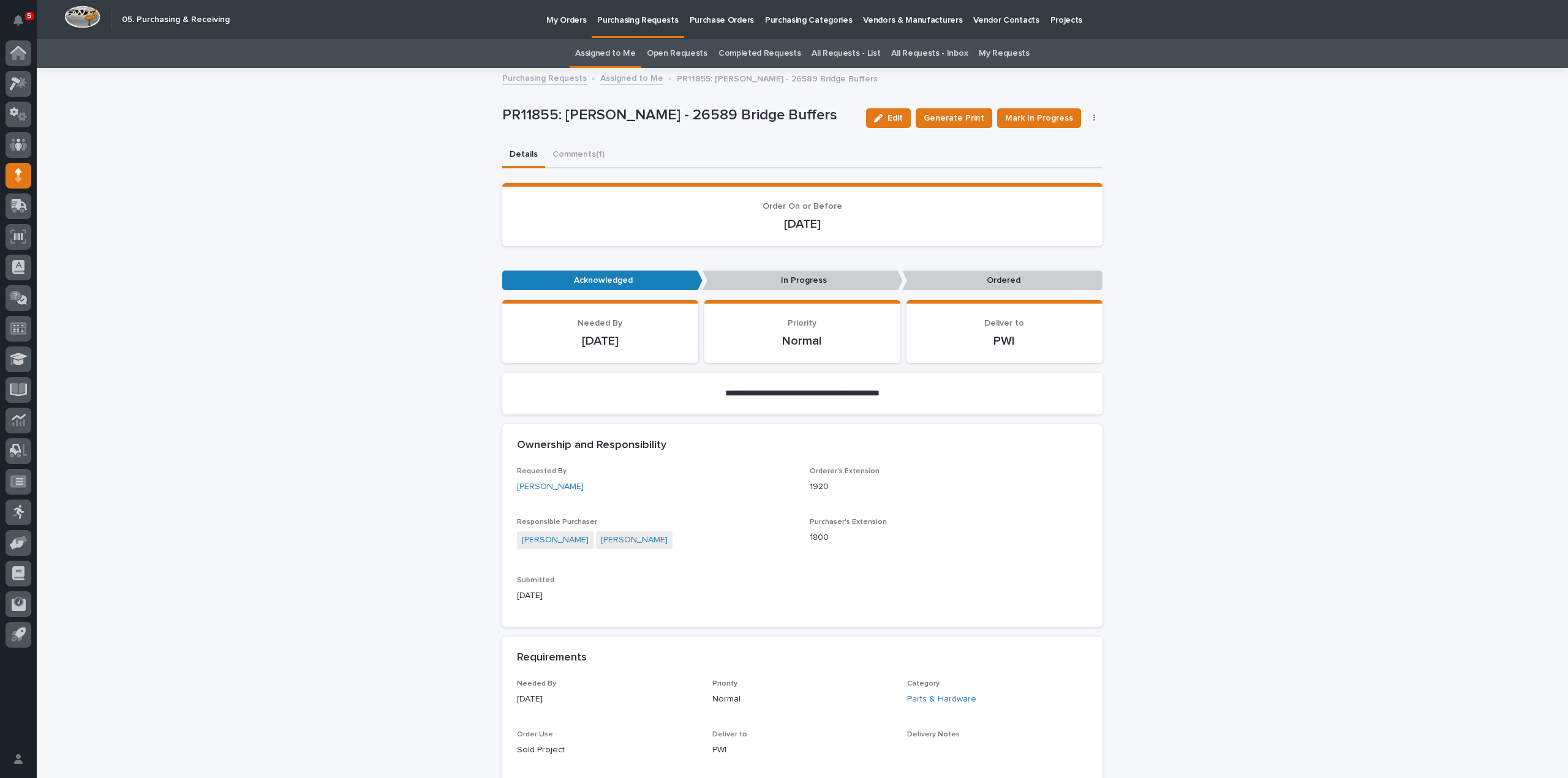
click at [627, 50] on link "Assigned to Me" at bounding box center [605, 53] width 61 height 29
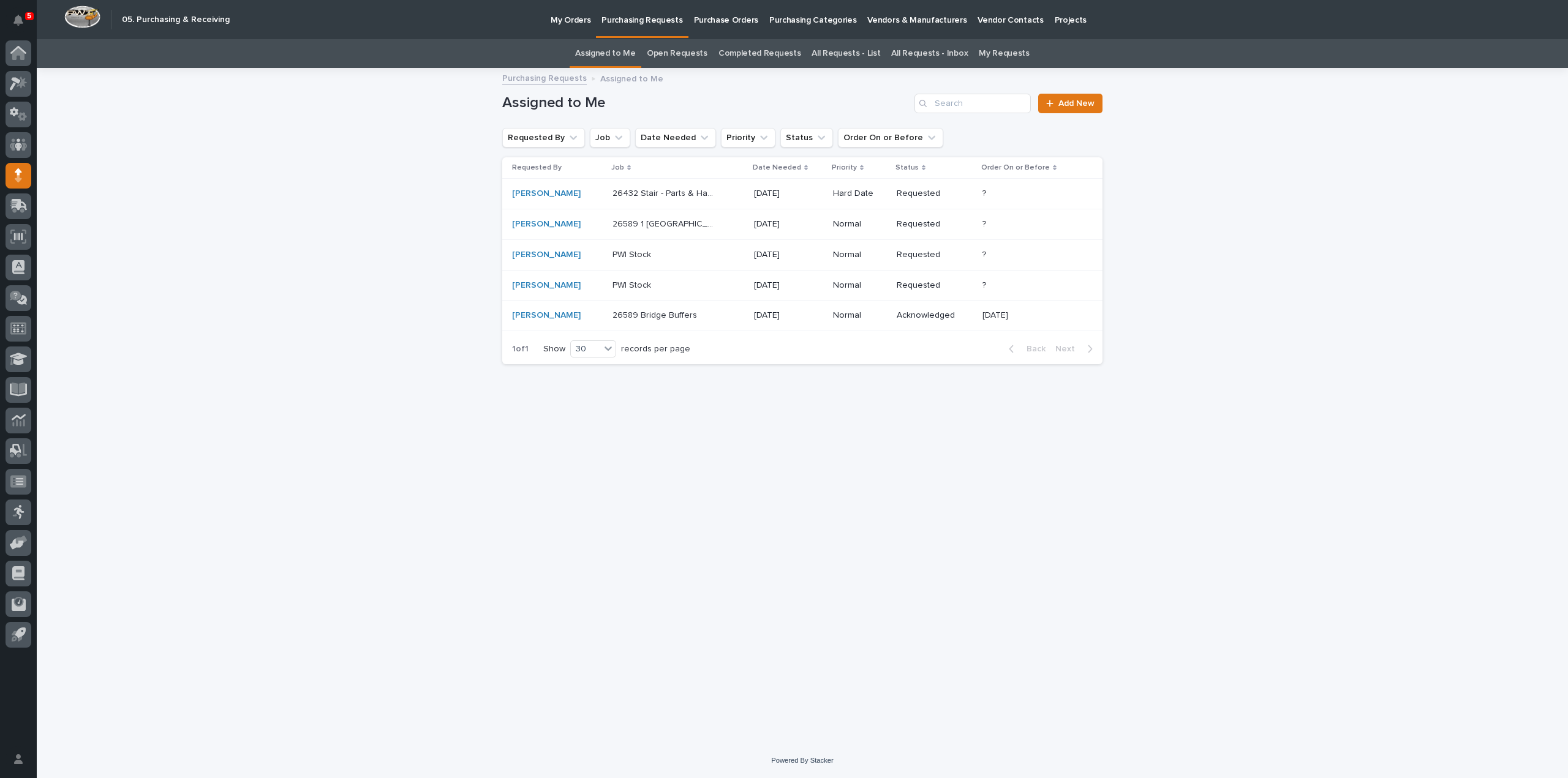
click at [637, 226] on p "26589 1 Ton Bridge" at bounding box center [665, 223] width 105 height 13
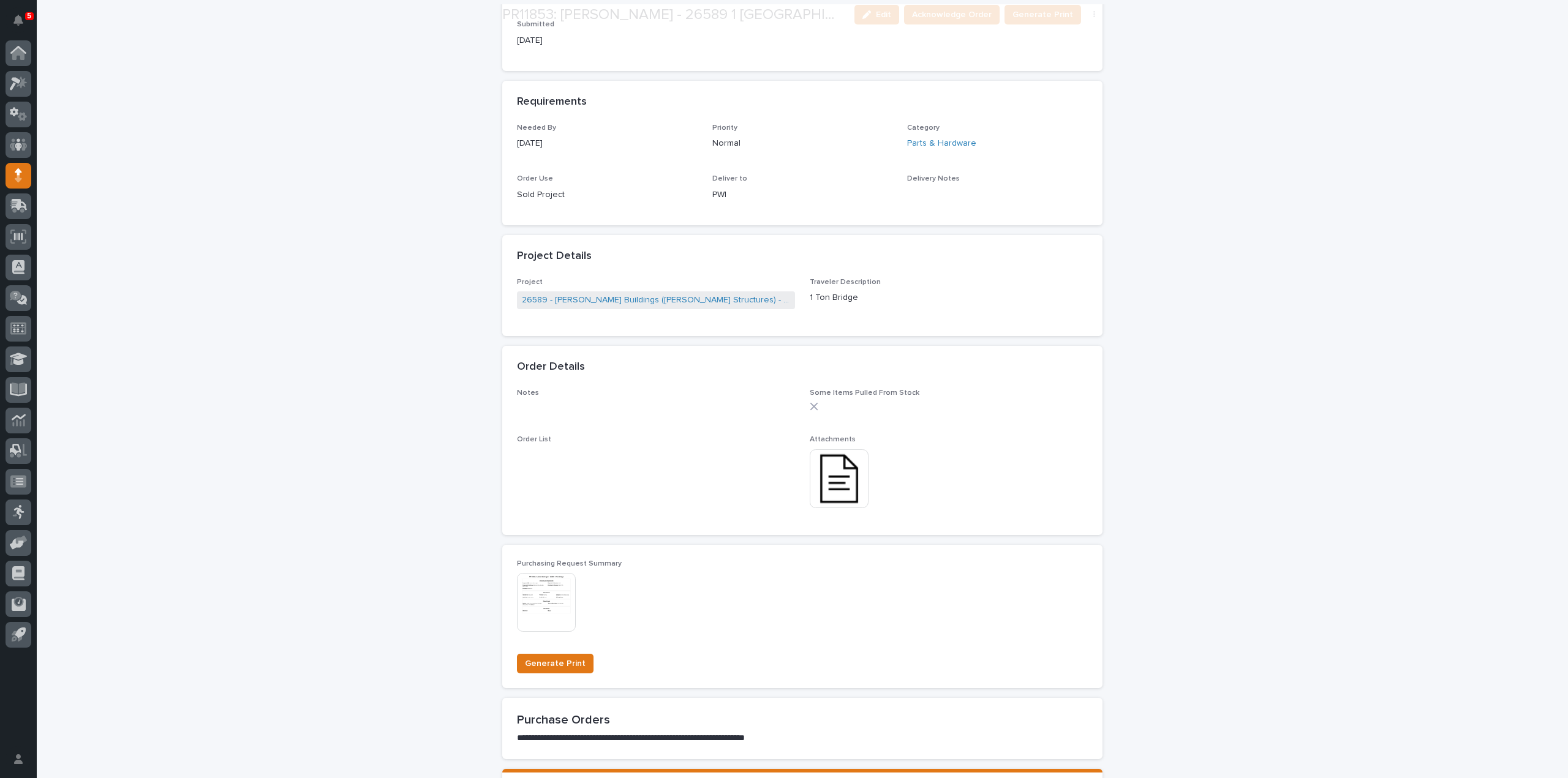
scroll to position [490, 0]
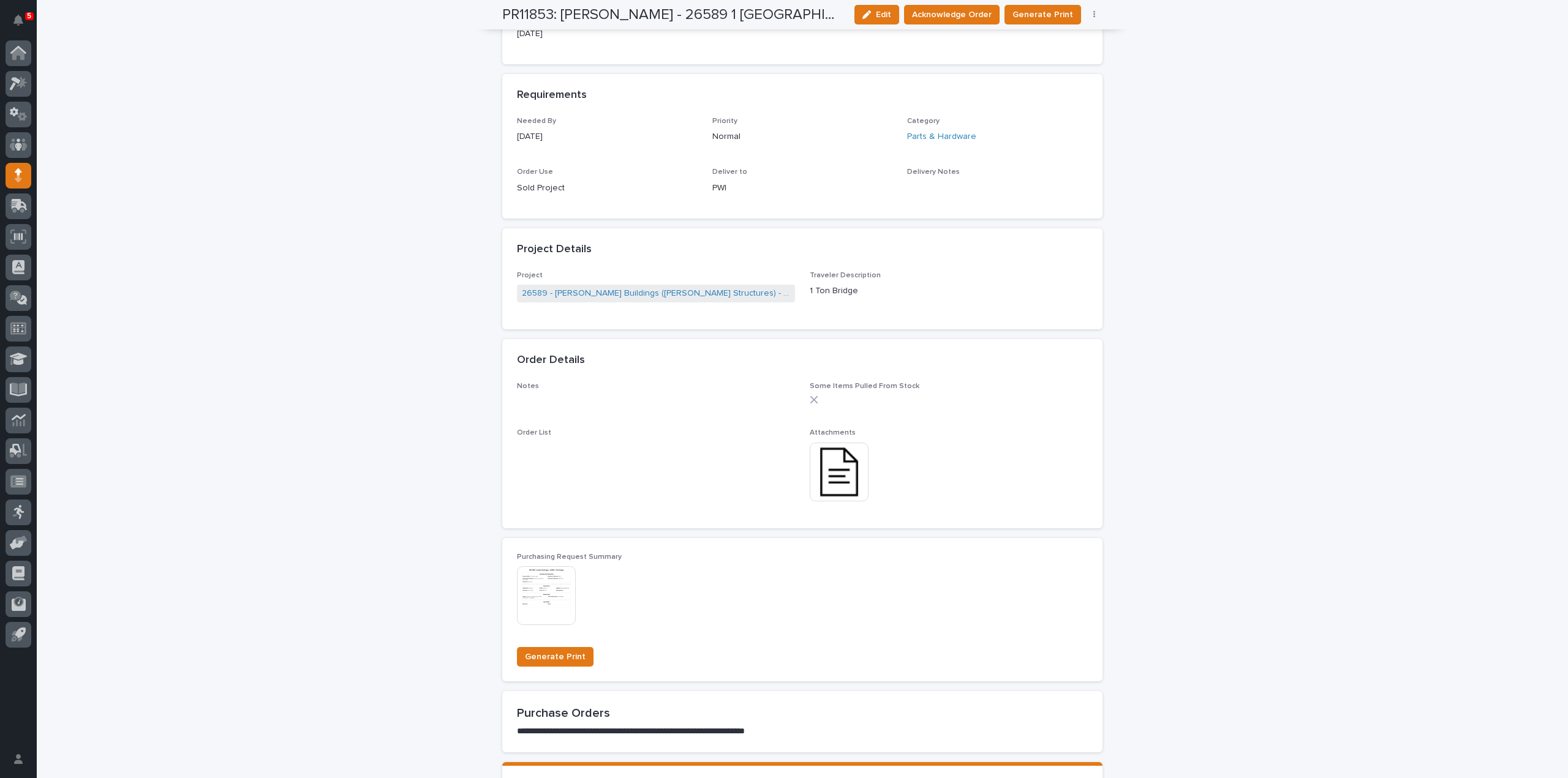
click at [840, 471] on img at bounding box center [838, 472] width 59 height 59
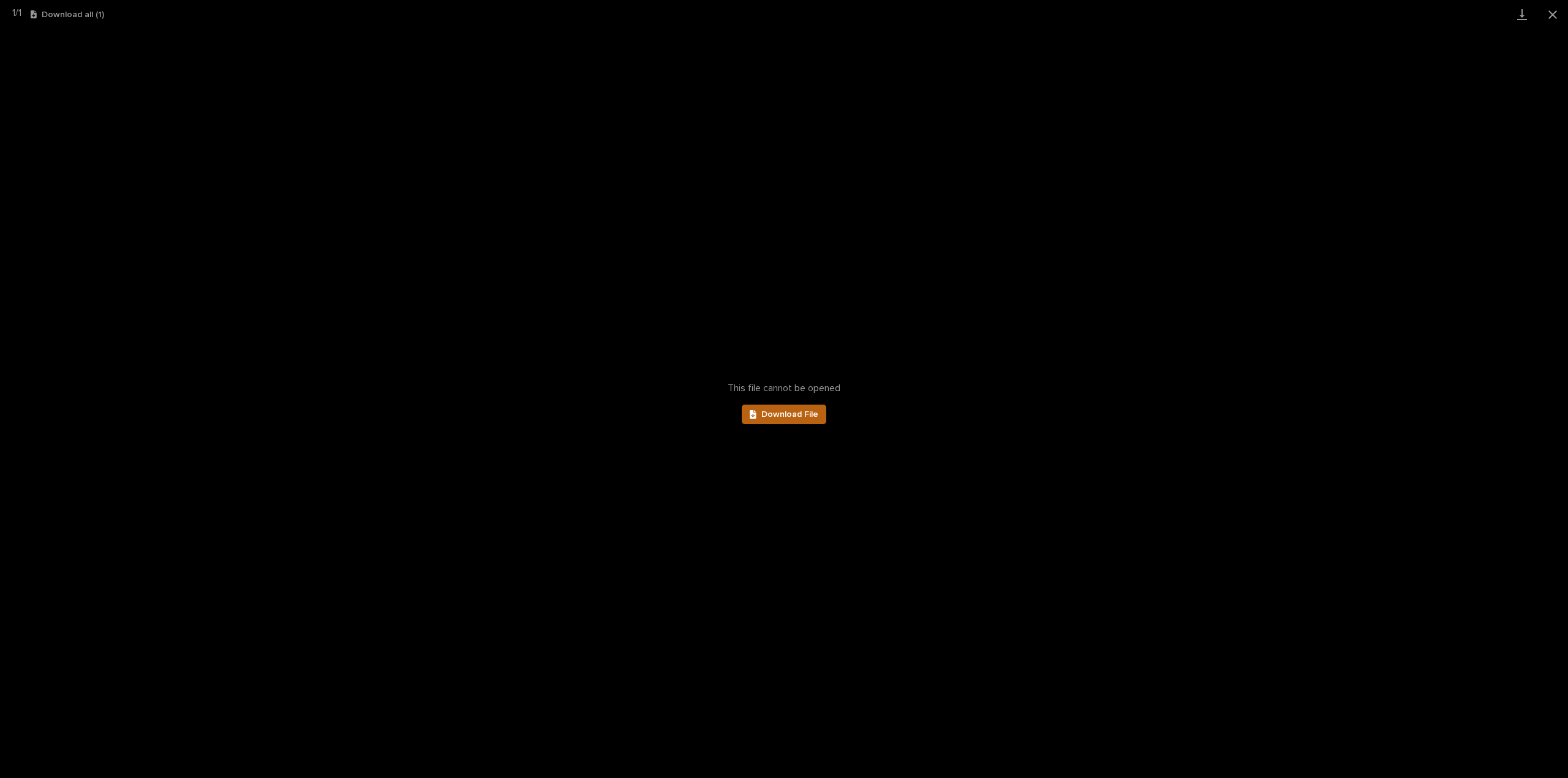
click at [792, 420] on link "Download File" at bounding box center [784, 414] width 85 height 20
click at [1554, 14] on button "Close gallery" at bounding box center [1552, 14] width 31 height 29
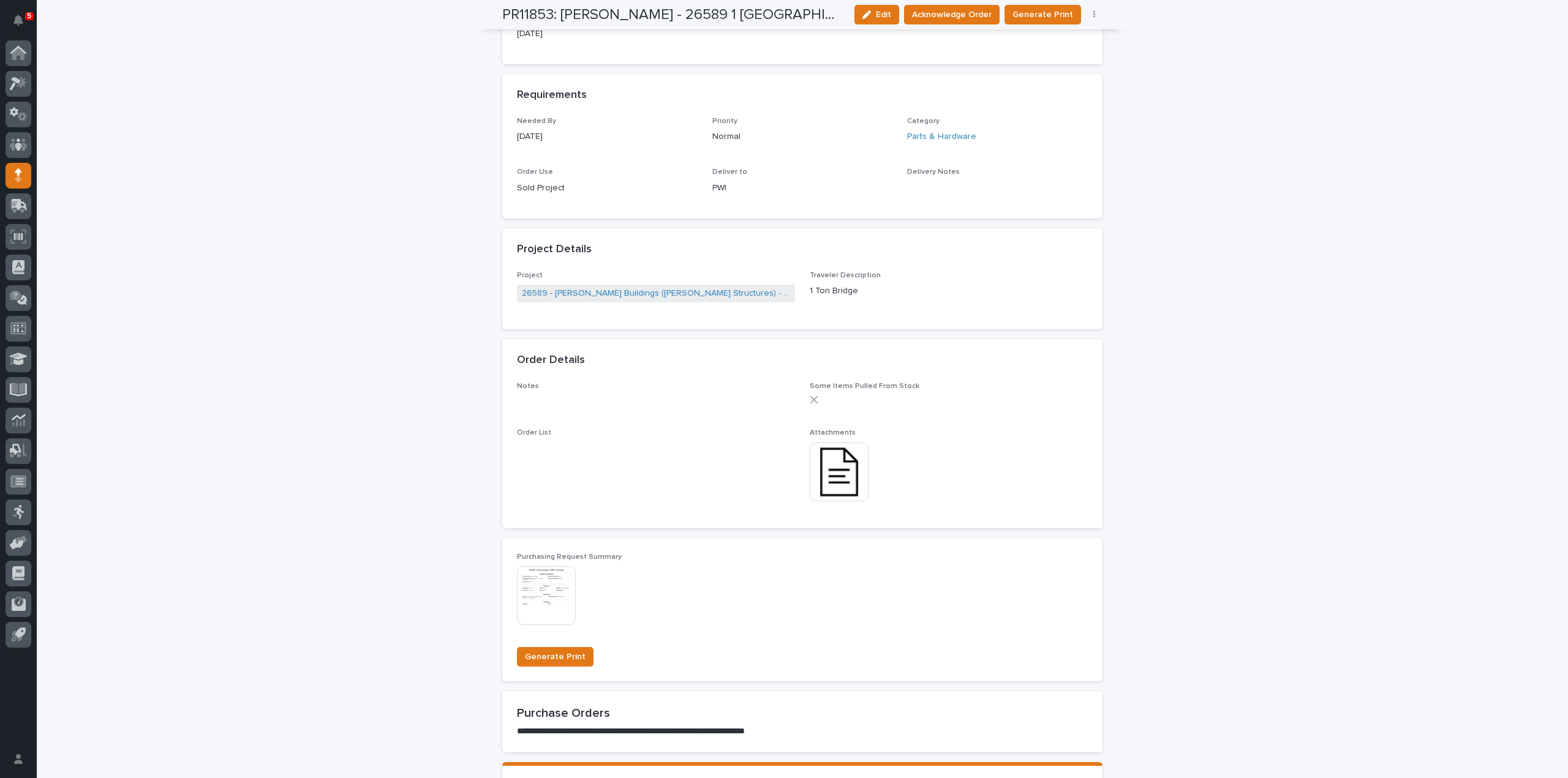
scroll to position [0, 0]
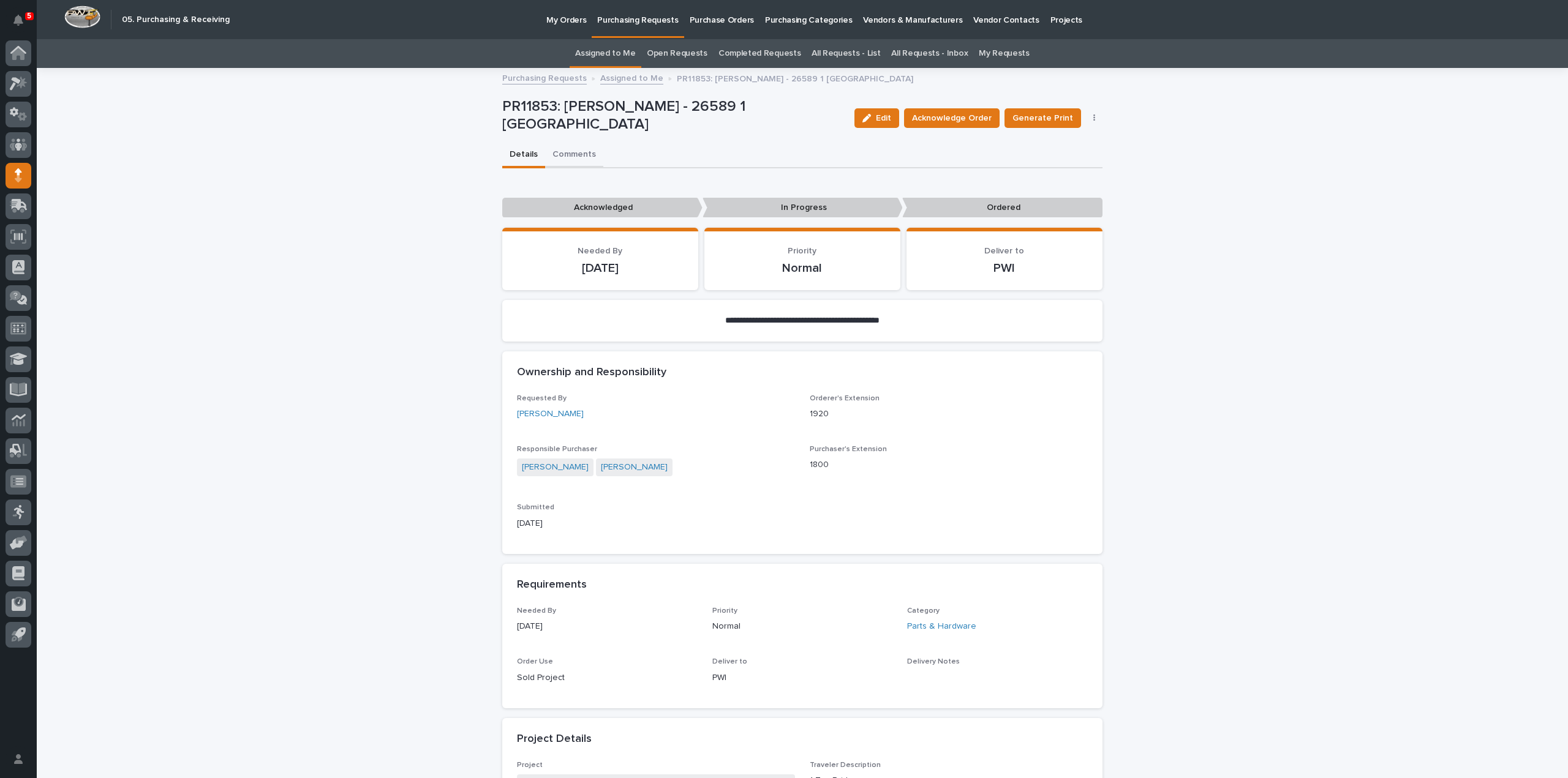
click at [567, 151] on button "Comments" at bounding box center [574, 155] width 58 height 25
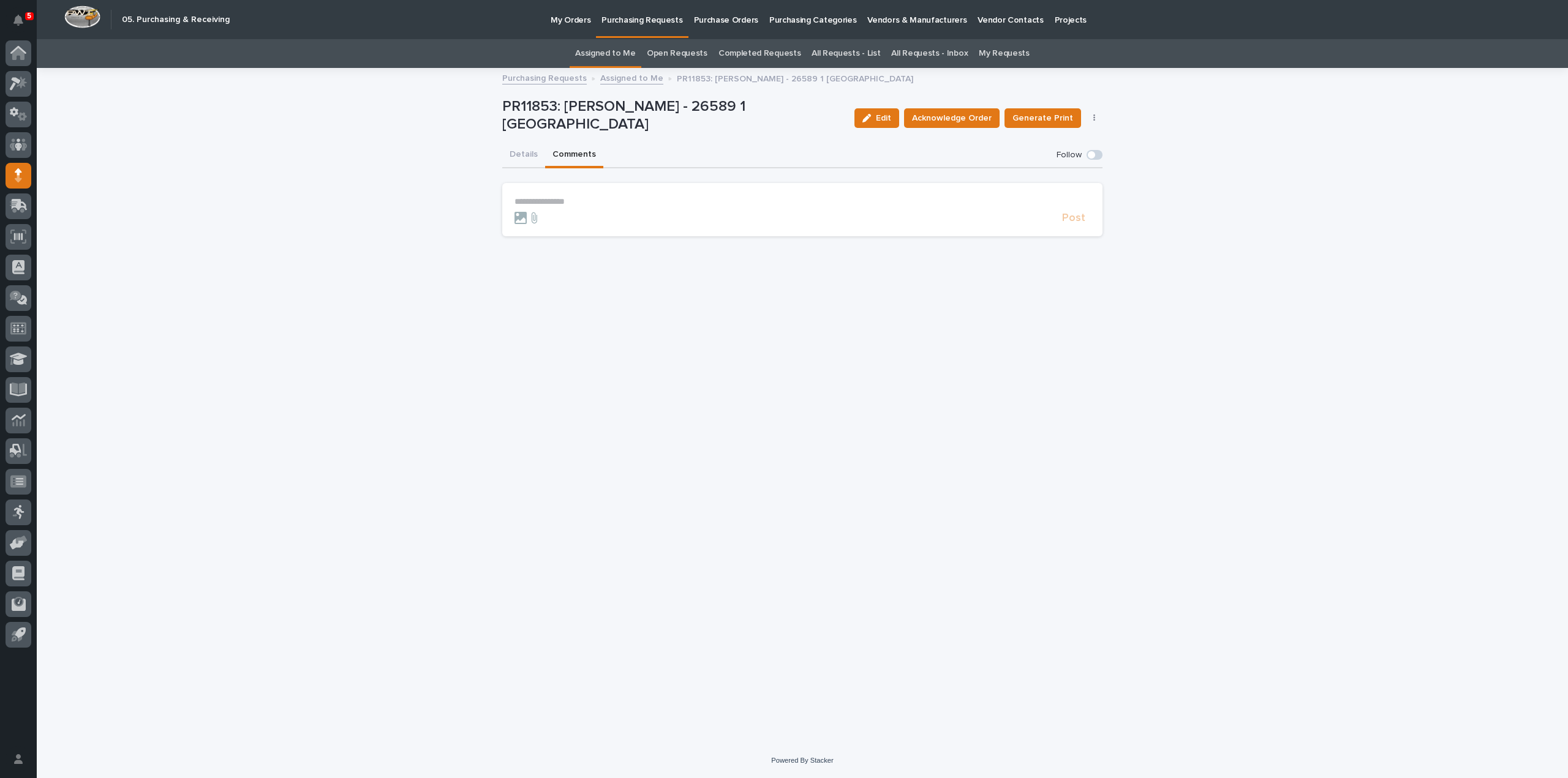
click at [552, 202] on p "**********" at bounding box center [802, 201] width 576 height 10
click at [546, 230] on span "Arlyn Miller" at bounding box center [552, 228] width 69 height 8
click at [580, 205] on p "**********" at bounding box center [802, 202] width 576 height 12
click at [1075, 222] on span "Post" at bounding box center [1073, 223] width 23 height 11
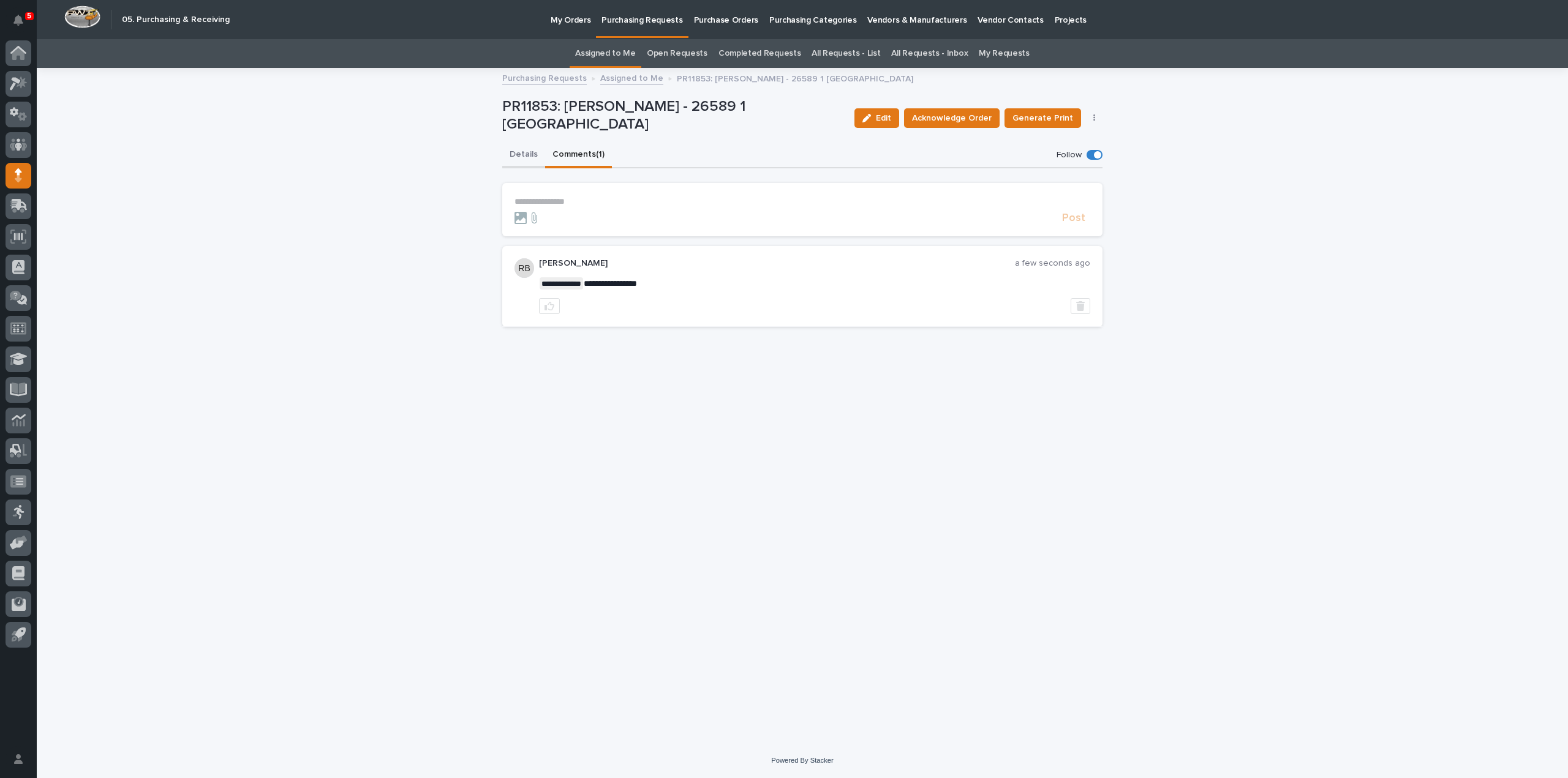
click at [518, 150] on button "Details" at bounding box center [524, 155] width 43 height 25
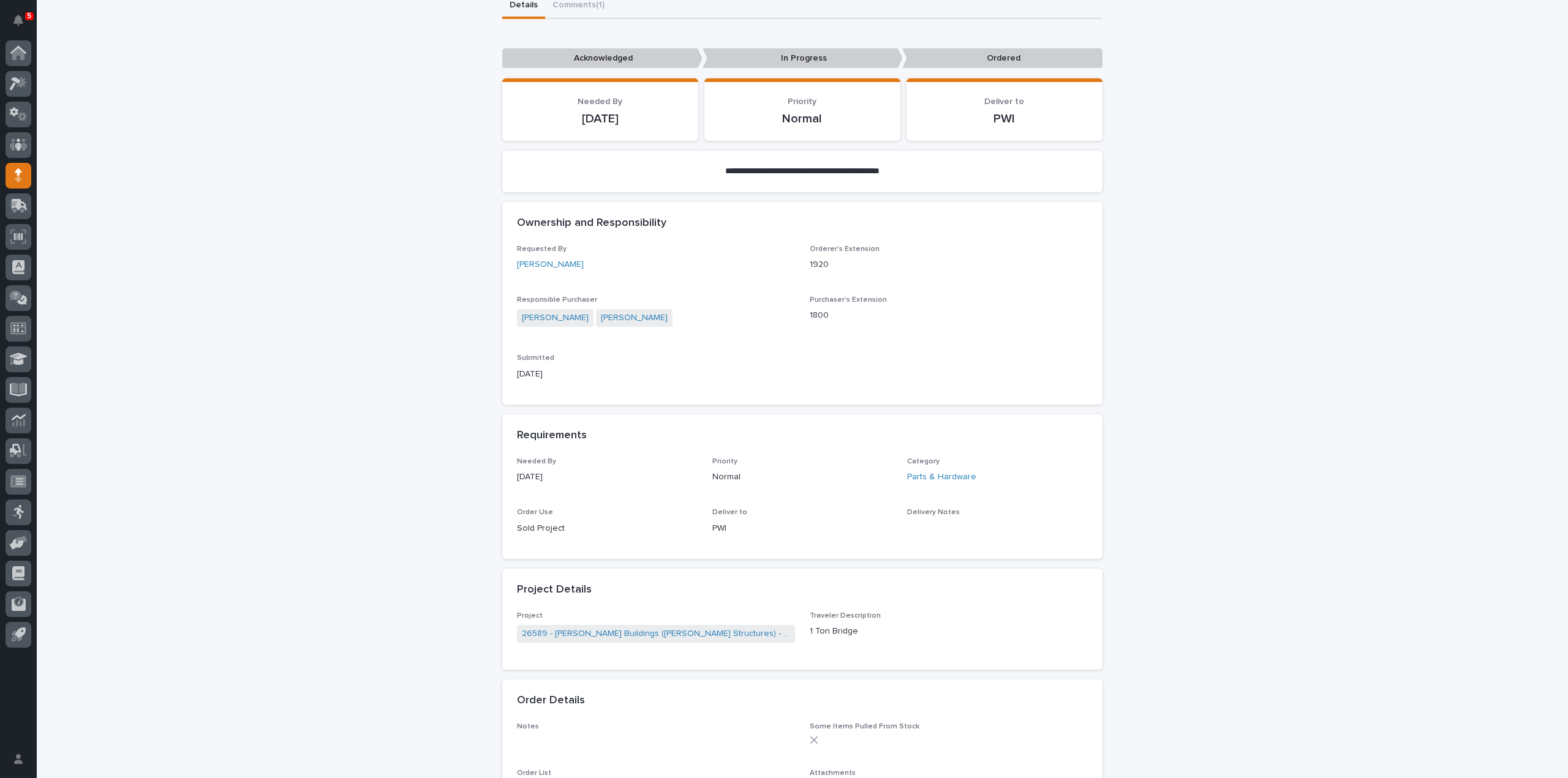
scroll to position [245, 0]
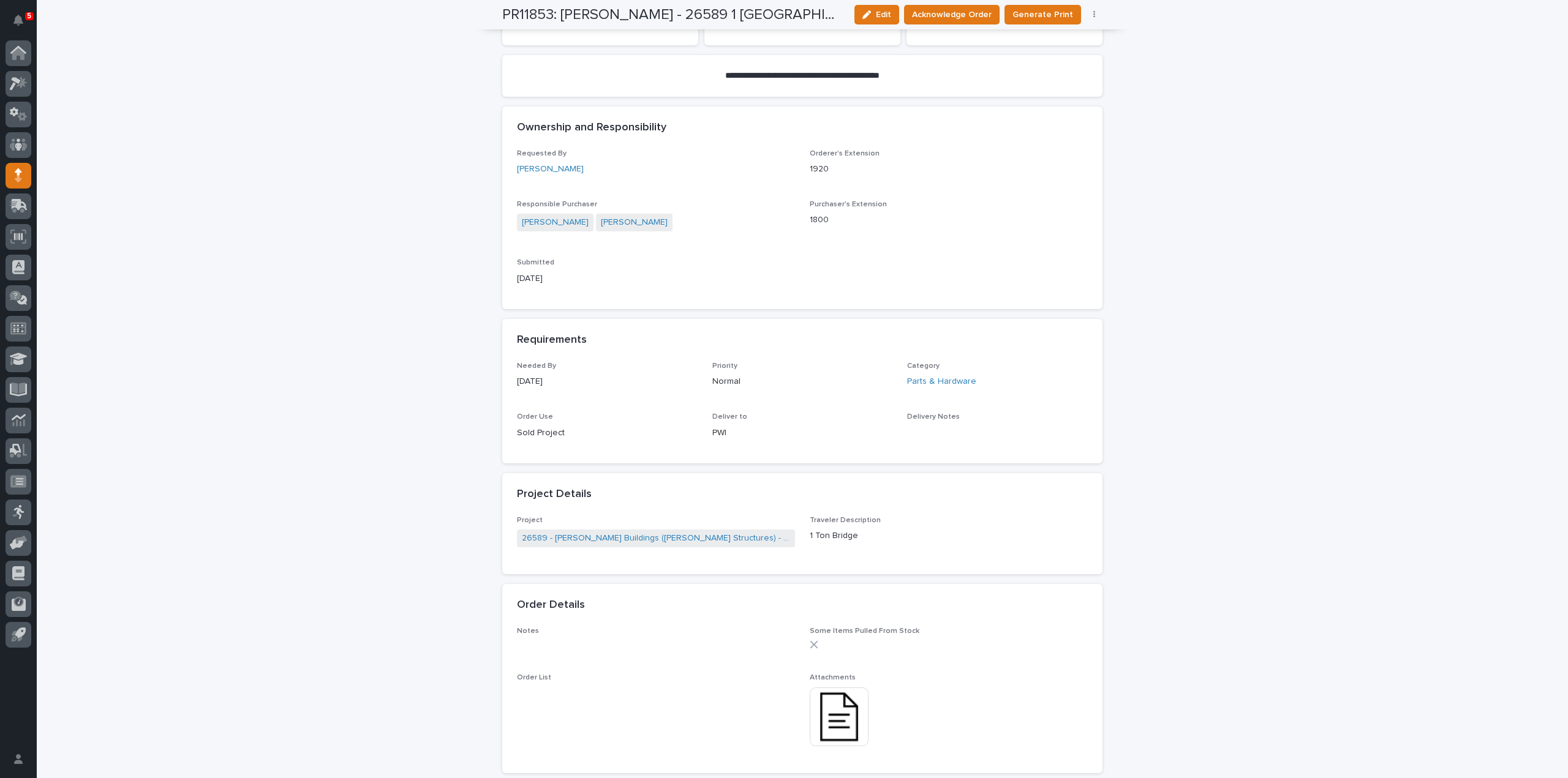
click at [835, 721] on img at bounding box center [838, 716] width 59 height 59
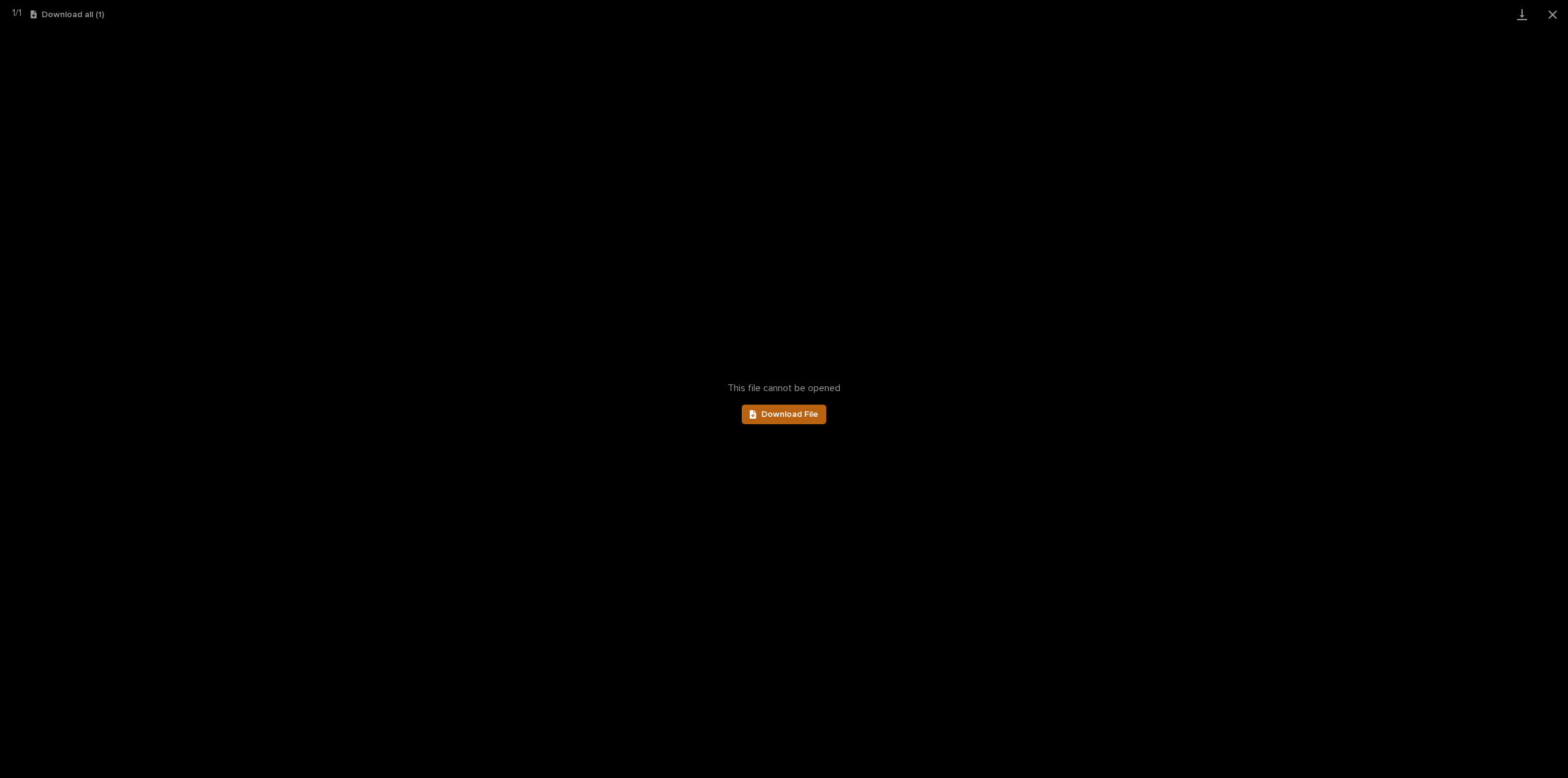
click at [793, 419] on link "Download File" at bounding box center [784, 414] width 85 height 20
click at [1550, 19] on button "Close gallery" at bounding box center [1552, 14] width 31 height 29
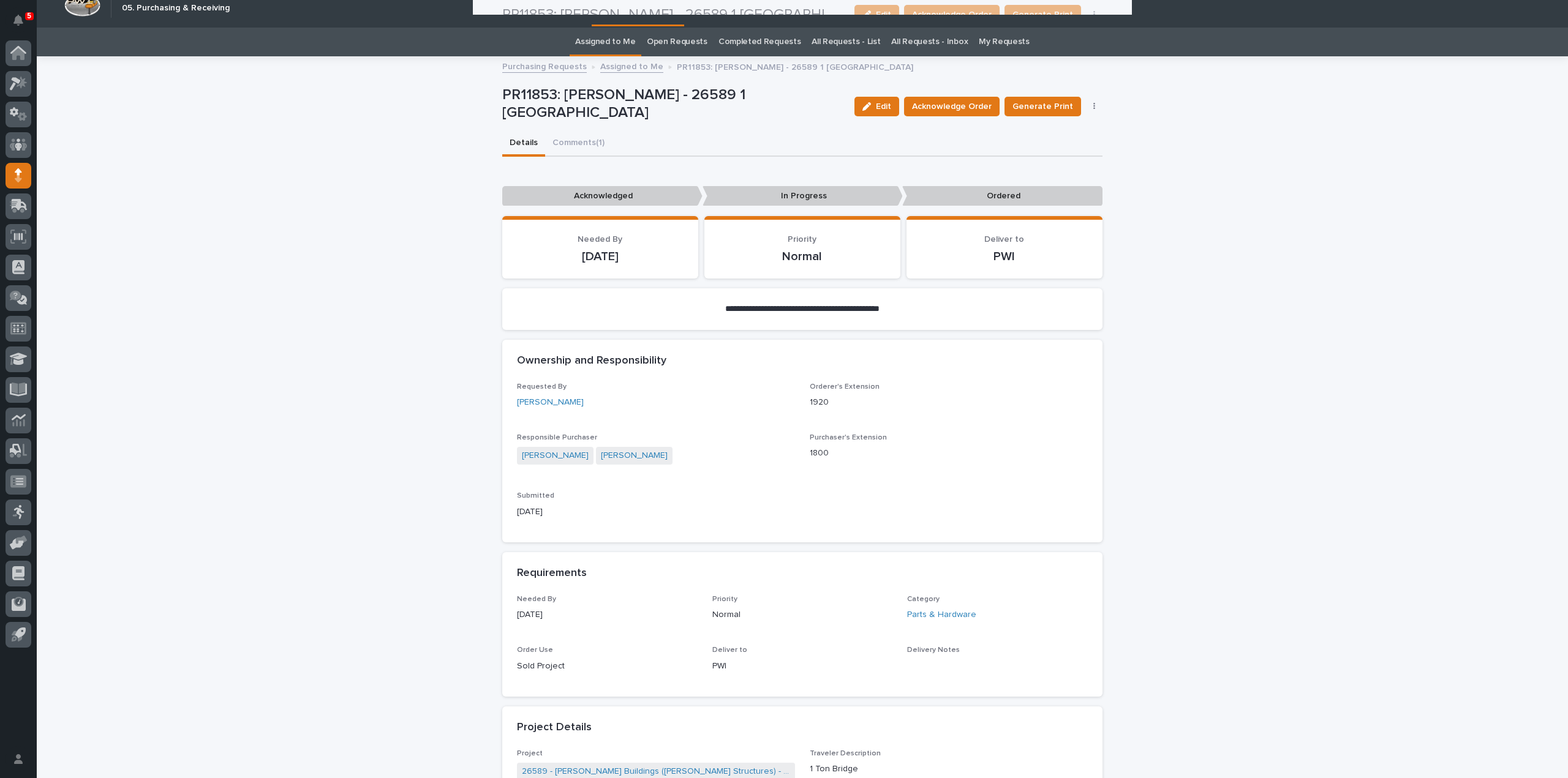
scroll to position [0, 0]
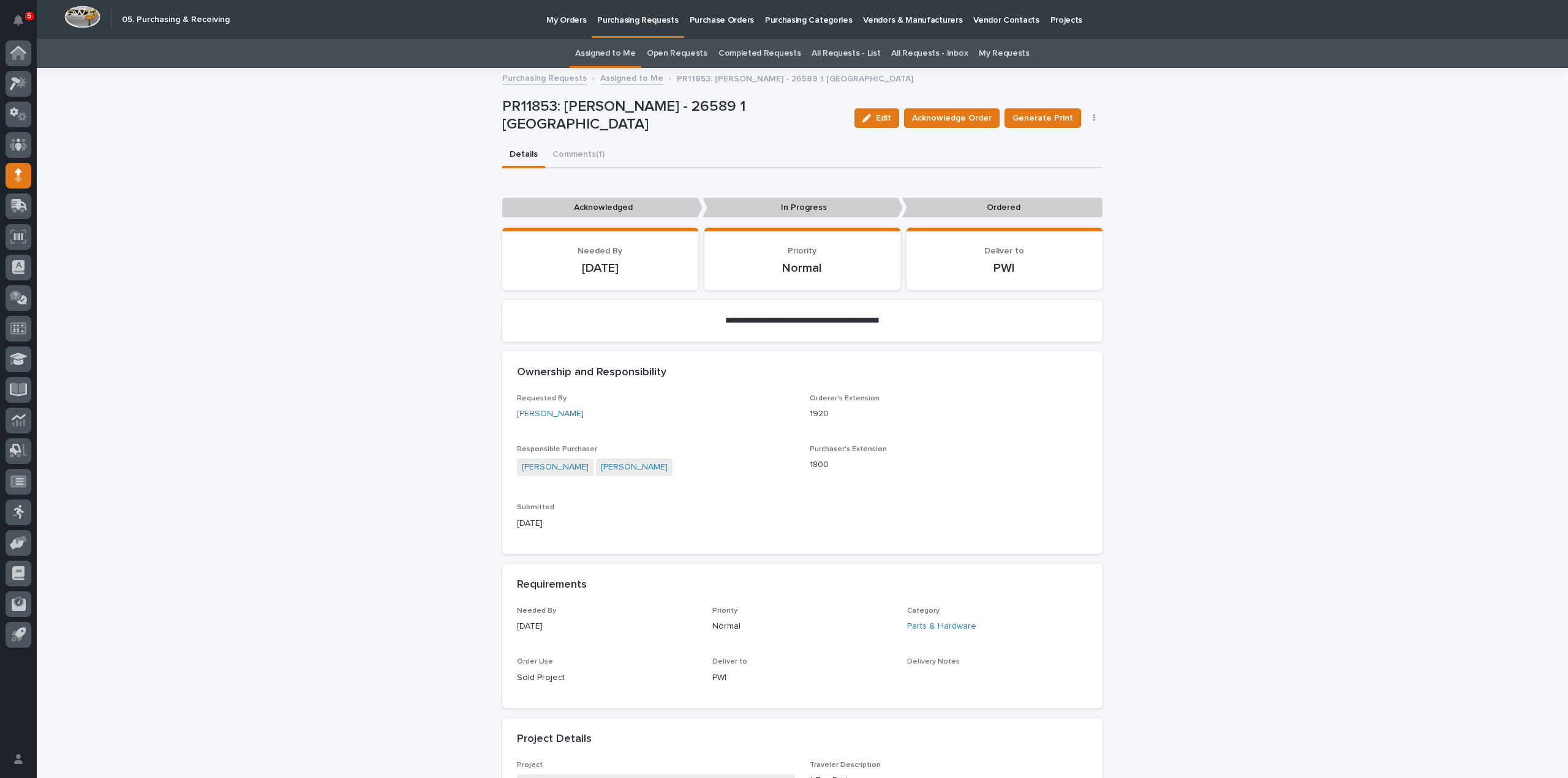
click at [621, 57] on link "Assigned to Me" at bounding box center [605, 53] width 61 height 29
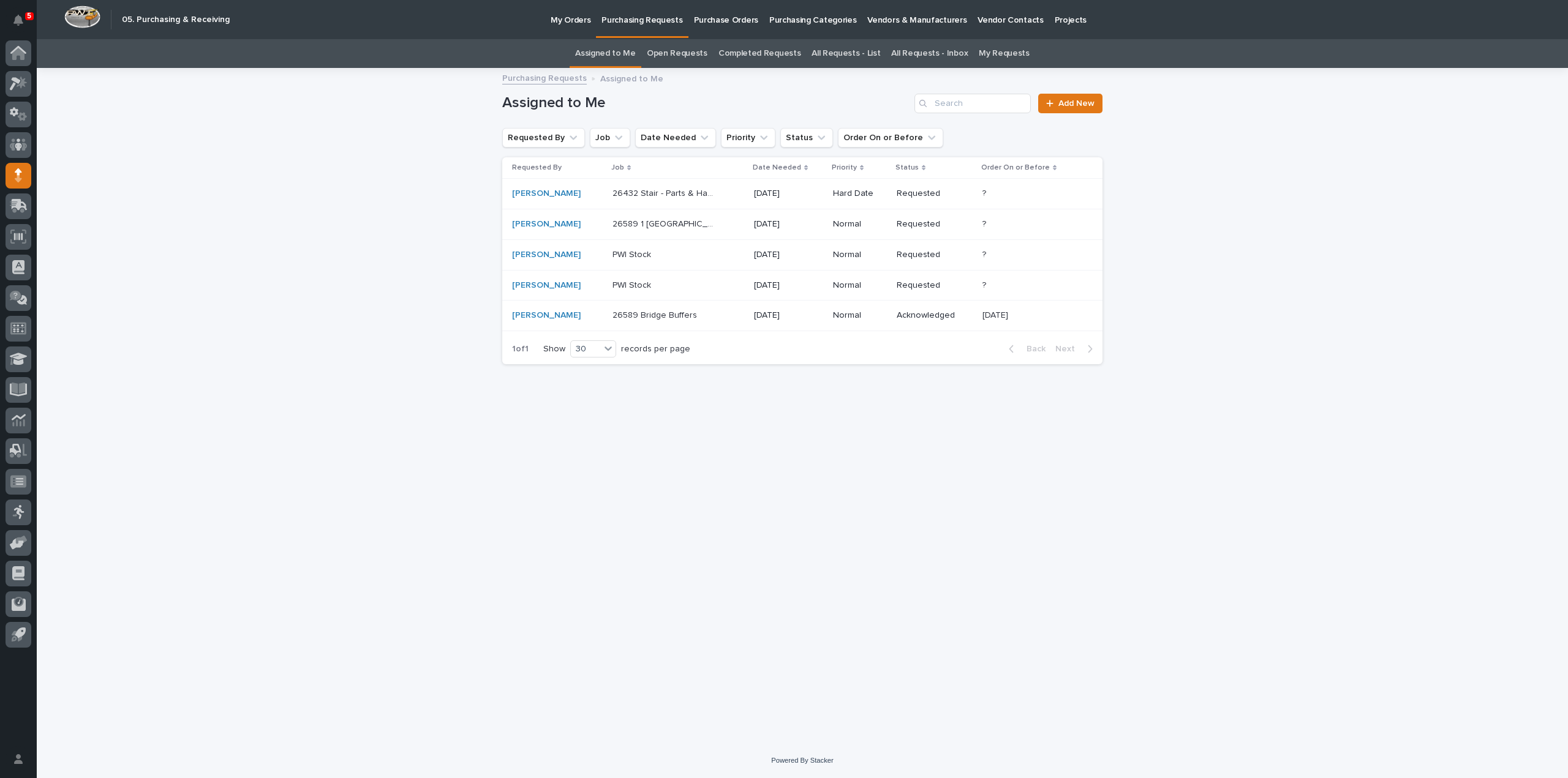
click at [582, 314] on div "Ashton Bontrager" at bounding box center [557, 315] width 91 height 10
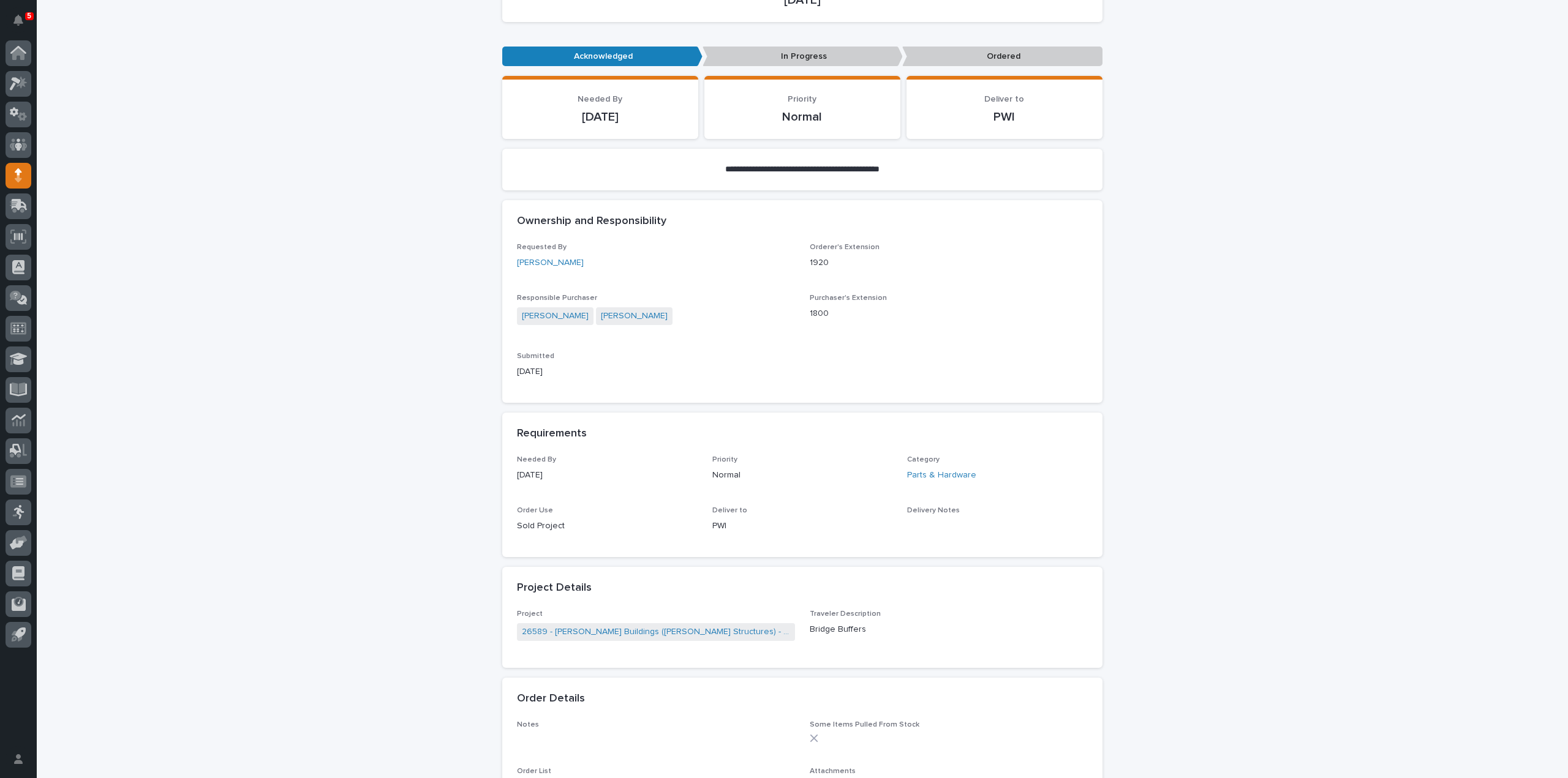
scroll to position [529, 0]
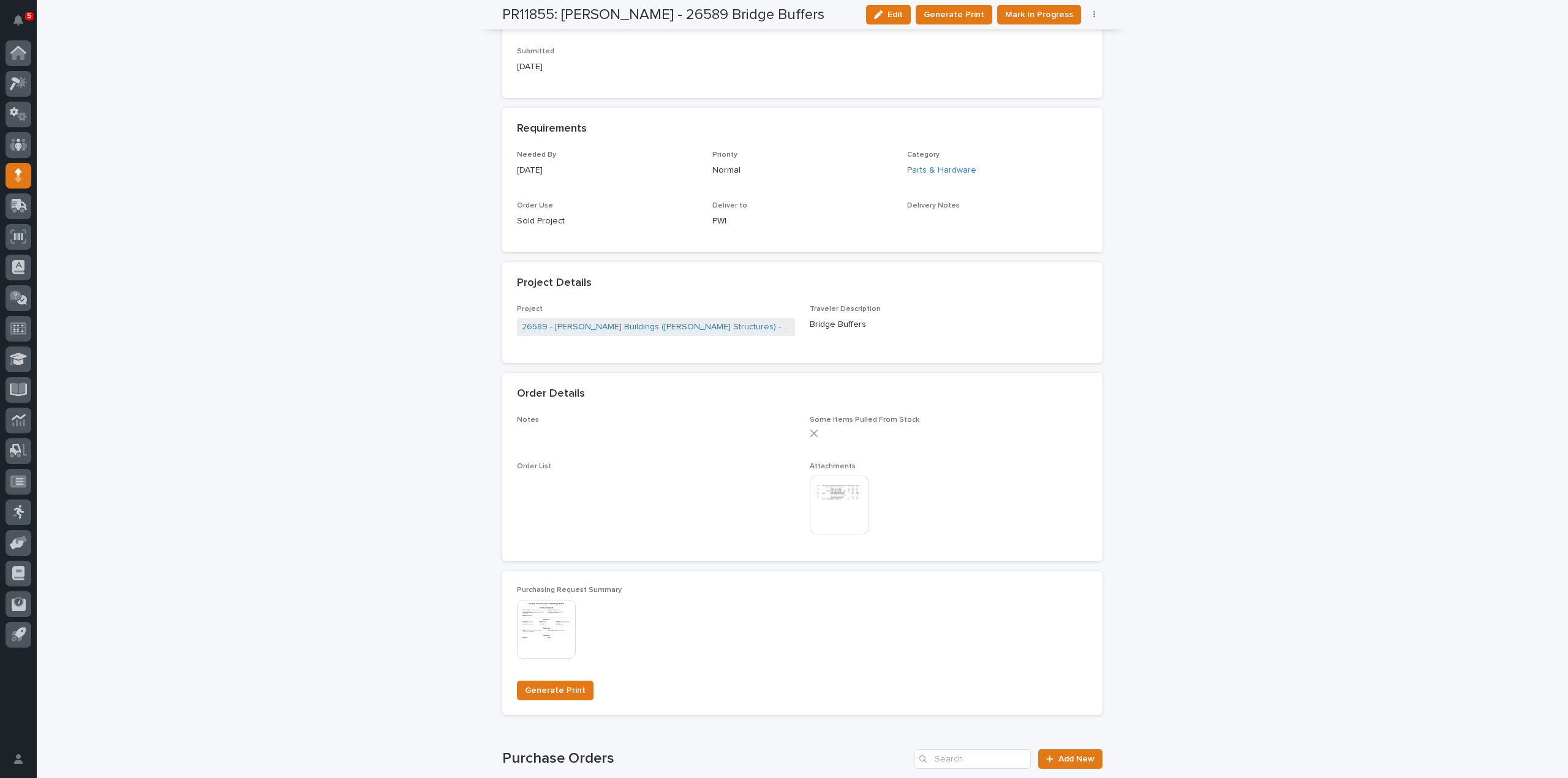
click at [838, 496] on img at bounding box center [838, 505] width 59 height 59
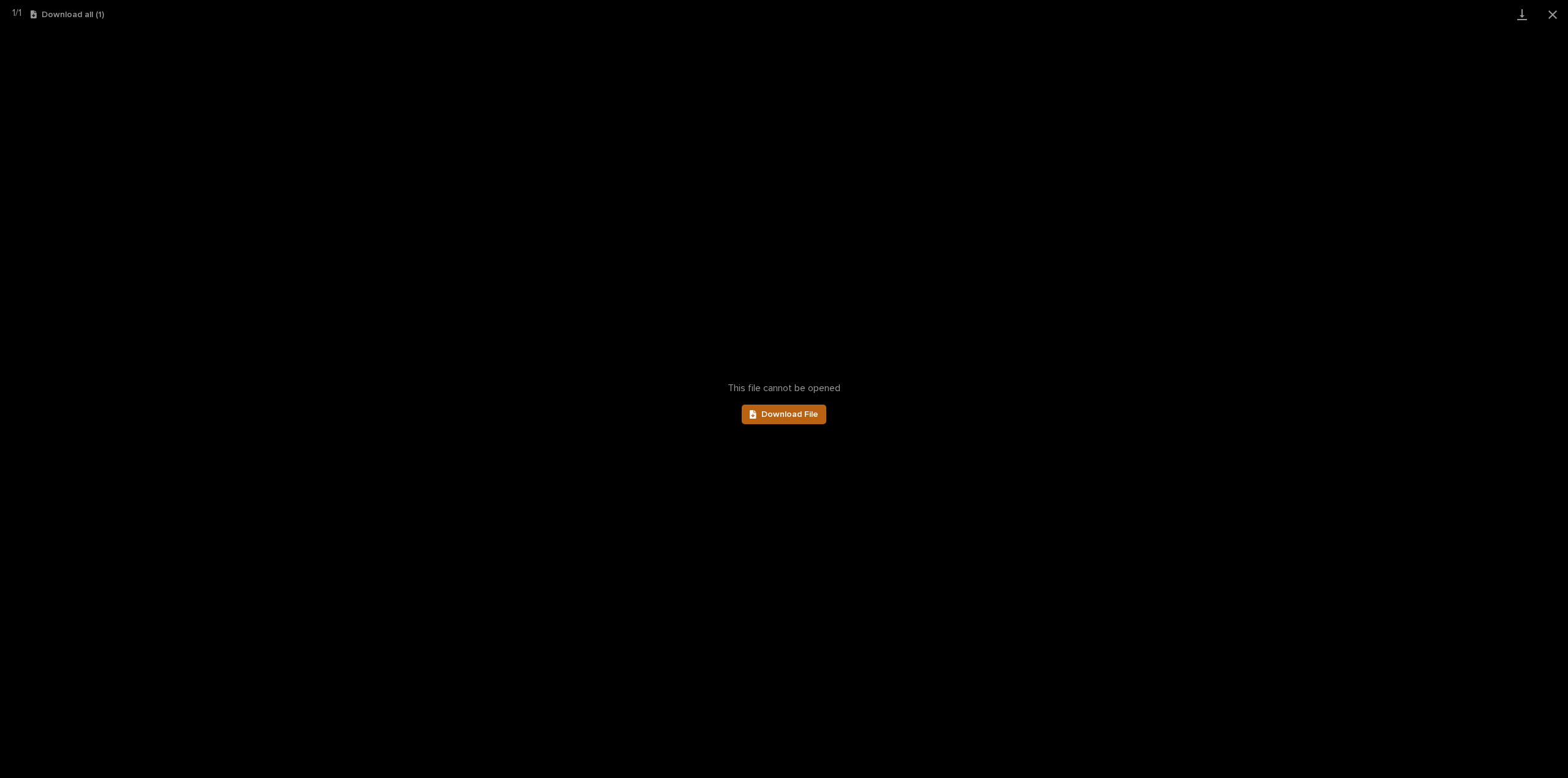
click at [787, 421] on link "Download File" at bounding box center [784, 414] width 85 height 20
click at [1552, 17] on button "Close gallery" at bounding box center [1552, 14] width 31 height 29
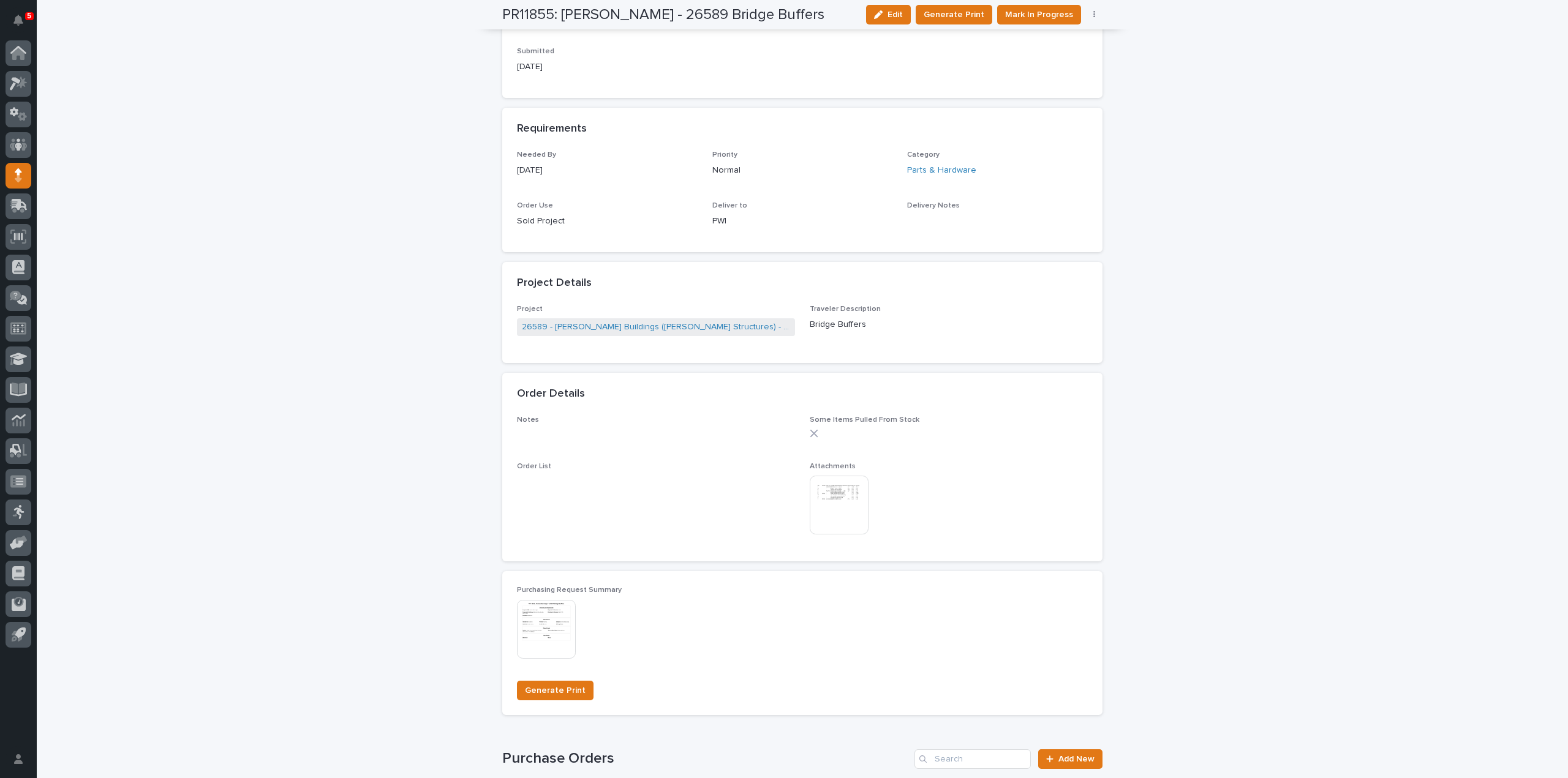
scroll to position [0, 0]
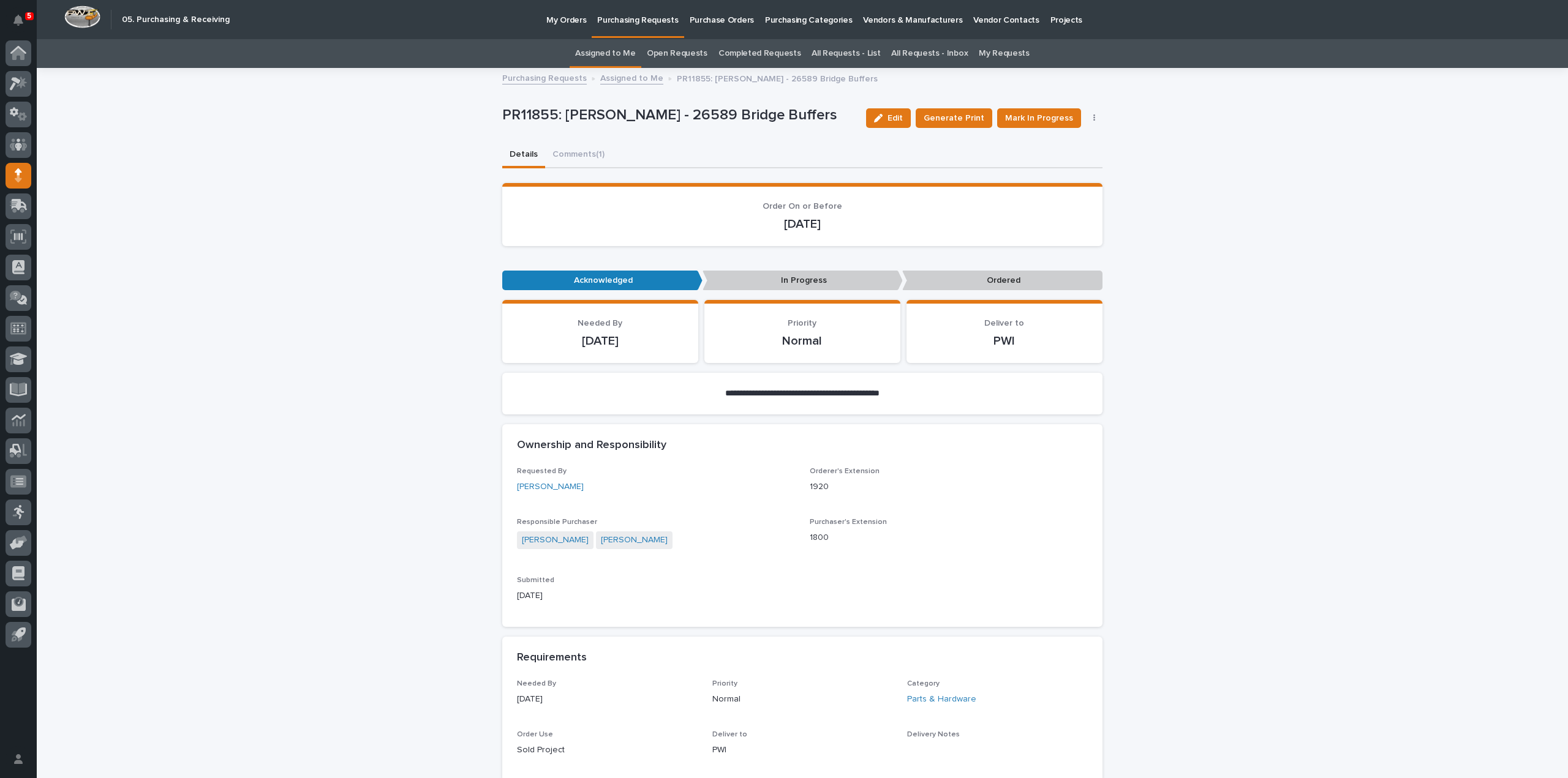
click at [628, 54] on link "Assigned to Me" at bounding box center [605, 53] width 61 height 29
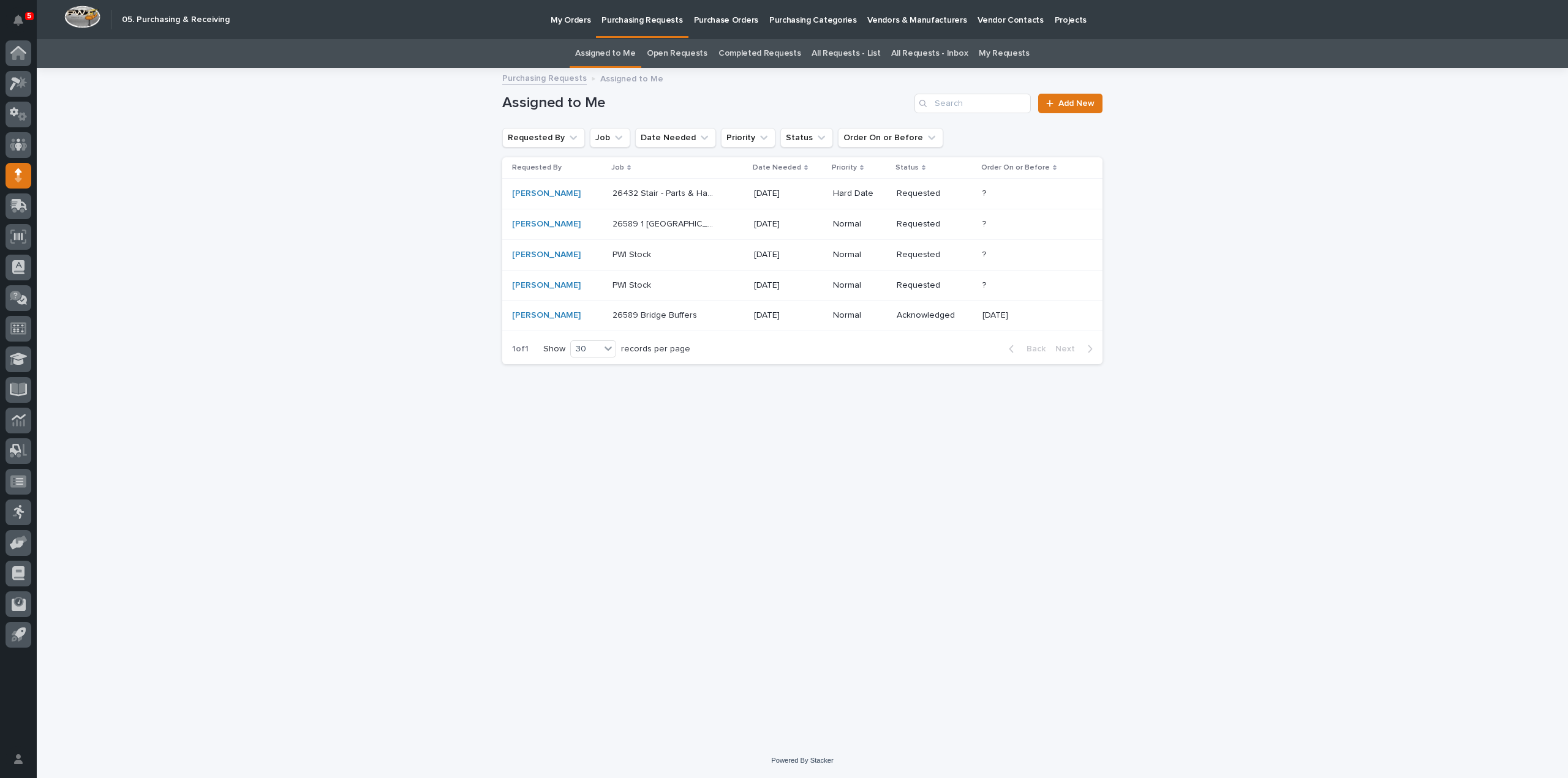
click at [647, 226] on p "26589 1 Ton Bridge" at bounding box center [665, 223] width 105 height 13
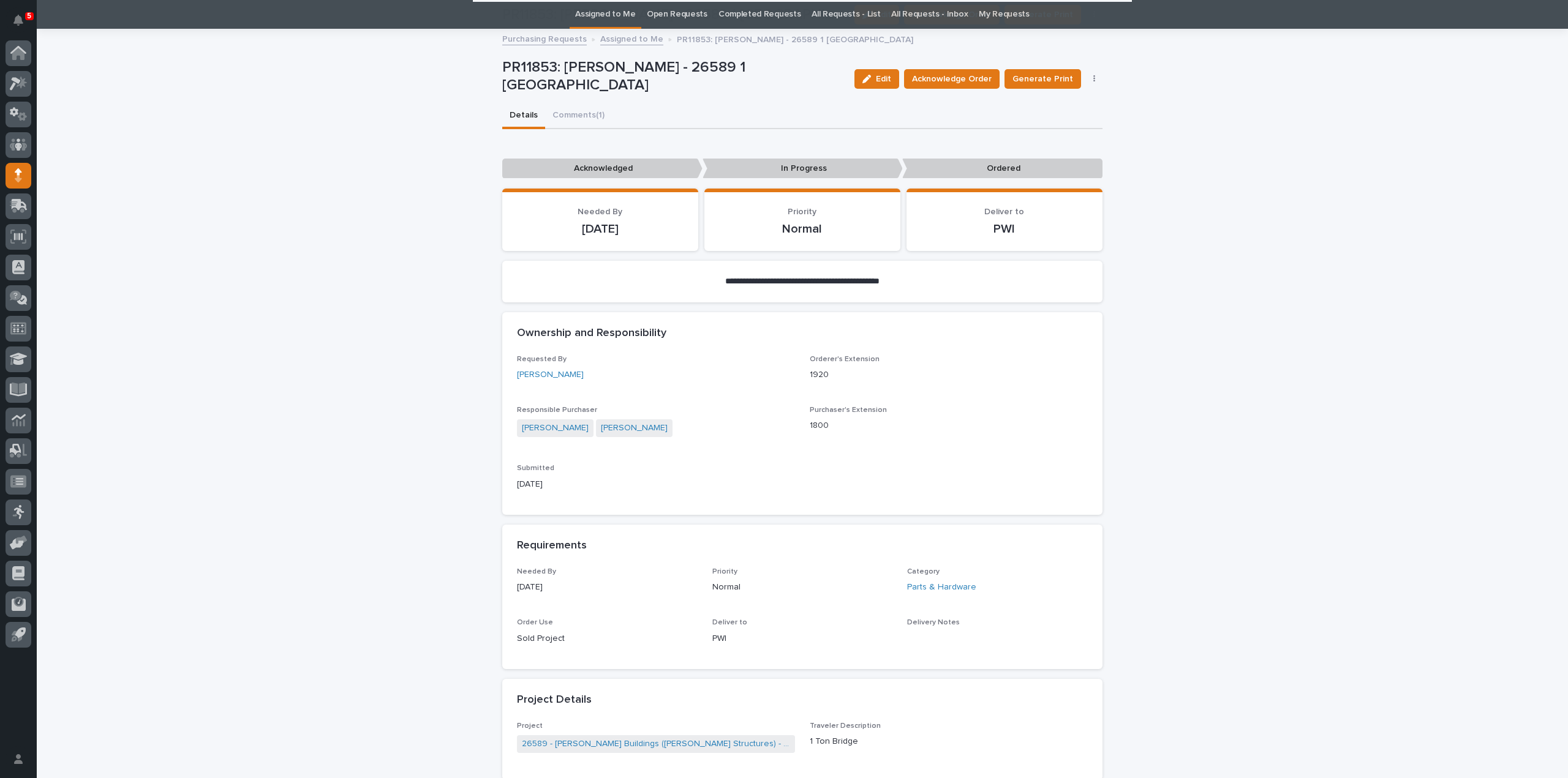
scroll to position [632, 0]
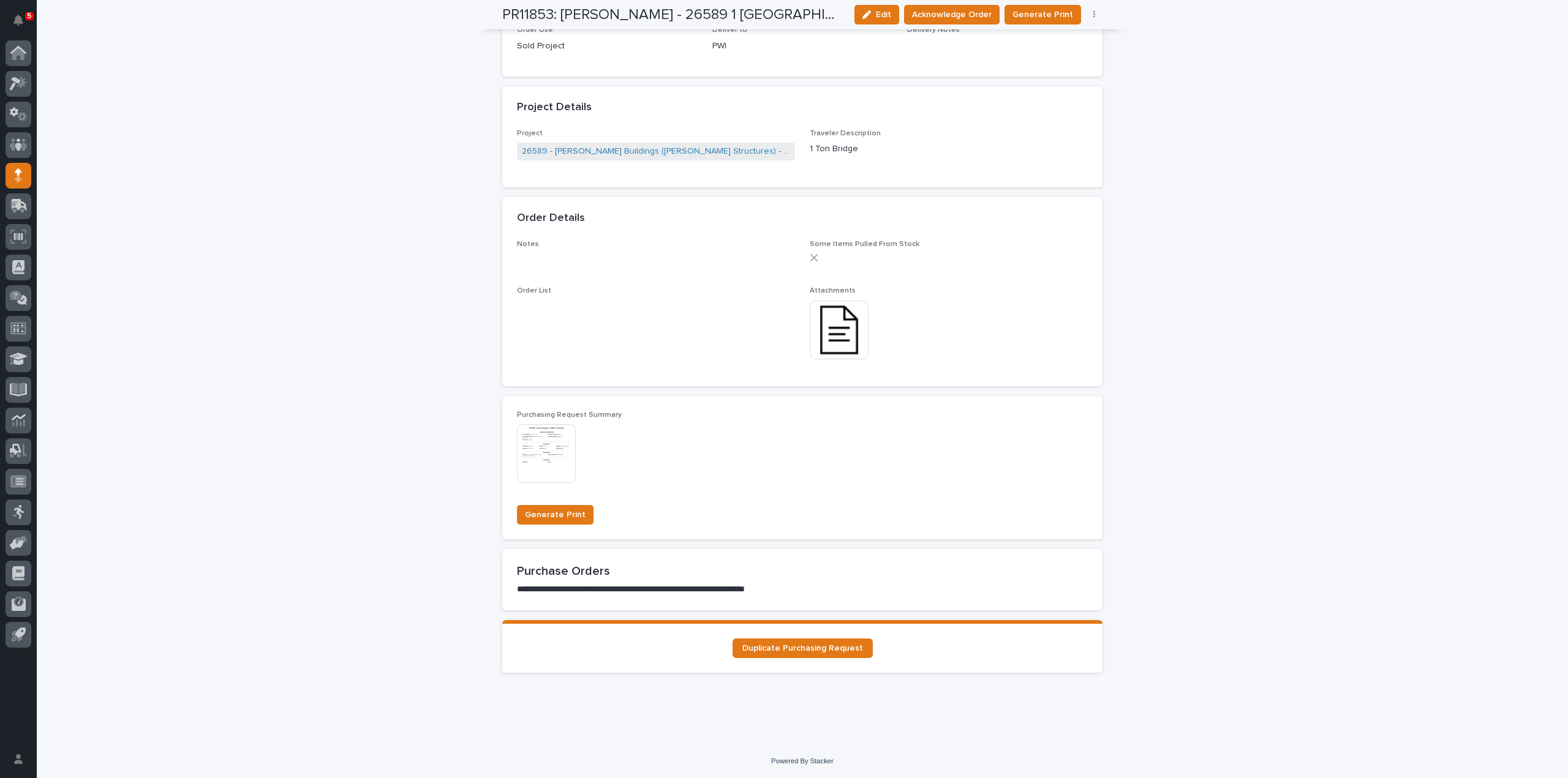
click at [838, 343] on img at bounding box center [838, 329] width 59 height 59
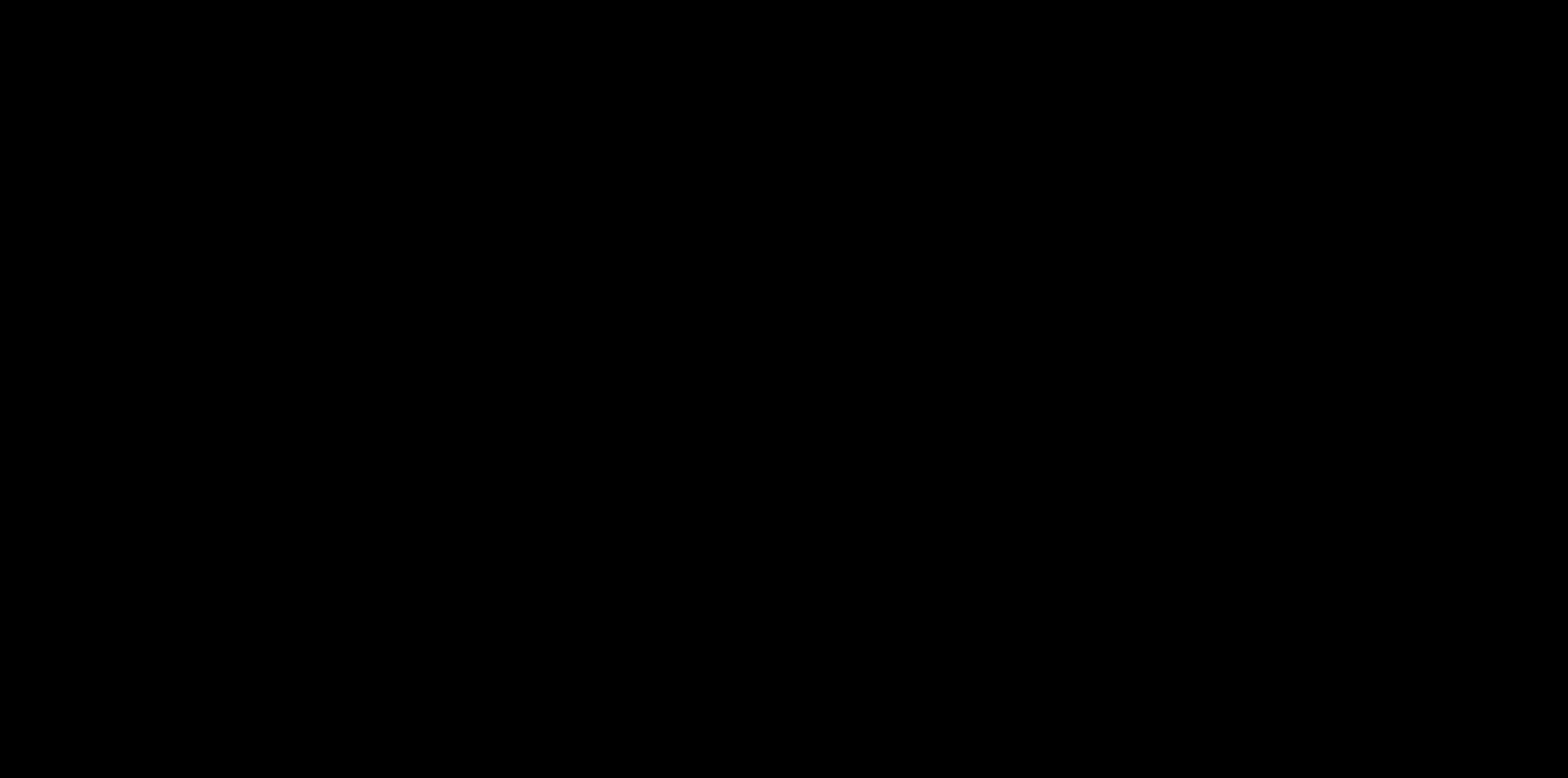
click at [838, 343] on div "This file cannot be opened Download File" at bounding box center [784, 404] width 1568 height 749
click at [776, 412] on span "Download File" at bounding box center [790, 414] width 57 height 8
click at [1555, 13] on button "Close gallery" at bounding box center [1552, 14] width 31 height 29
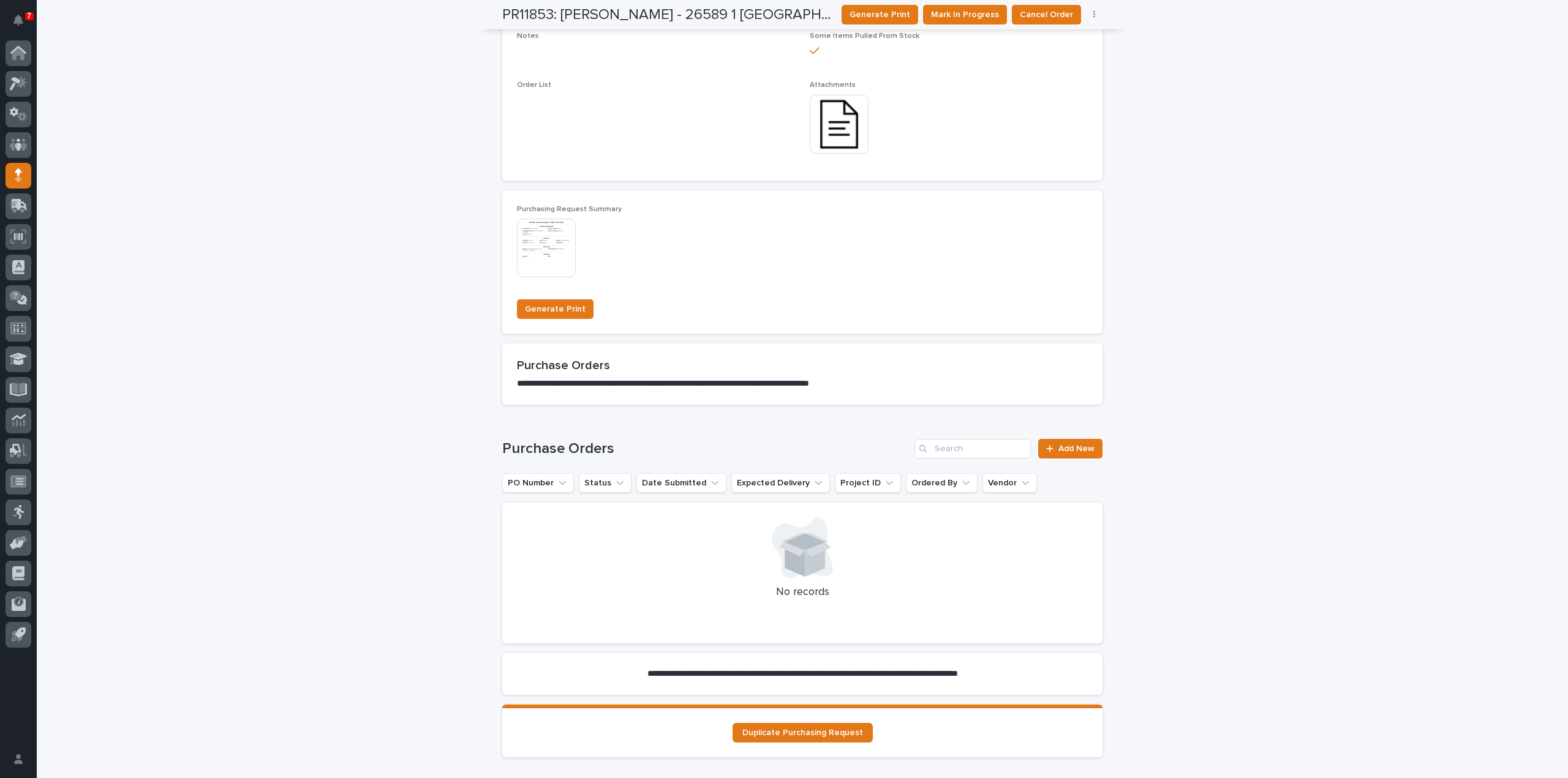
scroll to position [0, 0]
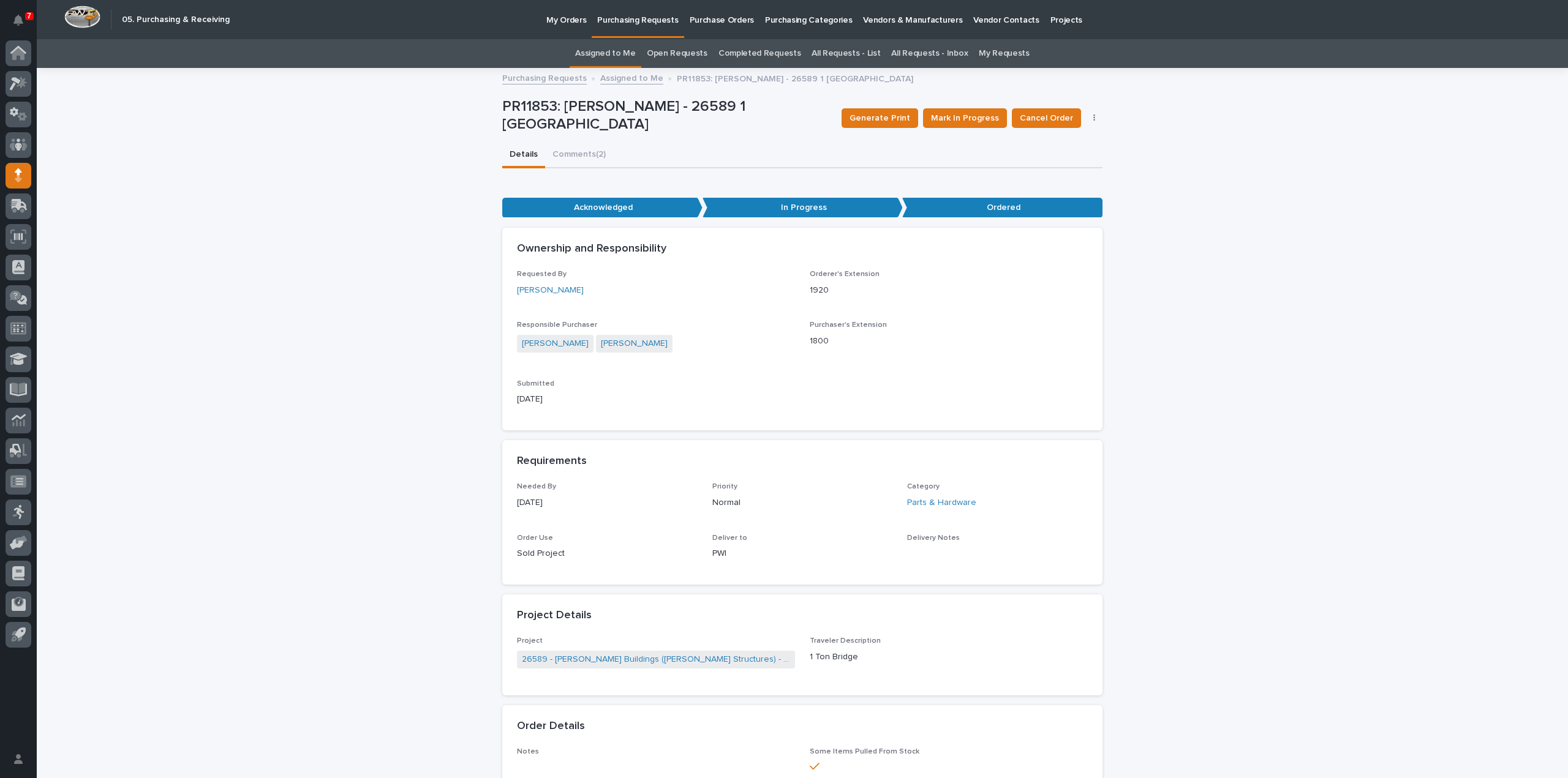
click at [603, 53] on link "Assigned to Me" at bounding box center [605, 53] width 61 height 29
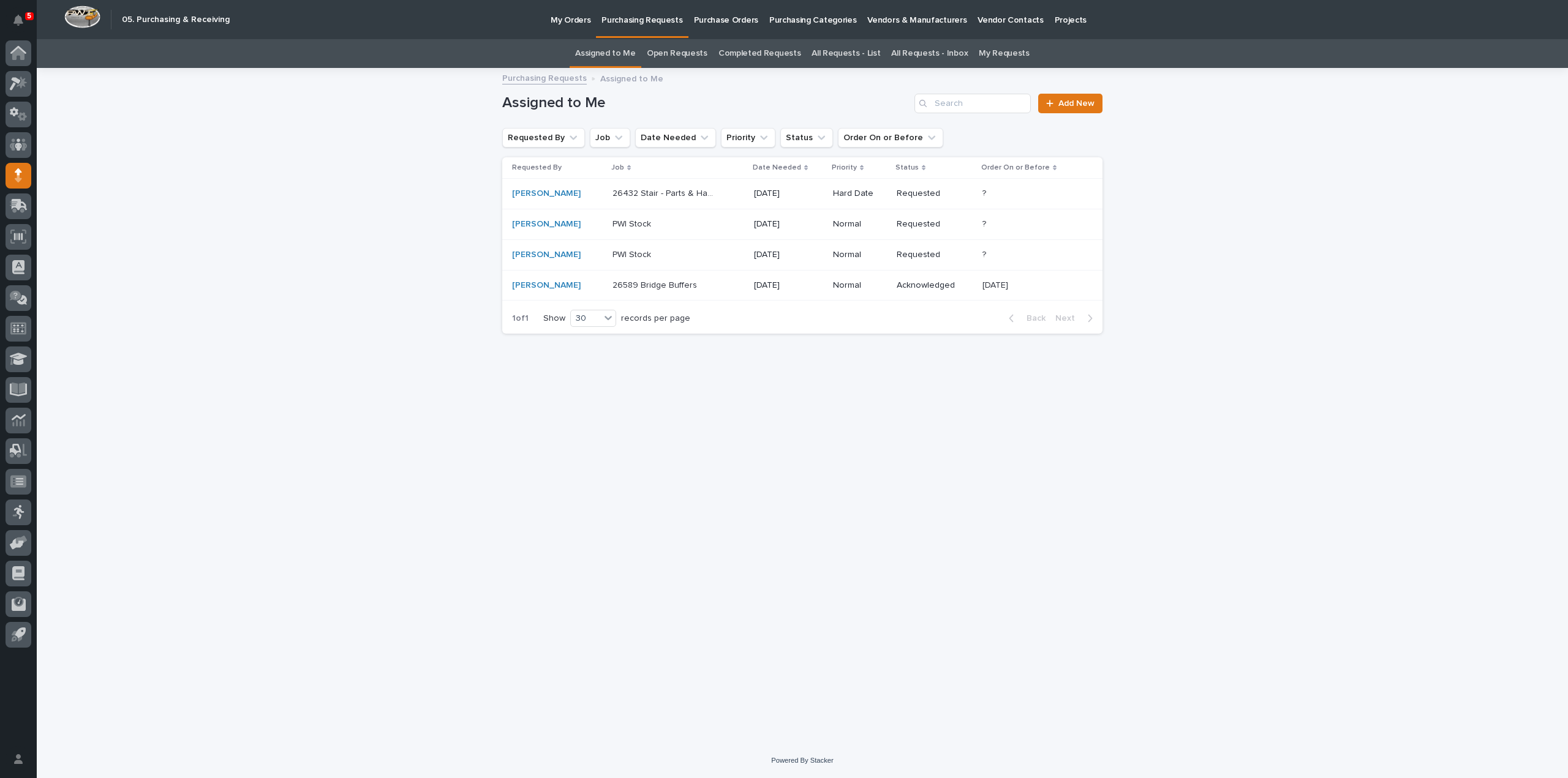
click at [631, 448] on div "Loading... Saving… Loading... Saving… Assigned to Me Add New Requested By Job D…" at bounding box center [802, 390] width 612 height 643
click at [648, 191] on p "26432 Stair - Parts & Hardware" at bounding box center [665, 192] width 105 height 13
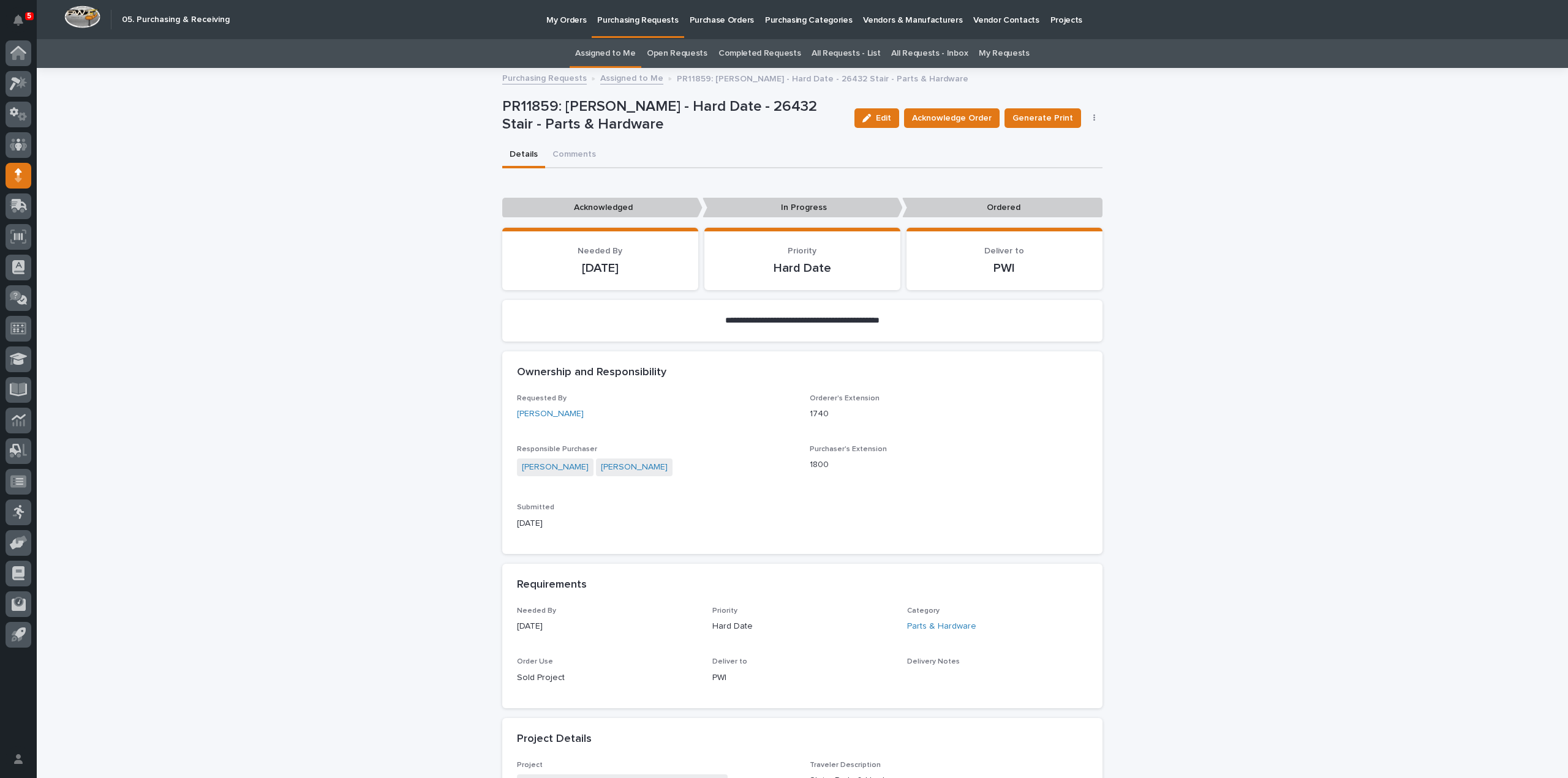
scroll to position [490, 0]
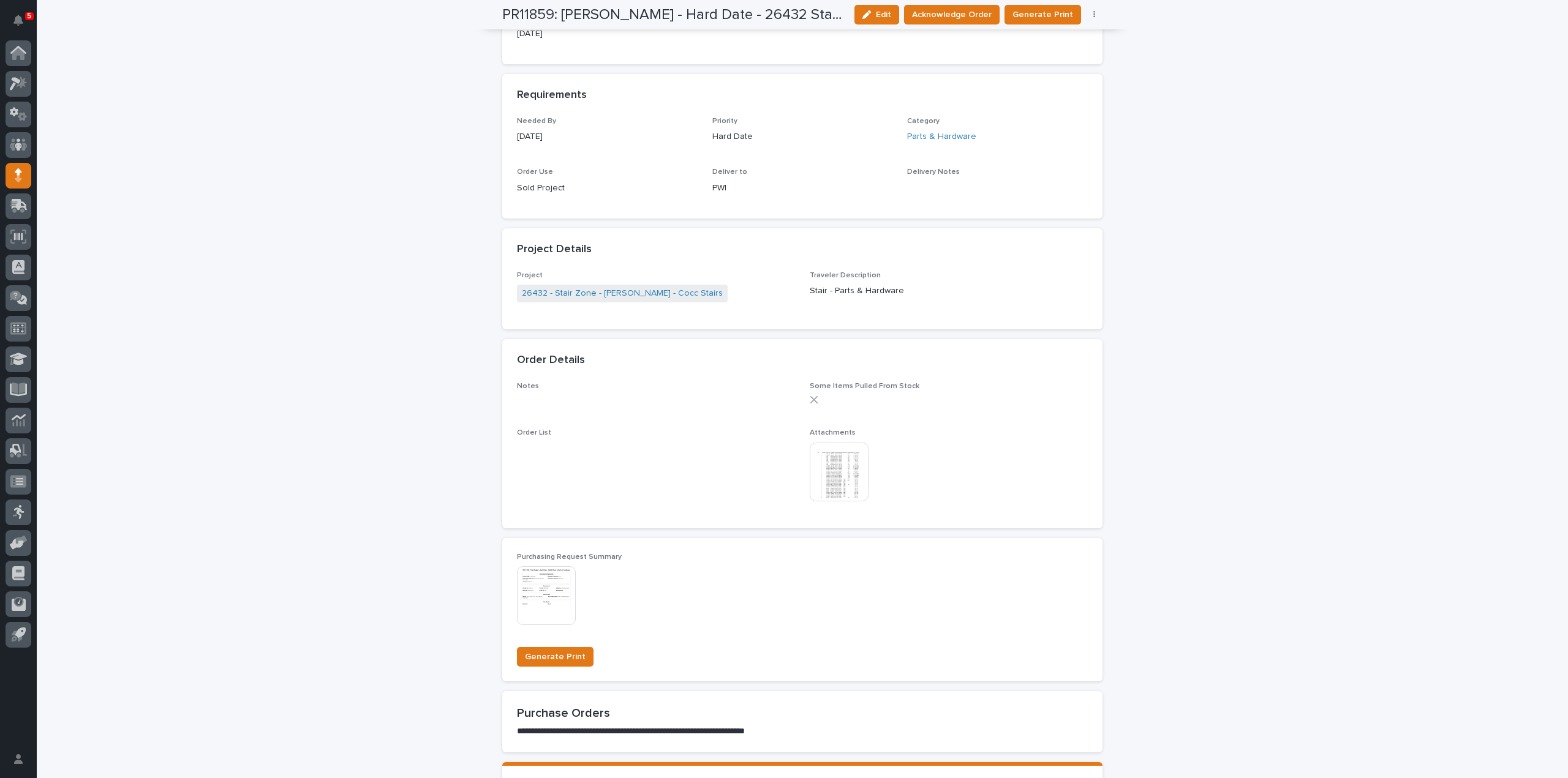
click at [848, 471] on img at bounding box center [838, 472] width 59 height 59
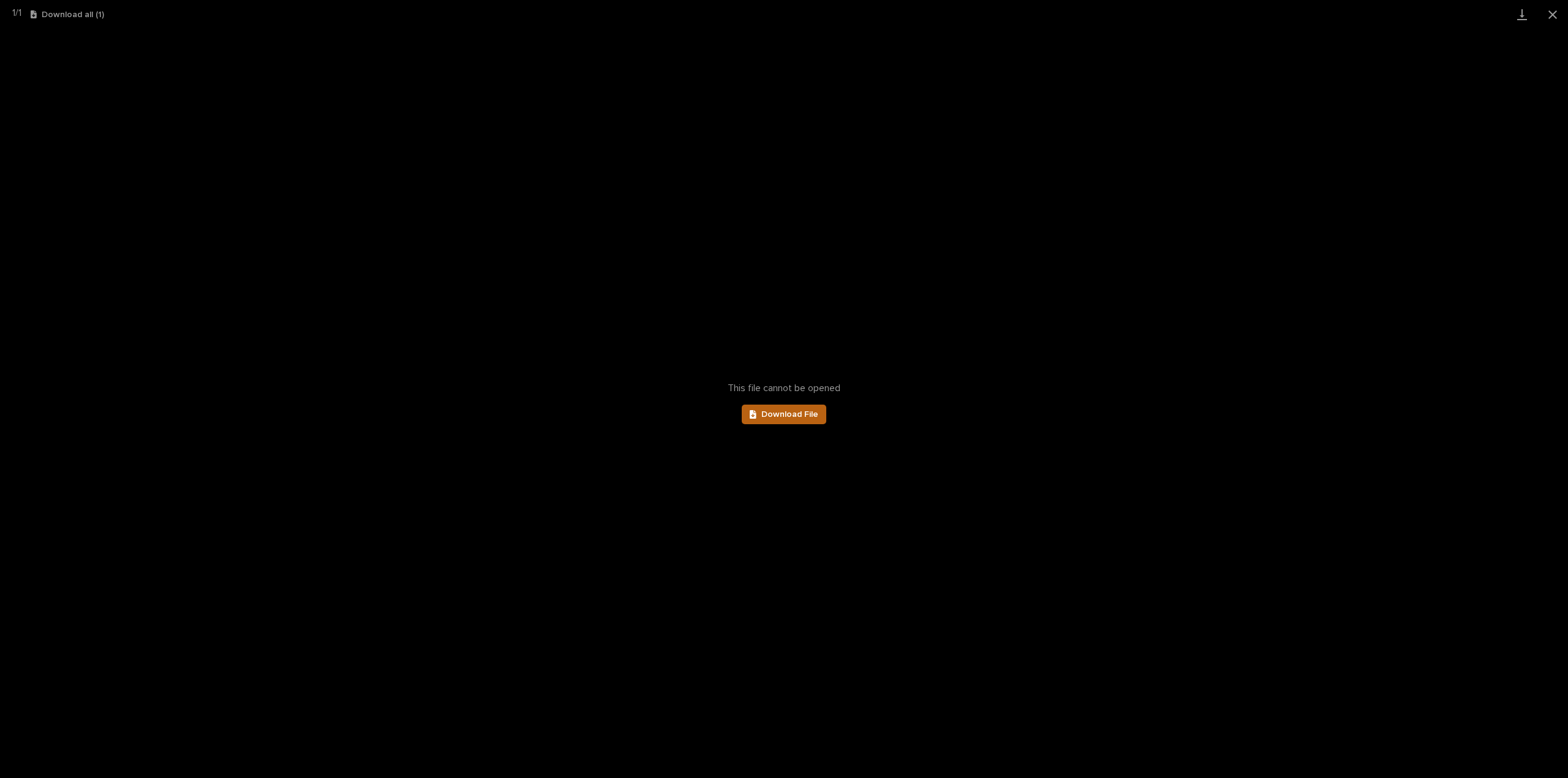
click at [800, 418] on span "Download File" at bounding box center [790, 414] width 57 height 8
click at [1550, 13] on button "Close gallery" at bounding box center [1552, 14] width 31 height 29
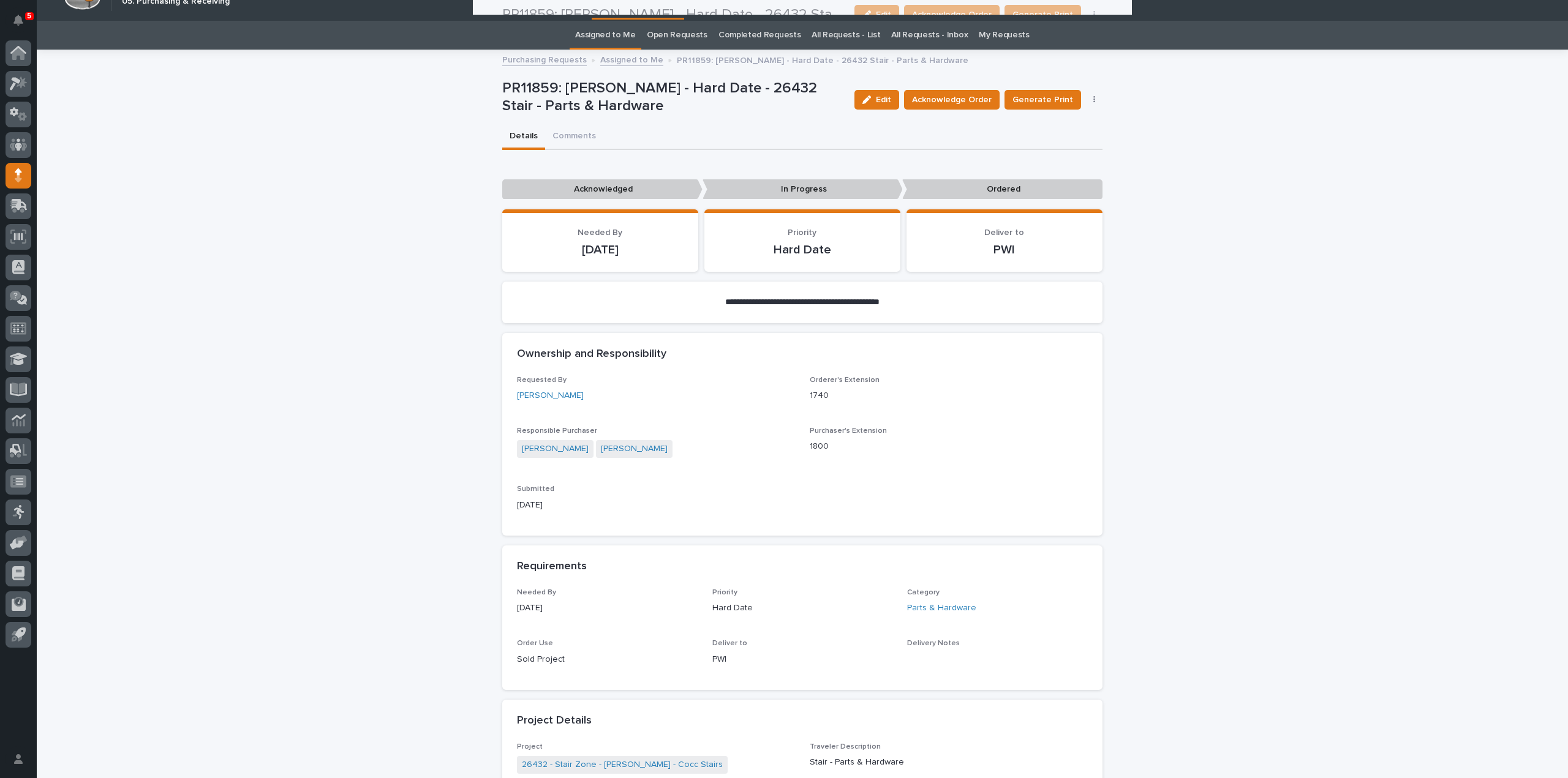
scroll to position [0, 0]
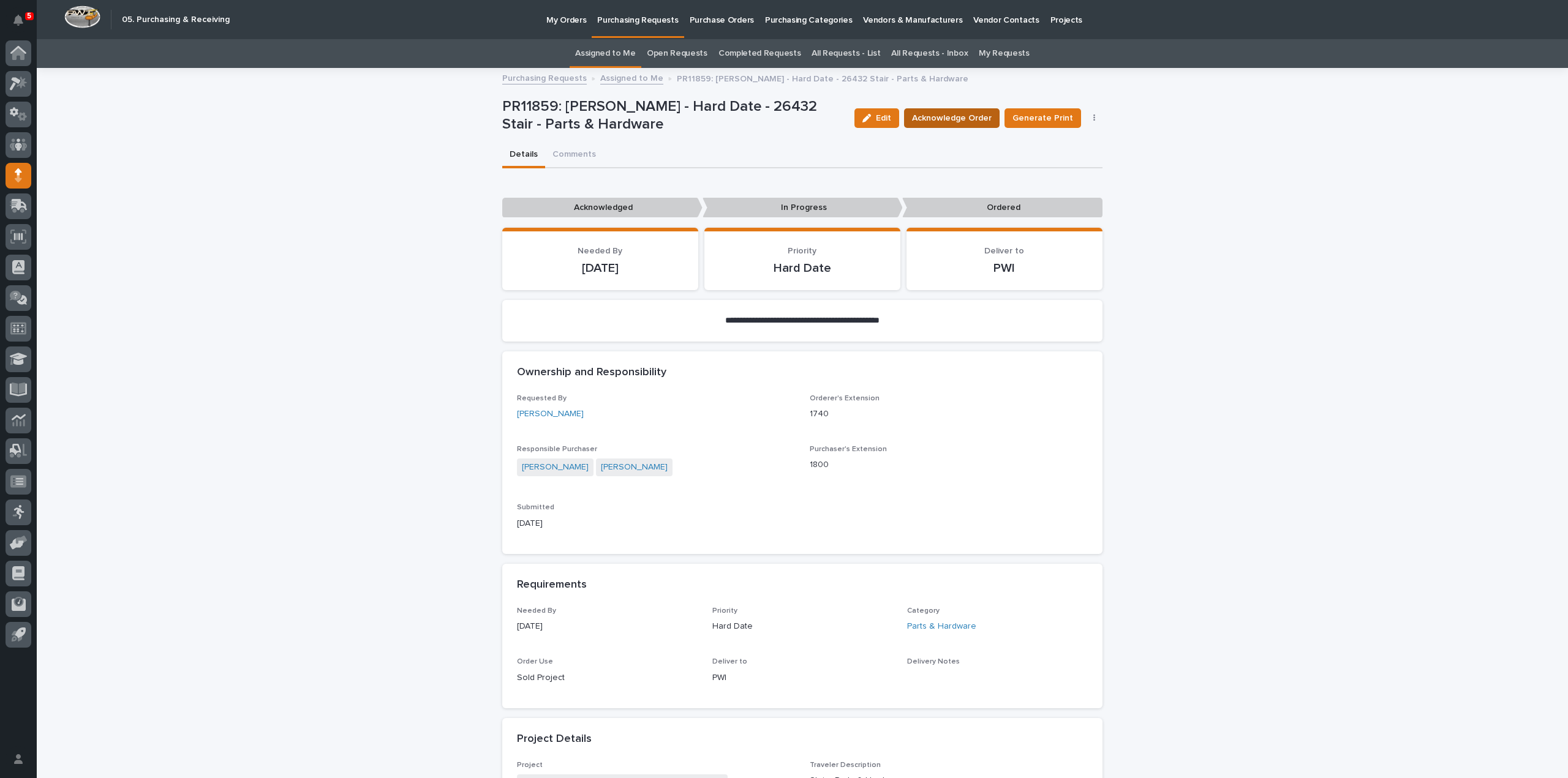
click at [934, 112] on span "Acknowledge Order" at bounding box center [951, 117] width 80 height 12
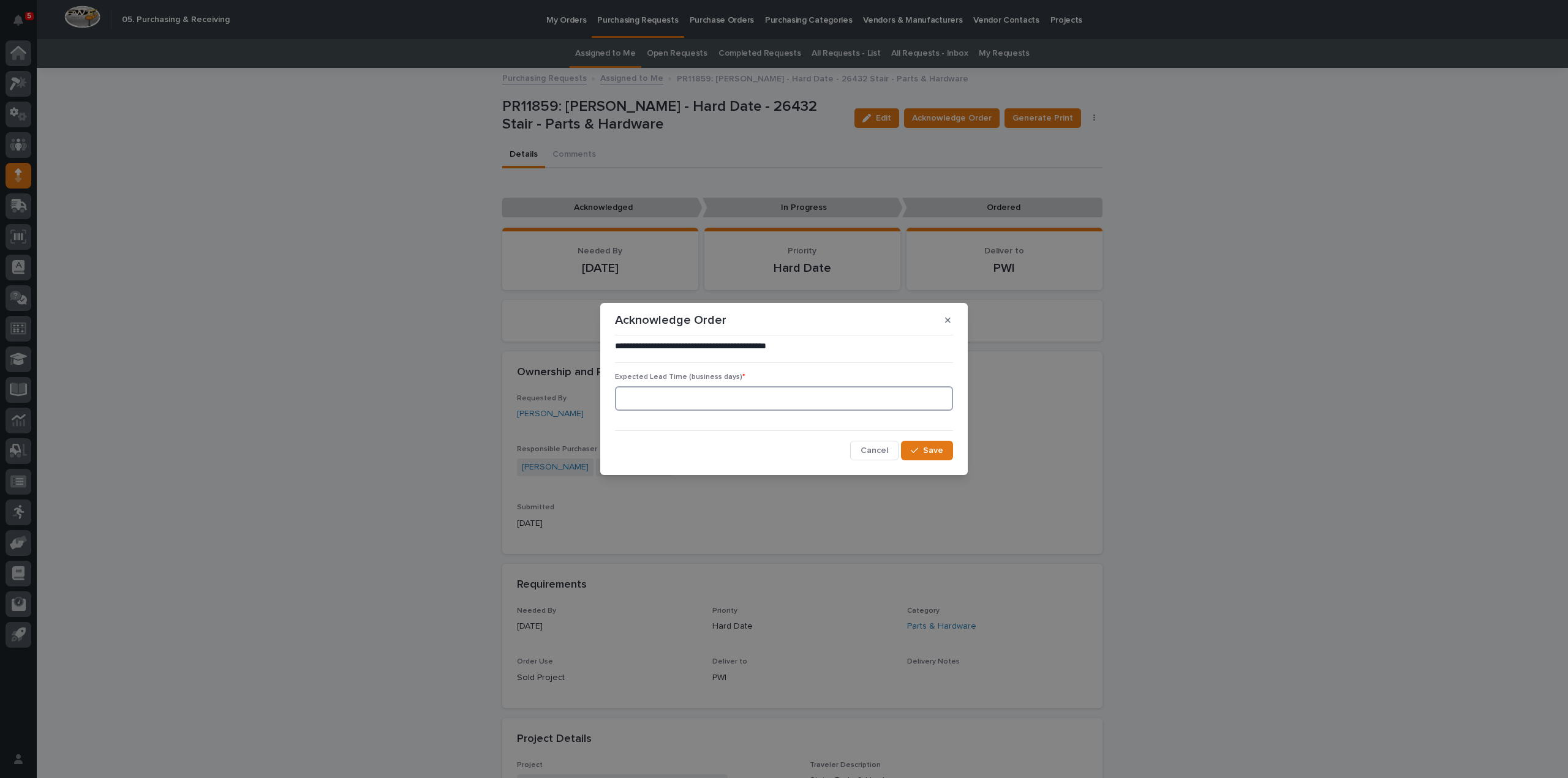
click at [841, 401] on input at bounding box center [784, 399] width 338 height 24
type input "0"
click at [921, 452] on div "button" at bounding box center [916, 450] width 12 height 8
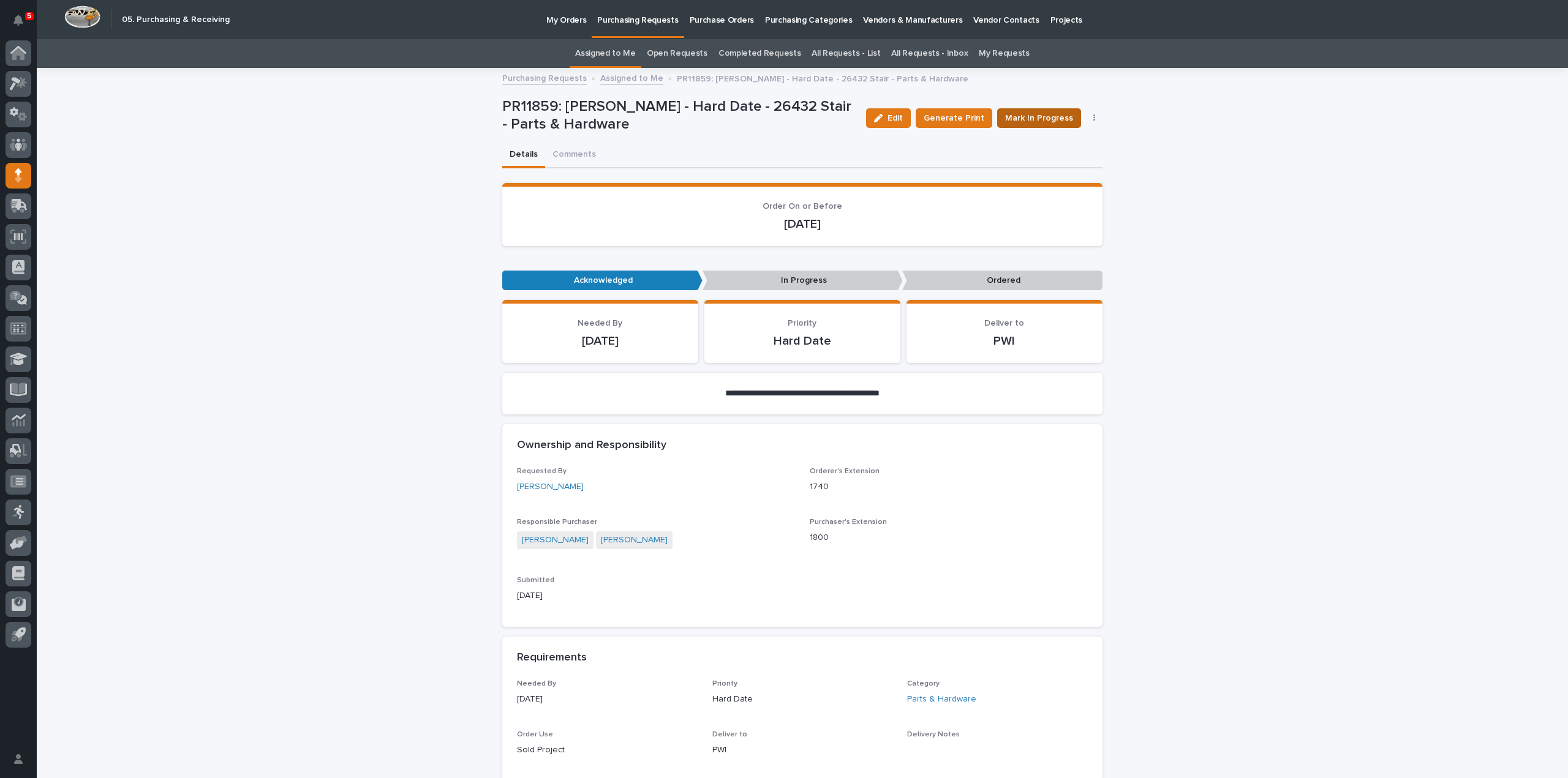
click at [1020, 114] on span "Mark In Progress" at bounding box center [1038, 117] width 68 height 12
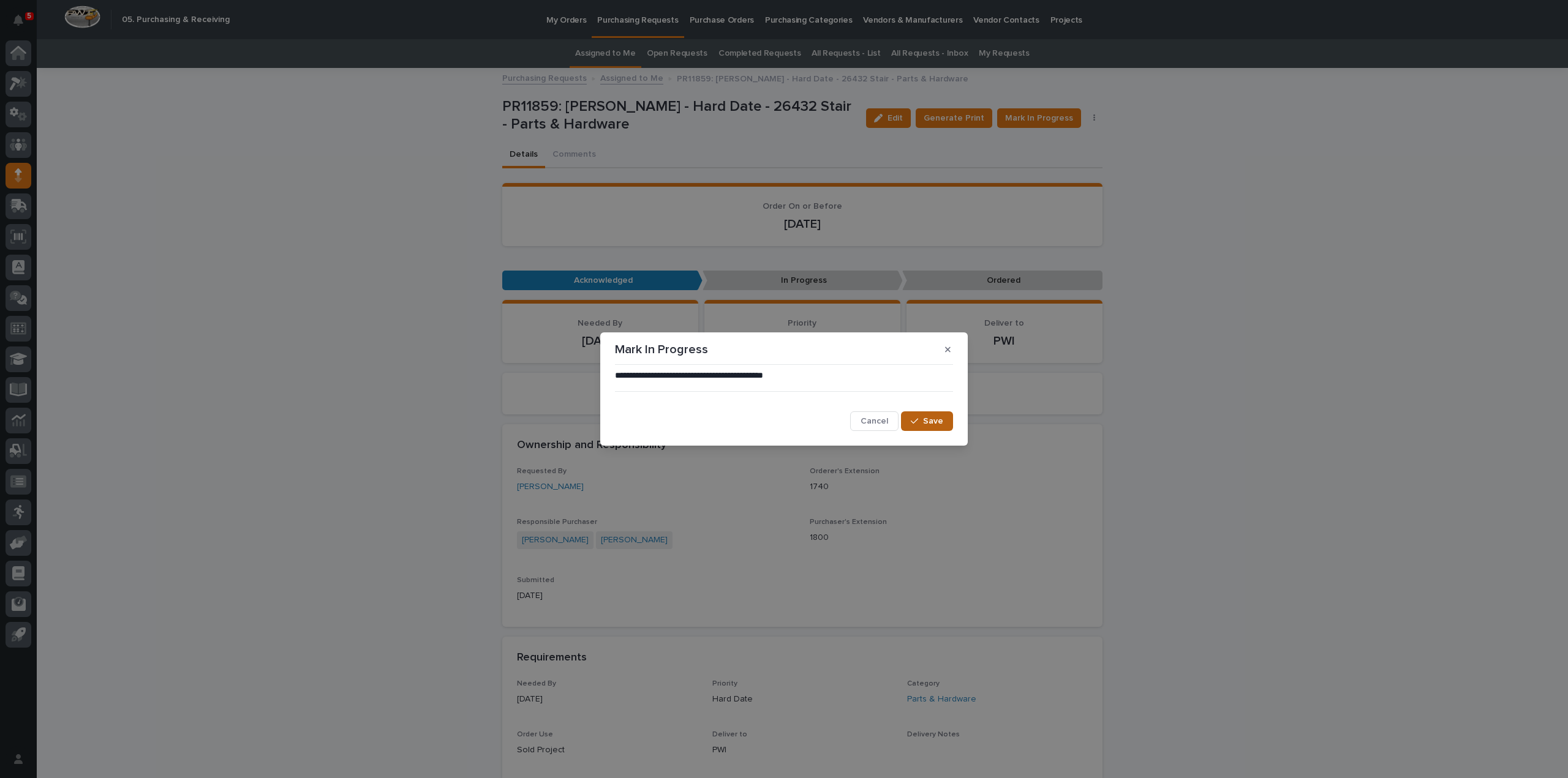
click at [941, 421] on span "Save" at bounding box center [933, 420] width 21 height 8
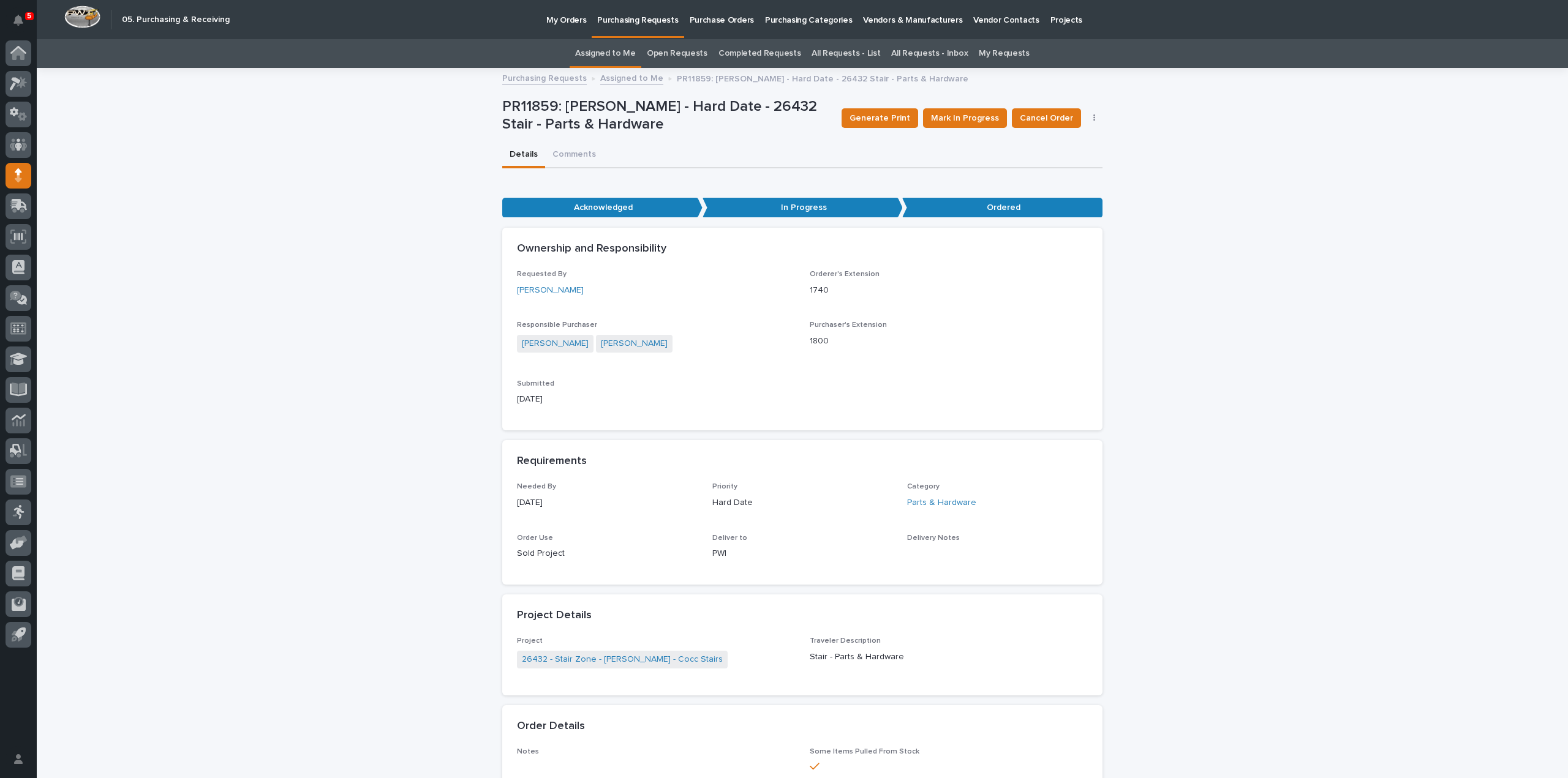
click at [627, 51] on link "Assigned to Me" at bounding box center [605, 53] width 61 height 29
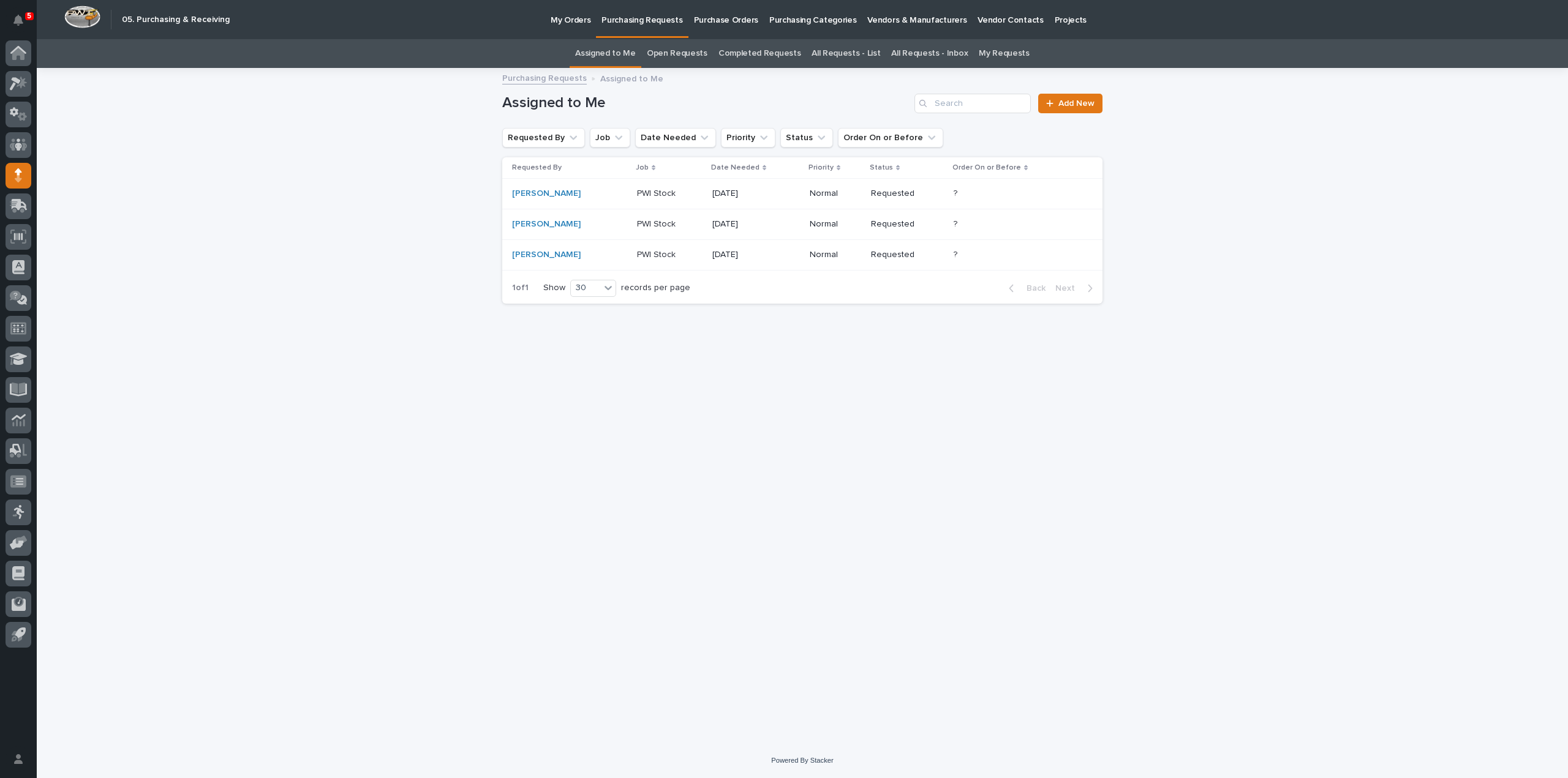
click at [865, 53] on link "All Requests - List" at bounding box center [845, 53] width 69 height 29
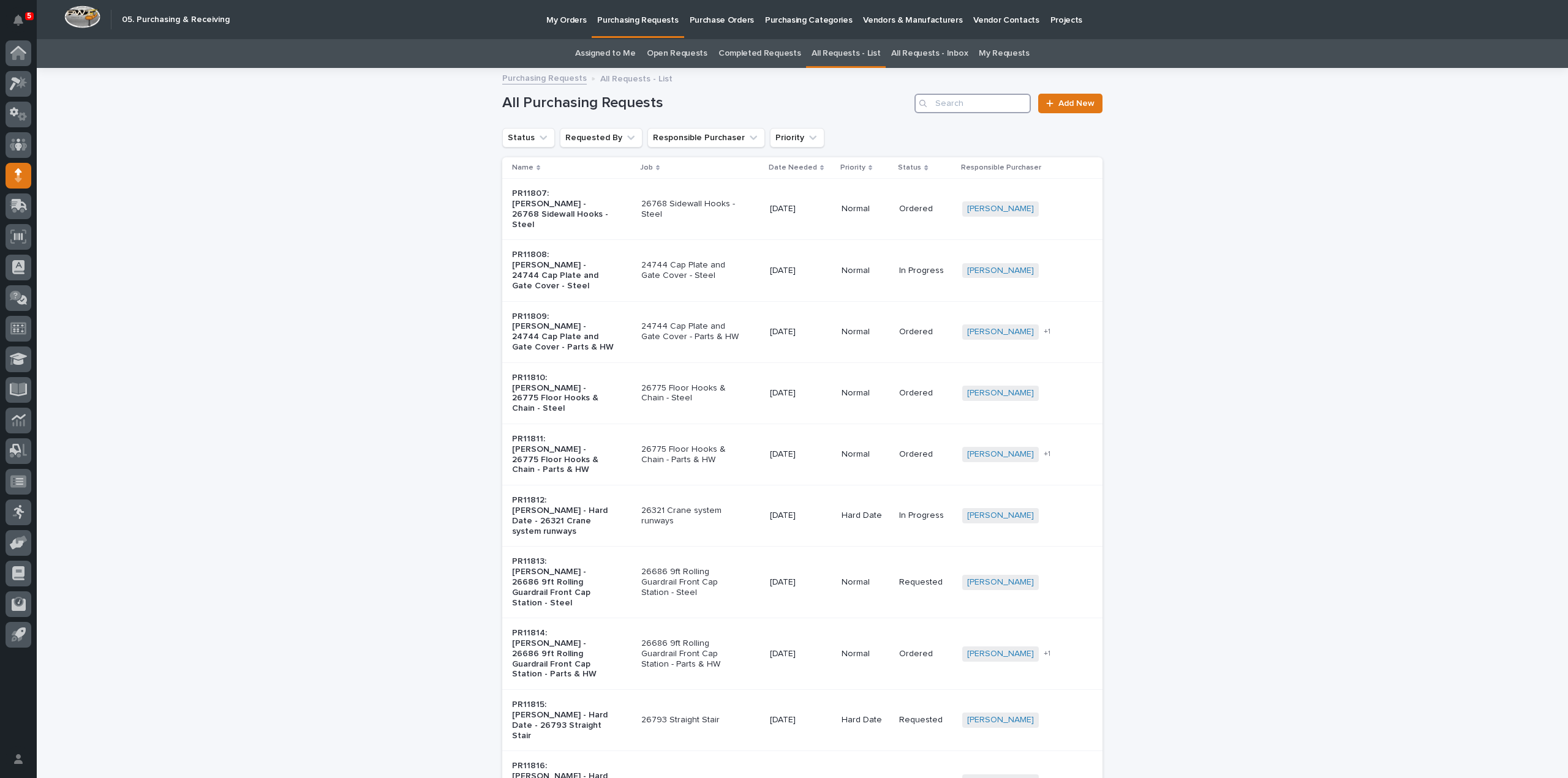
click at [954, 108] on input "Search" at bounding box center [973, 103] width 116 height 20
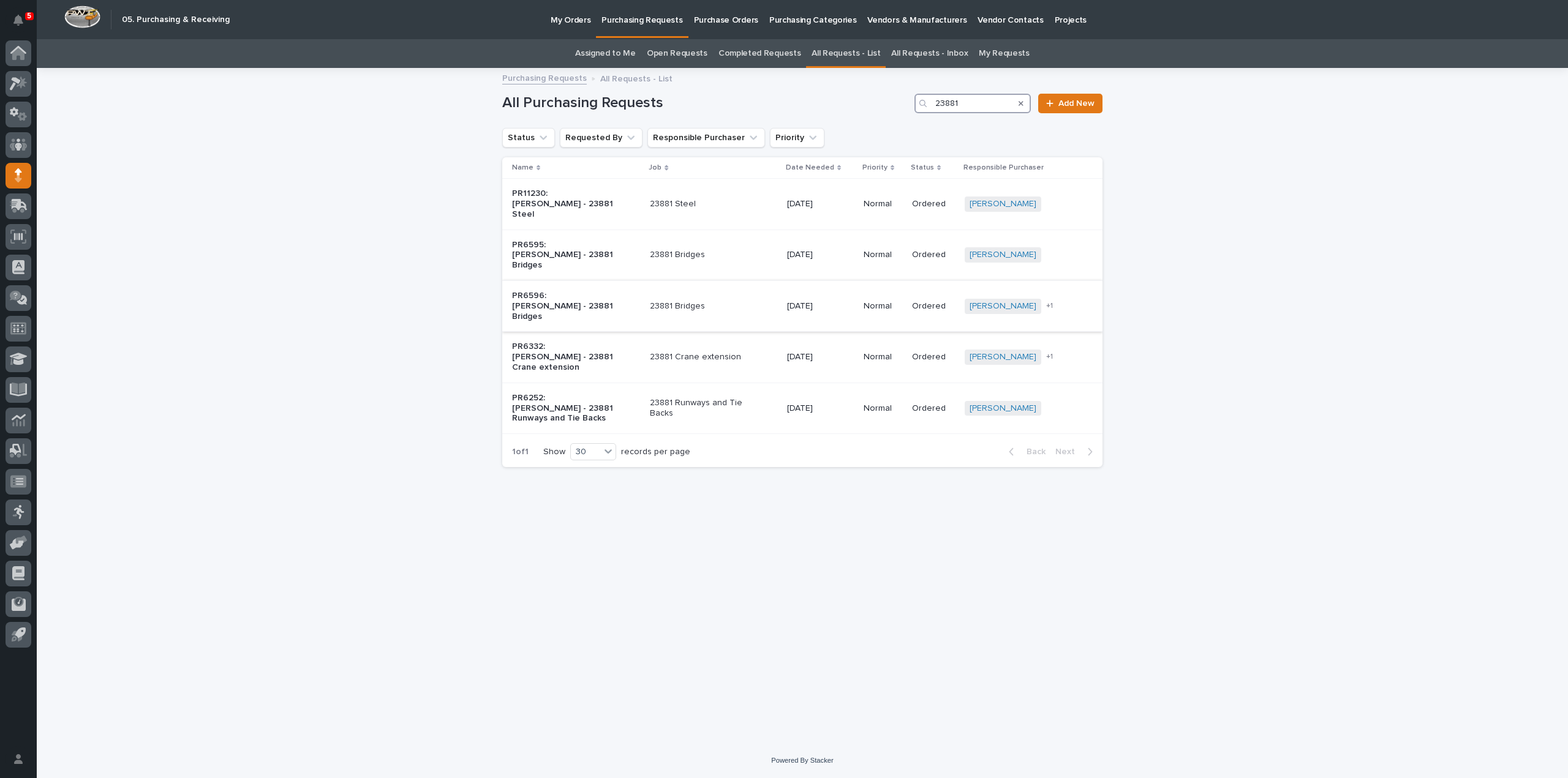
type input "23881"
click at [718, 301] on p "23881 Bridges" at bounding box center [700, 306] width 102 height 10
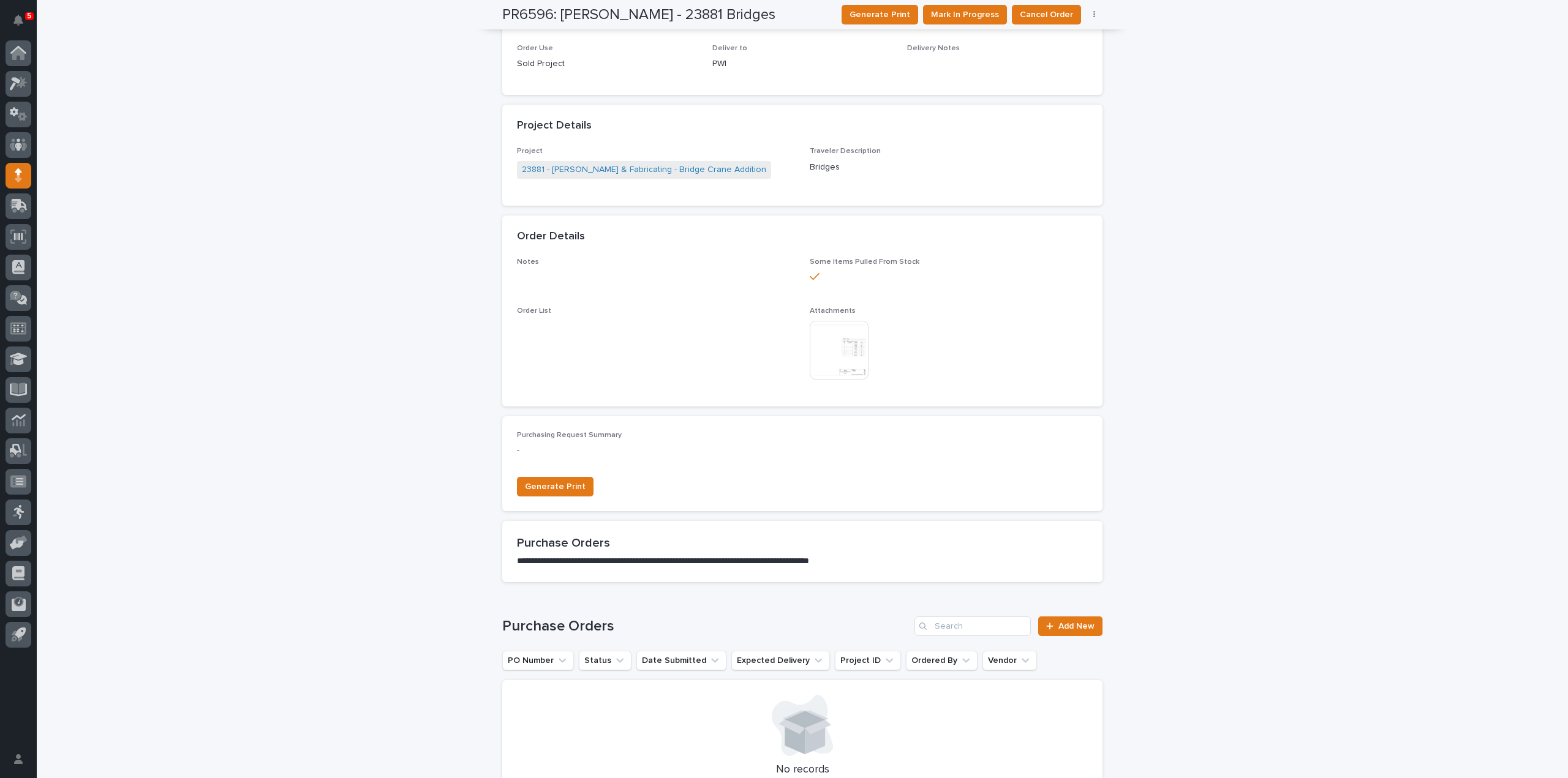
scroll to position [612, 0]
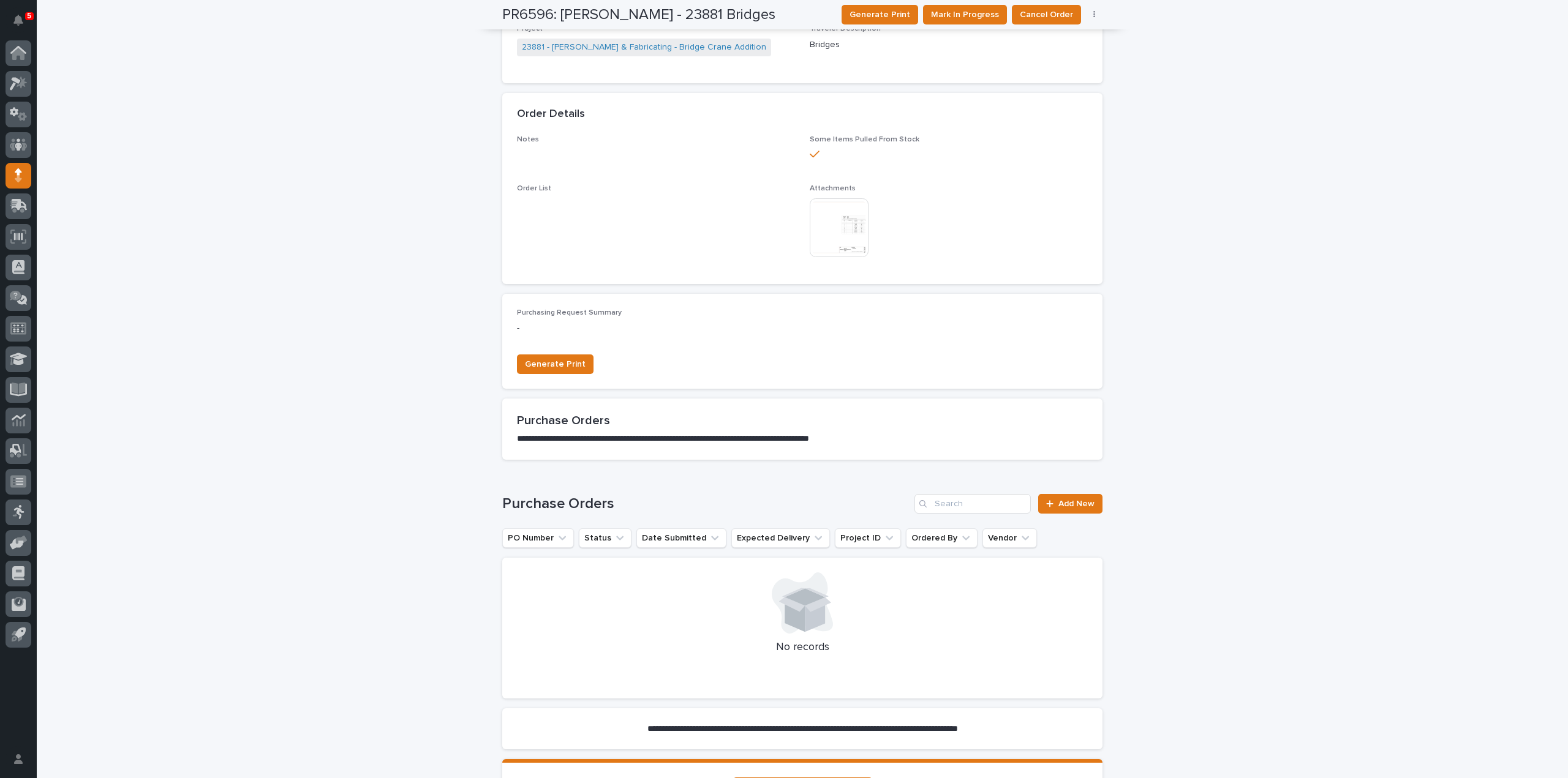
click at [848, 230] on img at bounding box center [838, 227] width 59 height 59
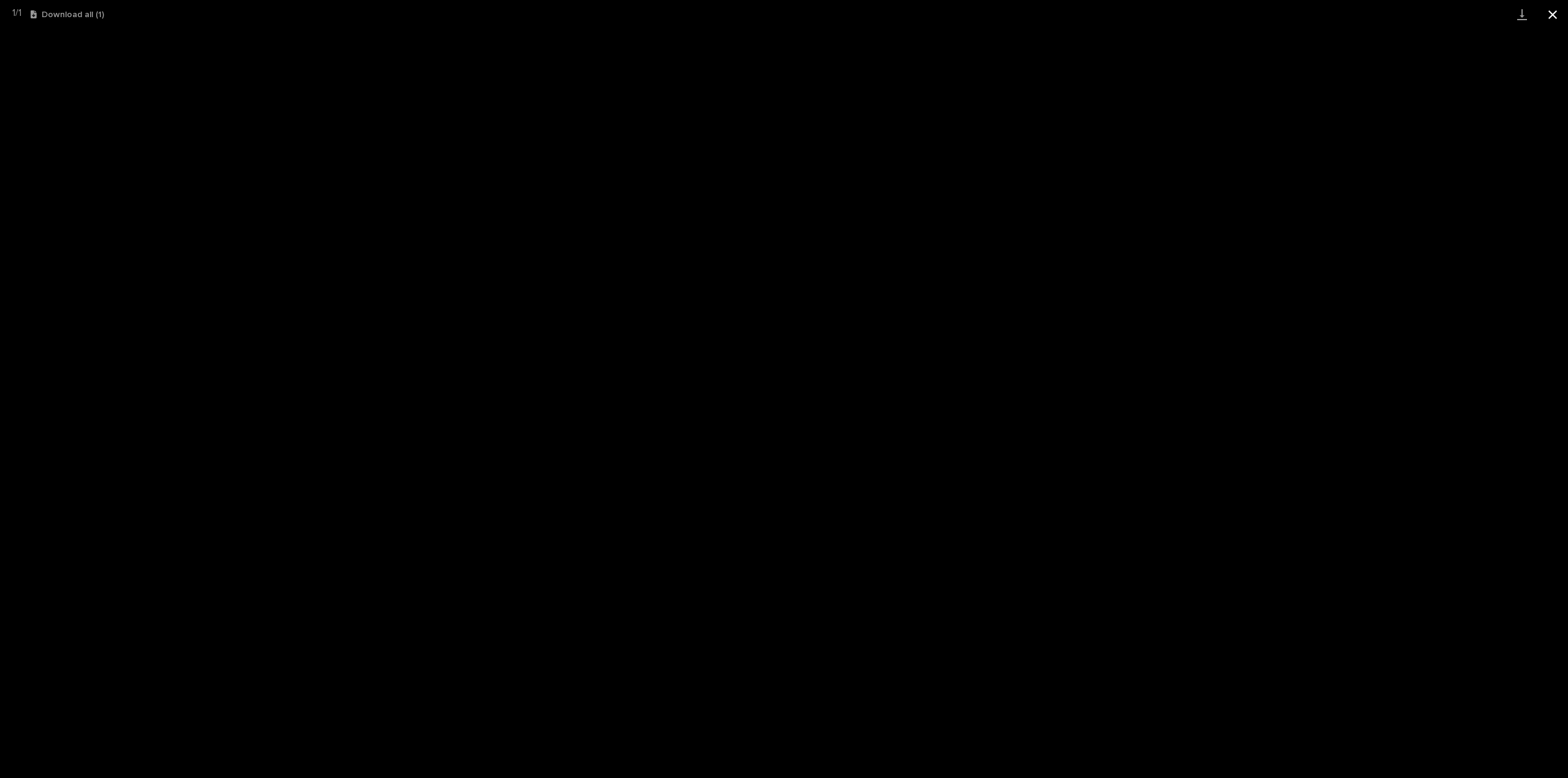
click at [1552, 17] on button "Close gallery" at bounding box center [1552, 14] width 31 height 29
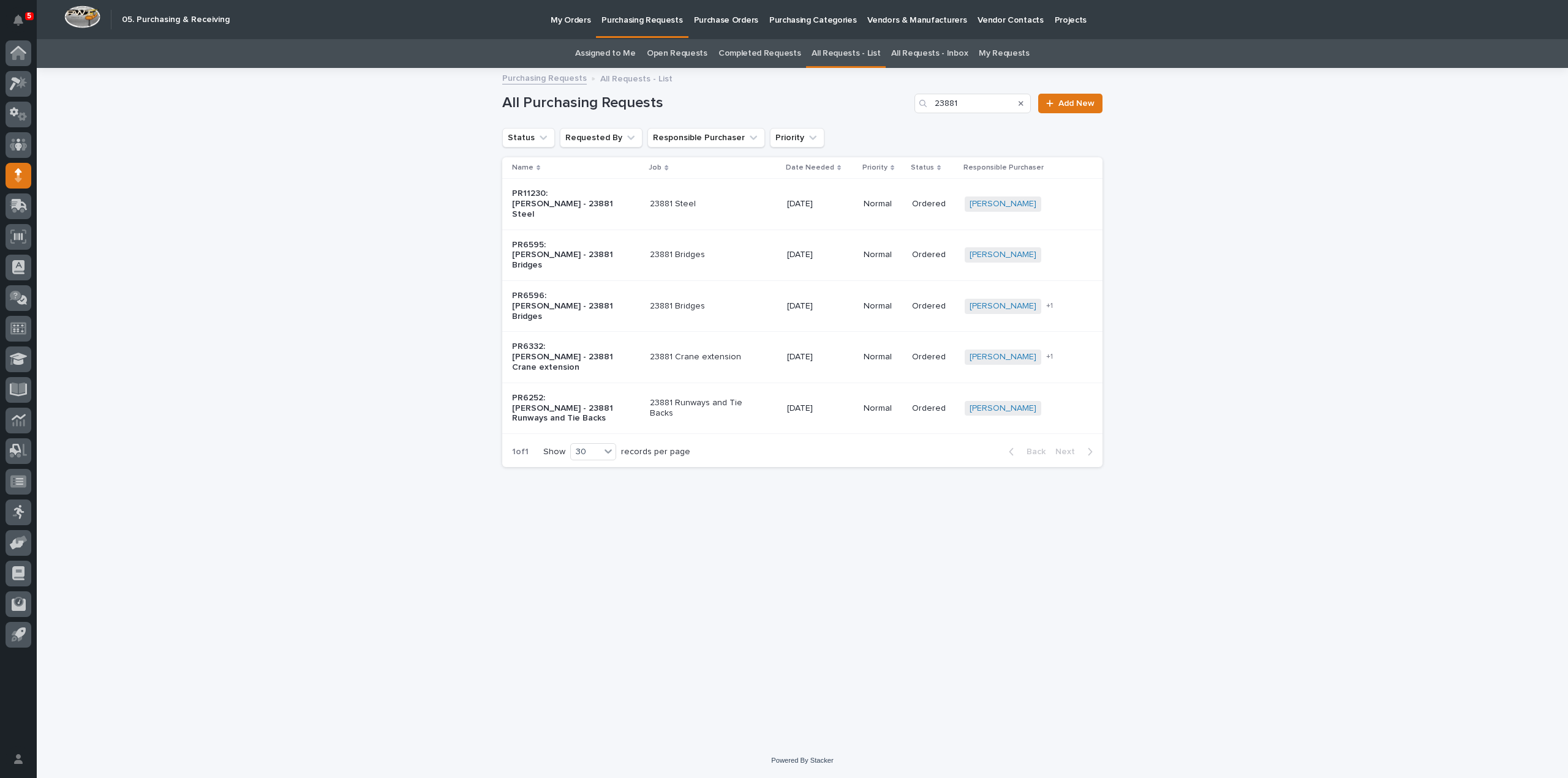
click at [695, 352] on p "23881 Crane extension" at bounding box center [700, 357] width 102 height 10
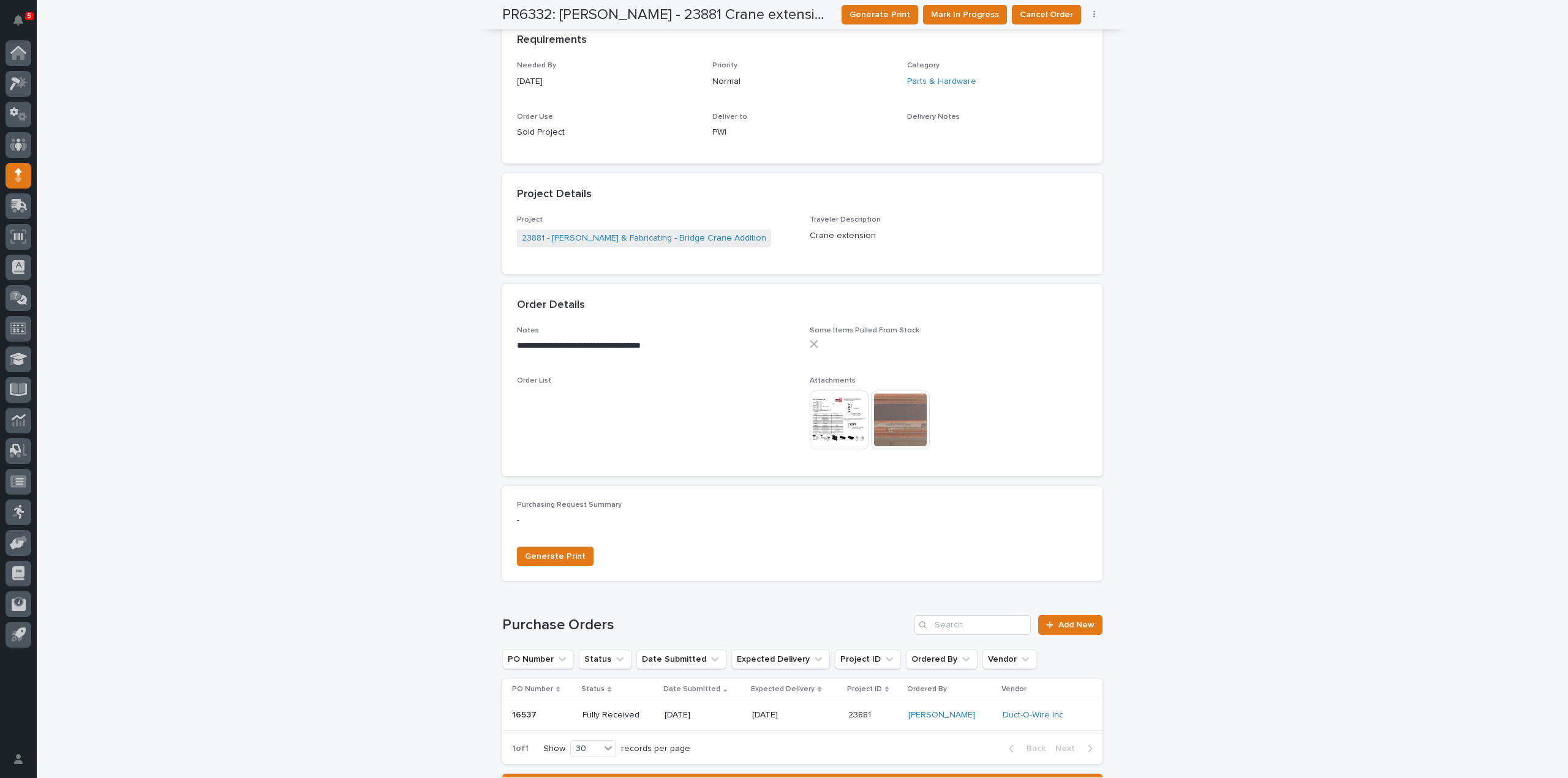
scroll to position [207, 0]
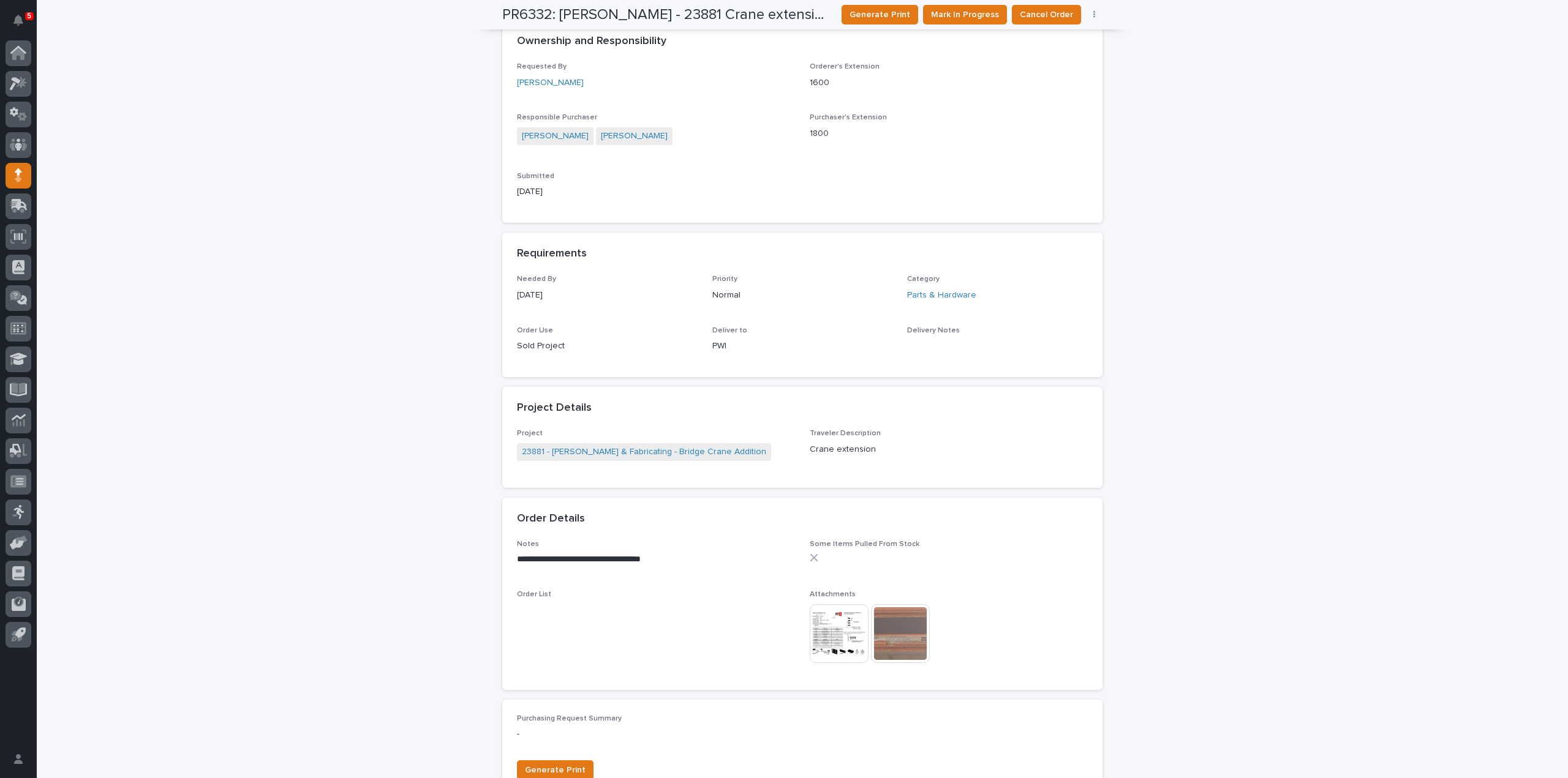
click at [844, 640] on img at bounding box center [838, 633] width 59 height 59
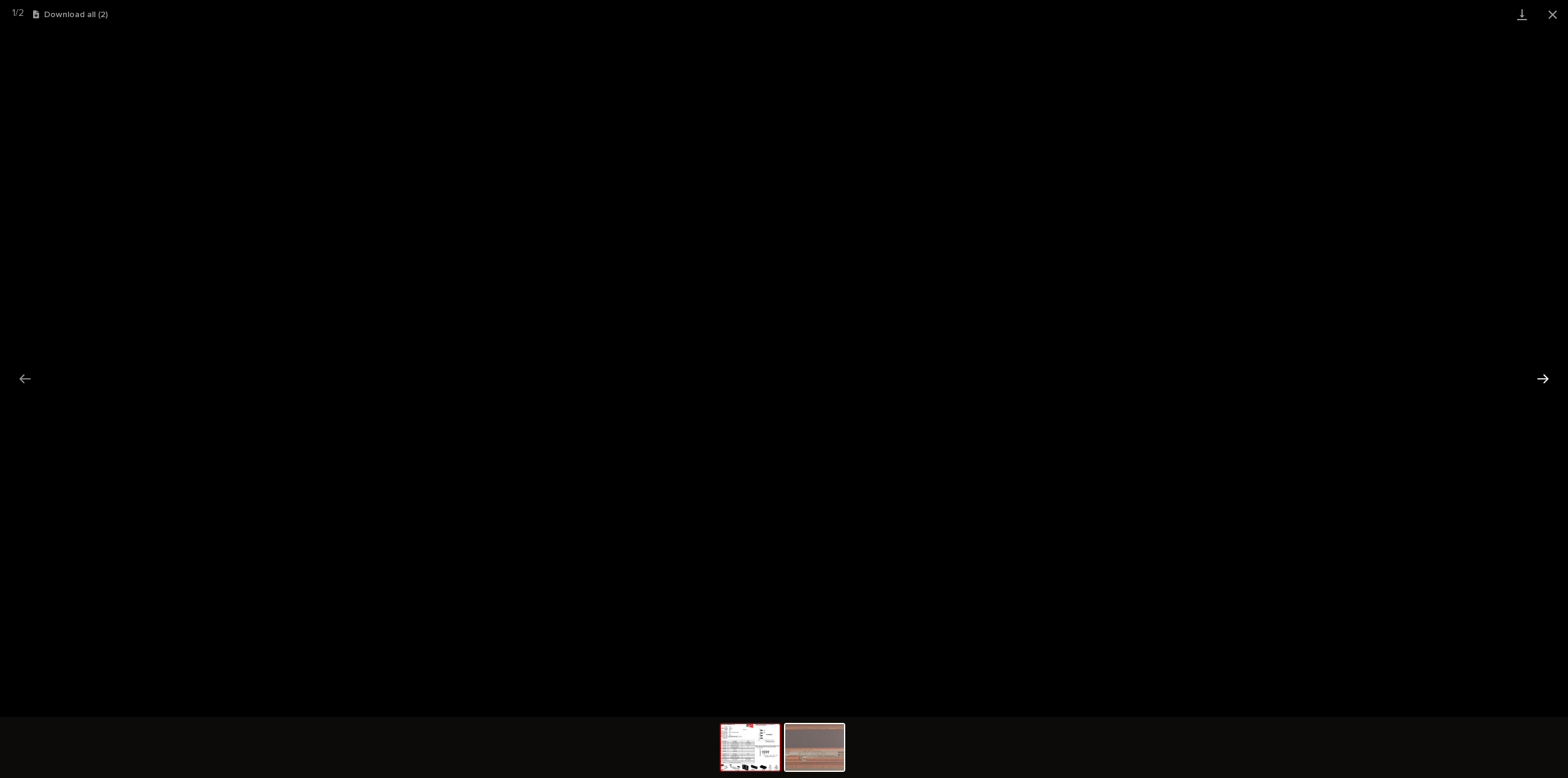
click at [1541, 372] on button "Next slide" at bounding box center [1542, 378] width 25 height 23
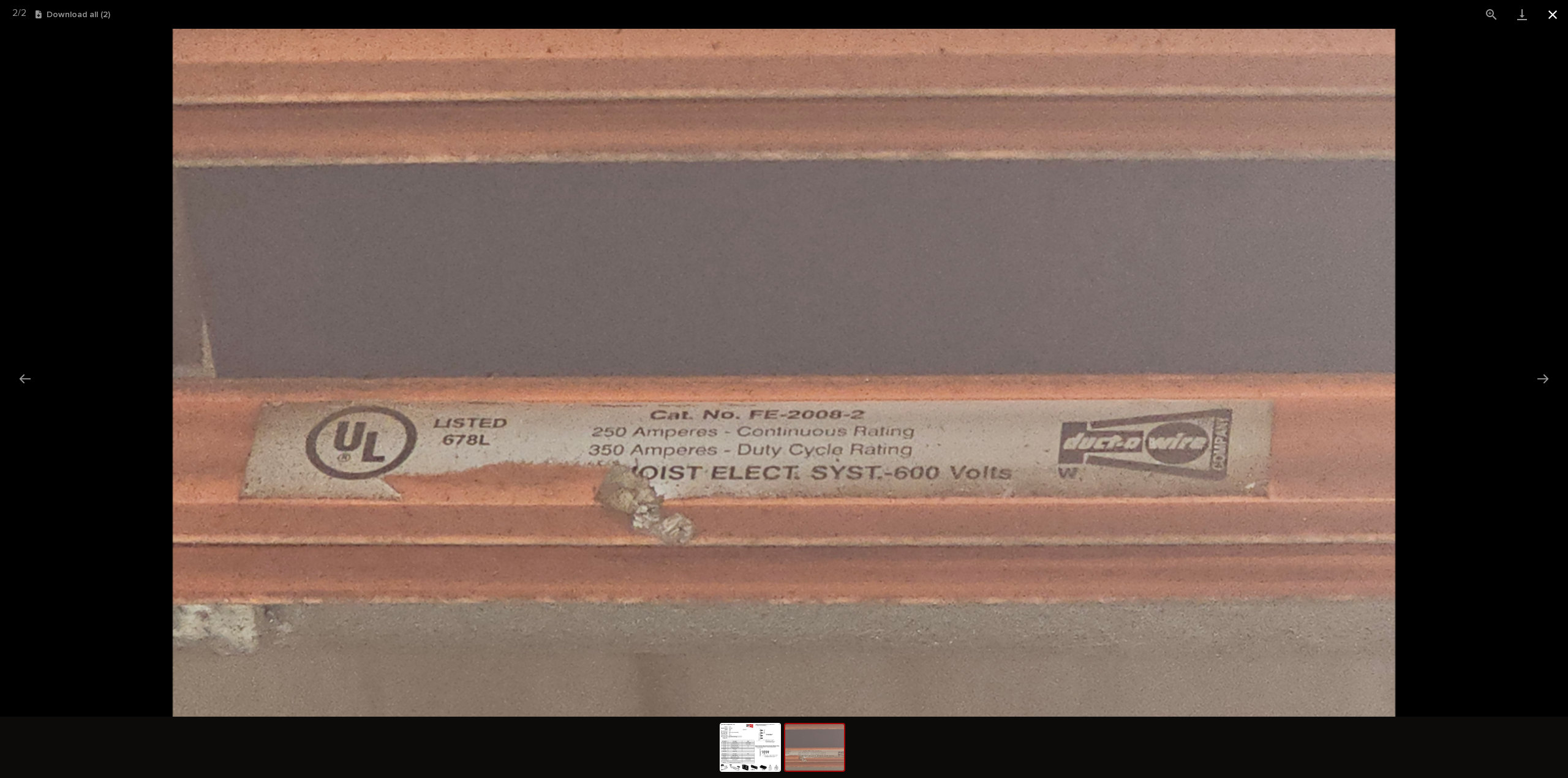
click at [1559, 19] on button "Close gallery" at bounding box center [1552, 14] width 31 height 29
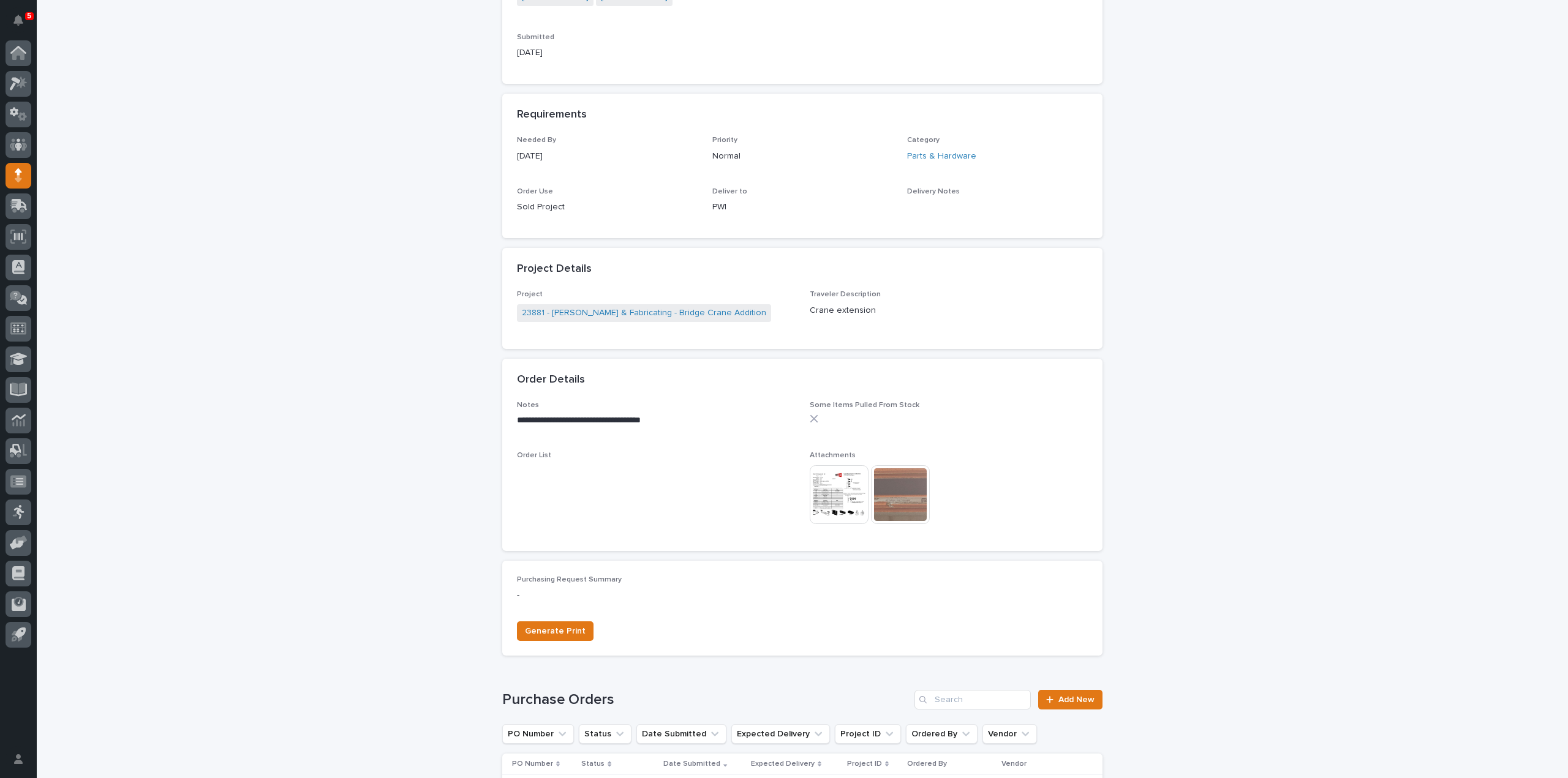
scroll to position [367, 0]
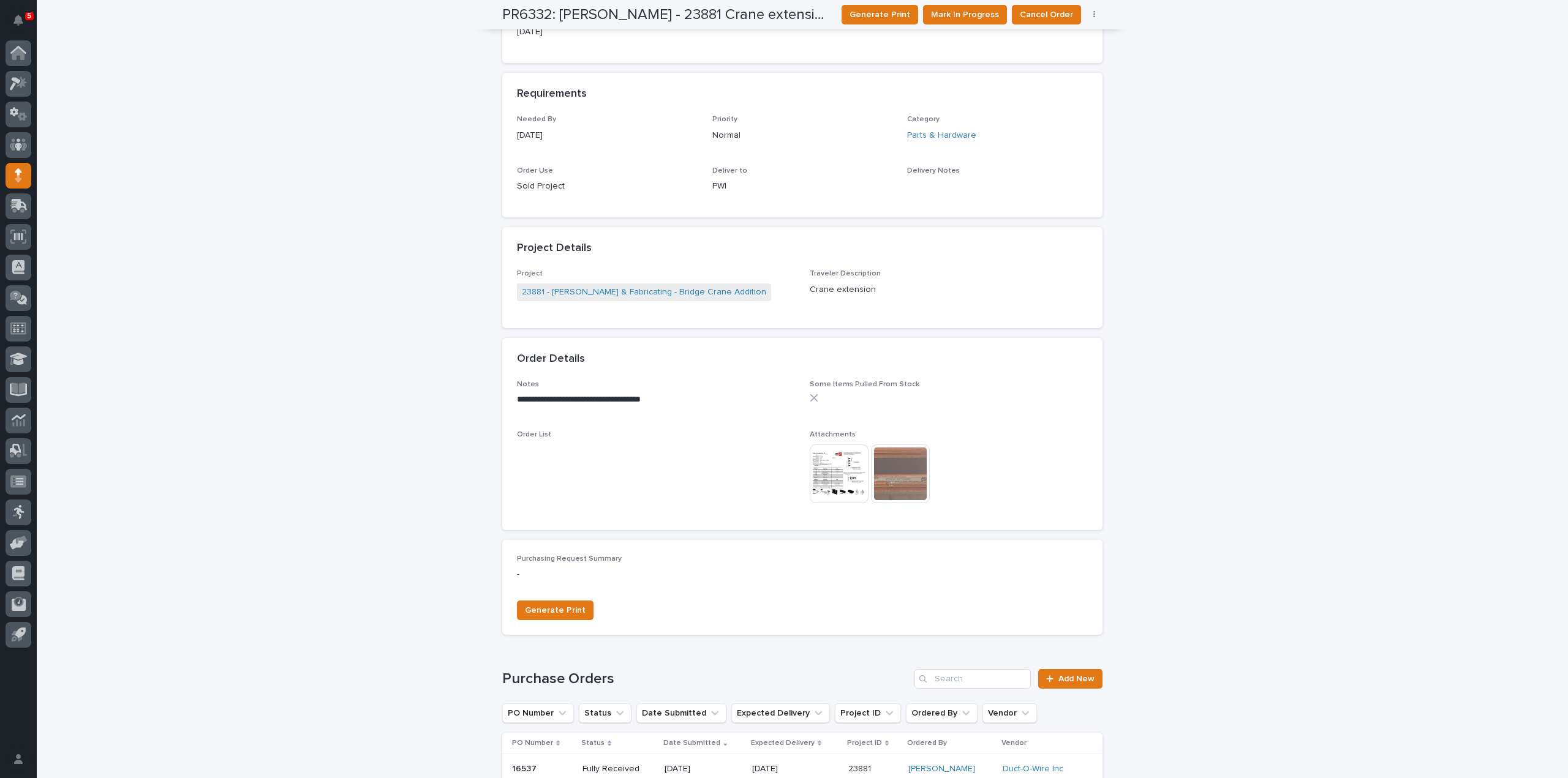
click at [832, 490] on img at bounding box center [838, 474] width 59 height 59
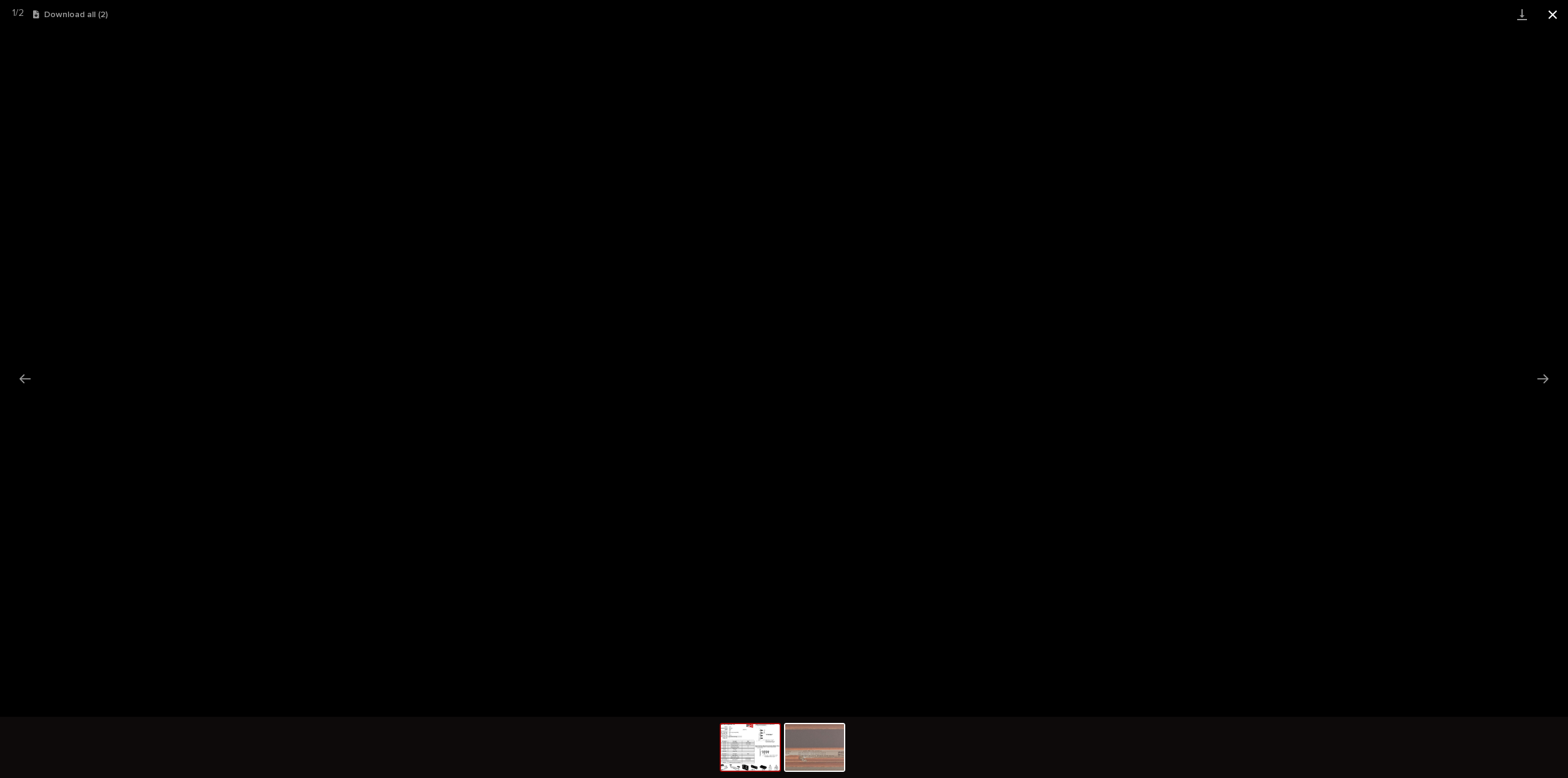
click at [1552, 16] on button "Close gallery" at bounding box center [1552, 14] width 31 height 29
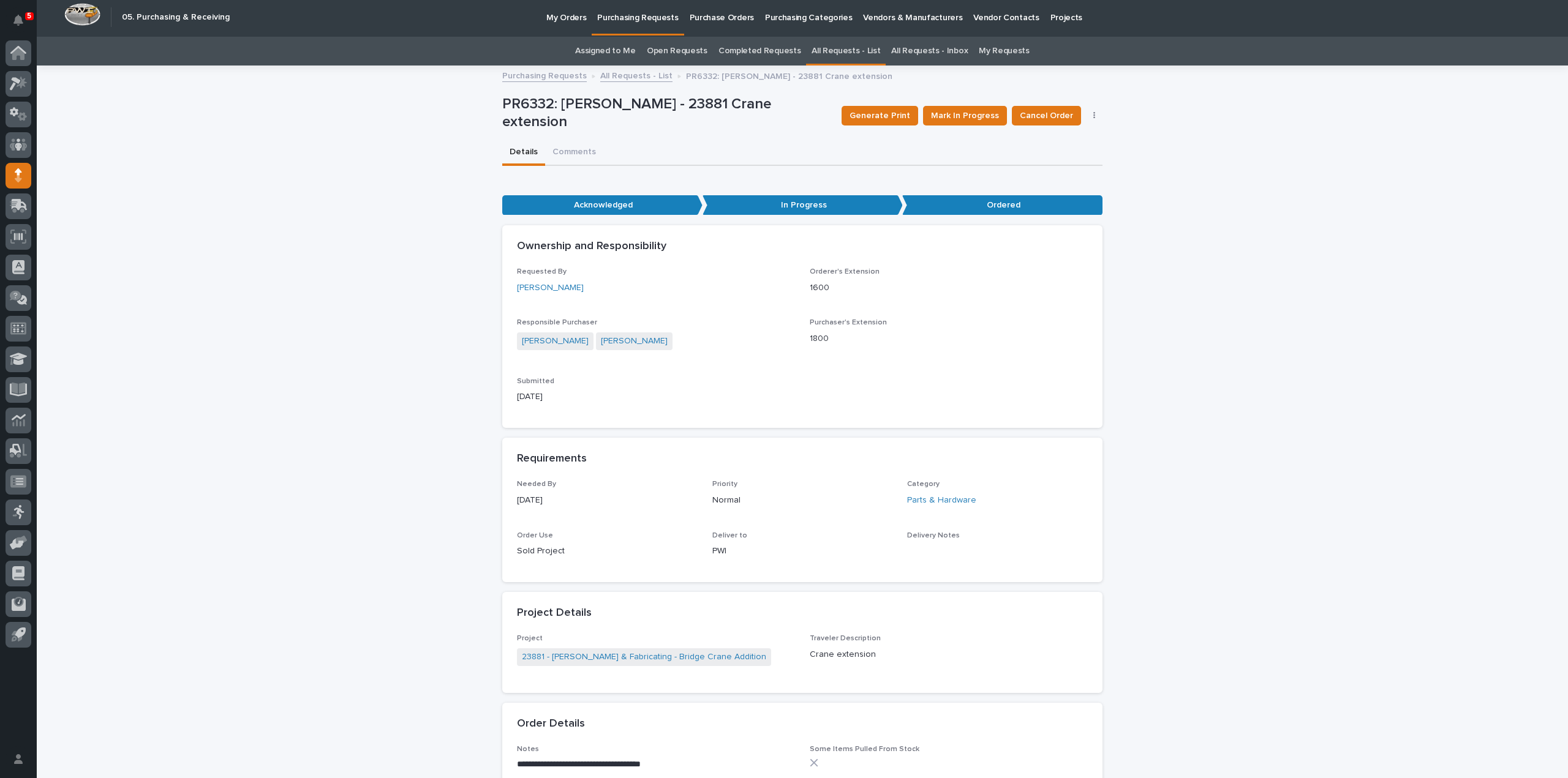
scroll to position [0, 0]
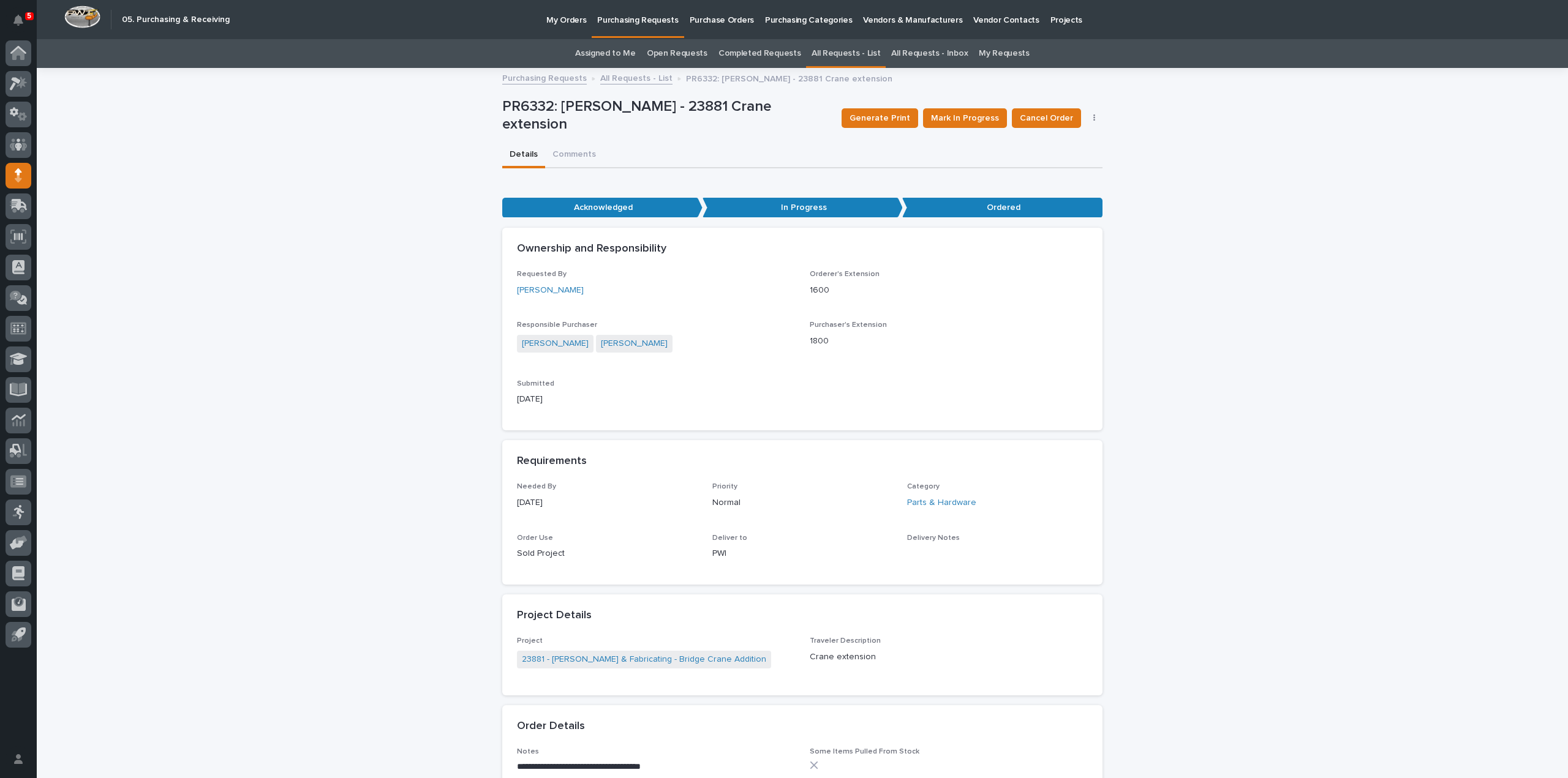
click at [598, 51] on link "Assigned to Me" at bounding box center [605, 53] width 61 height 29
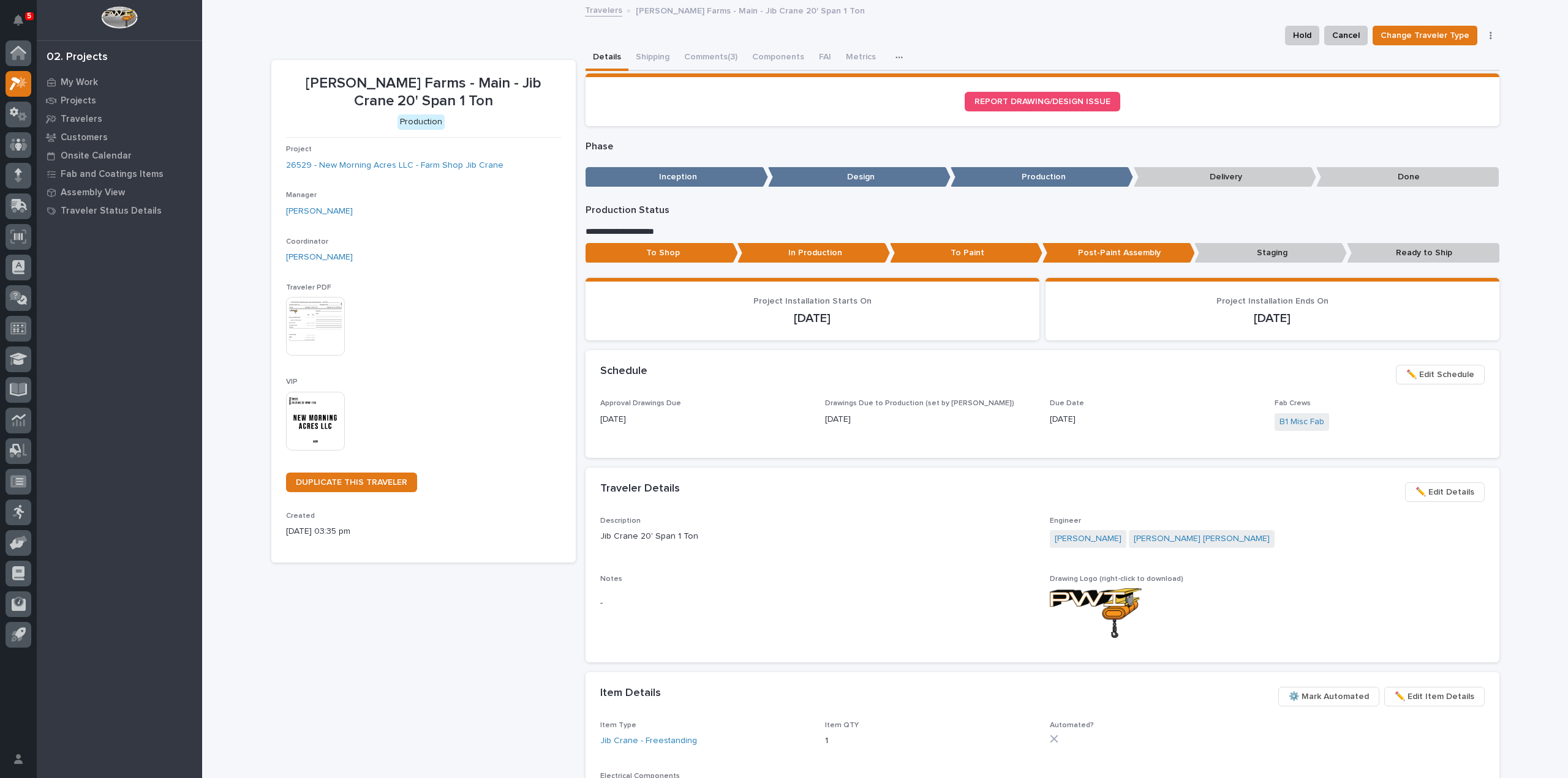
click at [328, 433] on img at bounding box center [315, 420] width 59 height 59
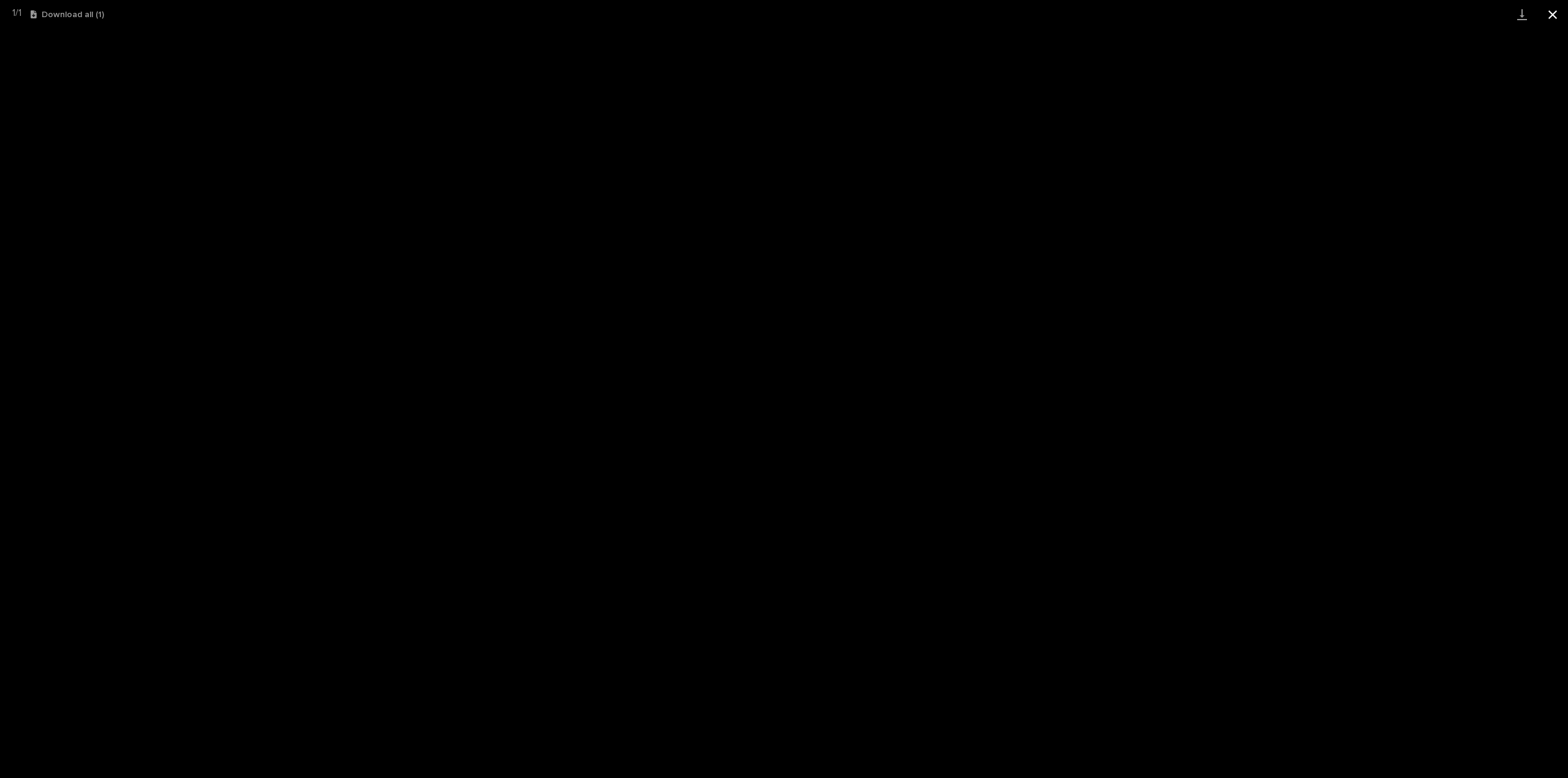
click at [1554, 20] on button "Close gallery" at bounding box center [1552, 14] width 31 height 29
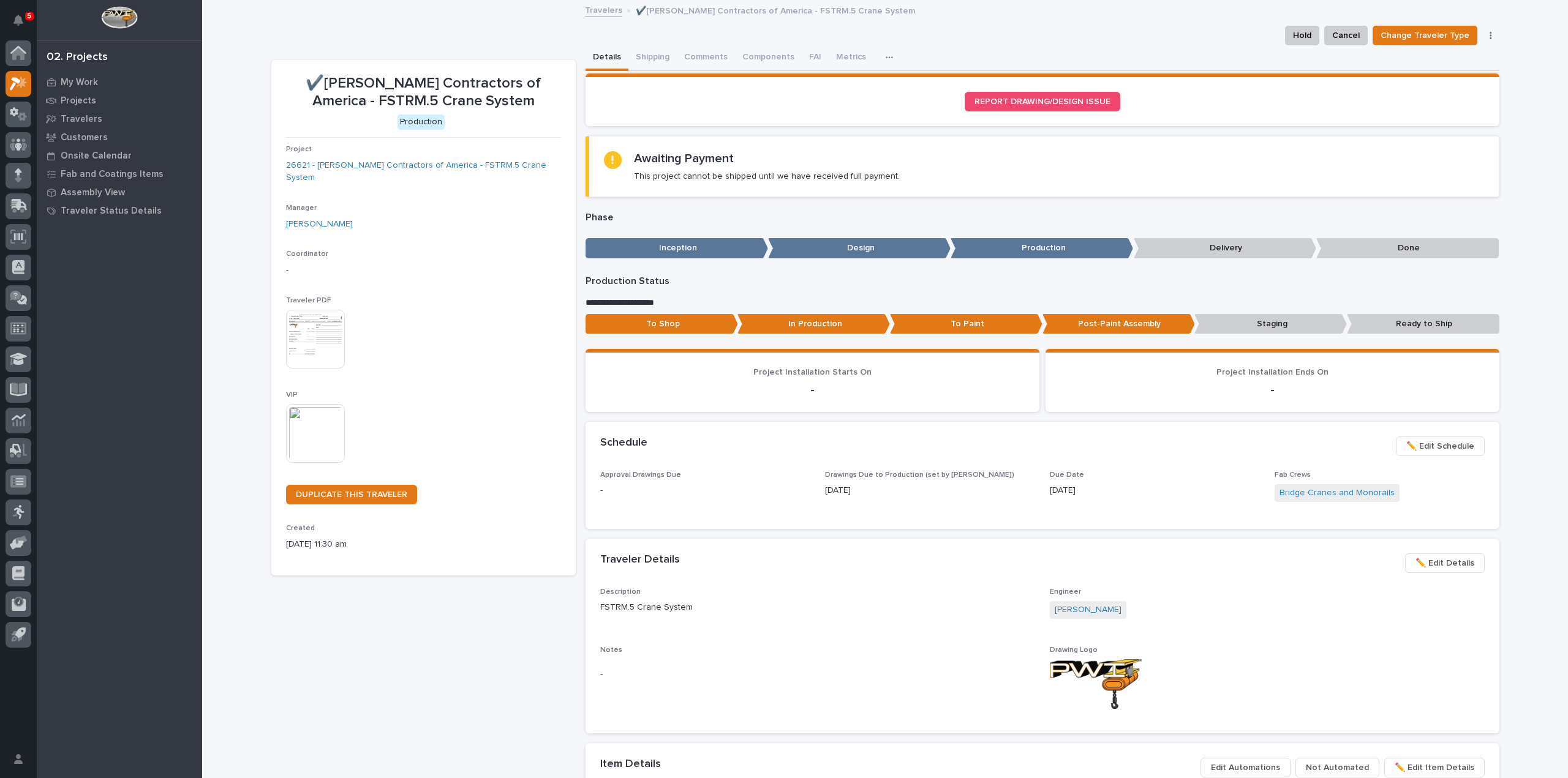
click at [306, 409] on img at bounding box center [315, 433] width 59 height 59
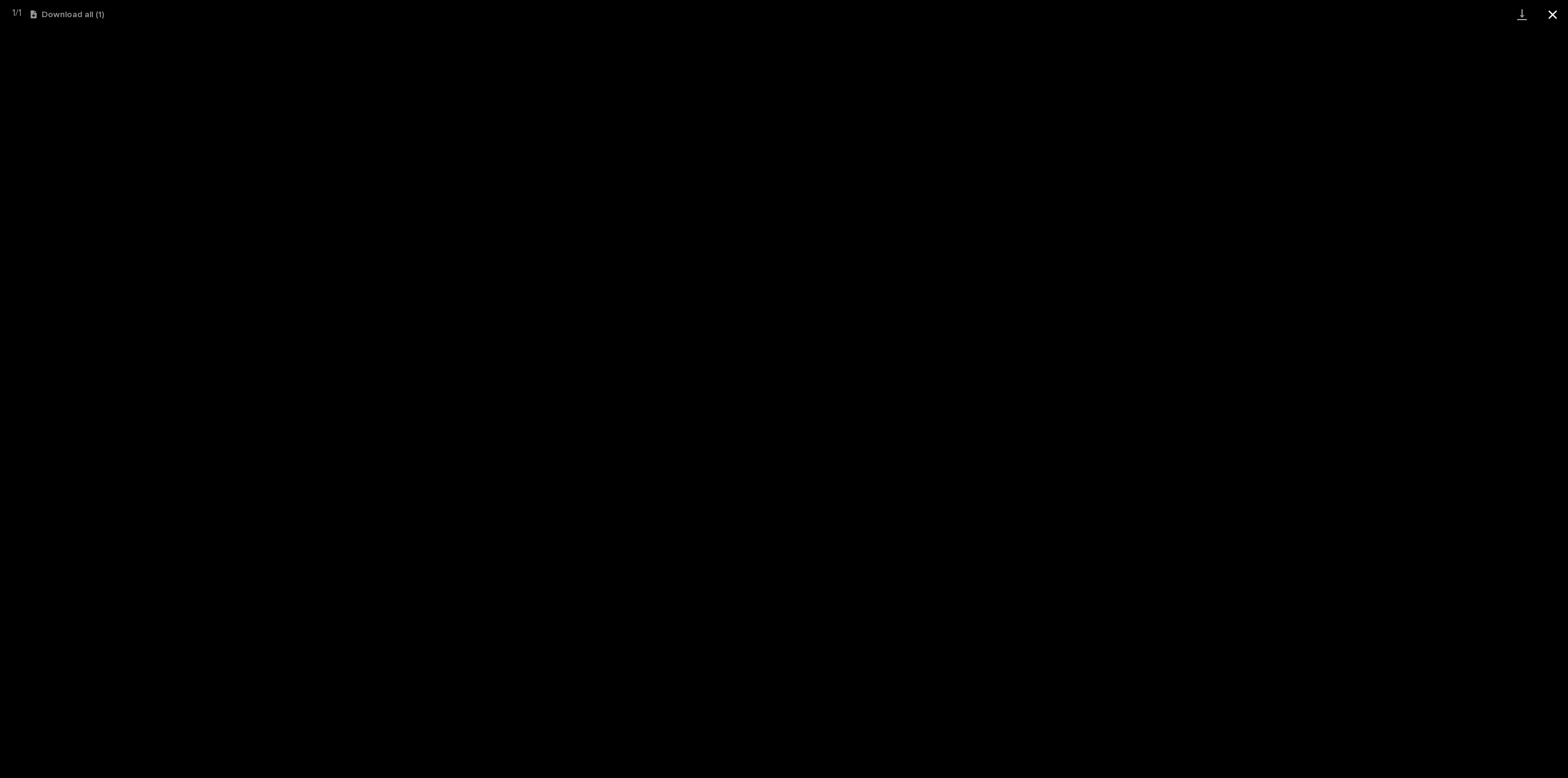
click at [1554, 13] on button "Close gallery" at bounding box center [1552, 14] width 31 height 29
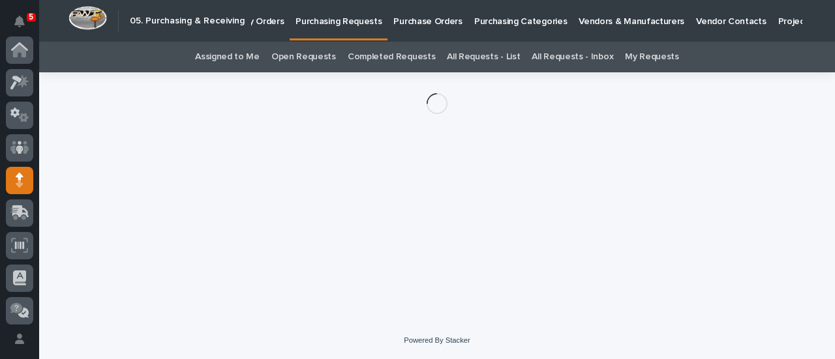
scroll to position [130, 0]
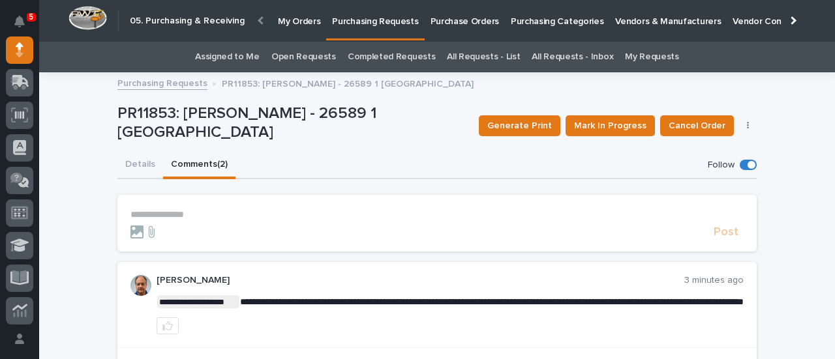
click at [291, 218] on p "**********" at bounding box center [436, 214] width 613 height 11
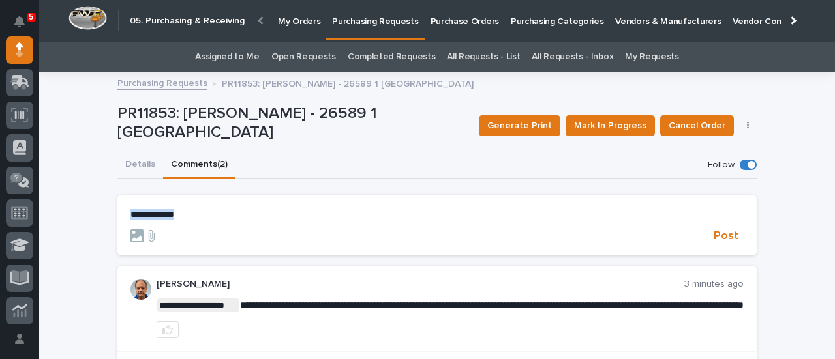
drag, startPoint x: 202, startPoint y: 219, endPoint x: 117, endPoint y: 230, distance: 84.9
click at [117, 230] on section "**********" at bounding box center [436, 225] width 639 height 61
drag, startPoint x: 137, startPoint y: 233, endPoint x: 143, endPoint y: 232, distance: 6.8
click at [138, 233] on span "[PERSON_NAME]" at bounding box center [165, 232] width 73 height 9
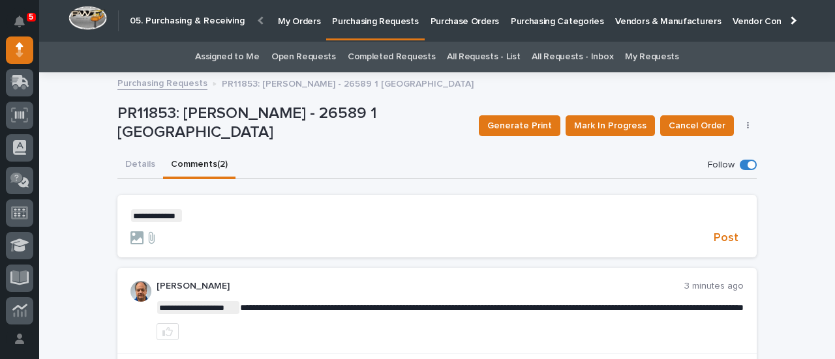
click at [199, 214] on p "**********" at bounding box center [436, 215] width 613 height 13
click at [725, 241] on span "Post" at bounding box center [726, 238] width 25 height 12
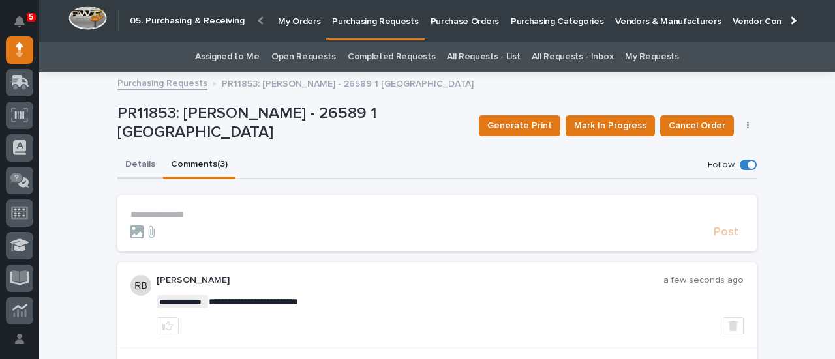
click at [140, 162] on button "Details" at bounding box center [140, 165] width 46 height 27
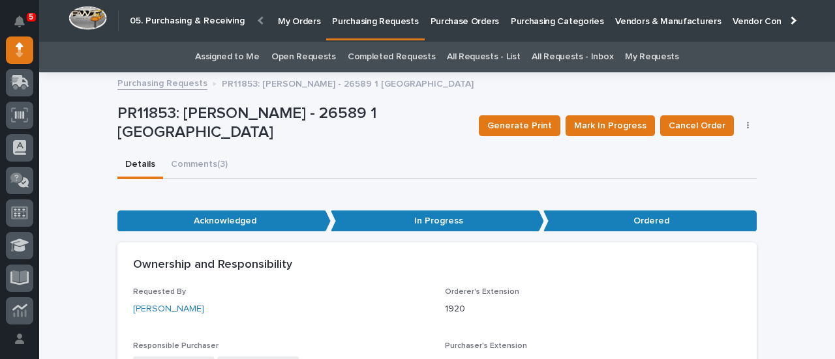
click at [252, 61] on link "Assigned to Me" at bounding box center [227, 57] width 65 height 31
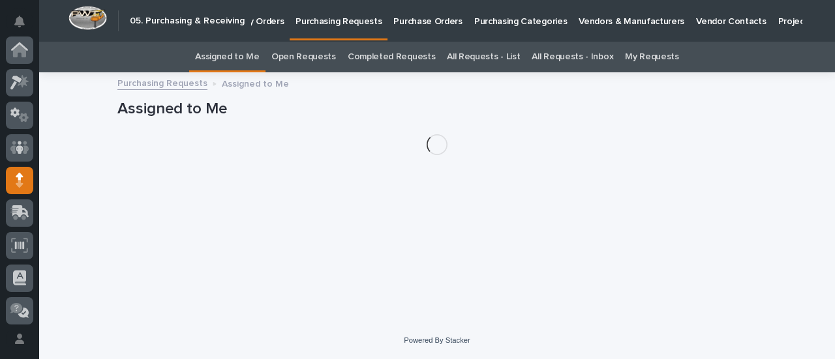
scroll to position [130, 0]
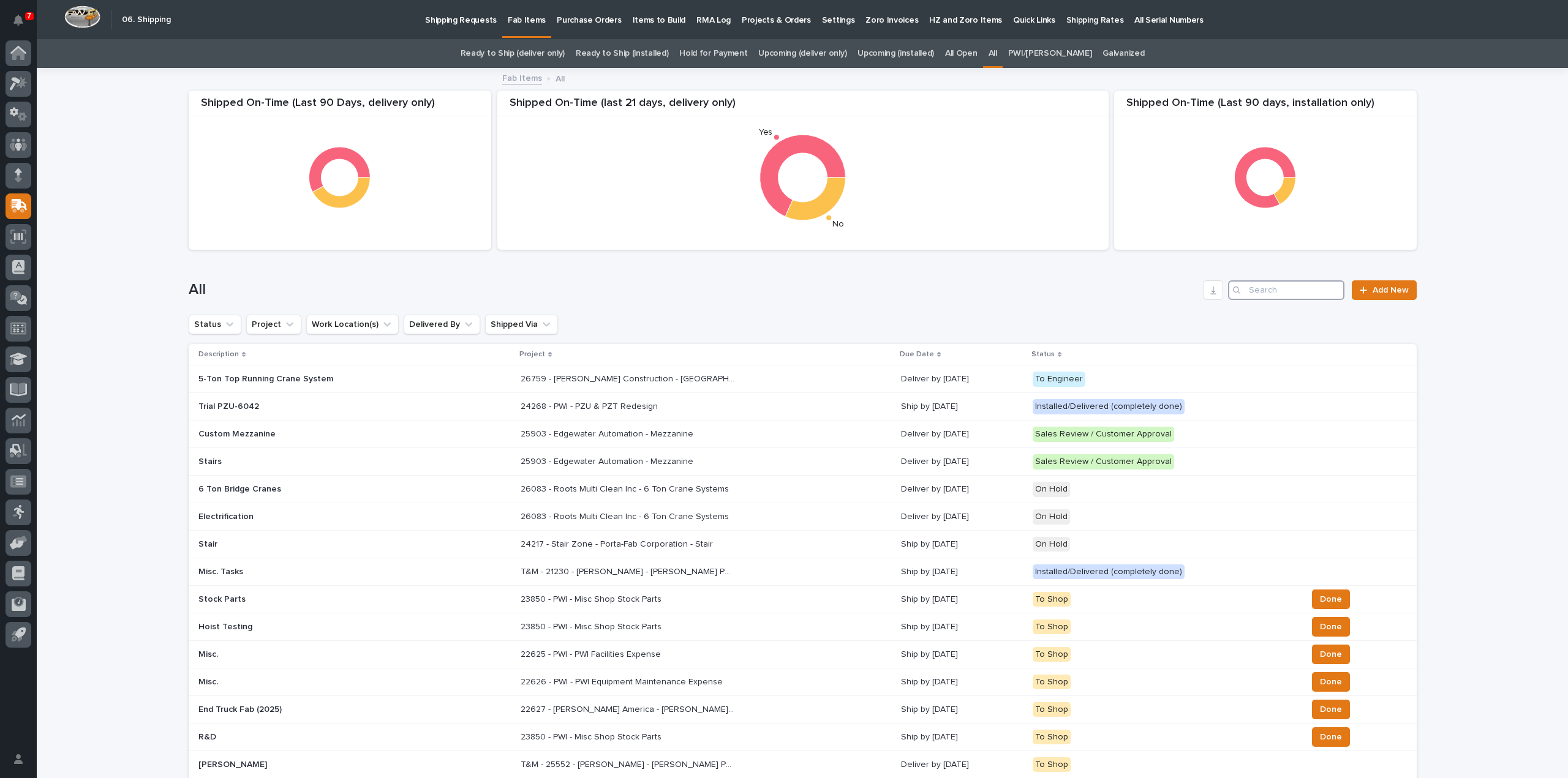
click at [1318, 286] on input "Search" at bounding box center [1286, 290] width 116 height 20
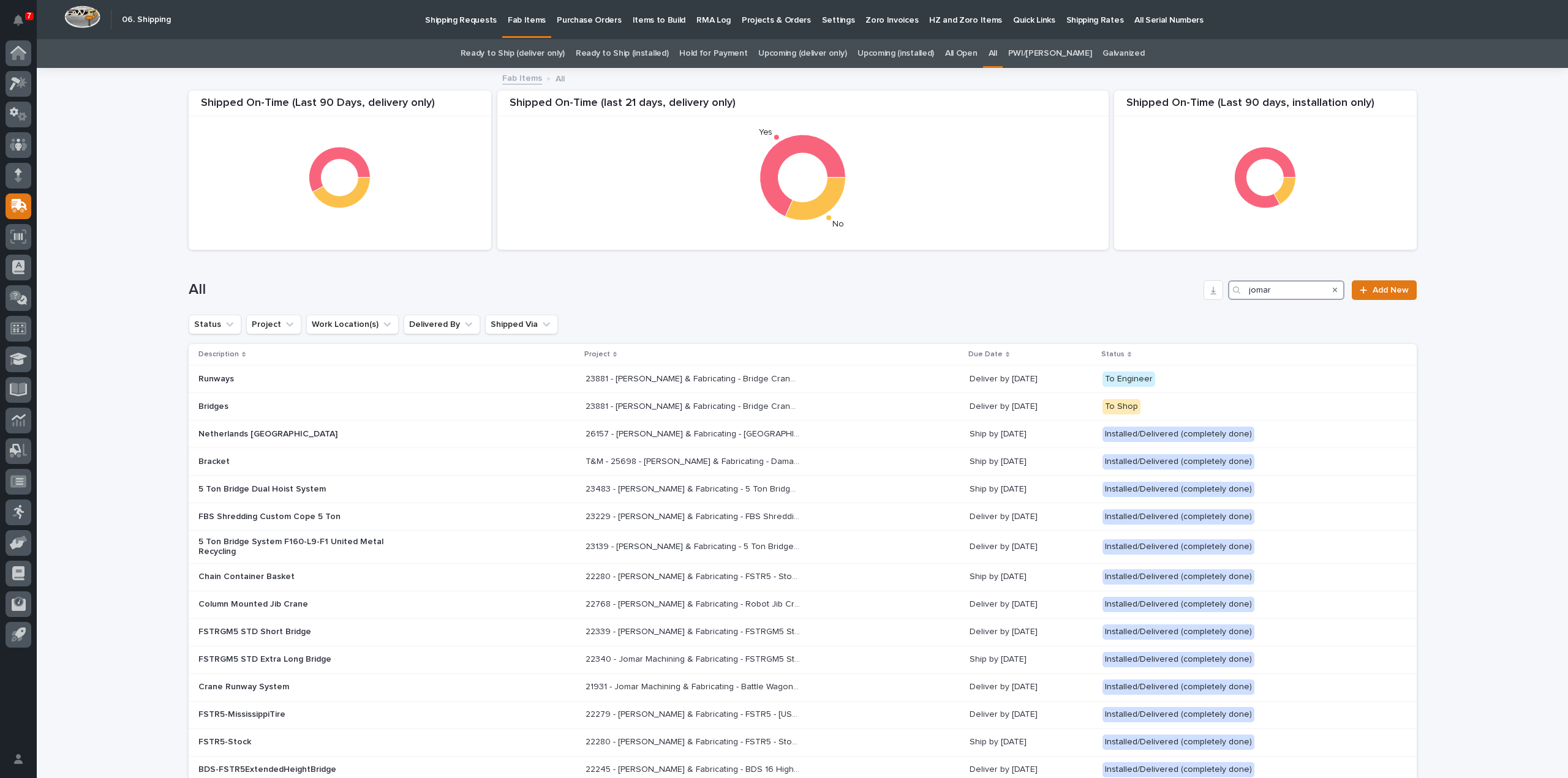
type input "jomar"
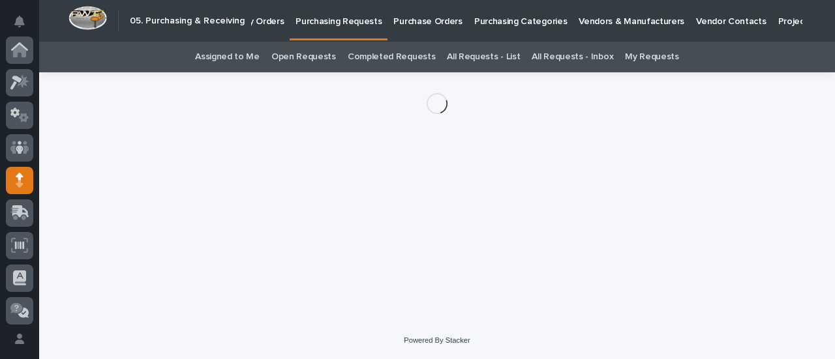
scroll to position [130, 0]
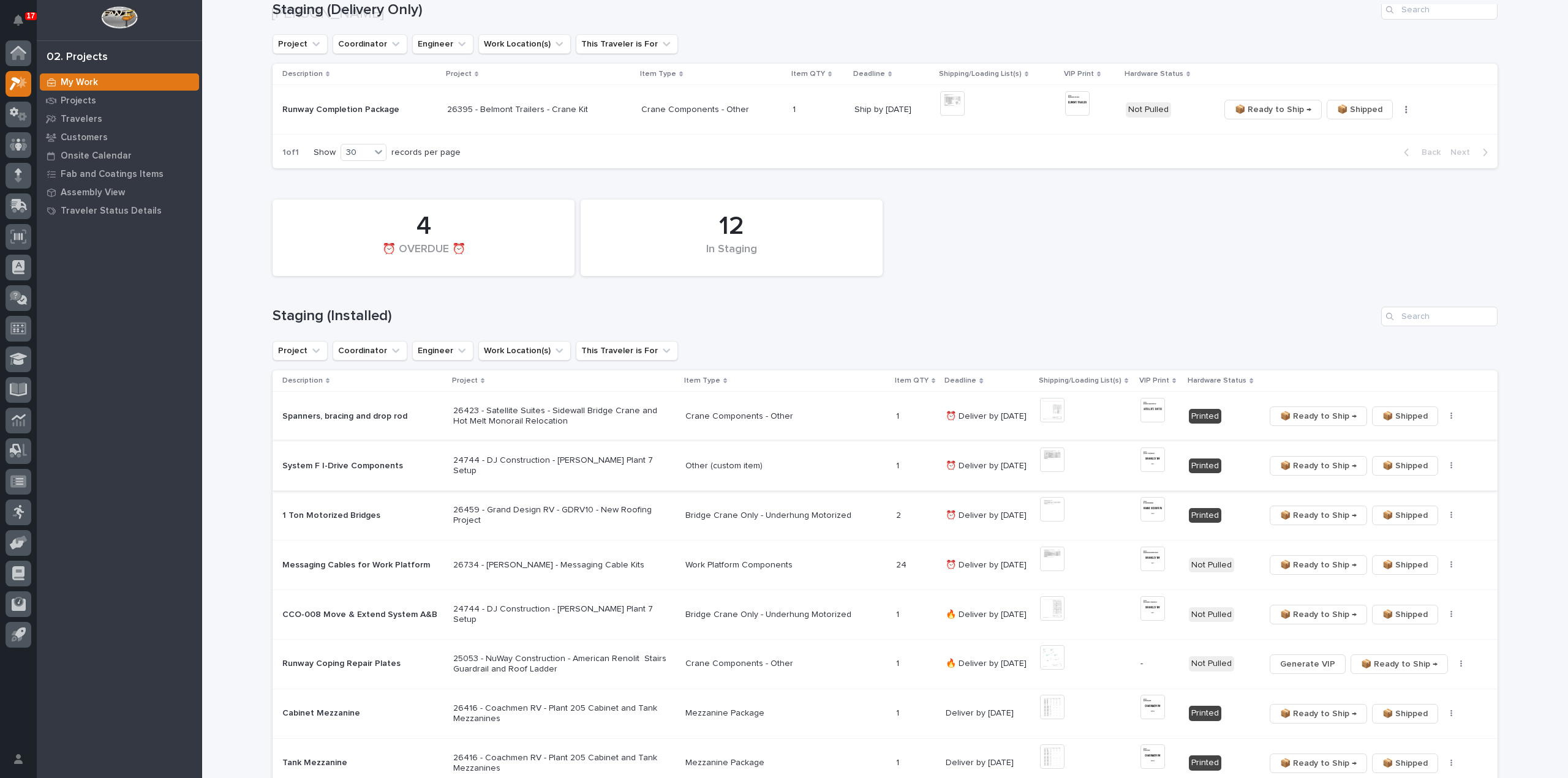
scroll to position [245, 0]
click at [1425, 313] on input "Search" at bounding box center [1439, 313] width 116 height 20
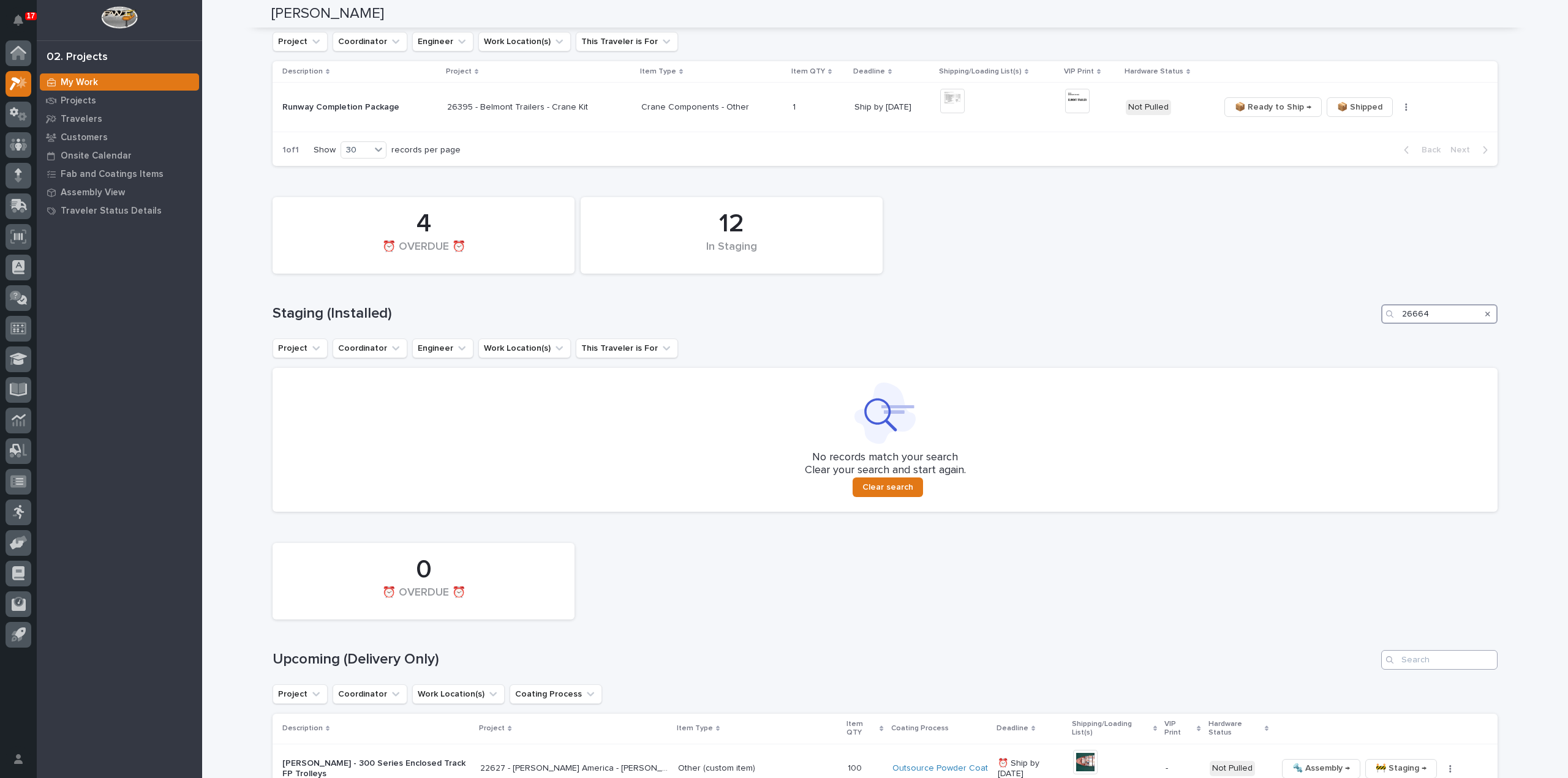
type input "26664"
click at [1441, 663] on input "Search" at bounding box center [1439, 660] width 116 height 20
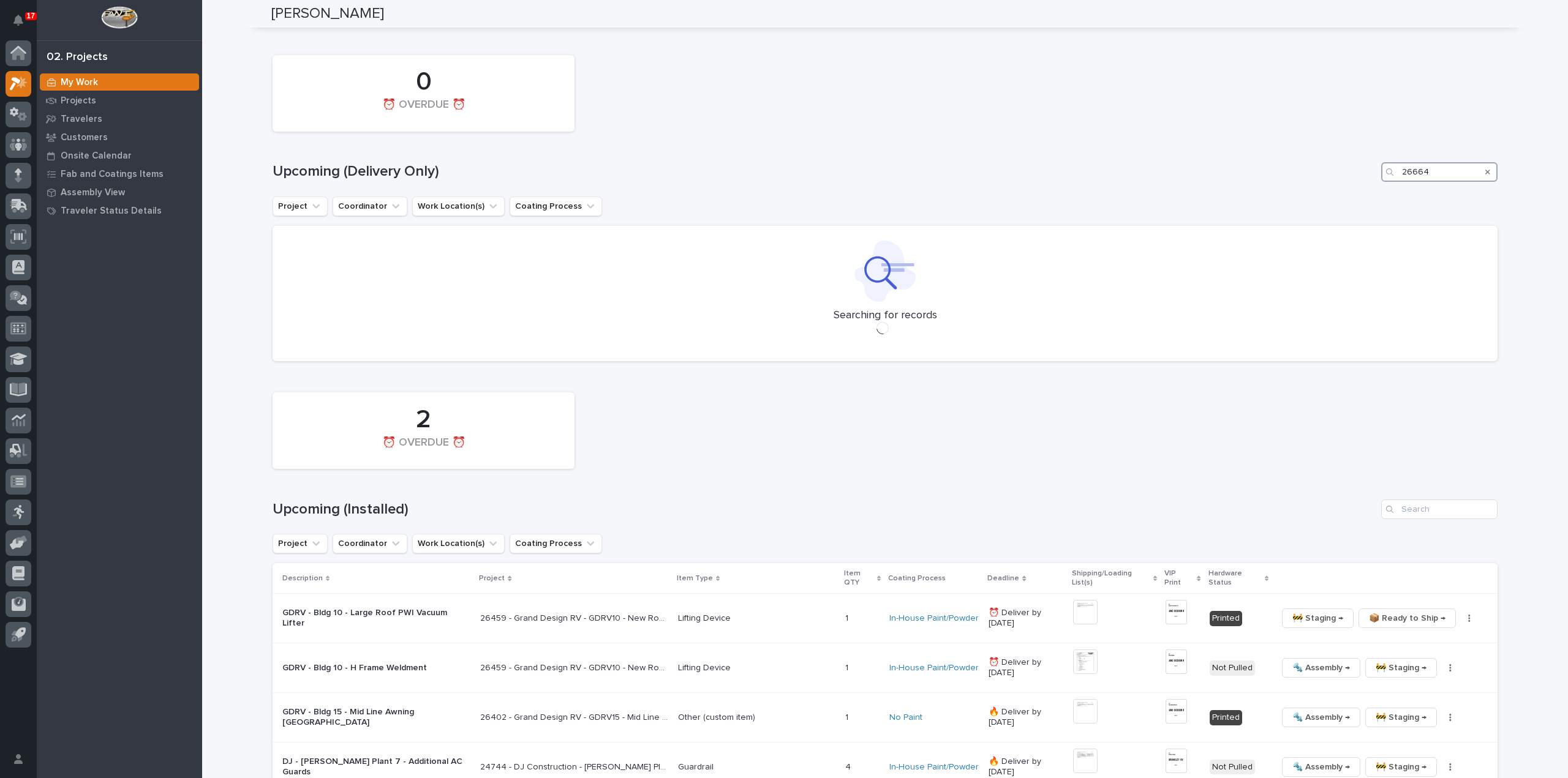
scroll to position [735, 0]
type input "26664"
click at [1455, 513] on input "Search" at bounding box center [1439, 507] width 116 height 20
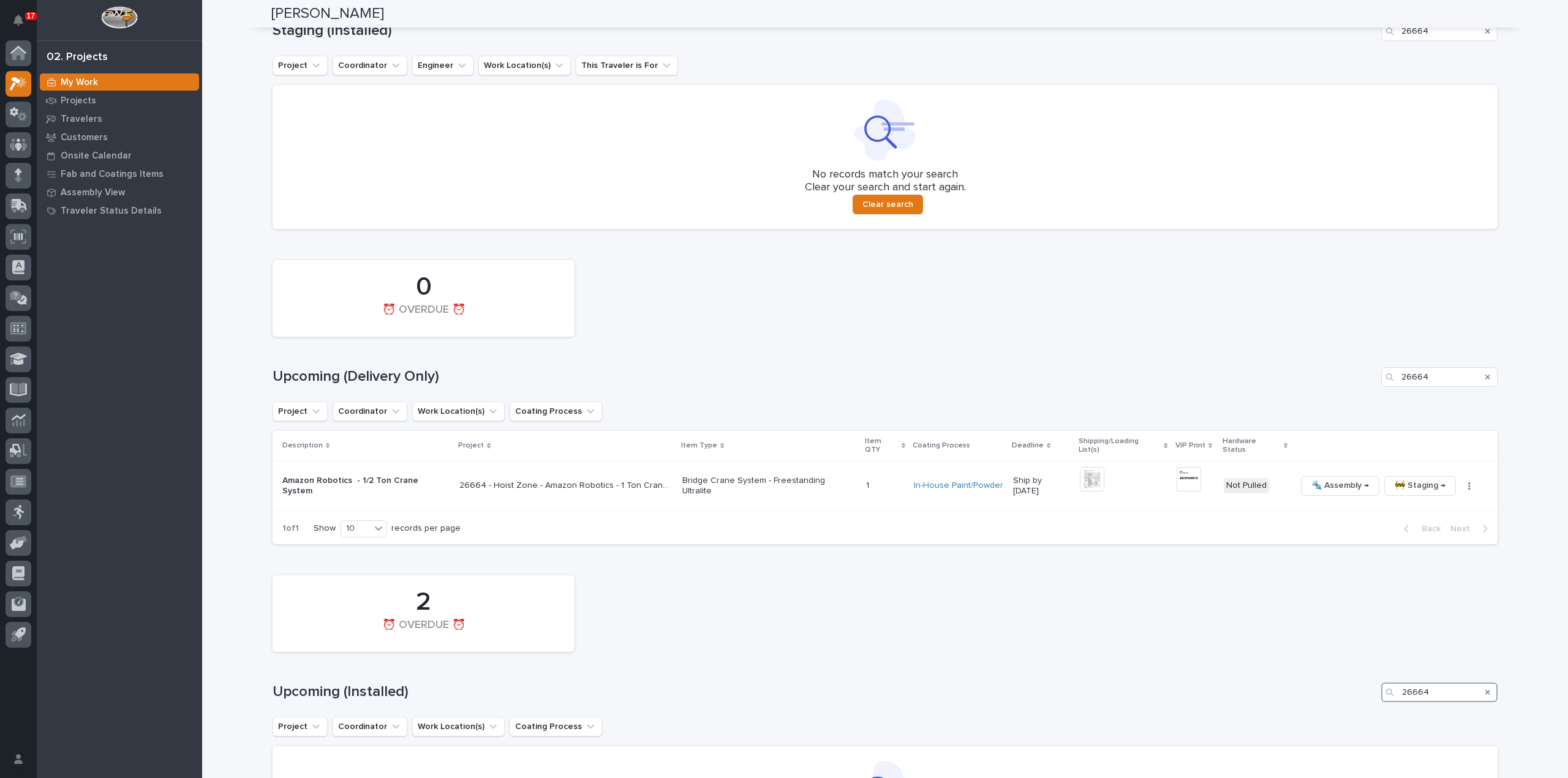
scroll to position [511, 0]
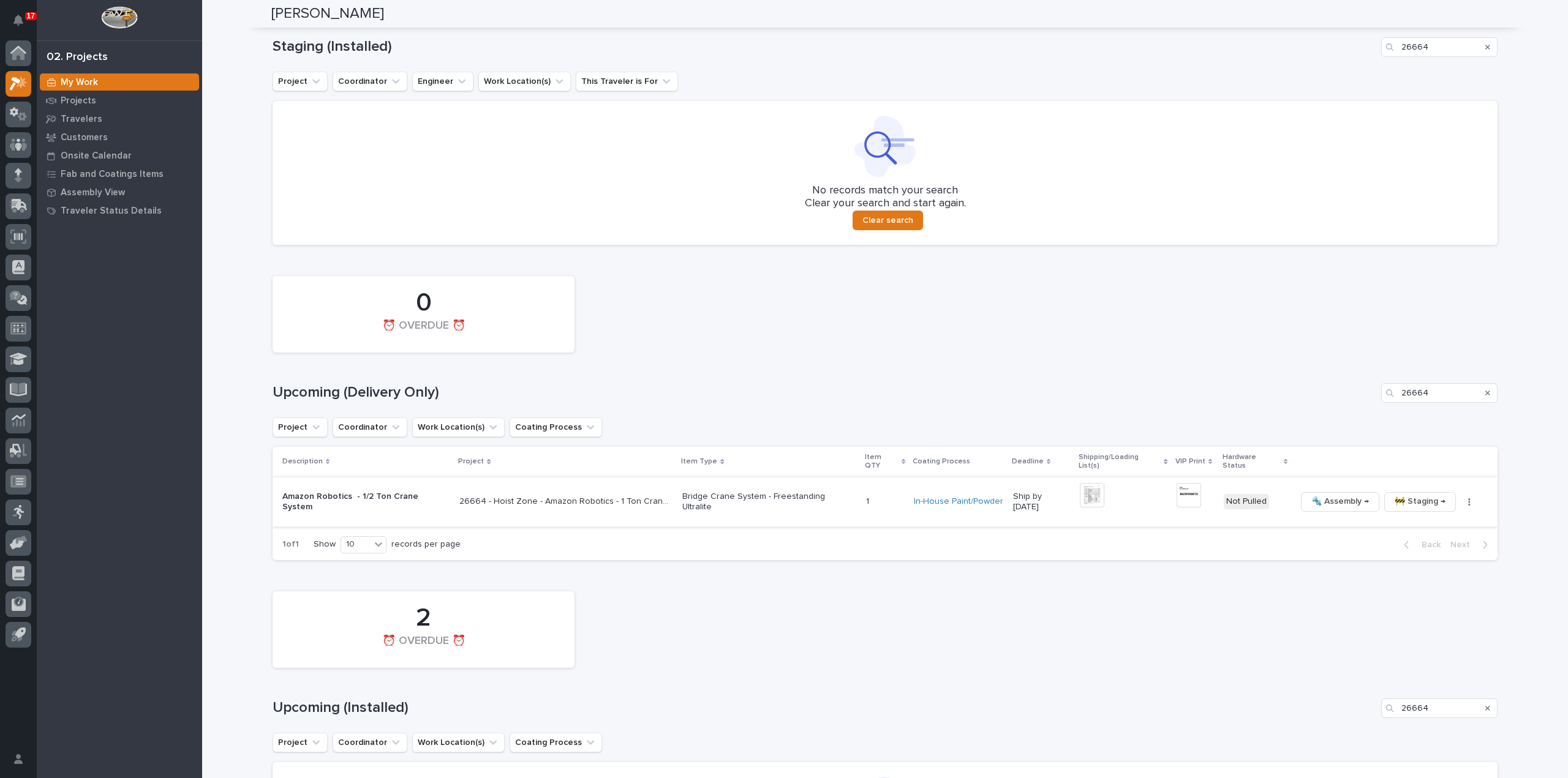
click at [1087, 488] on img at bounding box center [1092, 496] width 24 height 24
click at [1095, 489] on img at bounding box center [1092, 496] width 24 height 24
click at [1189, 490] on img at bounding box center [1189, 496] width 24 height 24
click at [1468, 498] on icon "button" at bounding box center [1469, 502] width 2 height 8
click at [1433, 573] on span "🔩 Hardware" at bounding box center [1410, 576] width 52 height 15
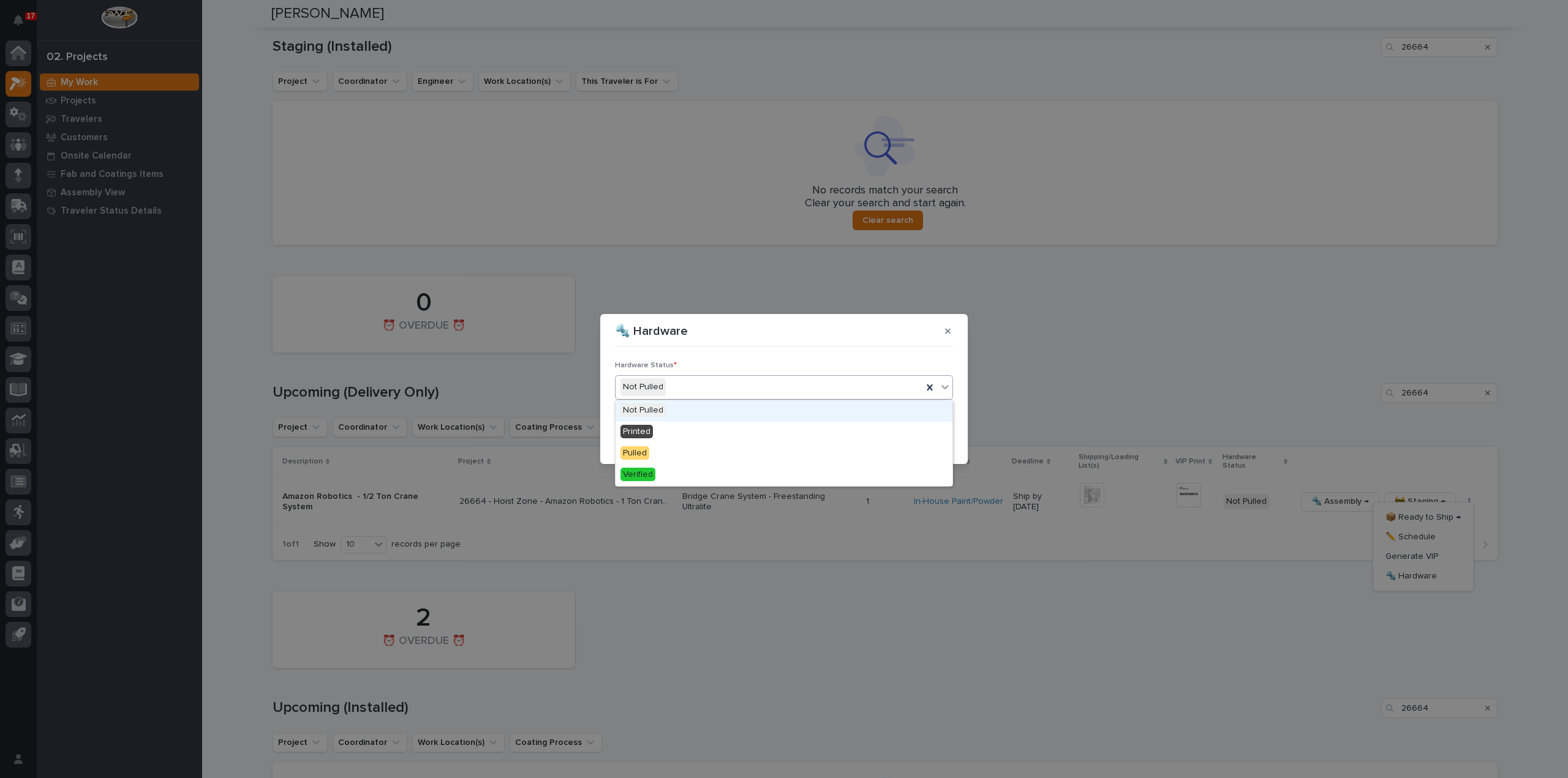
click at [737, 391] on div "Not Pulled" at bounding box center [768, 388] width 307 height 21
click at [720, 431] on div "Printed" at bounding box center [783, 432] width 337 height 22
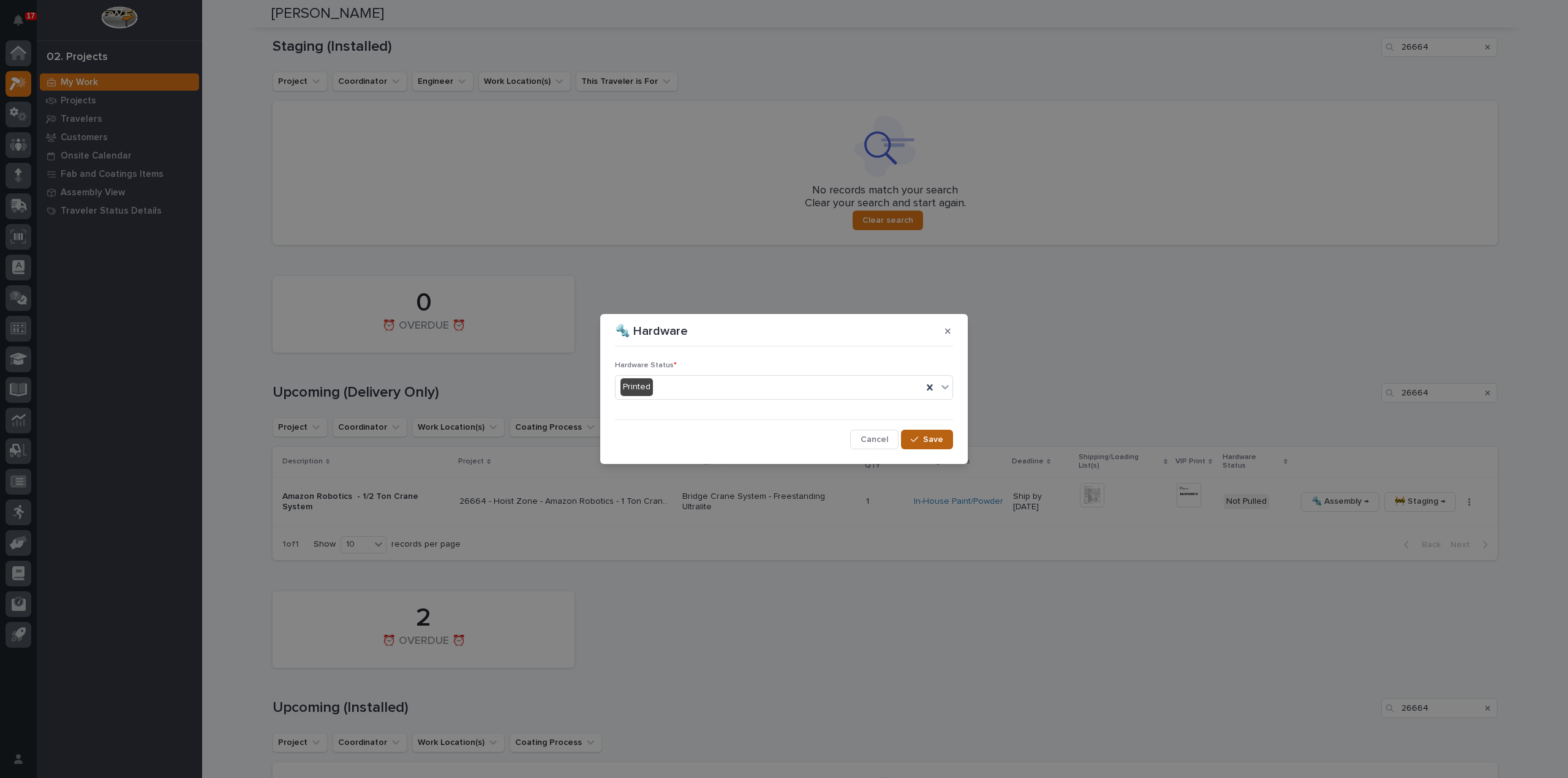
click at [929, 440] on span "Save" at bounding box center [933, 439] width 21 height 11
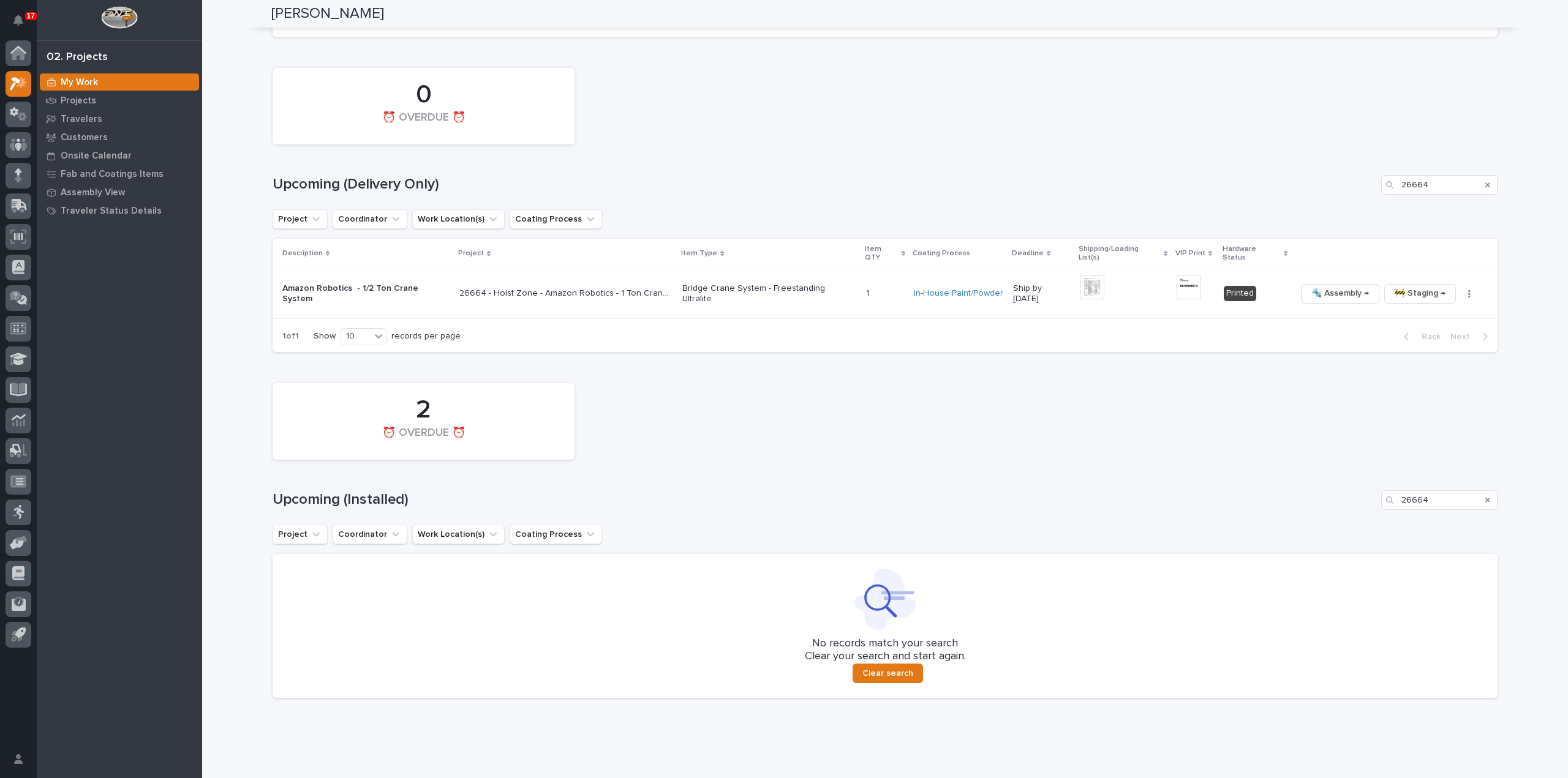
scroll to position [737, 0]
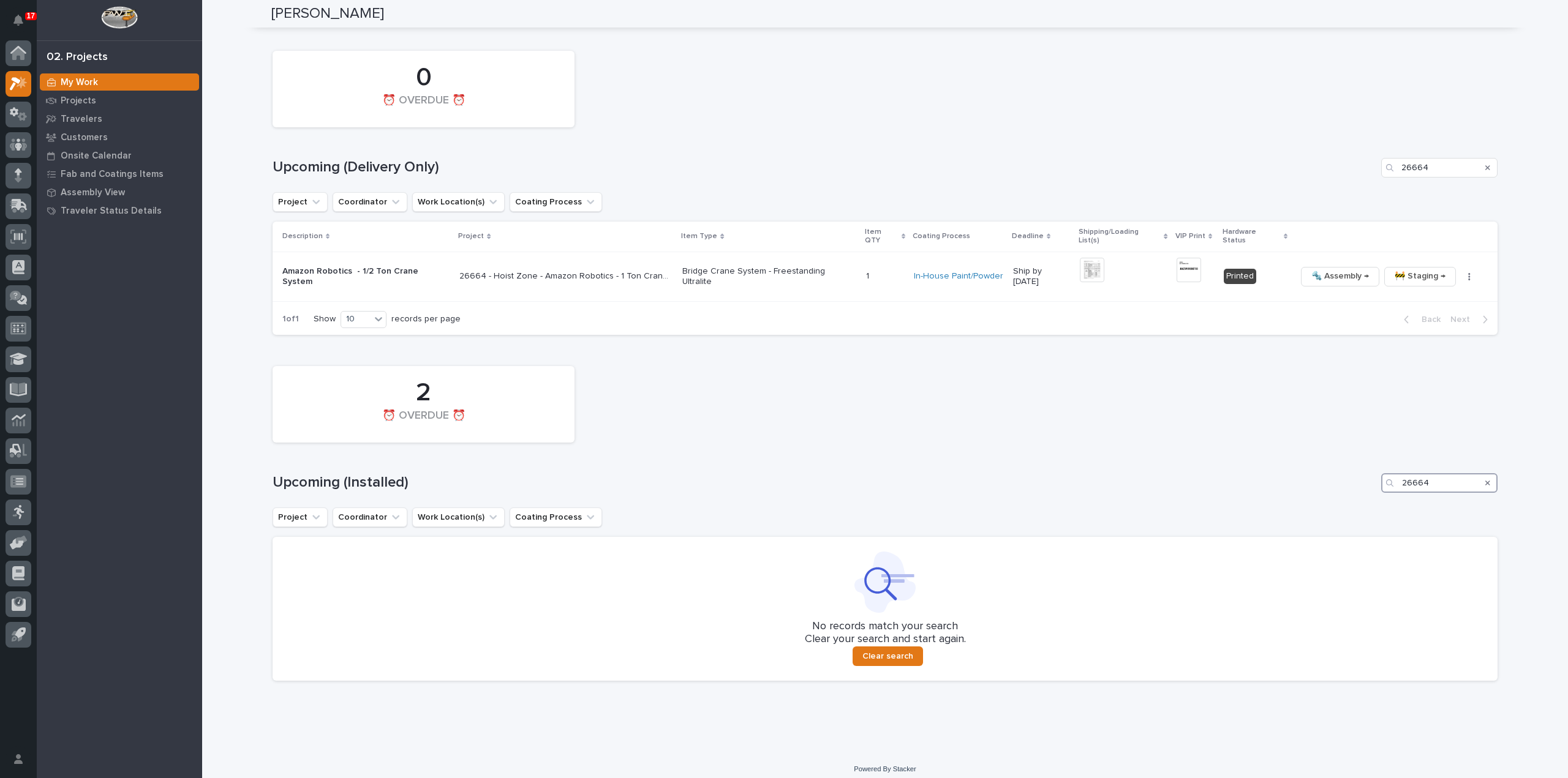
drag, startPoint x: 1445, startPoint y: 474, endPoint x: 1340, endPoint y: 497, distance: 107.5
click at [1340, 497] on div "2 ⏰ OVERDUE ⏰ Upcoming (Installed) 26664 Project Coordinator Work Location(s) C…" at bounding box center [884, 521] width 1224 height 321
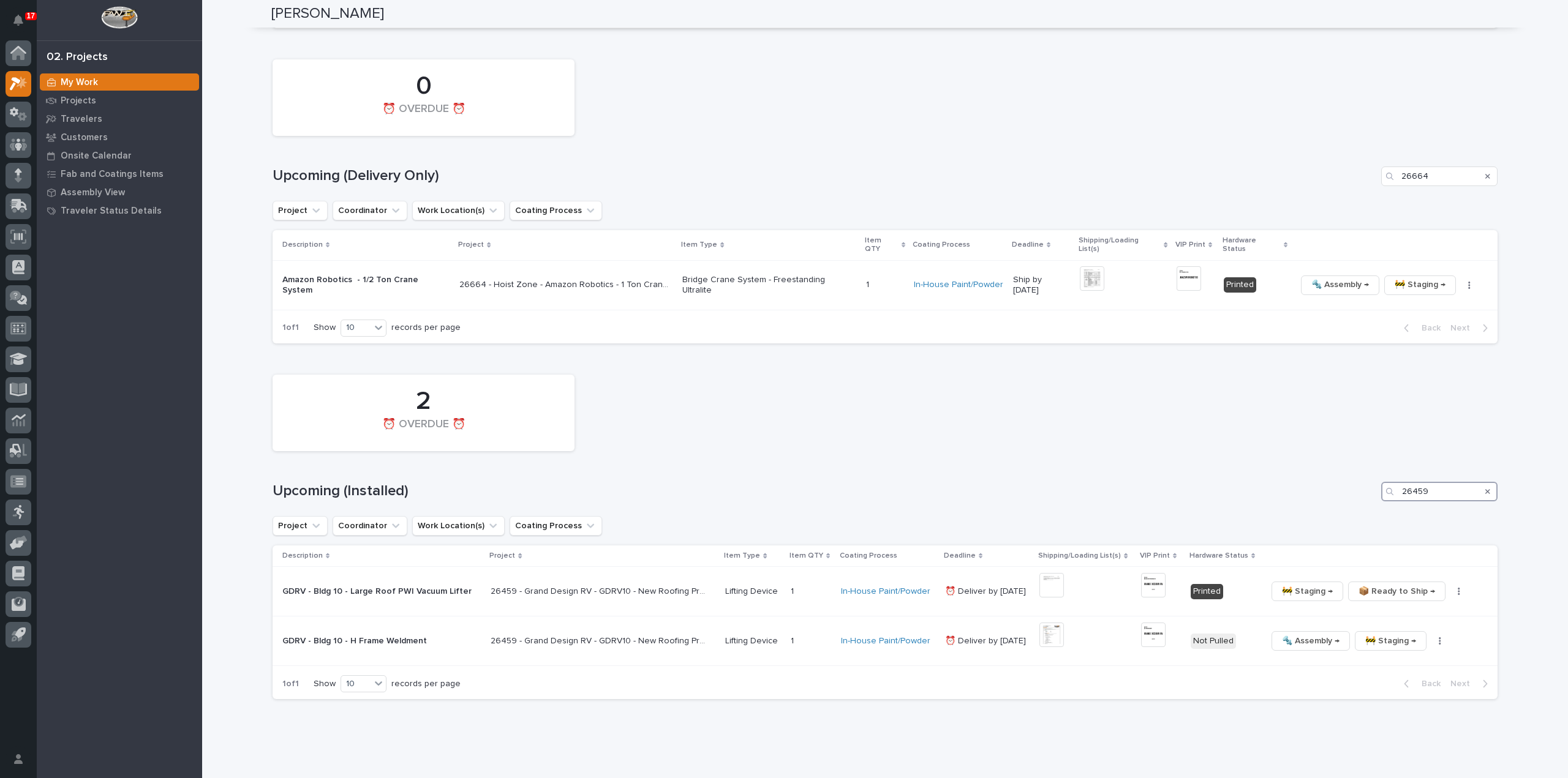
scroll to position [741, 0]
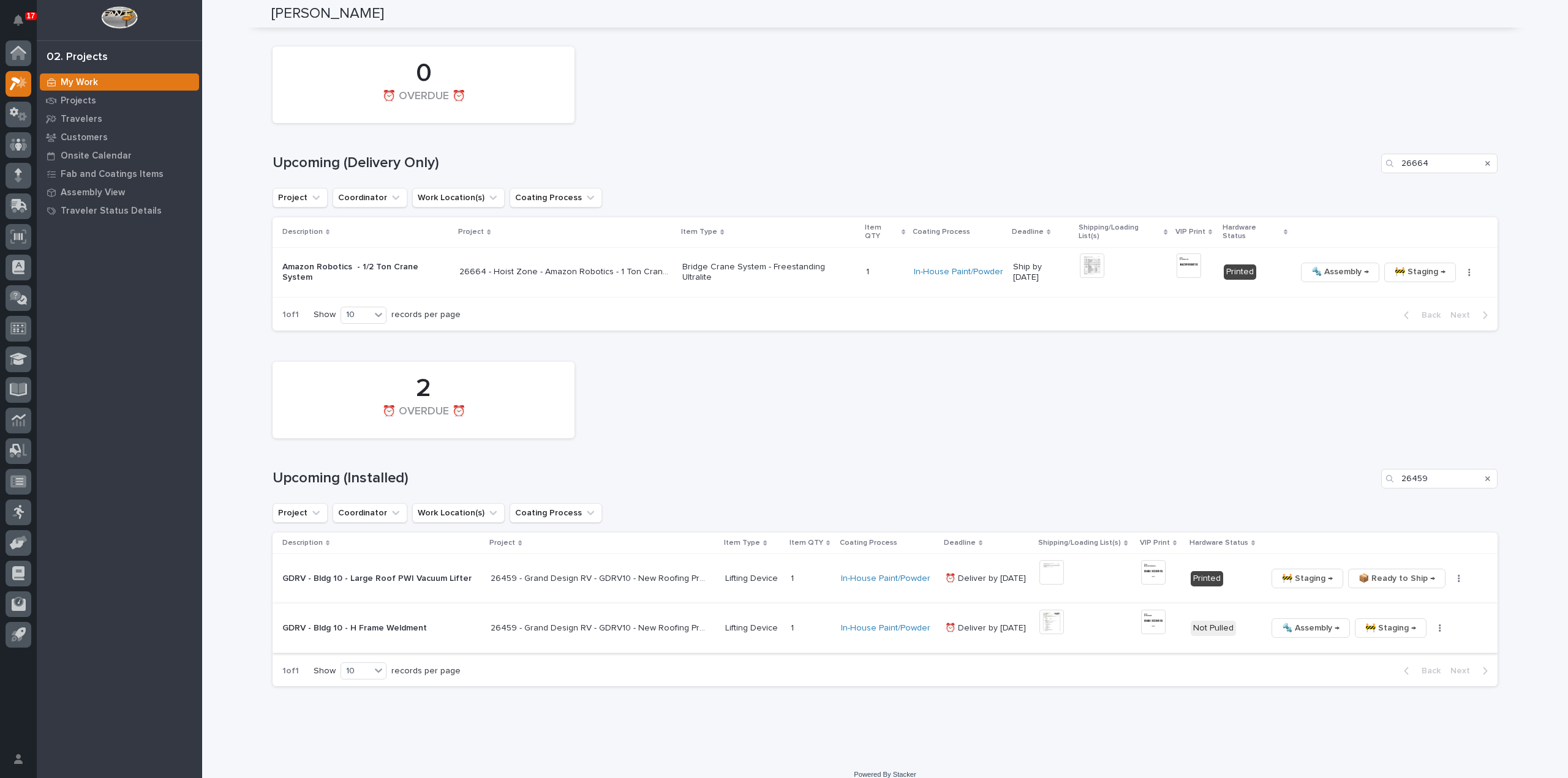
click at [1051, 618] on img at bounding box center [1052, 622] width 24 height 24
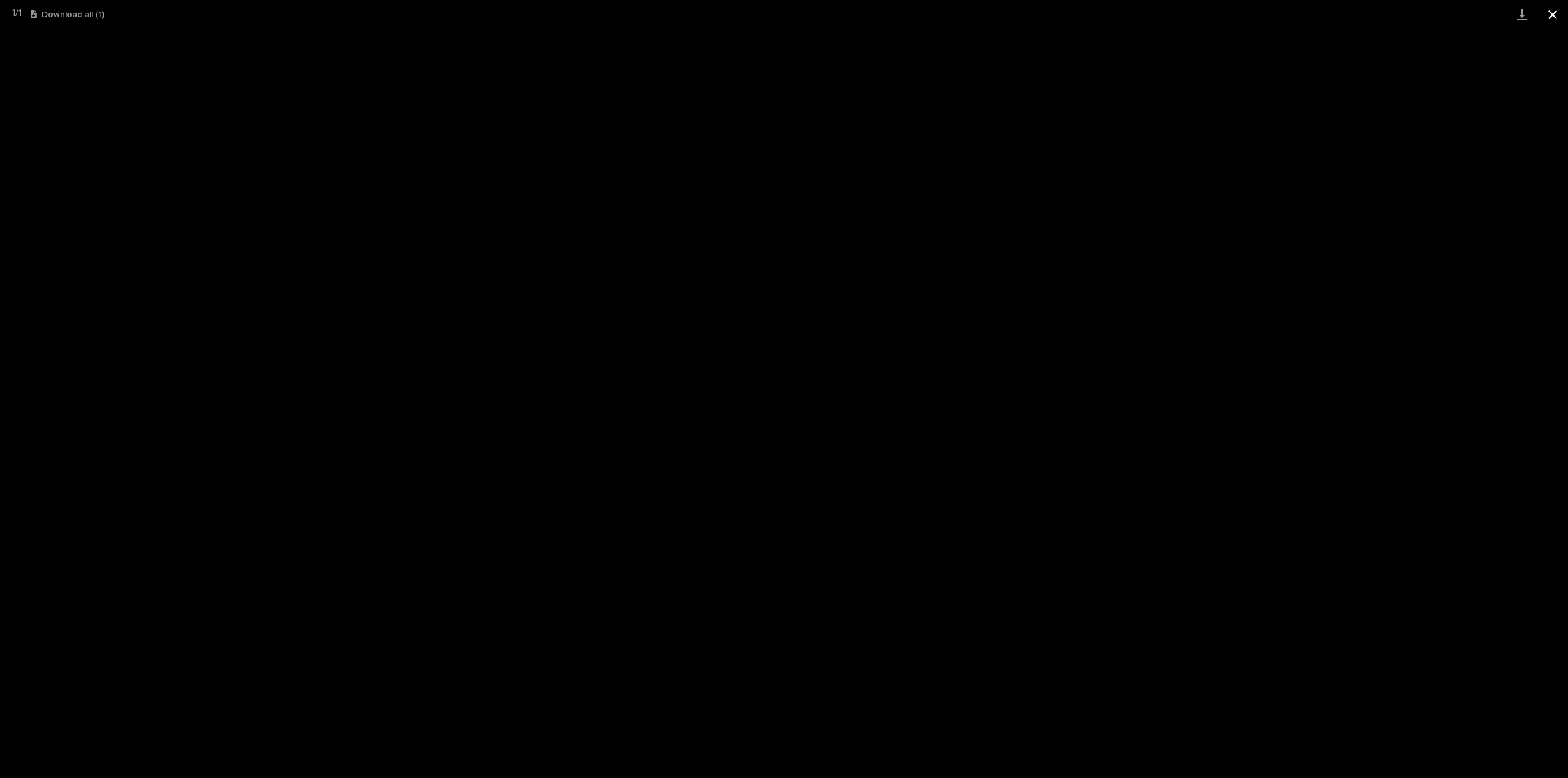
click at [1553, 16] on button "Close gallery" at bounding box center [1552, 14] width 31 height 29
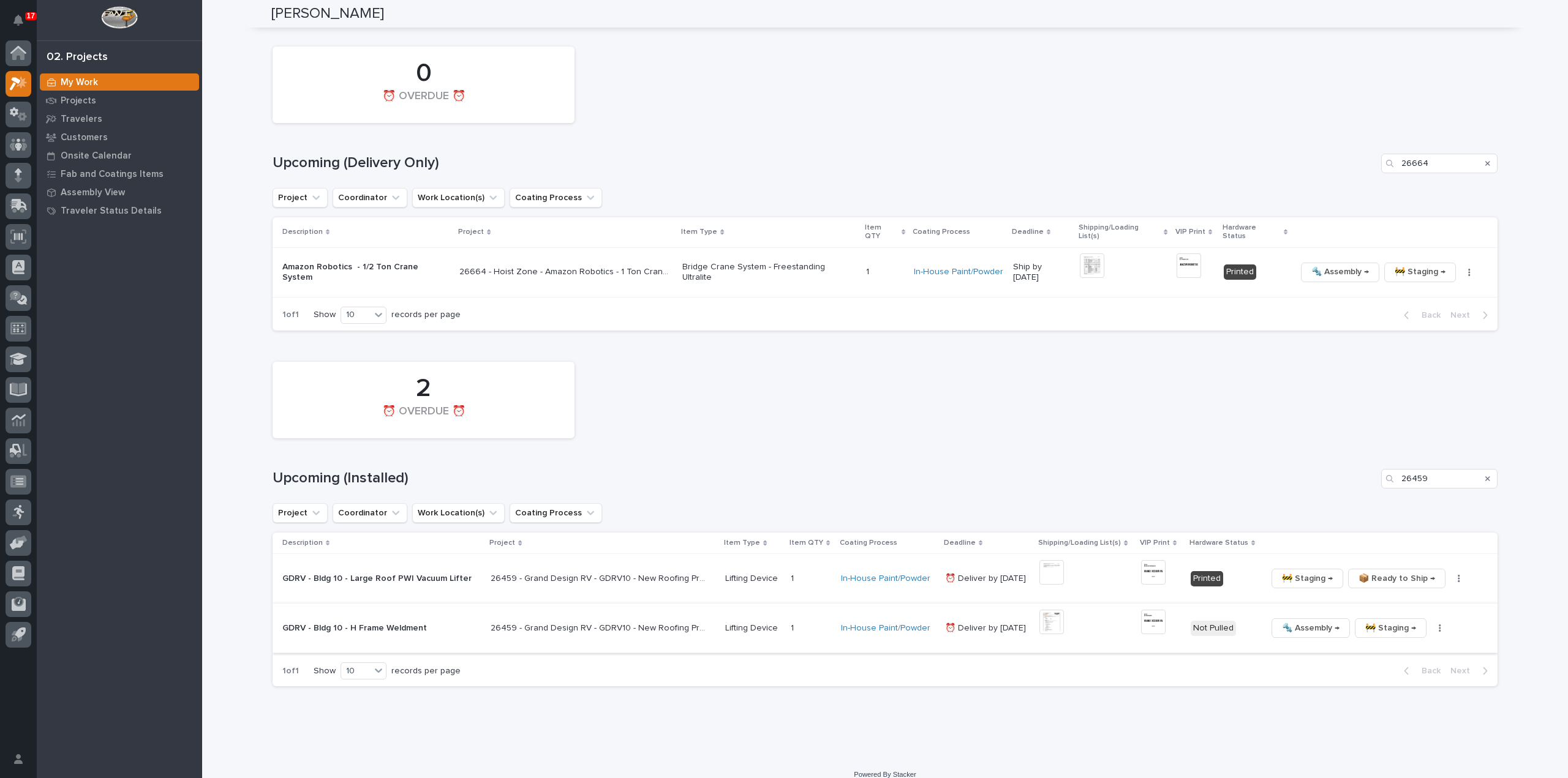
click at [1143, 614] on img at bounding box center [1153, 622] width 24 height 24
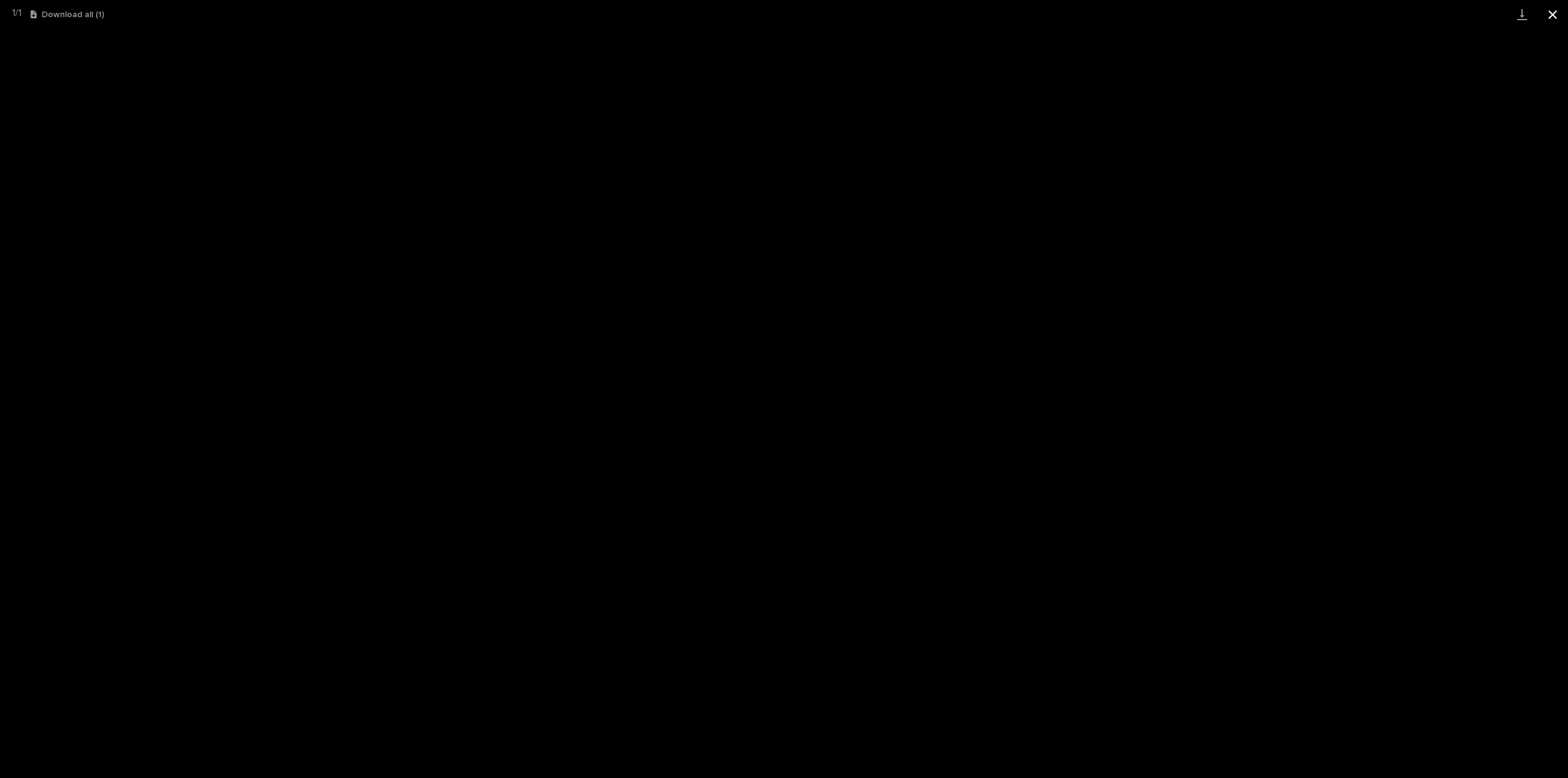
click at [1558, 11] on button "Close gallery" at bounding box center [1552, 14] width 31 height 29
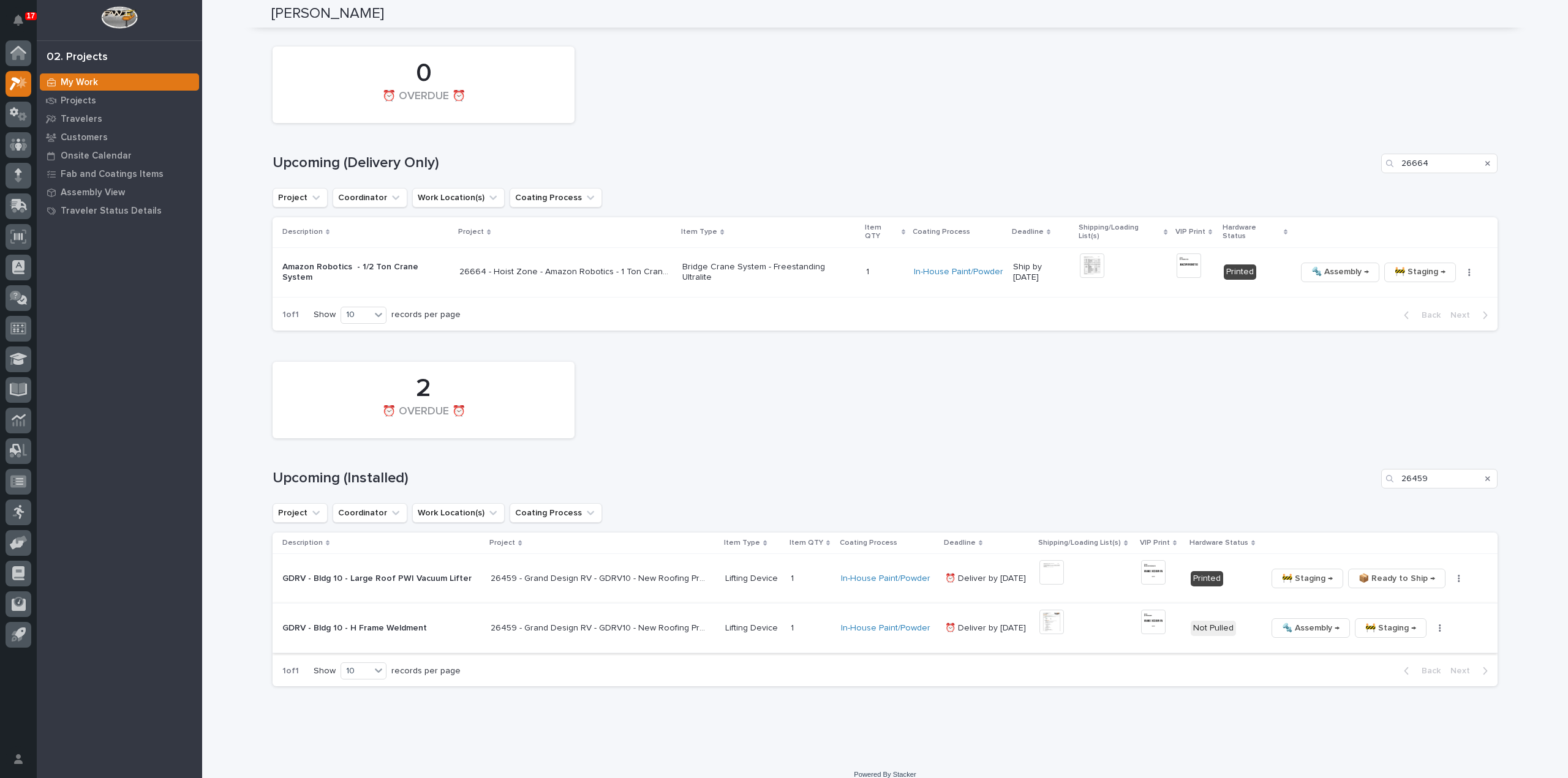
click at [1438, 624] on icon "button" at bounding box center [1439, 628] width 3 height 8
click at [1377, 704] on span "🔩 Hardware" at bounding box center [1383, 710] width 52 height 15
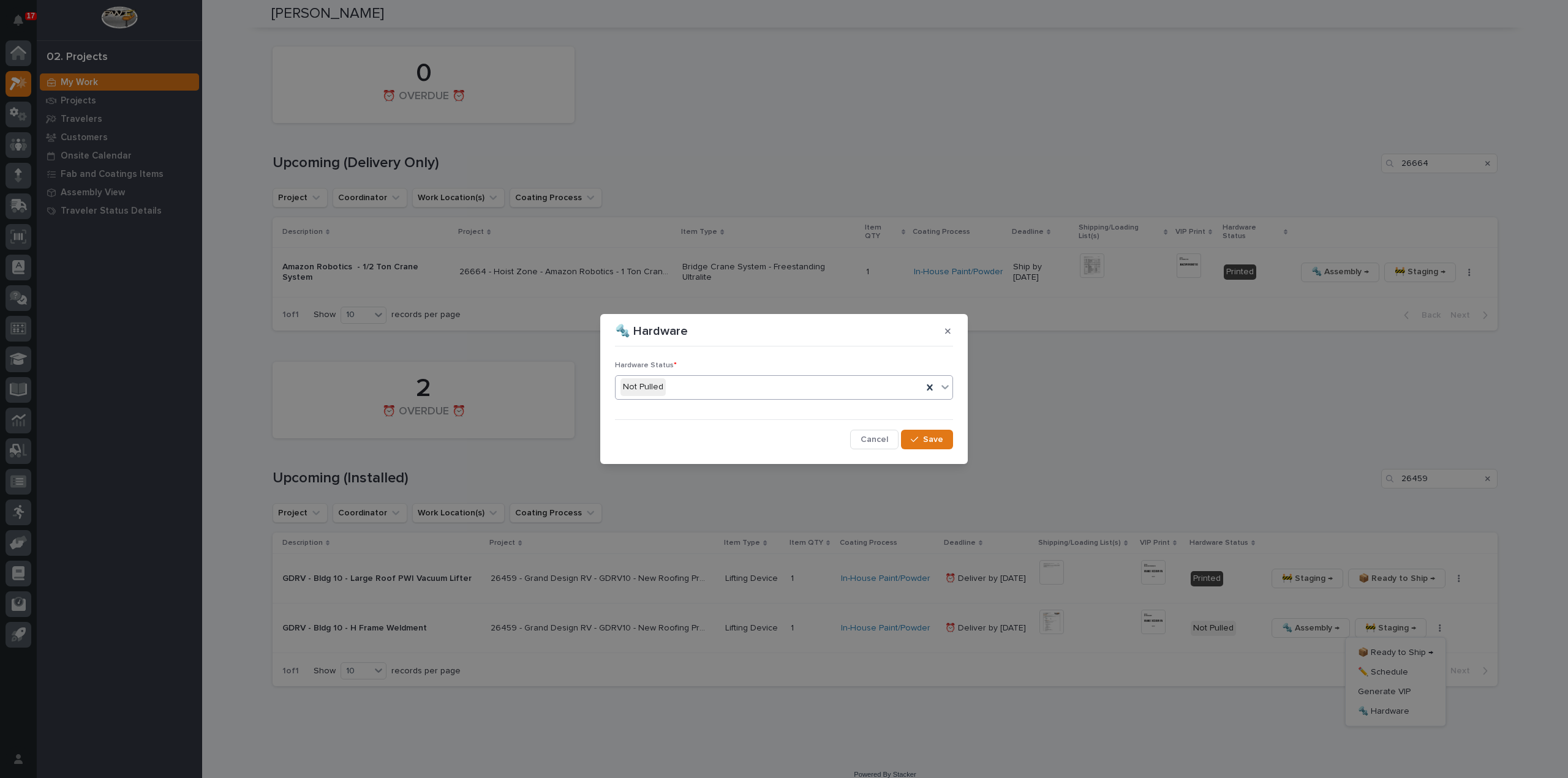
click at [668, 387] on div "Not Pulled" at bounding box center [768, 388] width 307 height 21
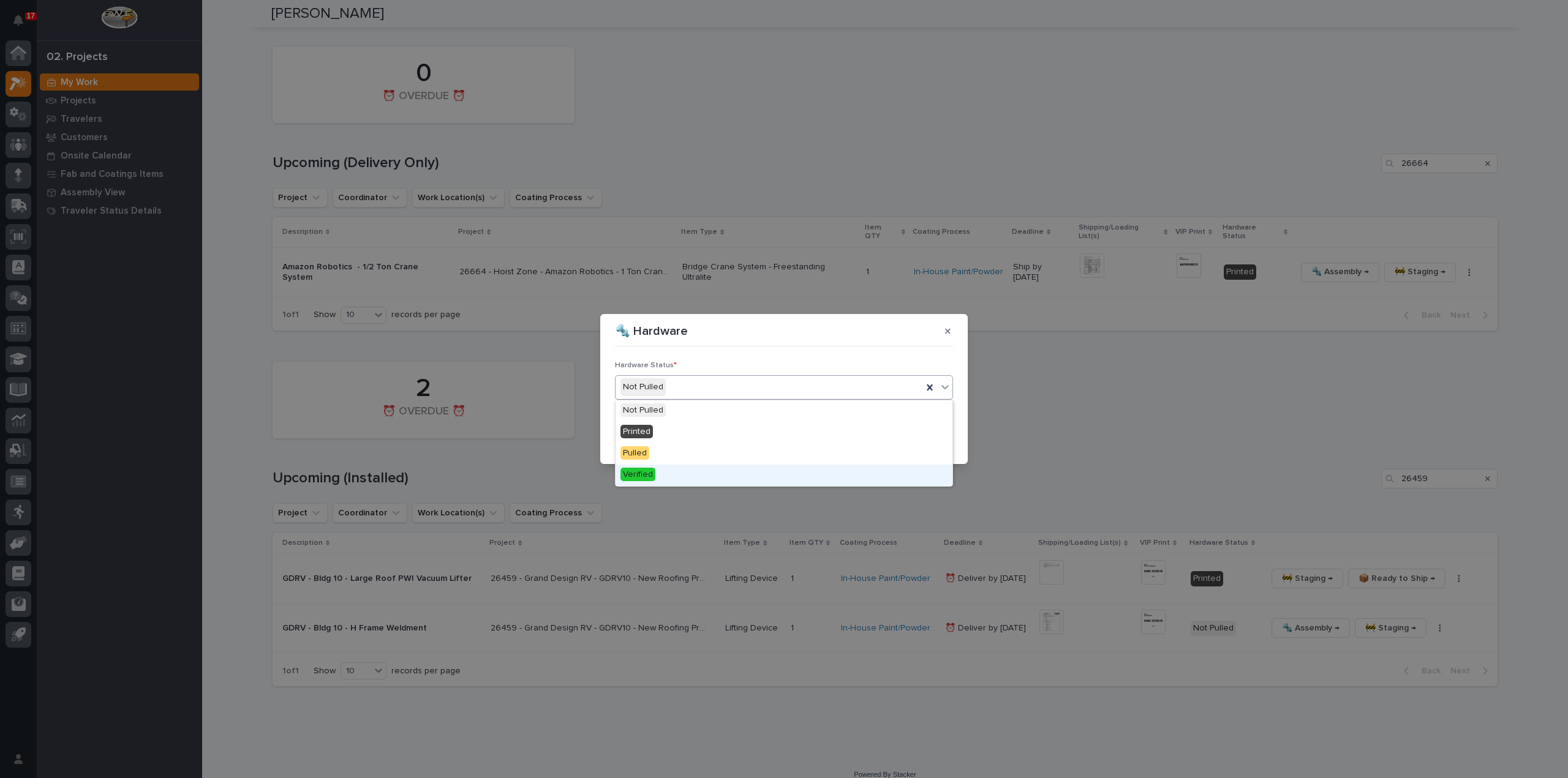
click at [666, 471] on div "Verified" at bounding box center [783, 475] width 337 height 22
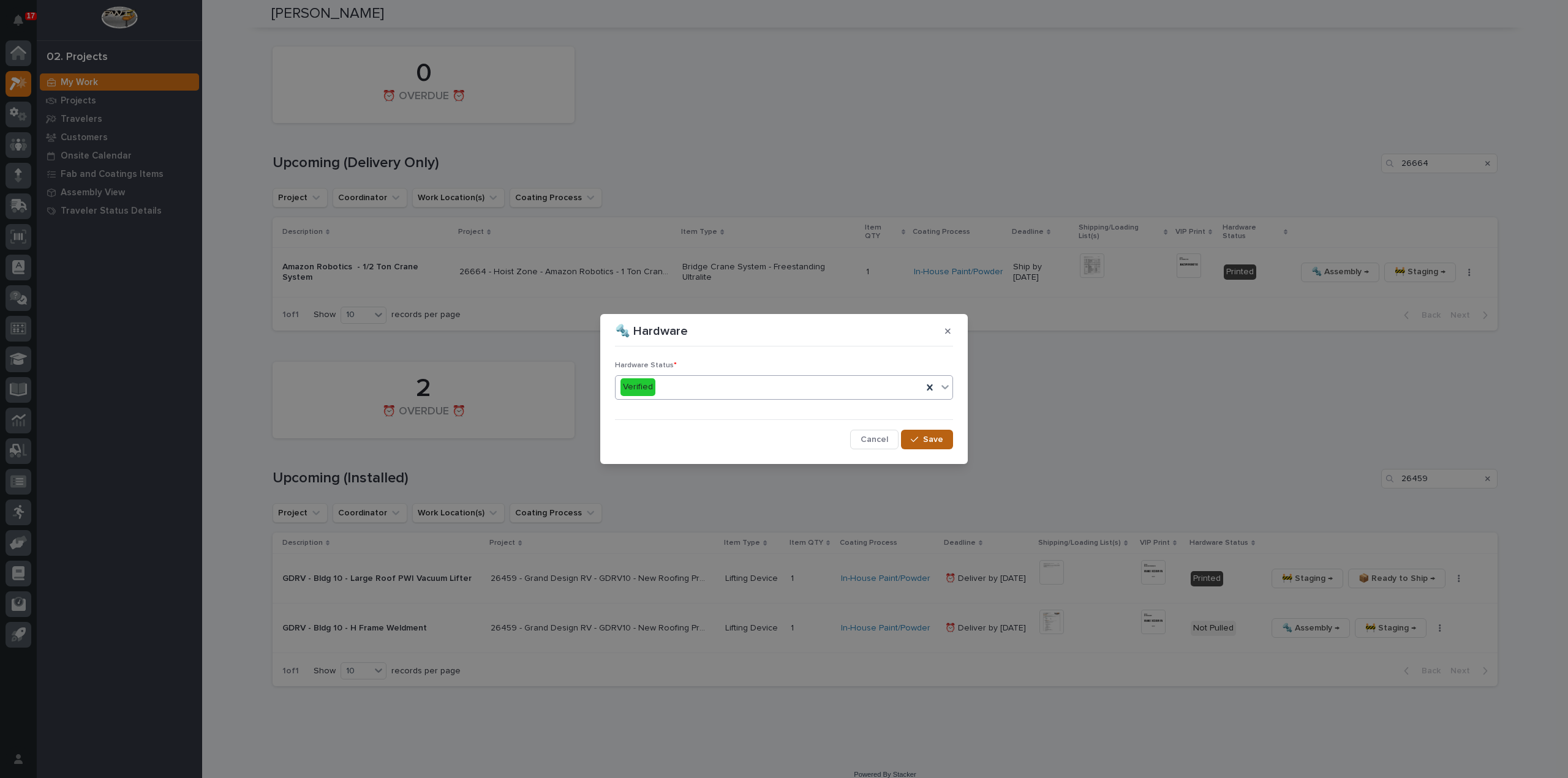
click at [916, 446] on button "Save" at bounding box center [926, 439] width 52 height 20
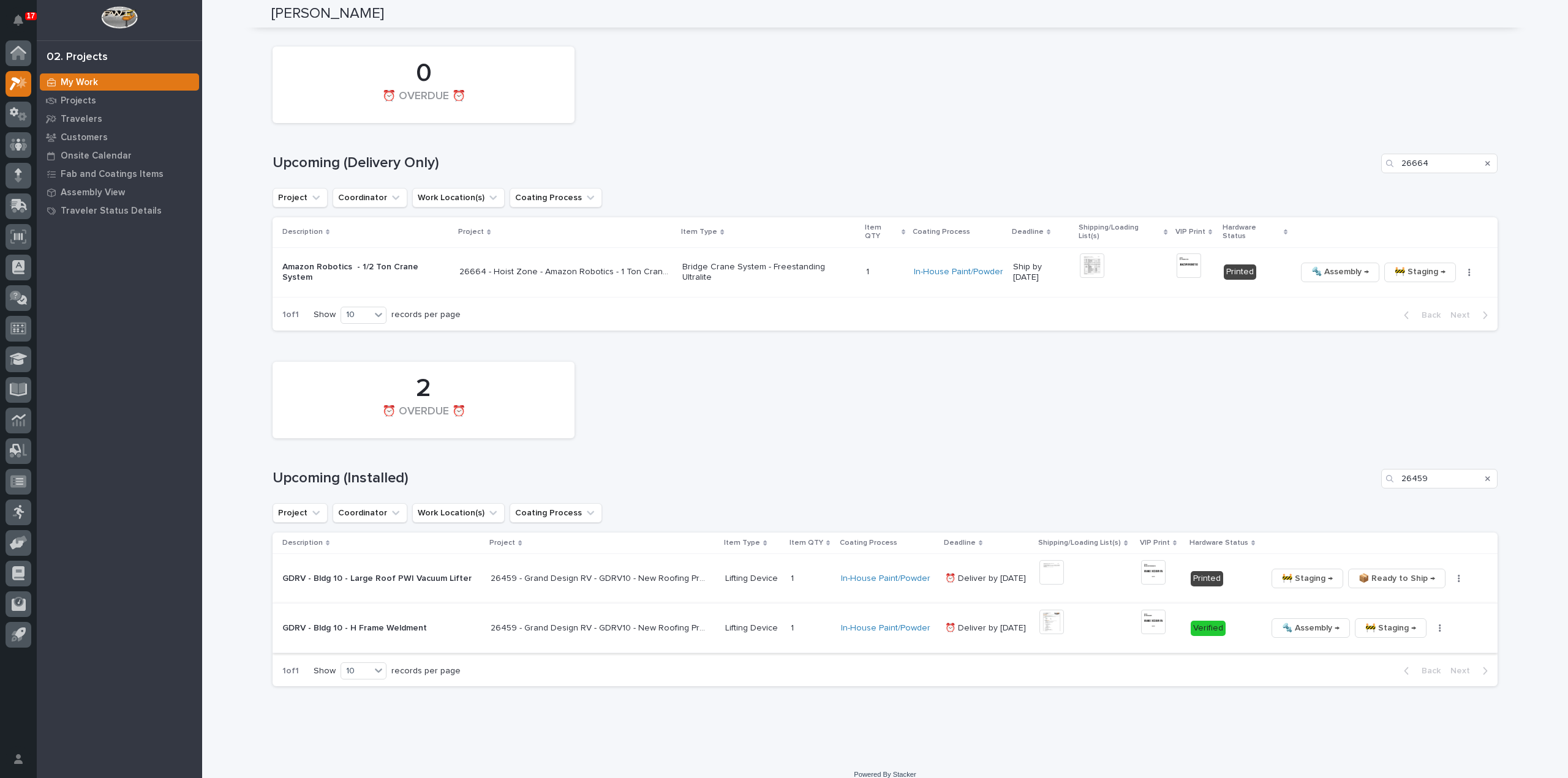
click at [1438, 624] on icon "button" at bounding box center [1439, 628] width 3 height 8
click at [1414, 645] on span "📦 Ready to Ship →" at bounding box center [1395, 652] width 75 height 15
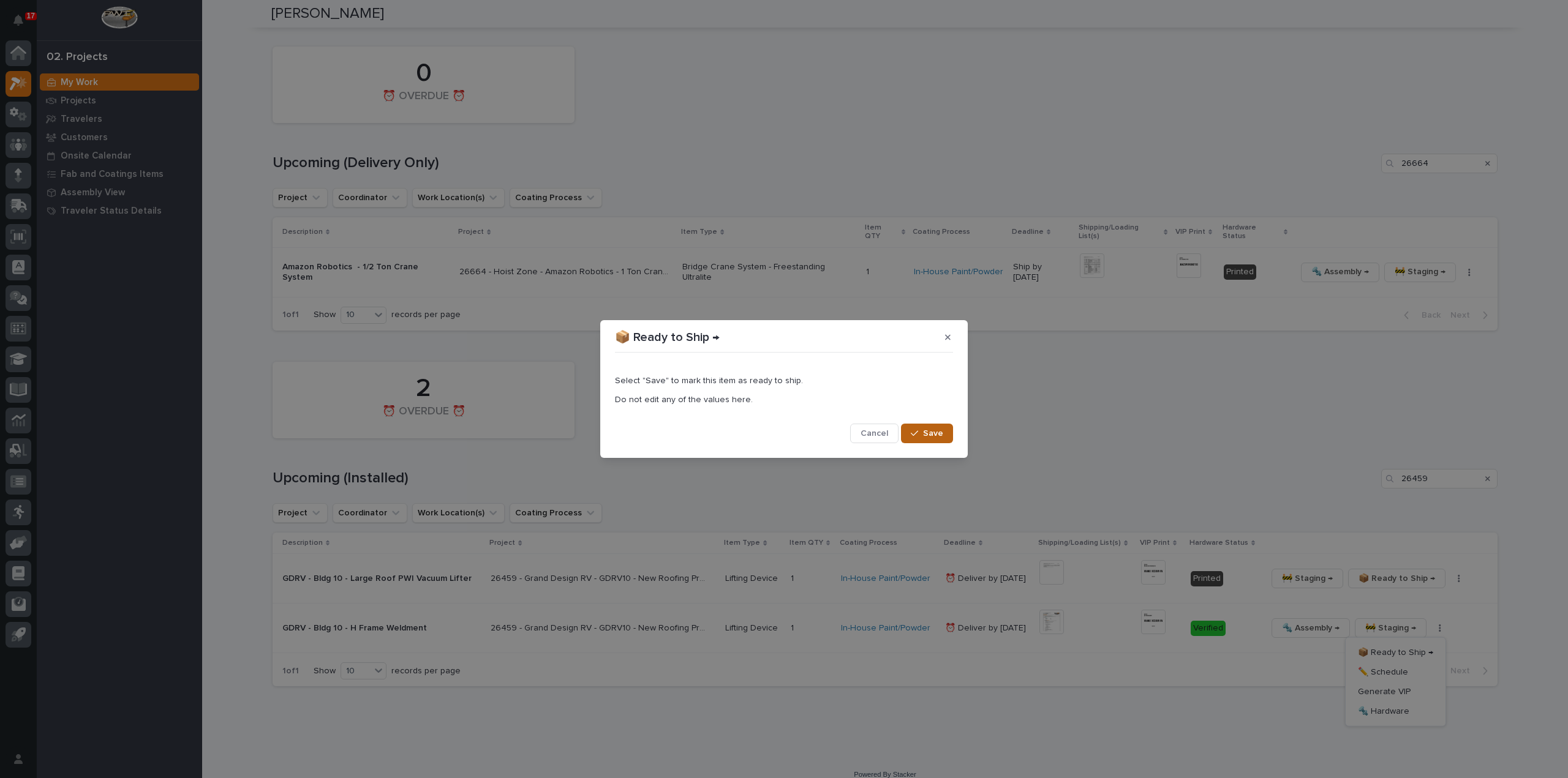
click at [929, 437] on span "Save" at bounding box center [933, 434] width 21 height 11
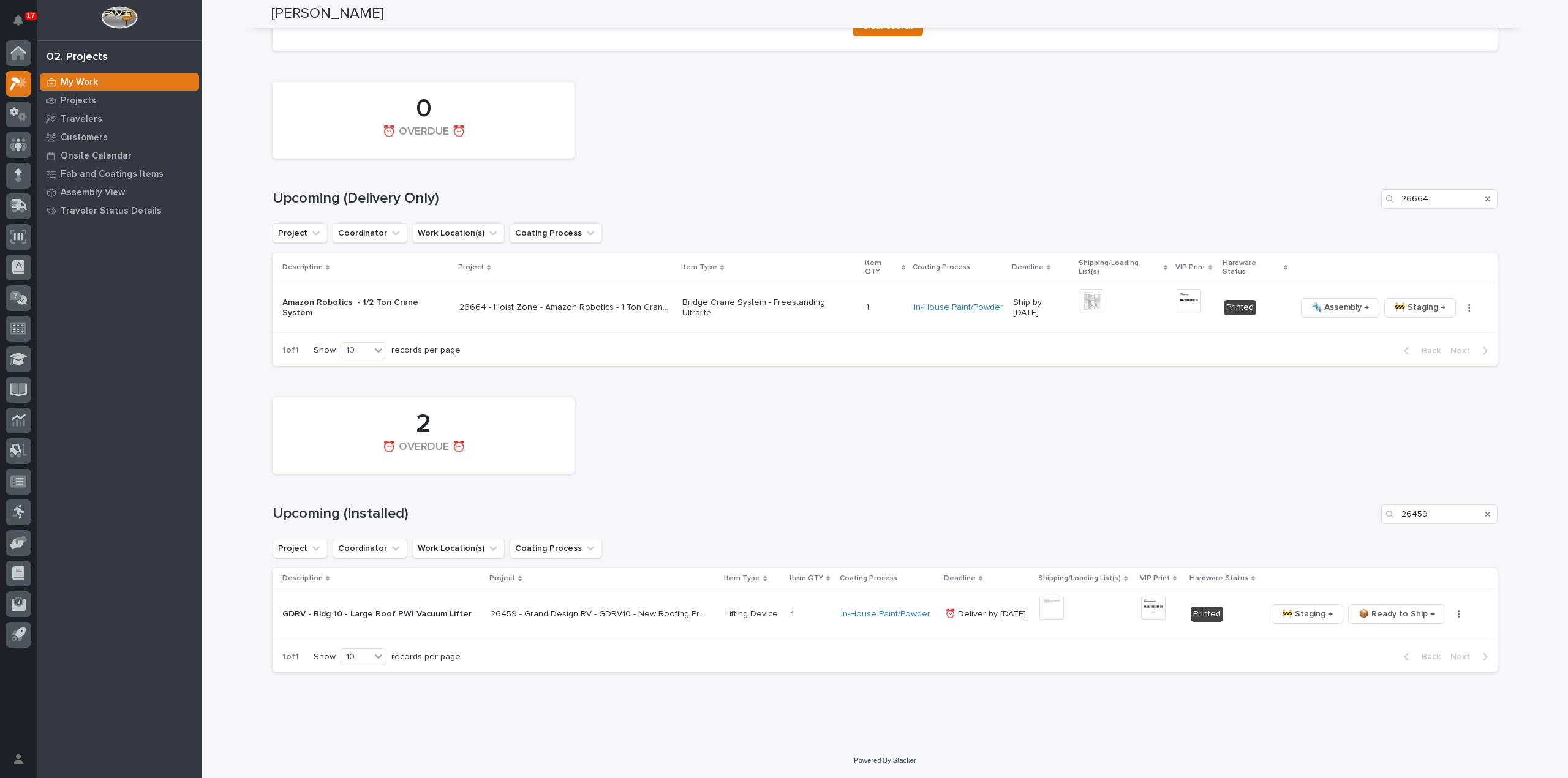
scroll to position [697, 0]
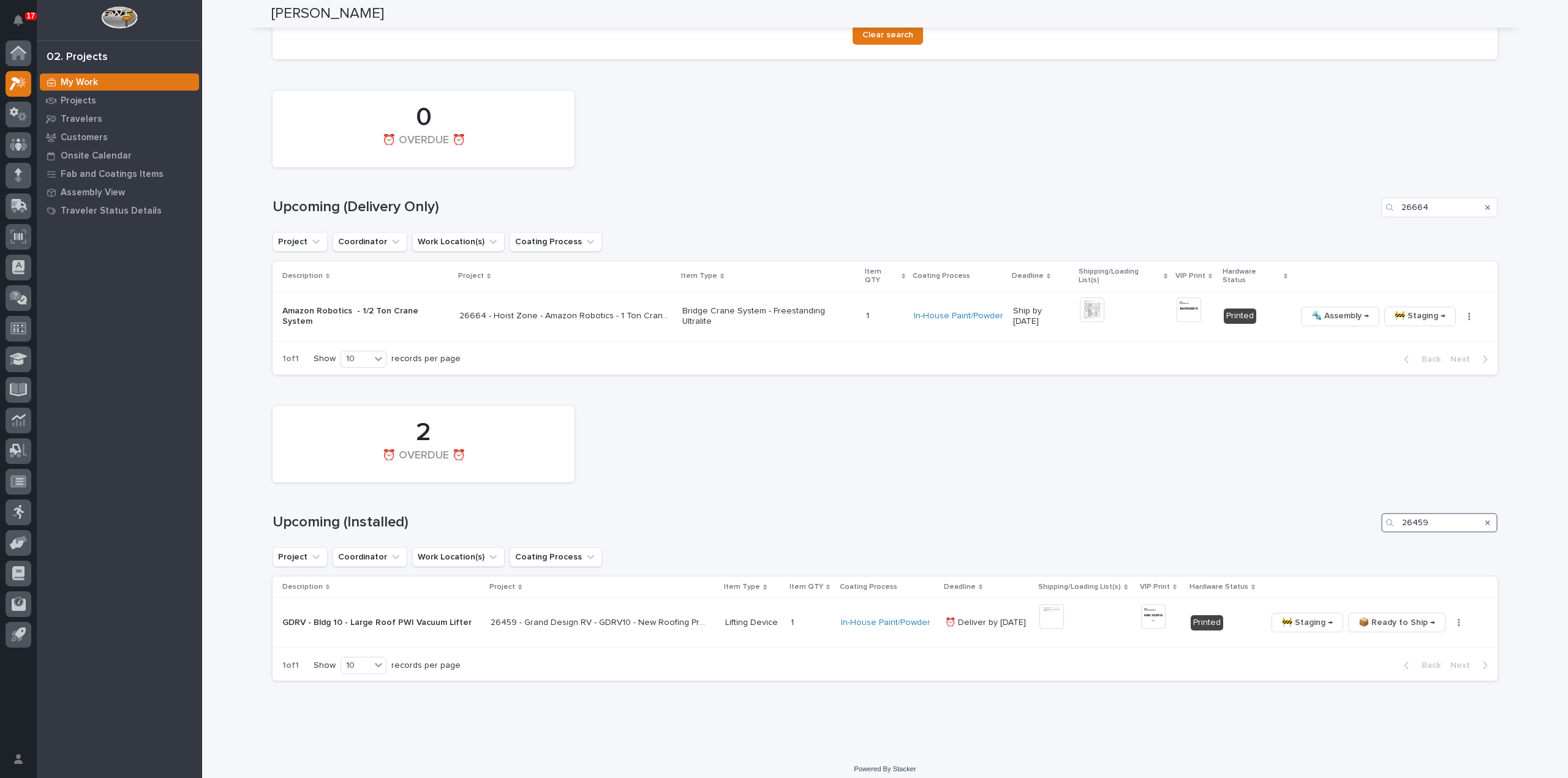
drag, startPoint x: 1442, startPoint y: 519, endPoint x: 1362, endPoint y: 538, distance: 82.2
click at [1362, 538] on div "2 ⏰ OVERDUE ⏰ Upcoming (Installed) 26459 Project Coordinator Work Location(s) C…" at bounding box center [884, 541] width 1224 height 282
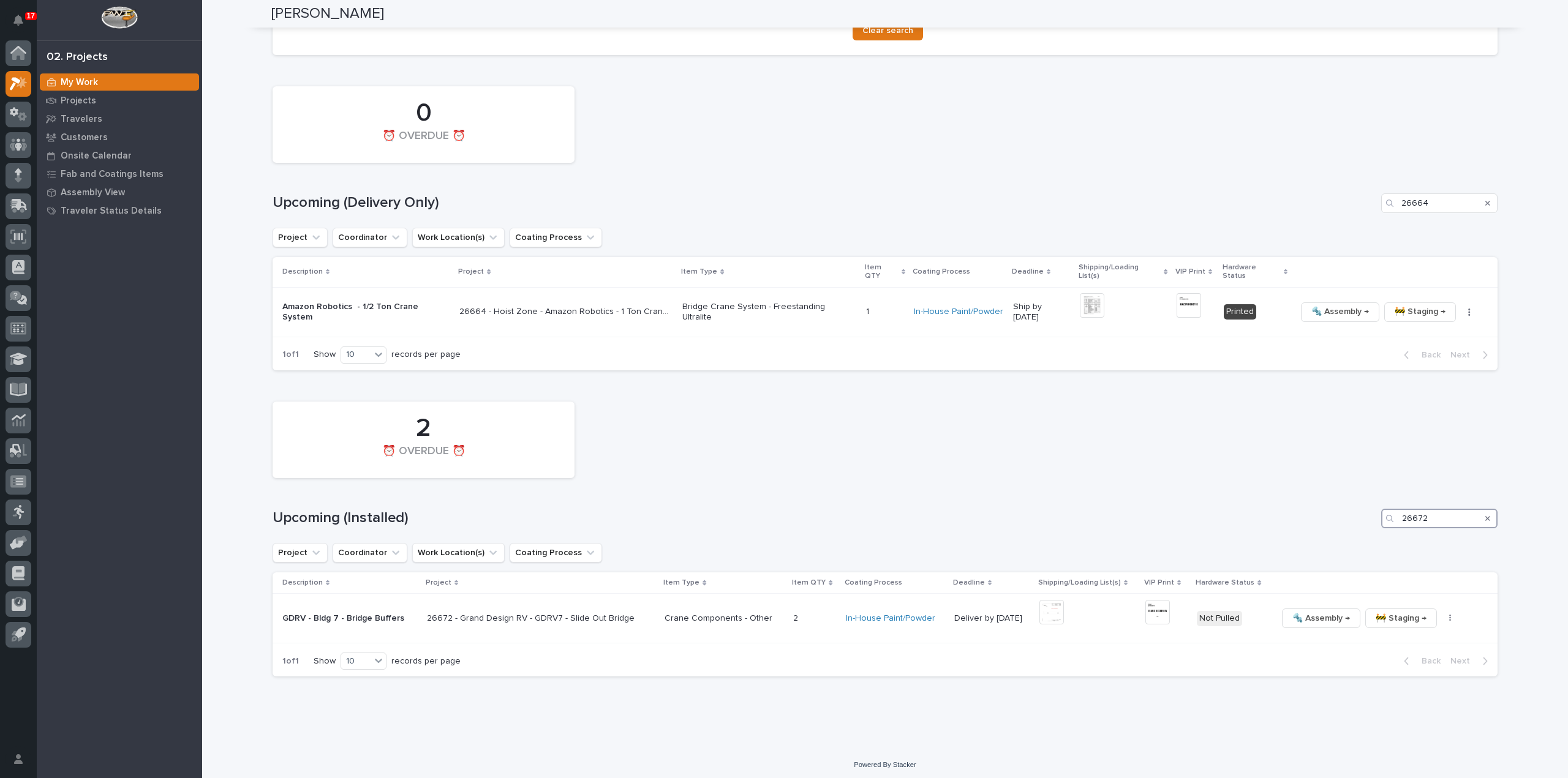
scroll to position [677, 0]
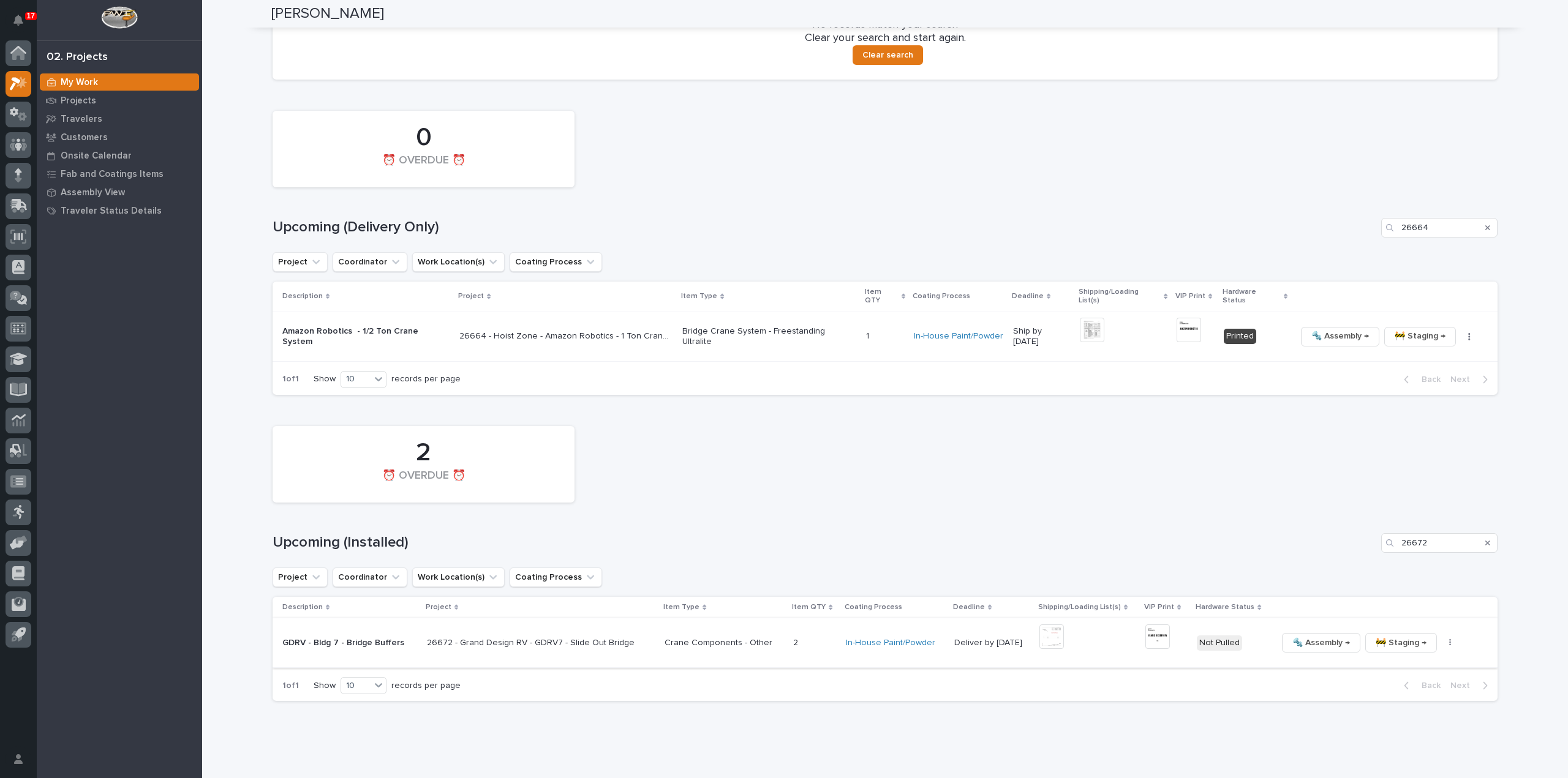
click at [1053, 629] on img at bounding box center [1052, 636] width 24 height 24
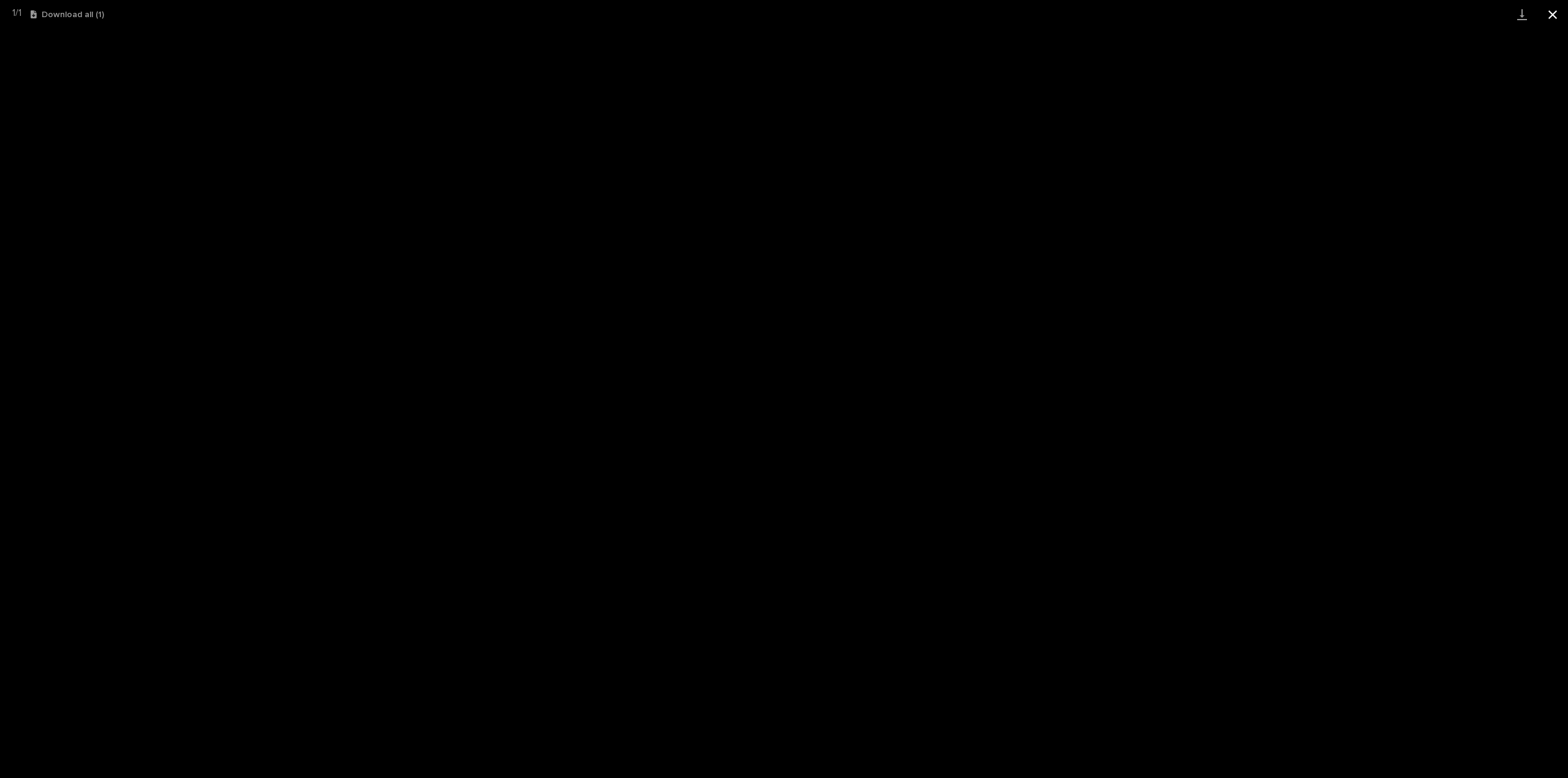
click at [1556, 16] on button "Close gallery" at bounding box center [1552, 14] width 31 height 29
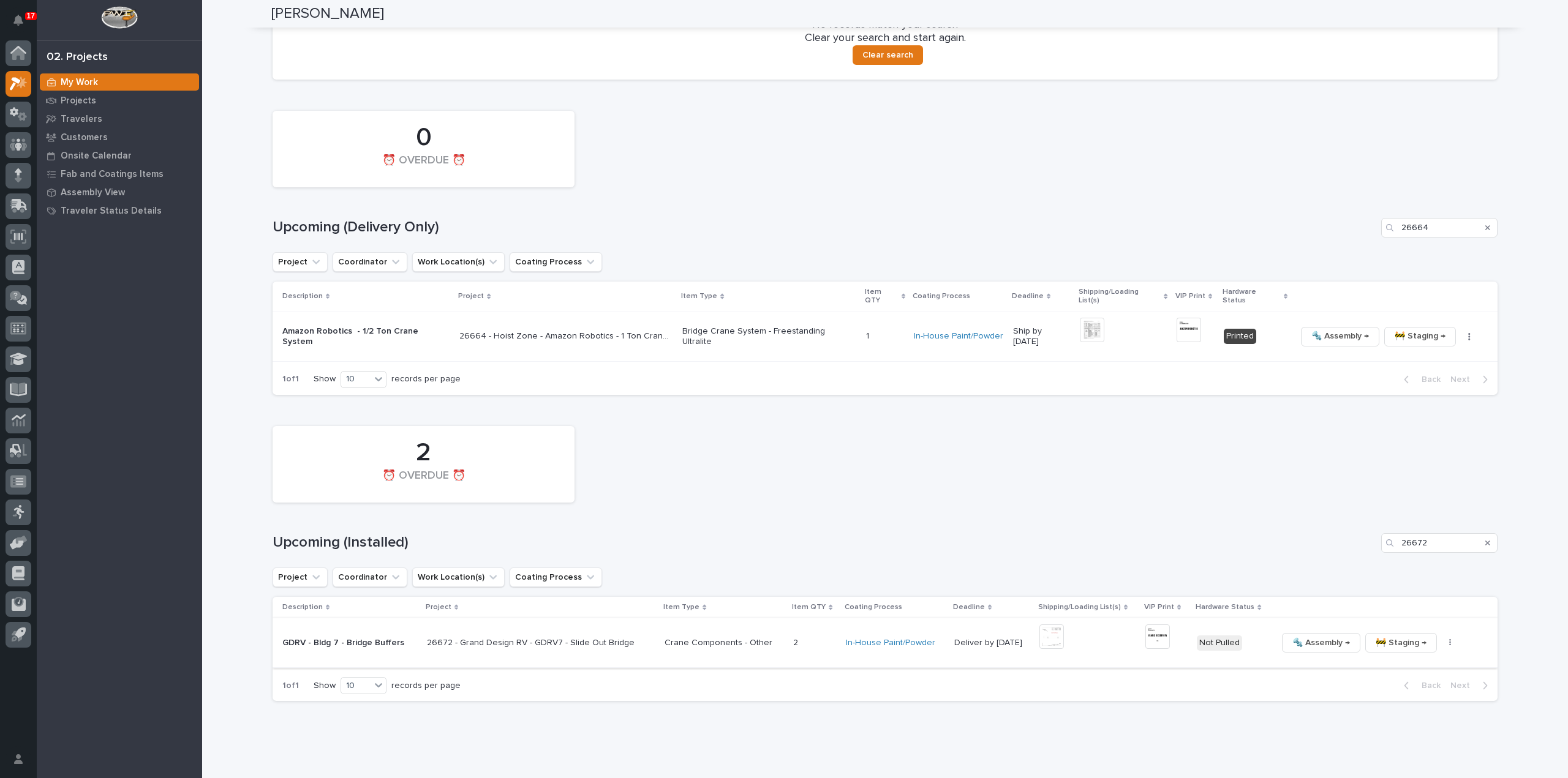
click at [1153, 629] on img at bounding box center [1158, 636] width 24 height 24
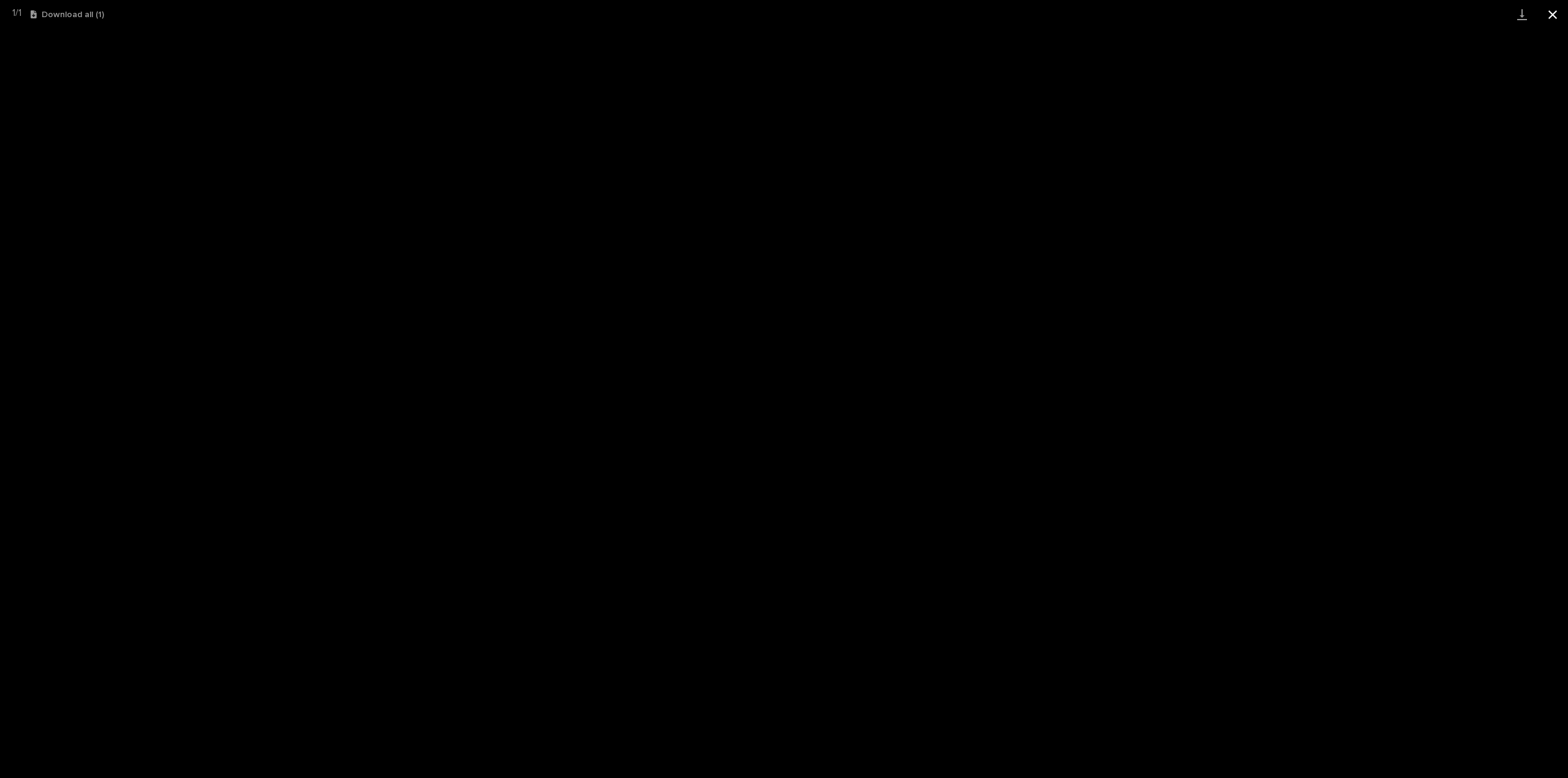
click at [1556, 17] on button "Close gallery" at bounding box center [1552, 14] width 31 height 29
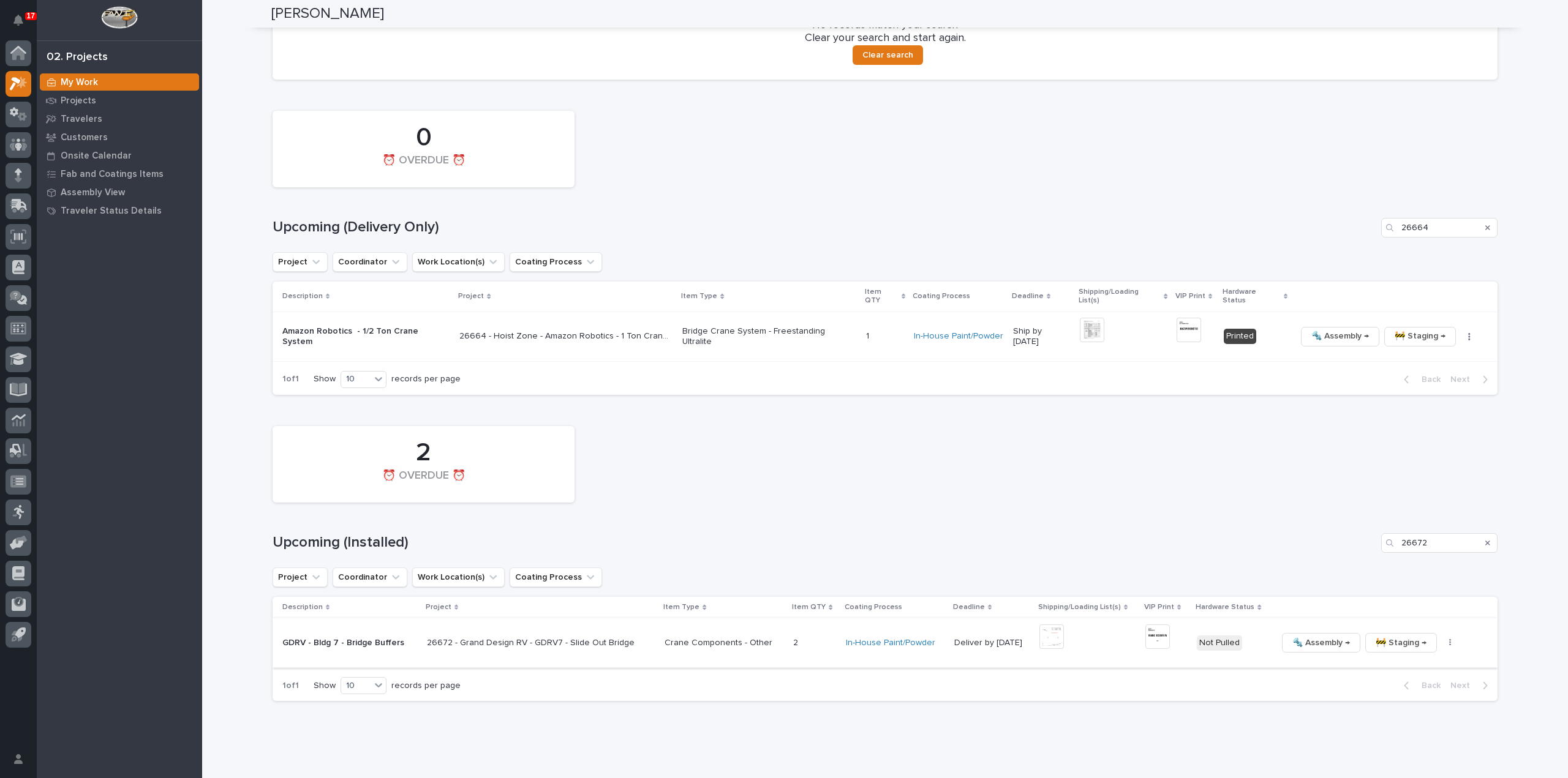
click at [1449, 638] on icon "button" at bounding box center [1450, 642] width 3 height 8
click at [1394, 721] on span "🔩 Hardware" at bounding box center [1389, 726] width 52 height 15
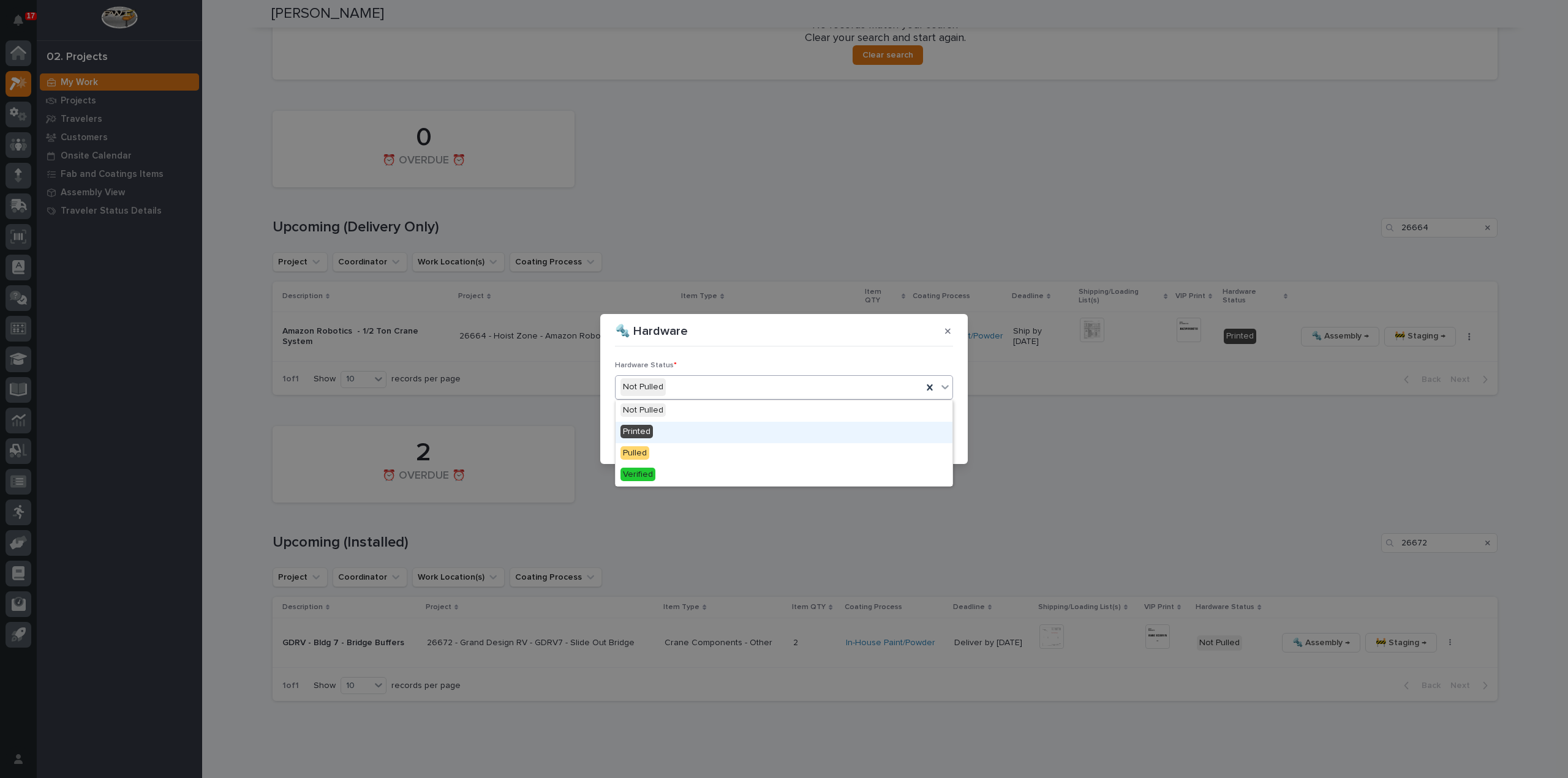
click at [638, 429] on span "Printed" at bounding box center [637, 432] width 33 height 13
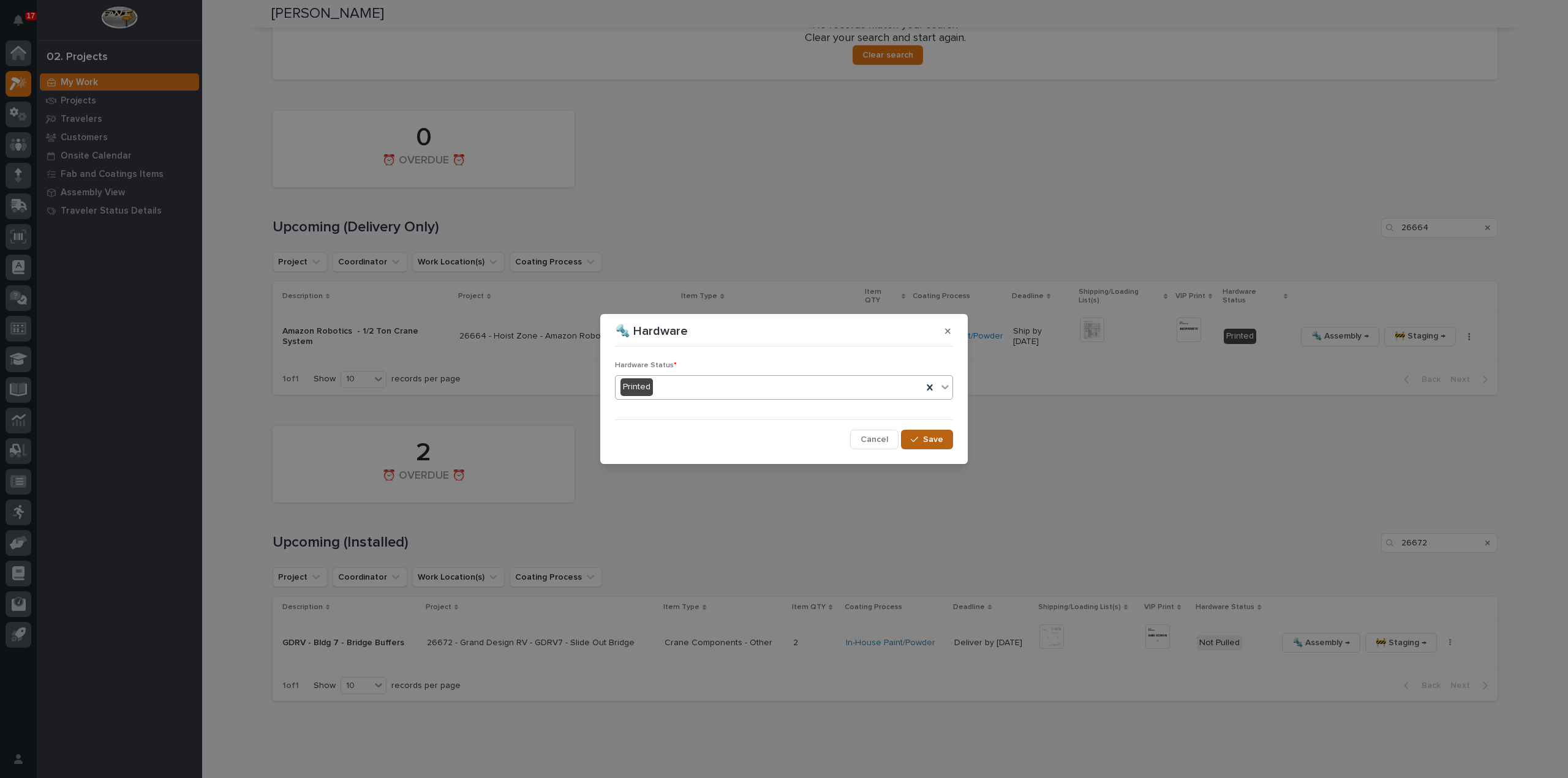
click at [929, 438] on span "Save" at bounding box center [933, 439] width 21 height 11
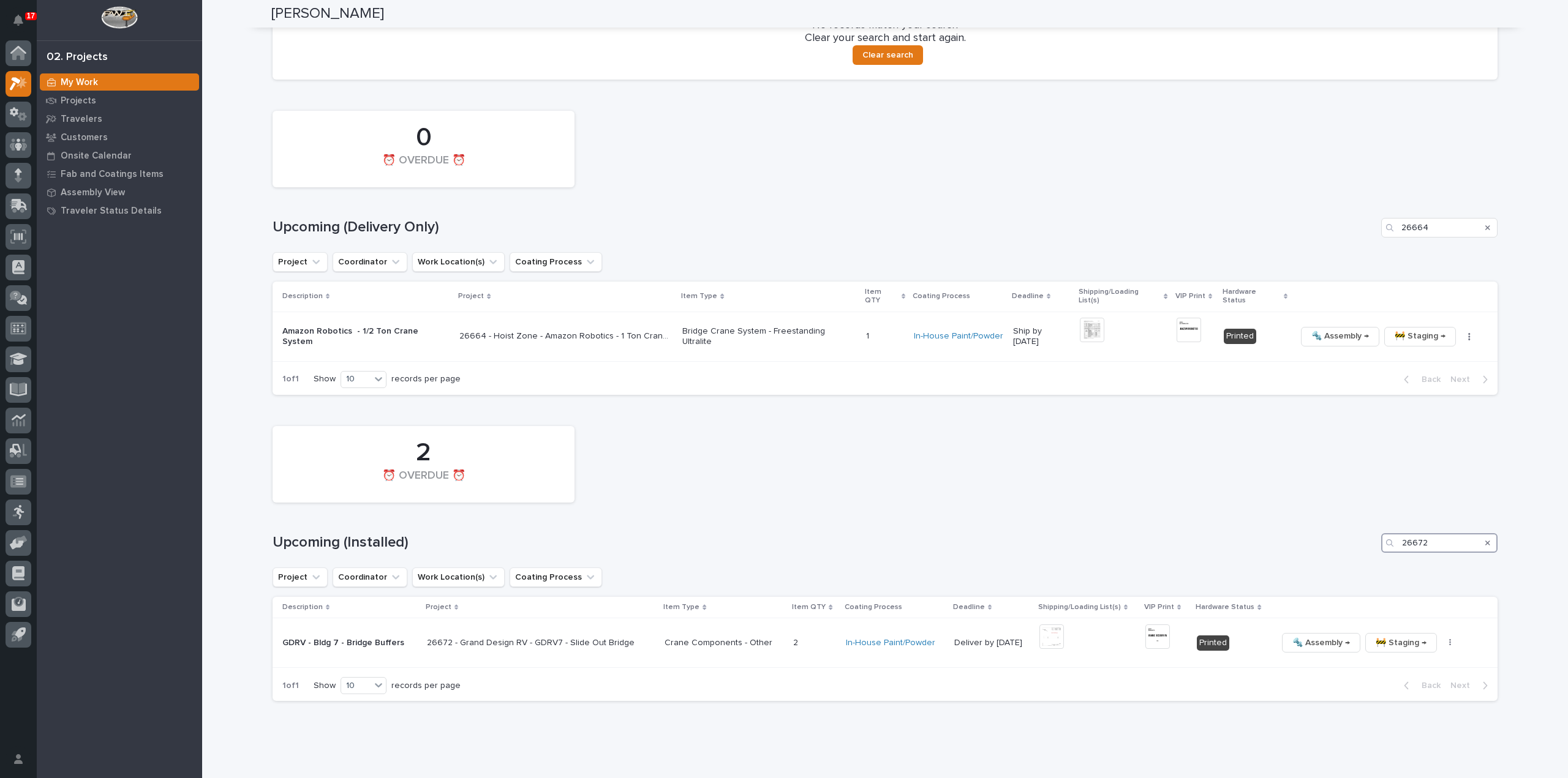
drag, startPoint x: 1431, startPoint y: 540, endPoint x: 1268, endPoint y: 537, distance: 163.0
click at [1268, 537] on div "Upcoming (Installed) 26672" at bounding box center [884, 542] width 1224 height 20
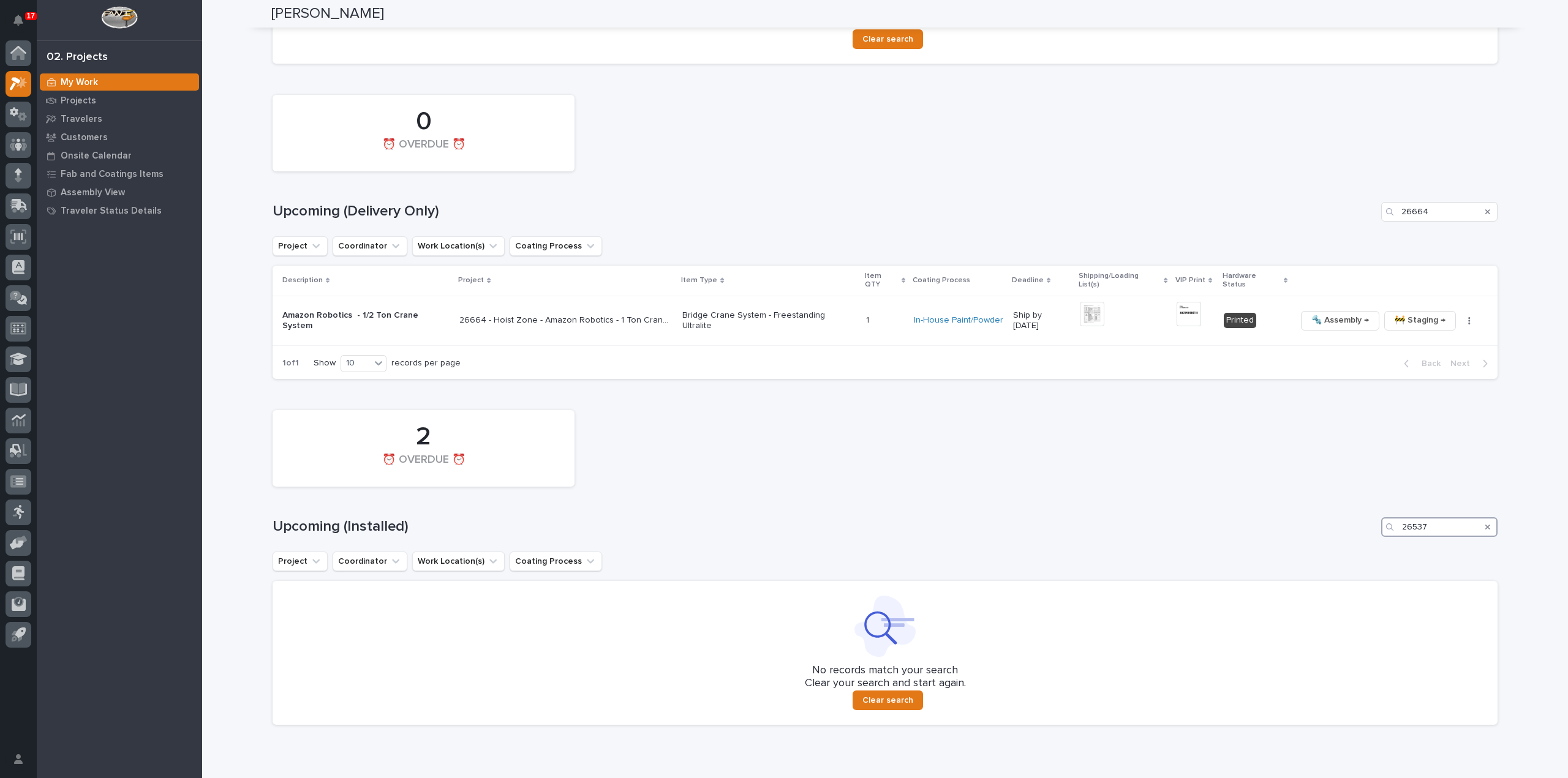
scroll to position [697, 0]
type input "26537"
drag, startPoint x: 1437, startPoint y: 210, endPoint x: 1372, endPoint y: 222, distance: 66.1
click at [1372, 222] on div "0 ⏰ OVERDUE ⏰ Upcoming (Delivery Only) 26664 Project Coordinator Work Location(…" at bounding box center [884, 229] width 1224 height 290
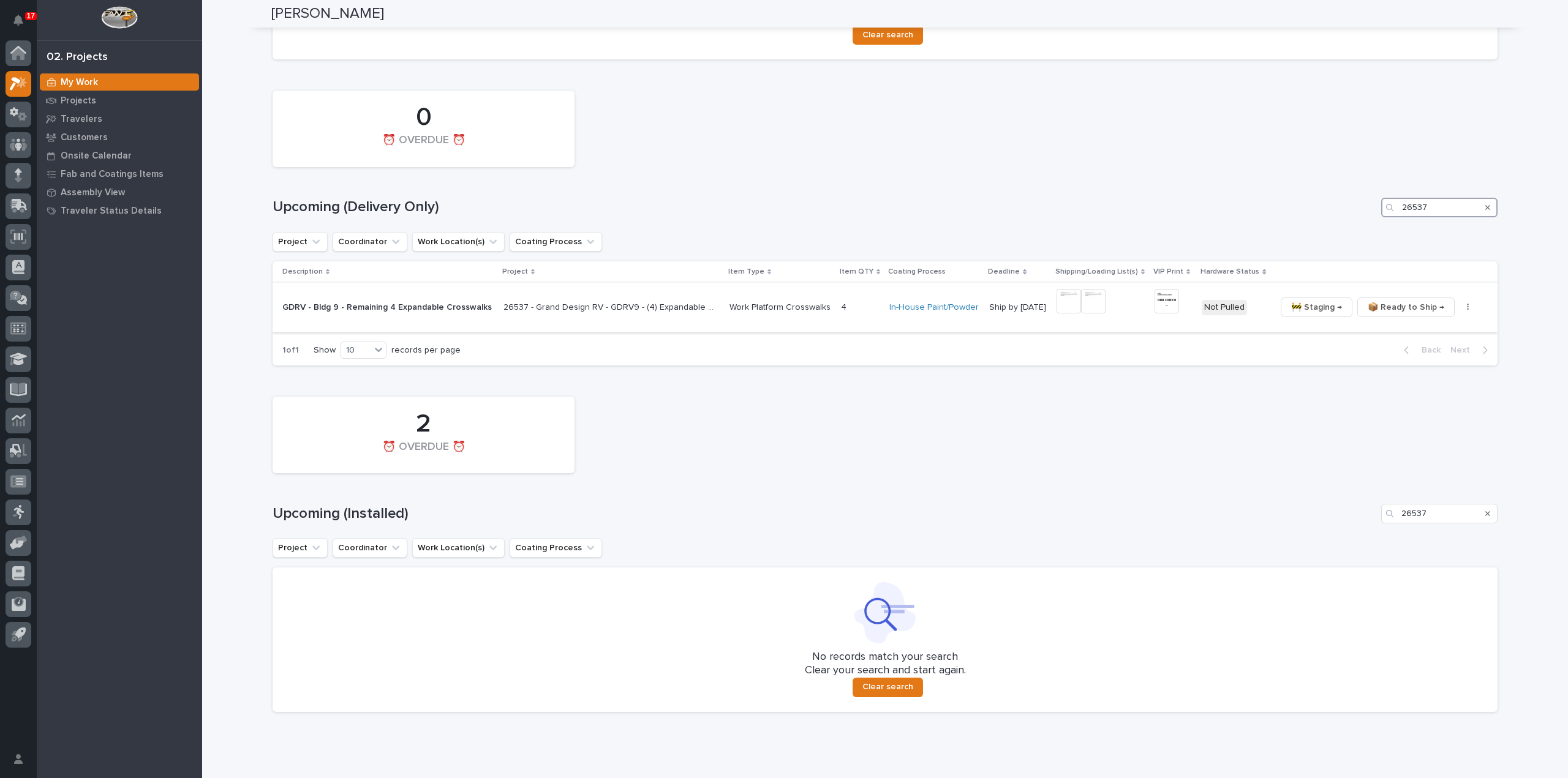
type input "26537"
click at [1066, 302] on img at bounding box center [1068, 301] width 24 height 24
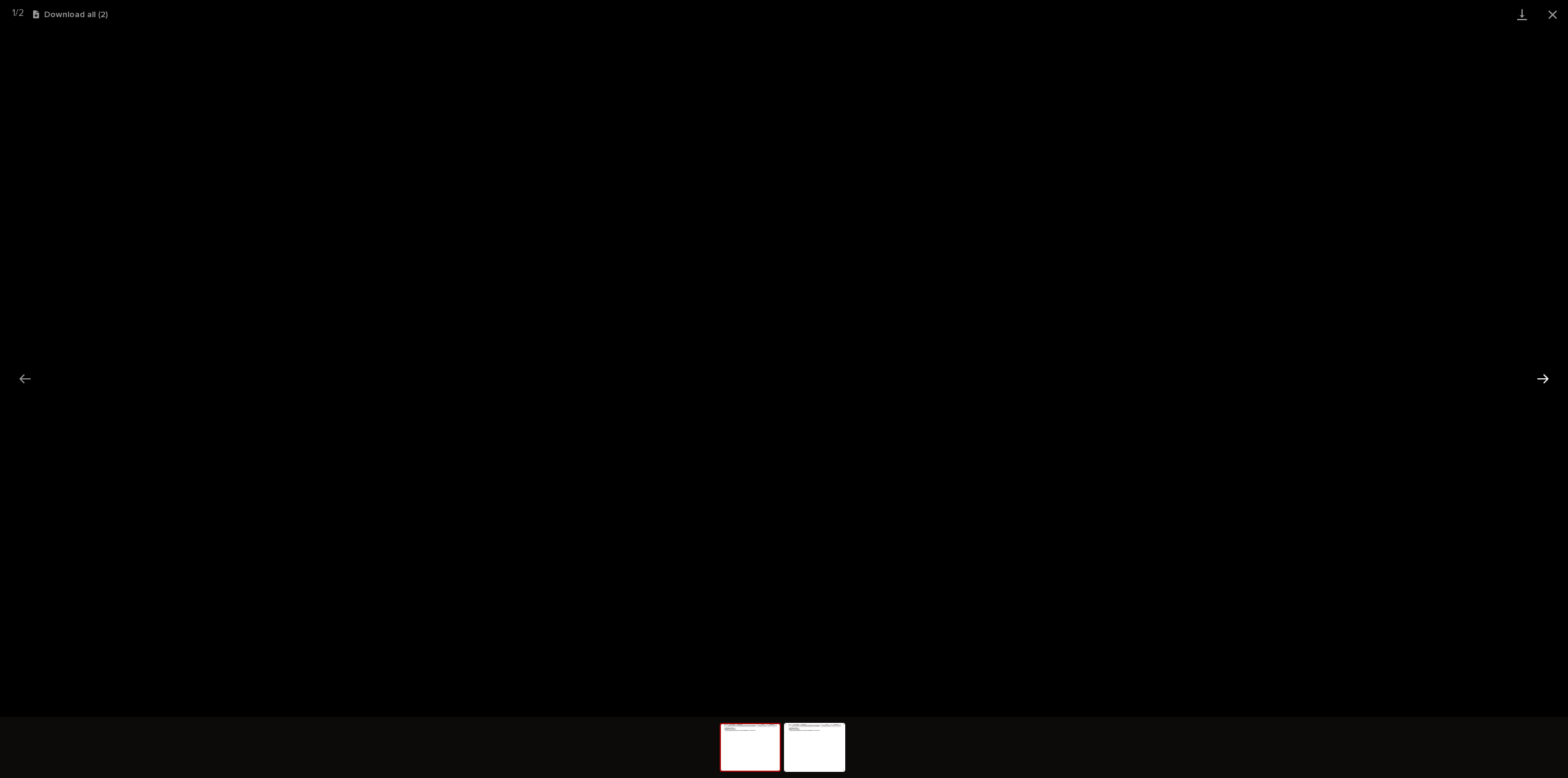
click at [1547, 381] on button "Next slide" at bounding box center [1542, 378] width 25 height 23
click at [1554, 20] on button "Close gallery" at bounding box center [1552, 14] width 31 height 29
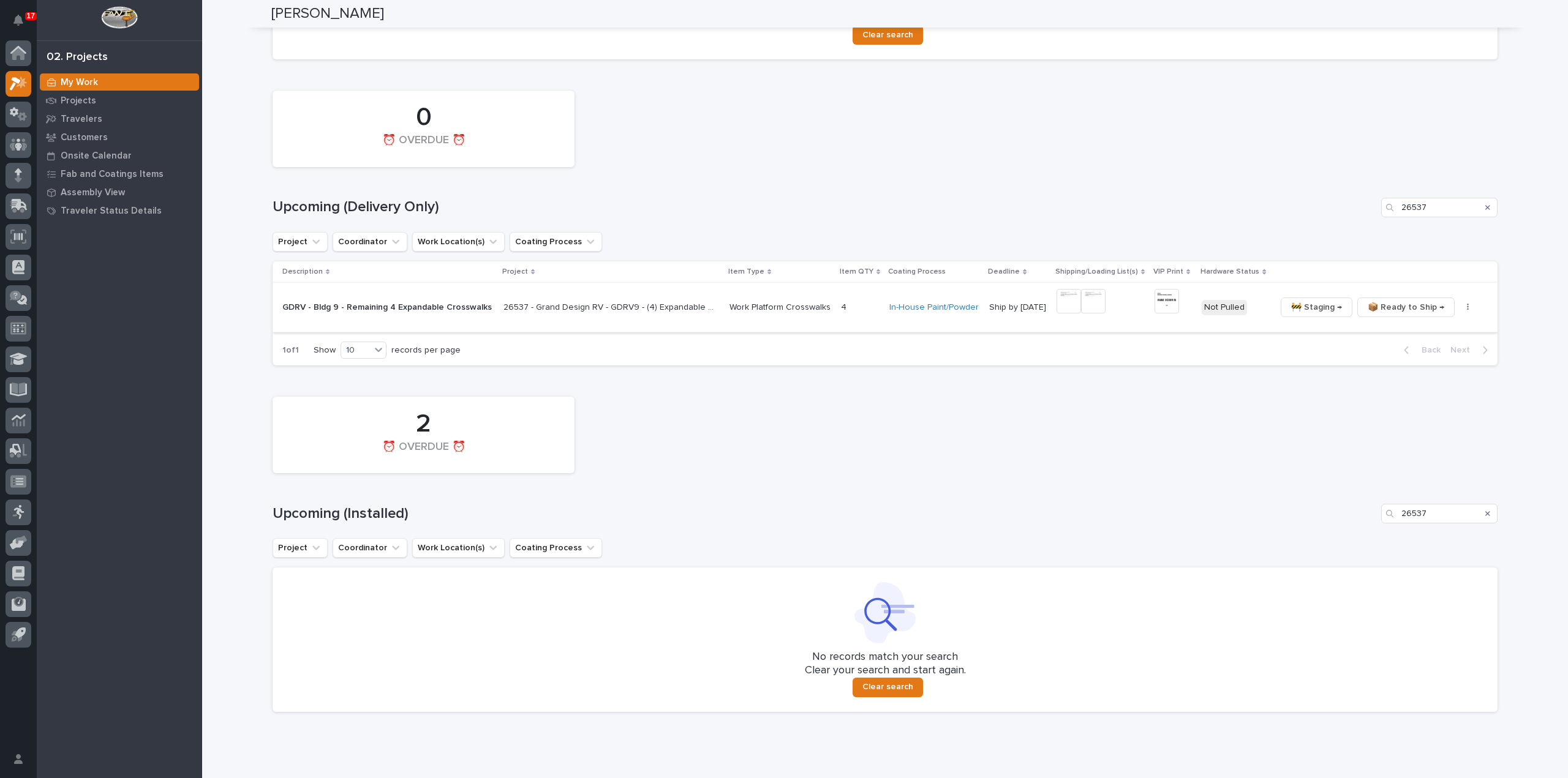
click at [1162, 303] on img at bounding box center [1166, 301] width 24 height 24
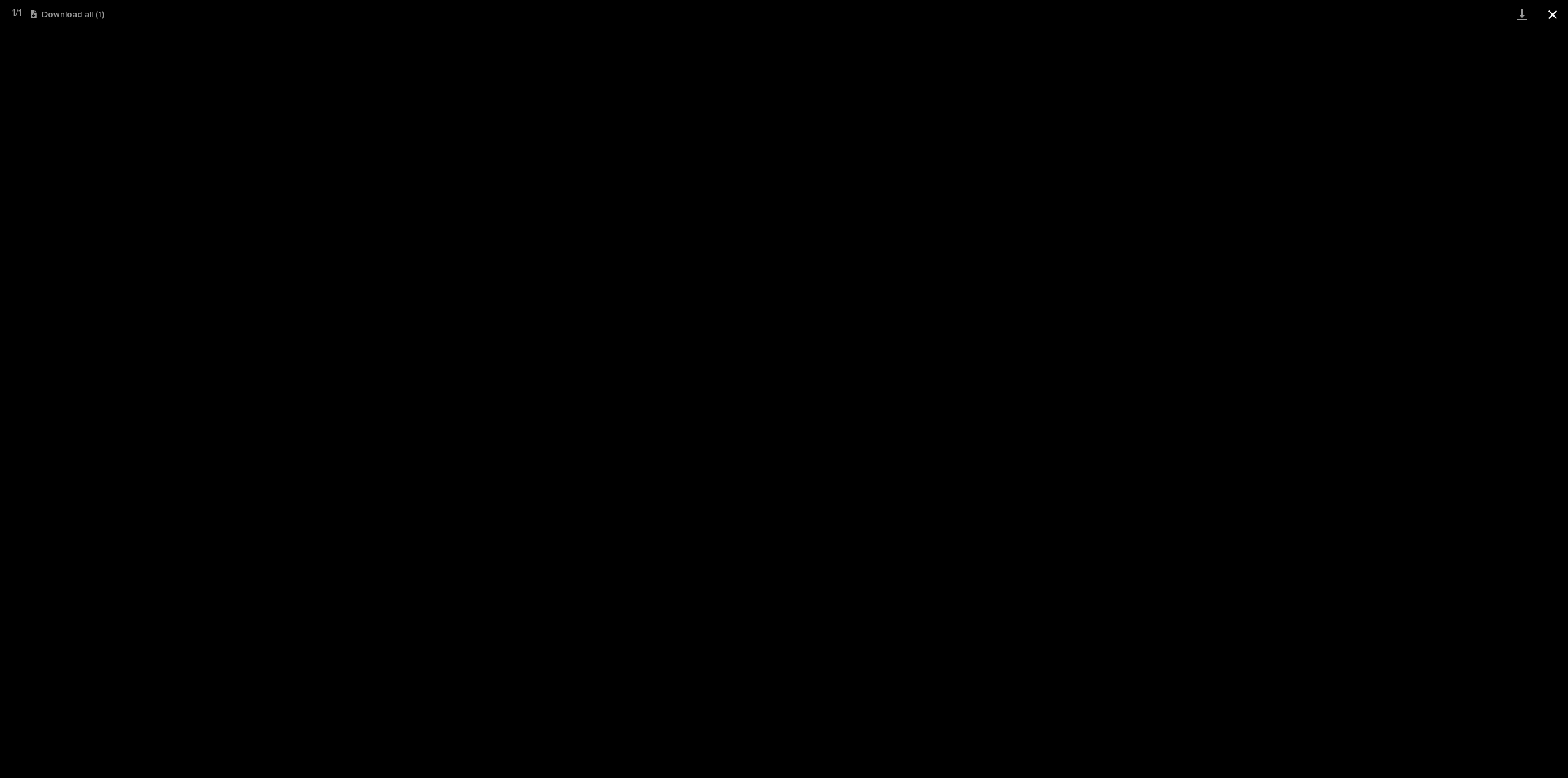
click at [1558, 15] on button "Close gallery" at bounding box center [1552, 14] width 31 height 29
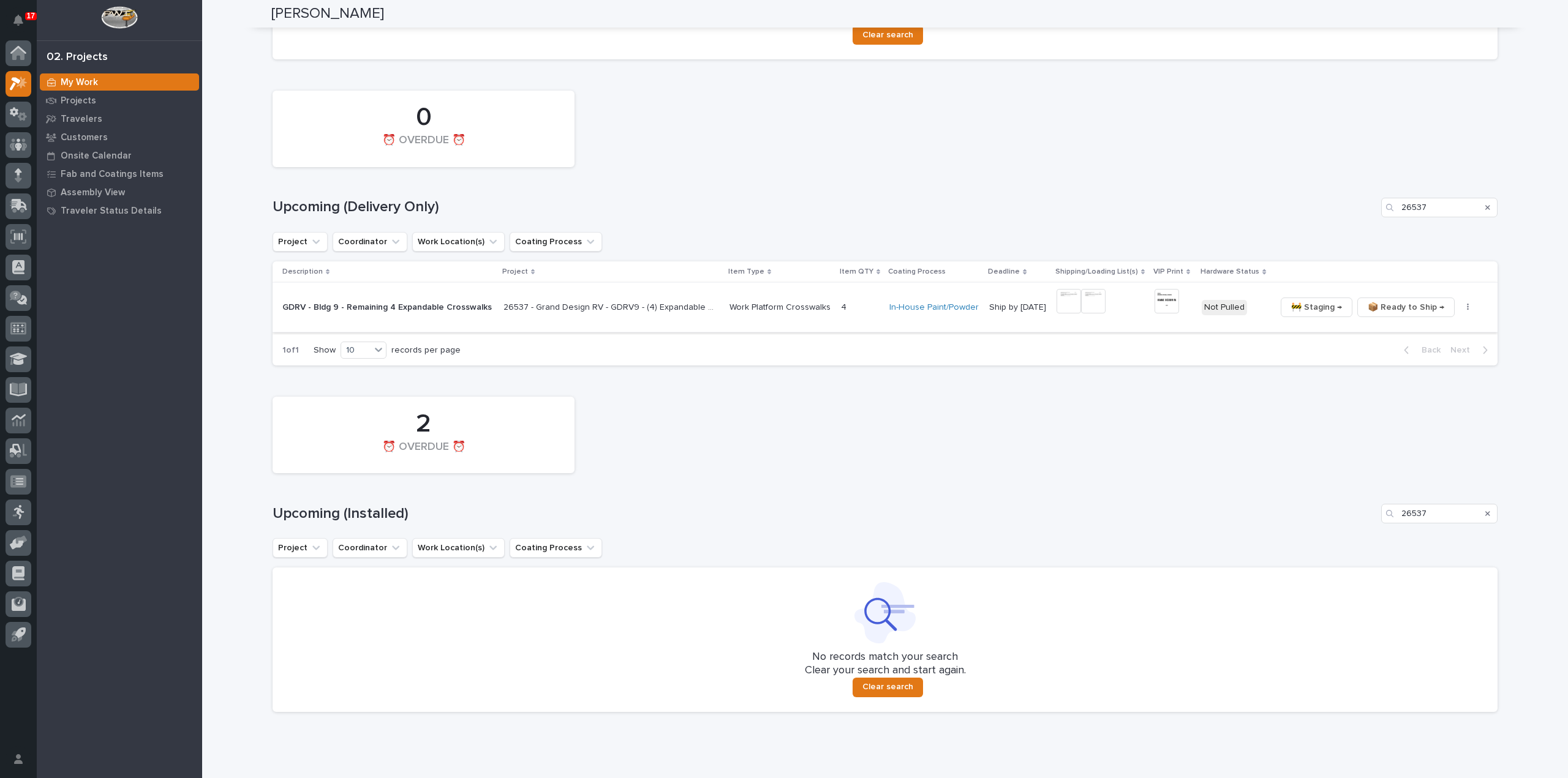
click at [1459, 309] on button "button" at bounding box center [1468, 307] width 17 height 8
click at [1431, 372] on span "🔩 Hardware" at bounding box center [1416, 371] width 52 height 15
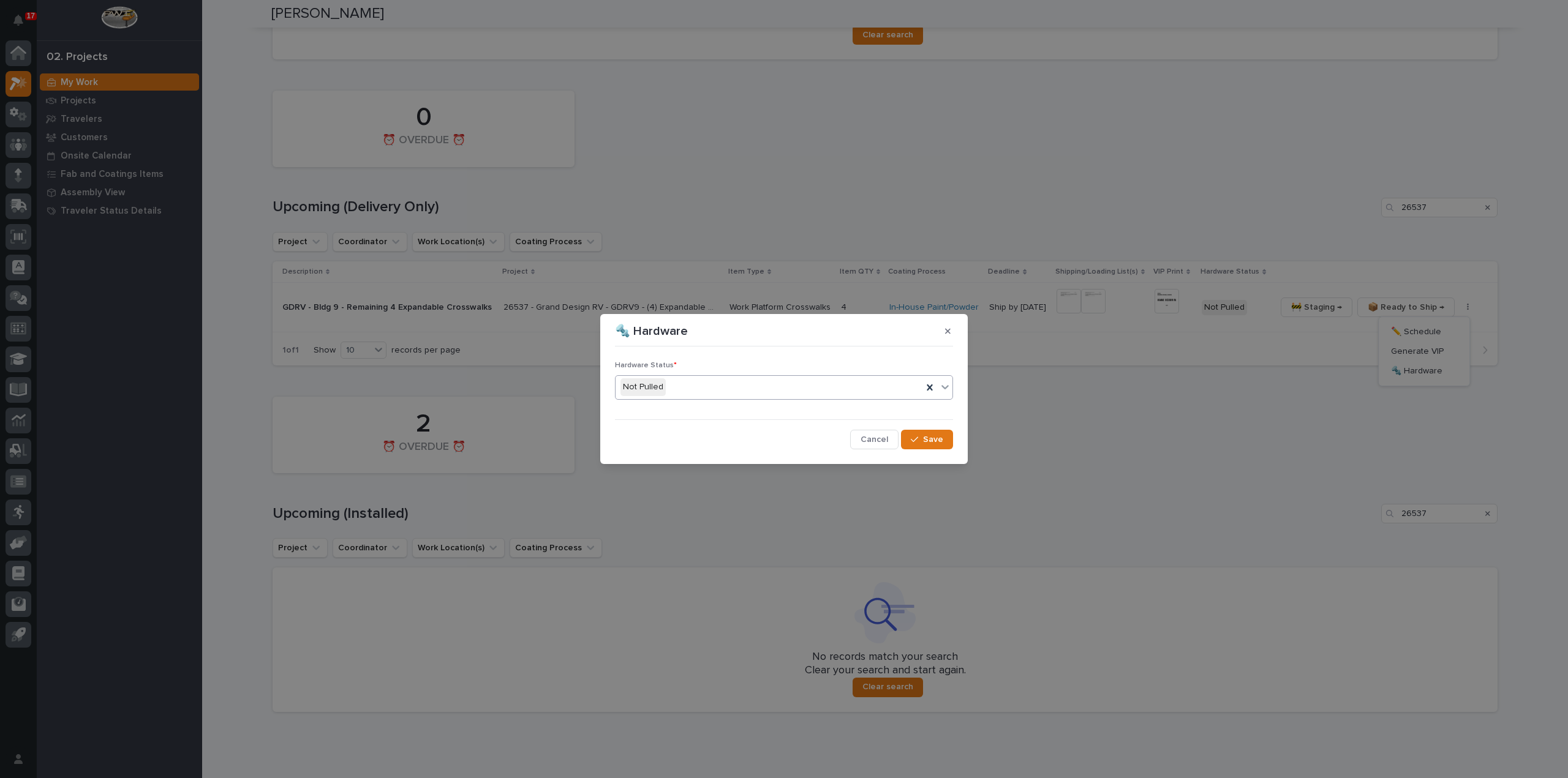
click at [693, 386] on div "Not Pulled" at bounding box center [768, 388] width 307 height 21
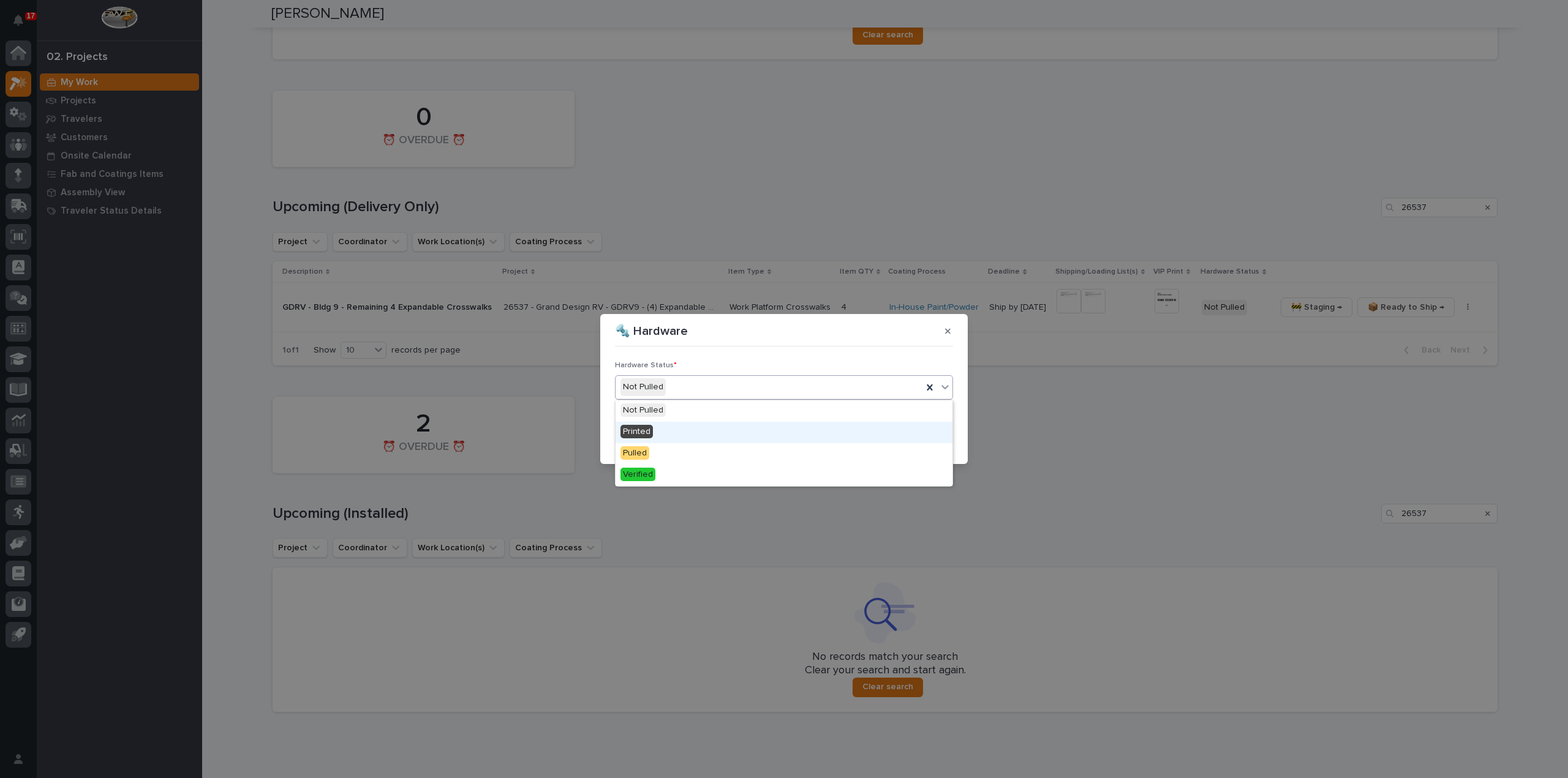
click at [685, 430] on div "Printed" at bounding box center [783, 432] width 337 height 22
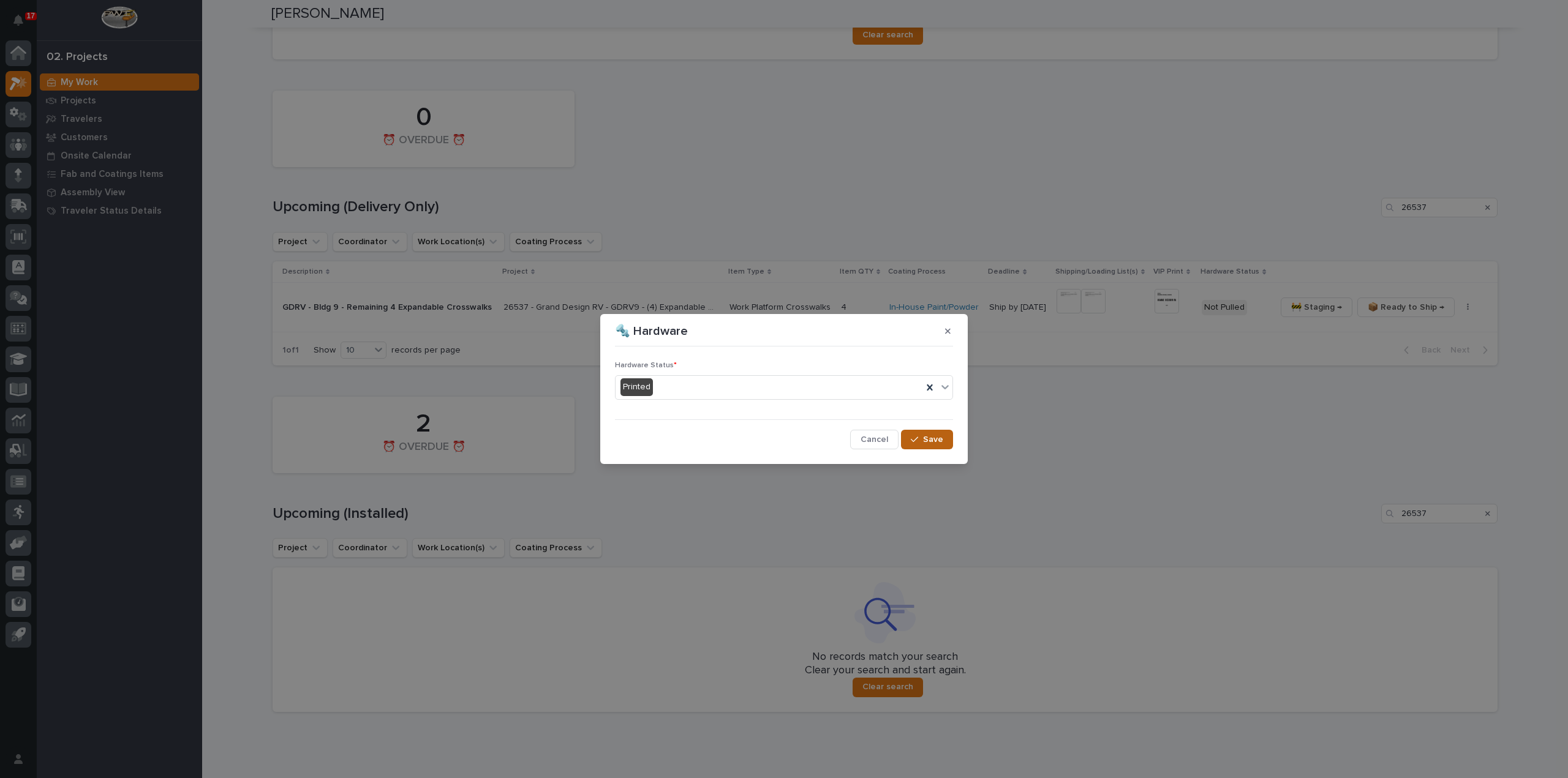
drag, startPoint x: 922, startPoint y: 441, endPoint x: 934, endPoint y: 432, distance: 15.0
click at [923, 441] on div "button" at bounding box center [916, 439] width 12 height 8
